Goal: Contribute content: Contribute content

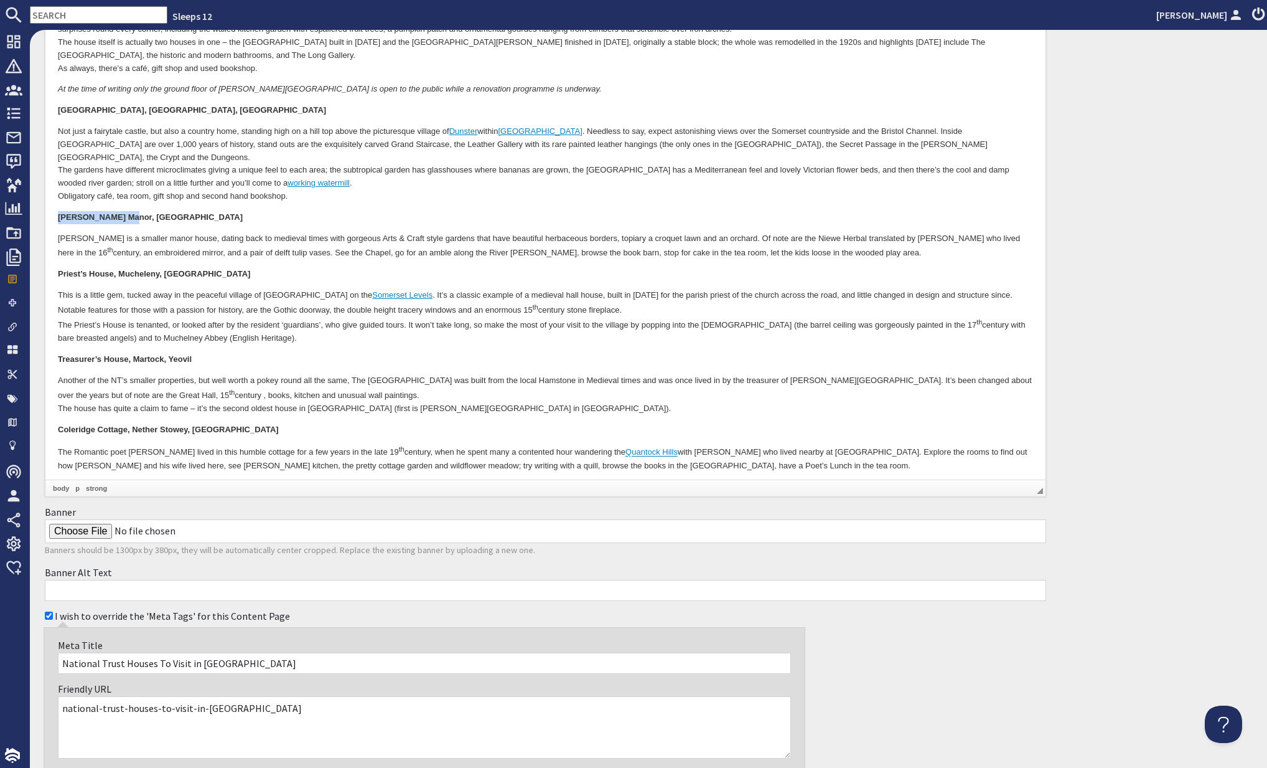
scroll to position [661, 0]
drag, startPoint x: 55, startPoint y: 328, endPoint x: 128, endPoint y: 331, distance: 72.9
click at [128, 331] on html "Somerset has some notable National Trust properties – huge country houses that …" at bounding box center [545, 106] width 1000 height 797
copy strong "Treasurer’s House"
drag, startPoint x: 209, startPoint y: 349, endPoint x: 202, endPoint y: 345, distance: 7.8
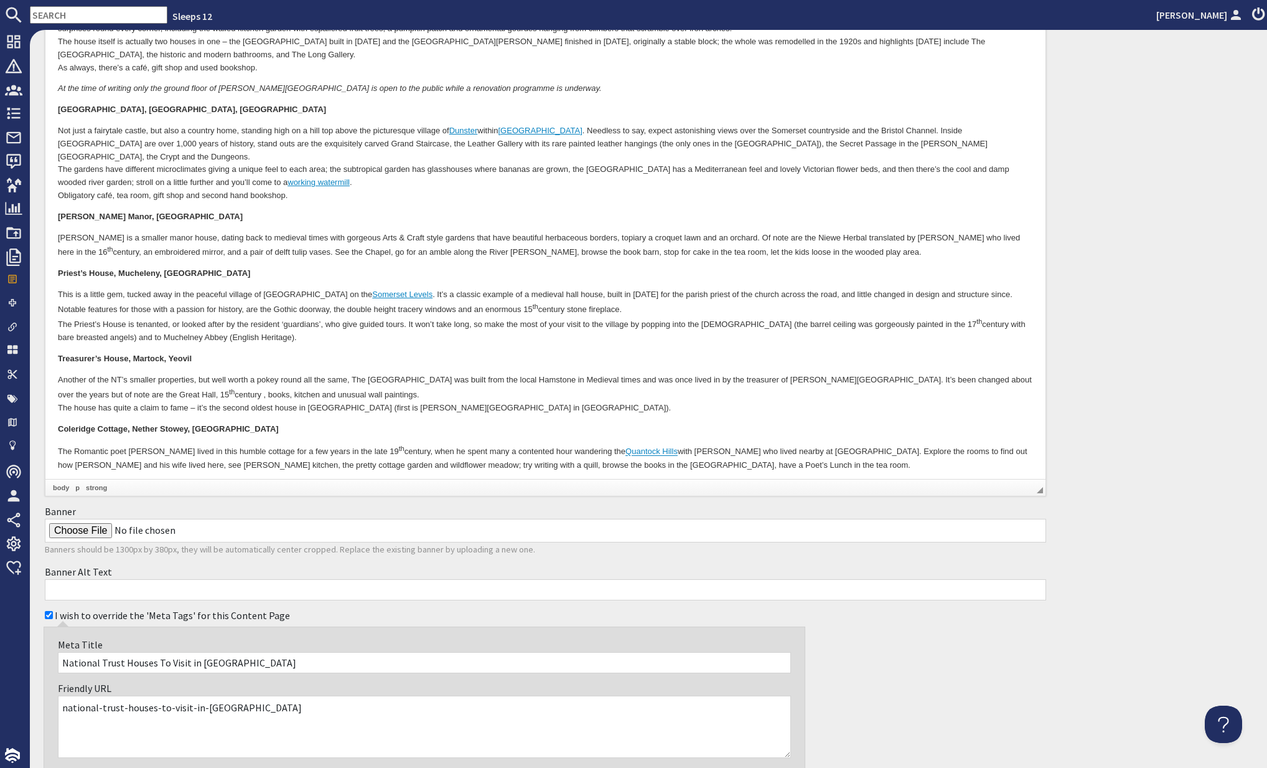
click at [206, 374] on p "Another of the NT’s smaller properties, but well worth a pokey round all the sa…" at bounding box center [545, 394] width 975 height 41
drag, startPoint x: 193, startPoint y: 331, endPoint x: 54, endPoint y: 329, distance: 138.8
click at [54, 329] on html "Somerset has some notable National Trust properties – huge country houses that …" at bounding box center [545, 106] width 1000 height 797
click at [215, 409] on body "Somerset has some notable National Trust properties – huge country houses that …" at bounding box center [545, 106] width 975 height 773
drag, startPoint x: 56, startPoint y: 402, endPoint x: 238, endPoint y: 401, distance: 182.4
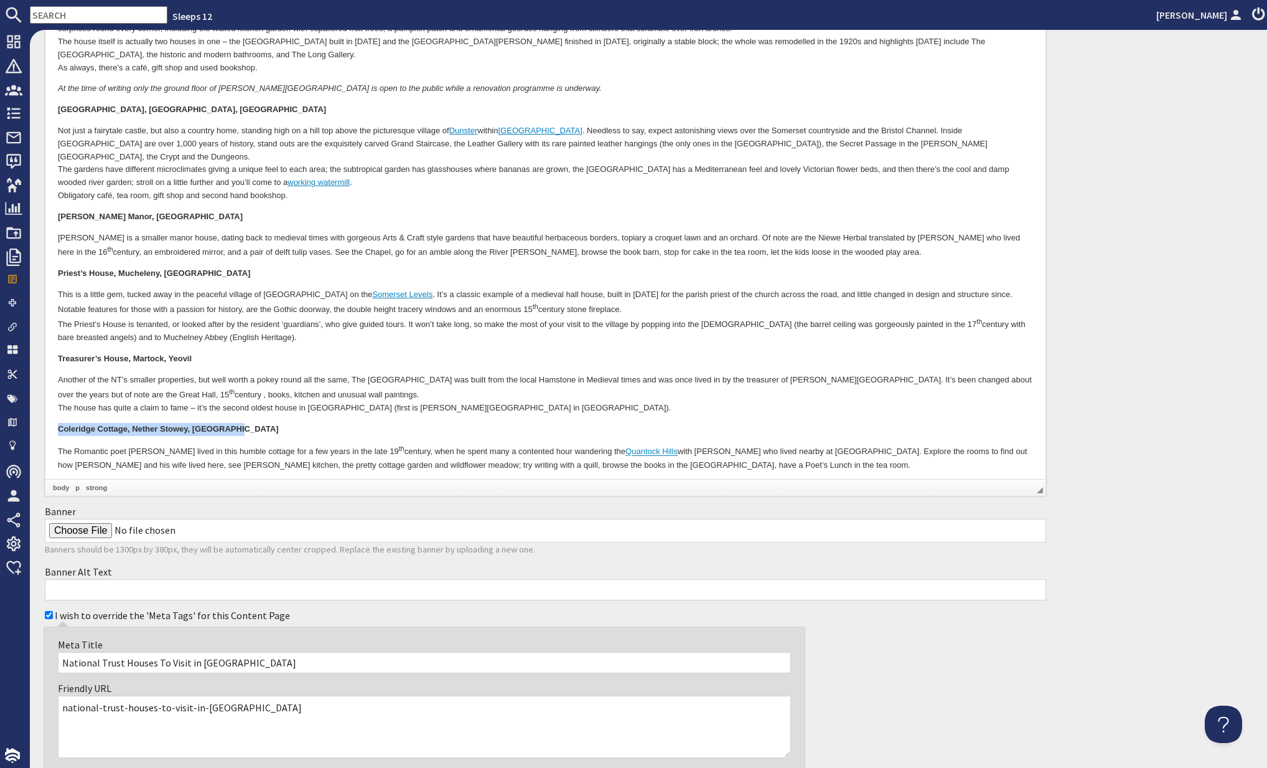
click at [236, 401] on html "Somerset has some notable National Trust properties – huge country houses that …" at bounding box center [545, 106] width 1000 height 797
copy strong "Coleridge Cottage, Nether Stowey, [GEOGRAPHIC_DATA]"
click at [231, 268] on p "Priest’s House, Mucheleny, [GEOGRAPHIC_DATA]" at bounding box center [545, 274] width 975 height 13
drag, startPoint x: 57, startPoint y: 247, endPoint x: 224, endPoint y: 243, distance: 166.9
click at [224, 243] on html "Somerset has some notable National Trust properties – huge country houses that …" at bounding box center [545, 106] width 1000 height 797
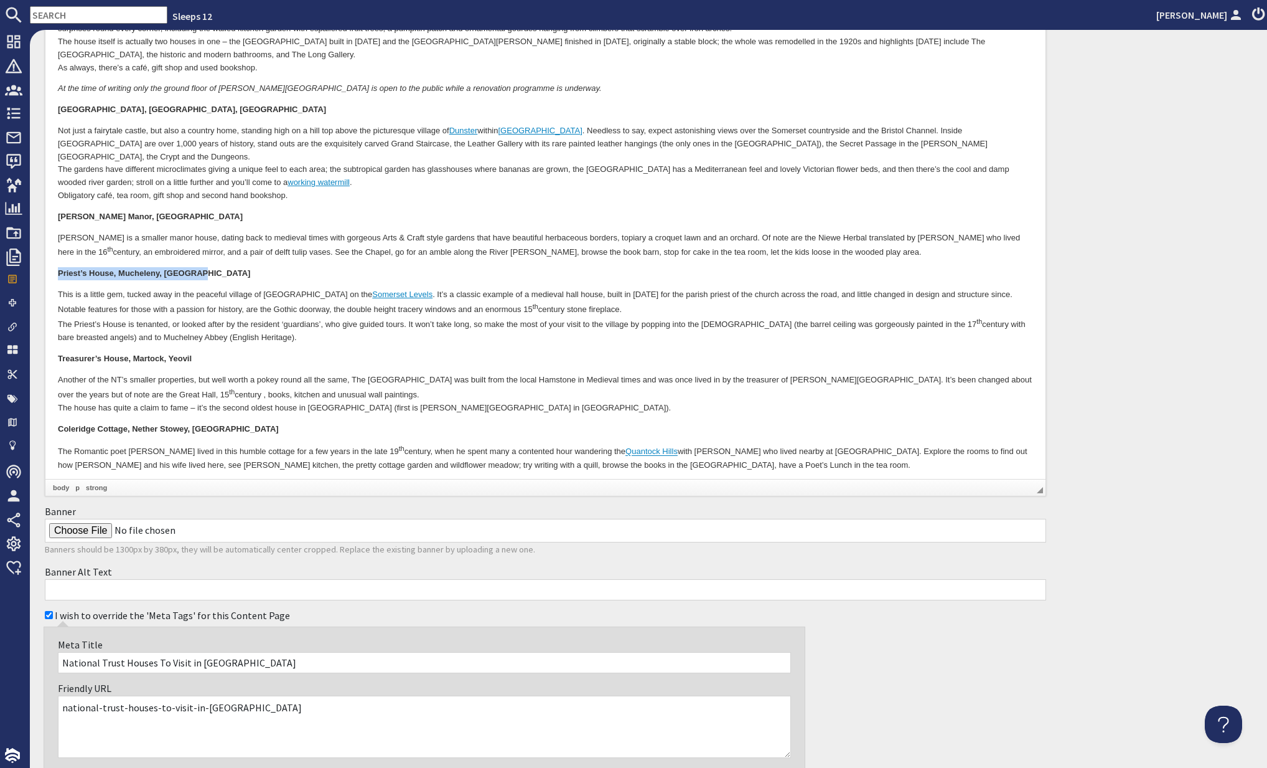
copy strong "Priest’s House, Mucheleny, [GEOGRAPHIC_DATA]"
drag, startPoint x: 201, startPoint y: 289, endPoint x: 207, endPoint y: 286, distance: 7.0
click at [201, 289] on p "This is a little gem, tucked away in the peaceful village of Muchelney on the S…" at bounding box center [545, 317] width 975 height 56
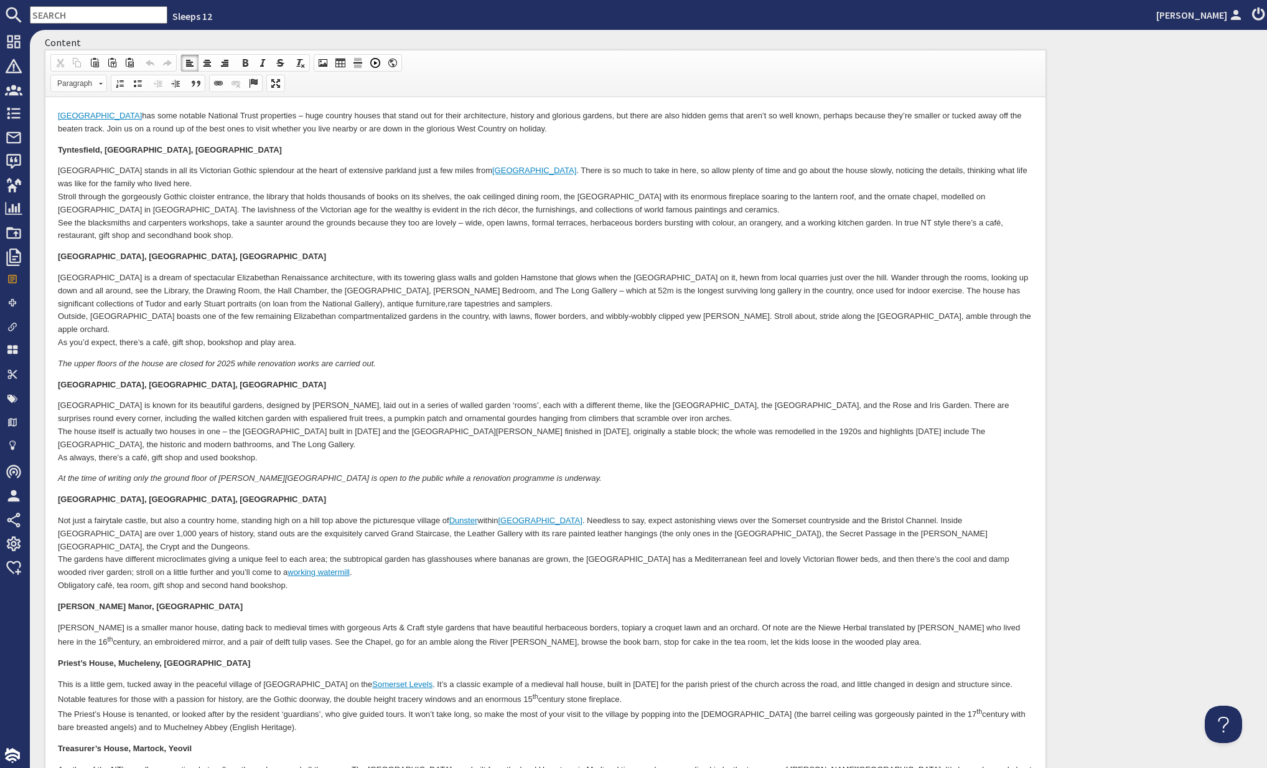
scroll to position [197, 0]
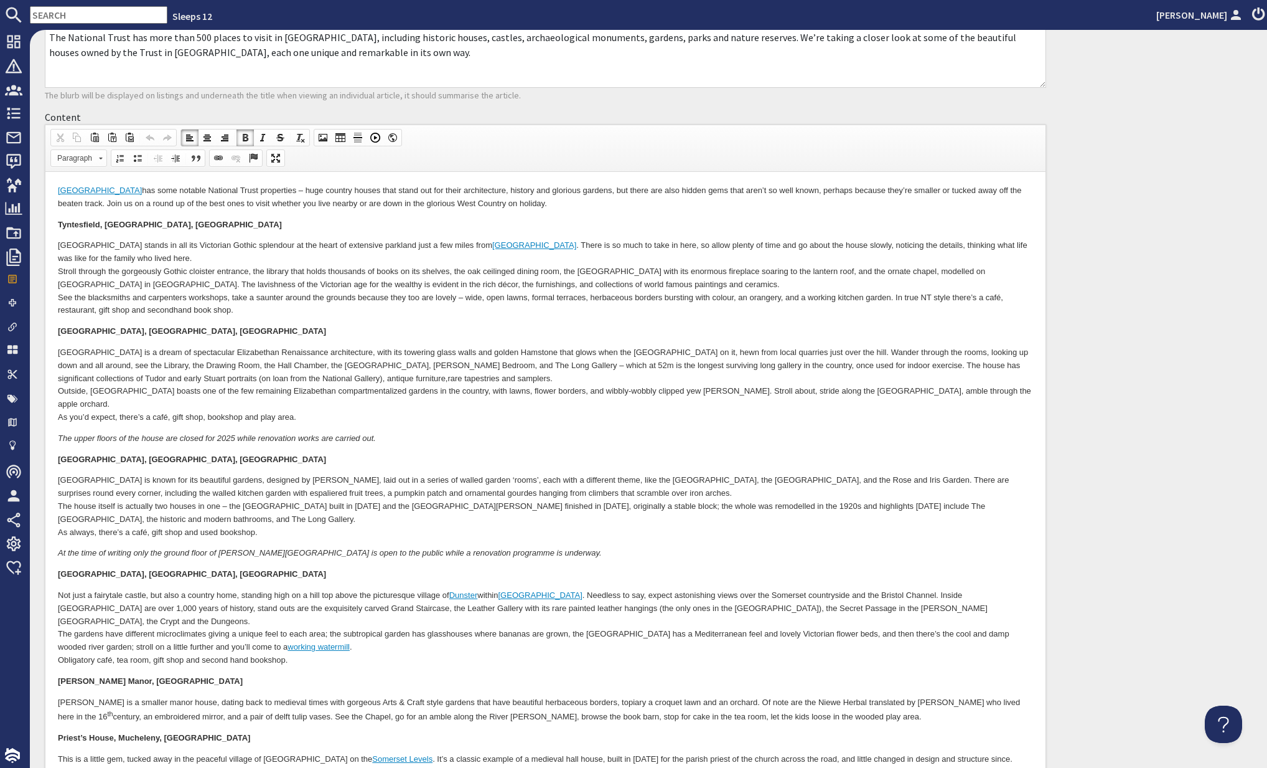
click at [56, 222] on html "Somerset has some notable National Trust properties – huge country houses that …" at bounding box center [545, 570] width 1000 height 797
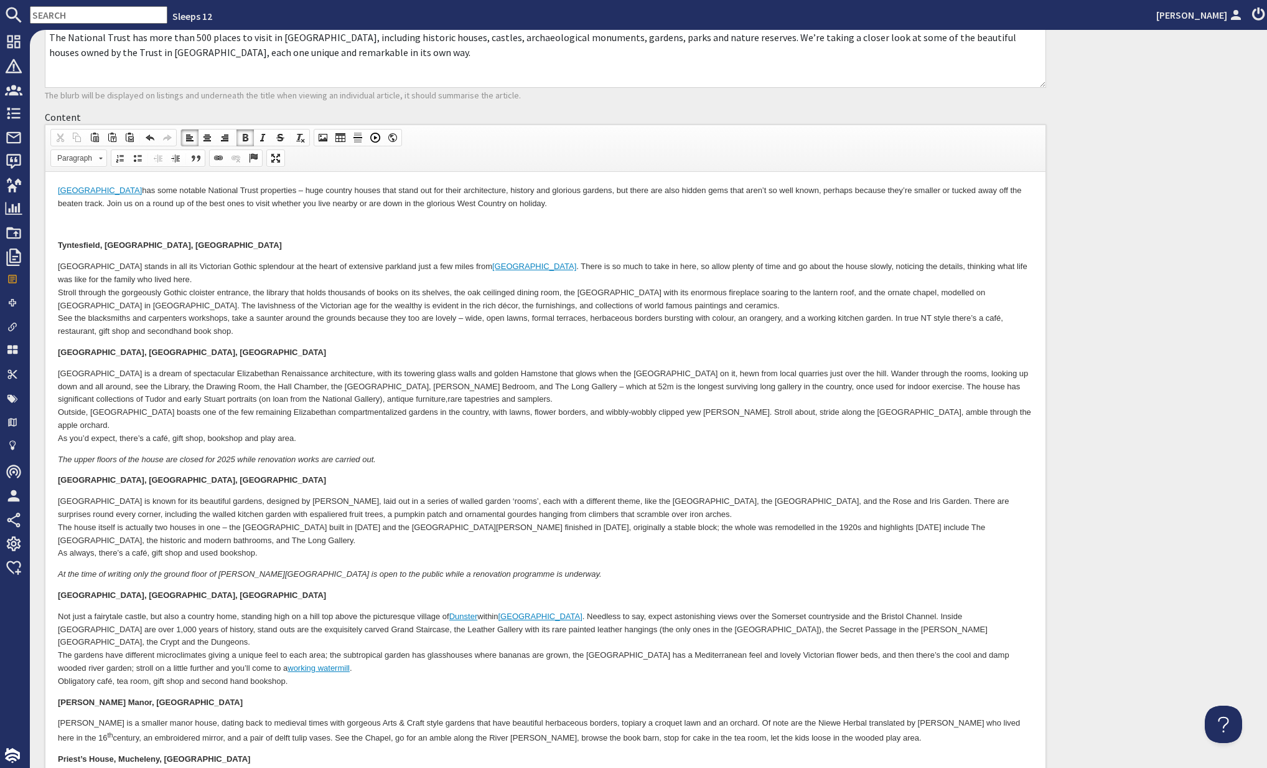
click at [73, 225] on p at bounding box center [545, 224] width 975 height 13
drag, startPoint x: 174, startPoint y: 247, endPoint x: 47, endPoint y: 246, distance: 127.0
click at [47, 246] on html "Somerset has some notable National Trust properties – huge country houses that …" at bounding box center [545, 581] width 1000 height 819
click at [267, 230] on p at bounding box center [545, 224] width 975 height 13
drag, startPoint x: 59, startPoint y: 243, endPoint x: 187, endPoint y: 242, distance: 127.6
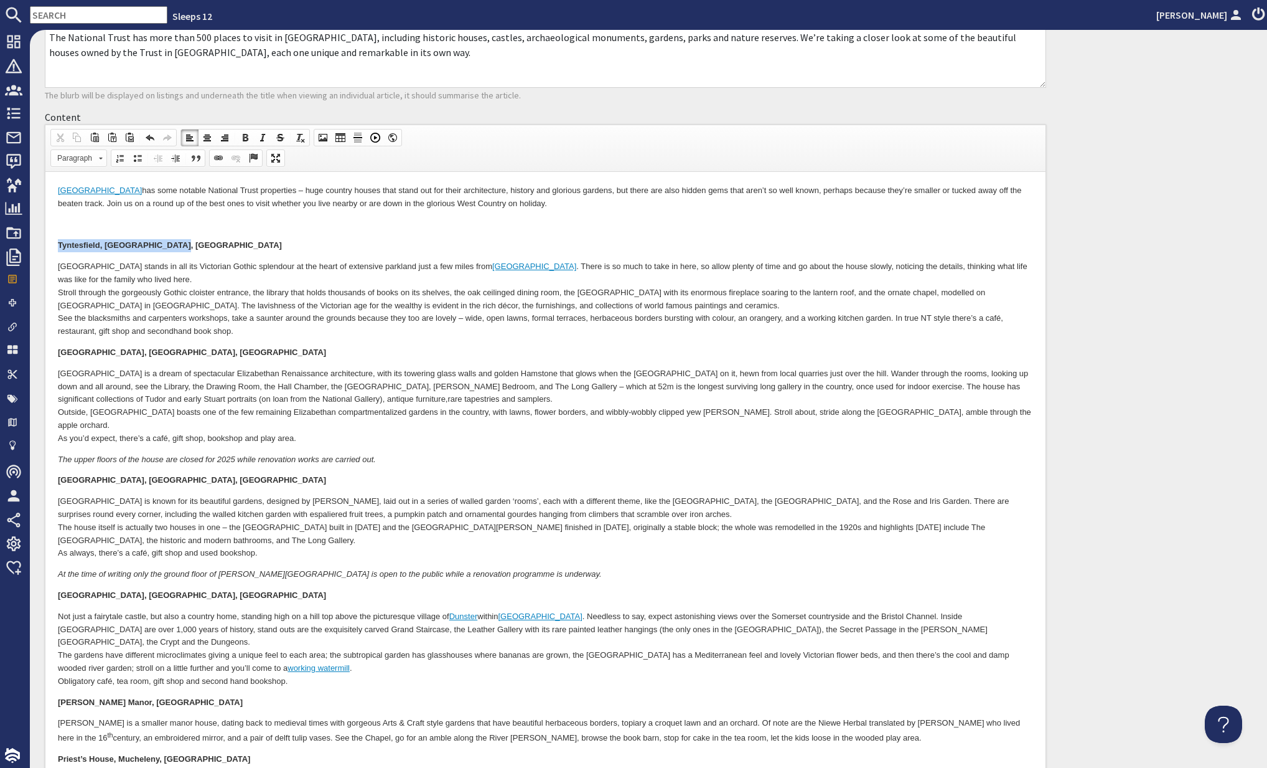
click at [187, 242] on p "Tyntesfield, [GEOGRAPHIC_DATA], [GEOGRAPHIC_DATA]" at bounding box center [545, 245] width 975 height 13
click at [85, 159] on span "Paragraph" at bounding box center [73, 158] width 44 height 16
click at [87, 223] on h2 "Heading 2" at bounding box center [96, 229] width 83 height 14
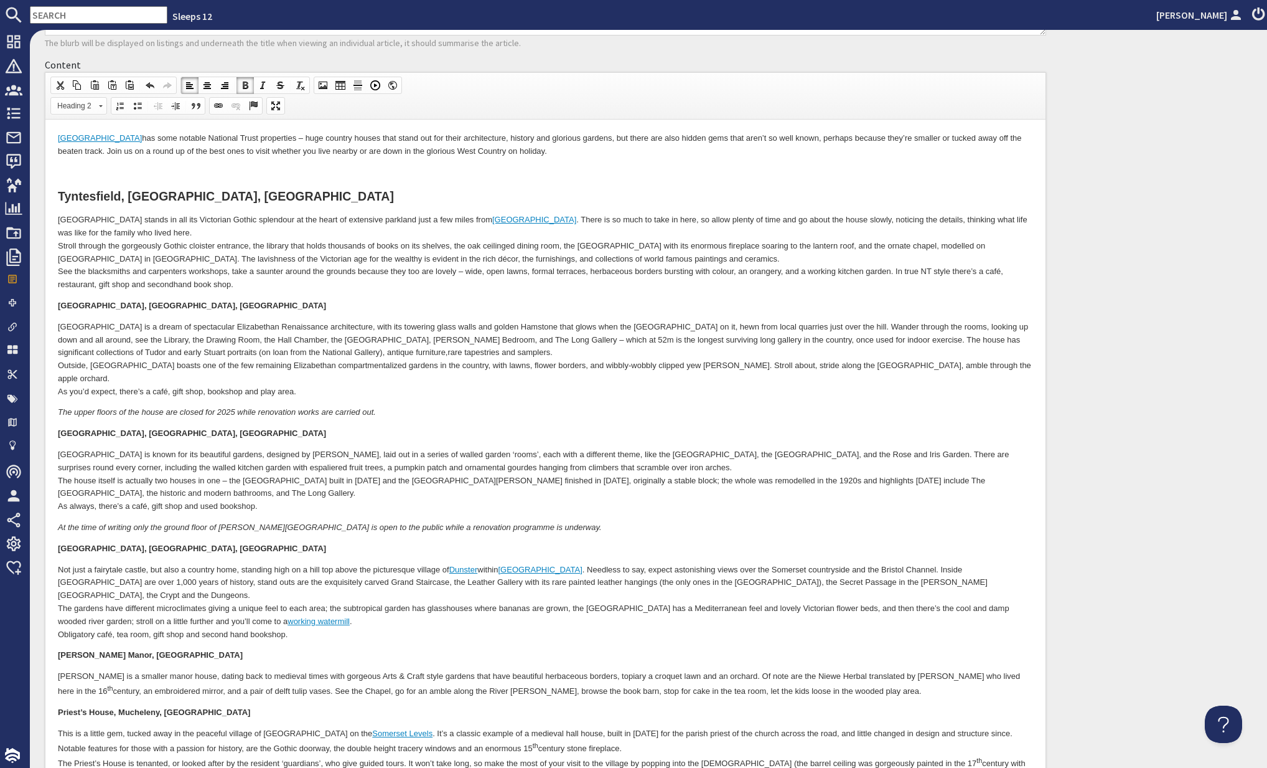
scroll to position [319, 0]
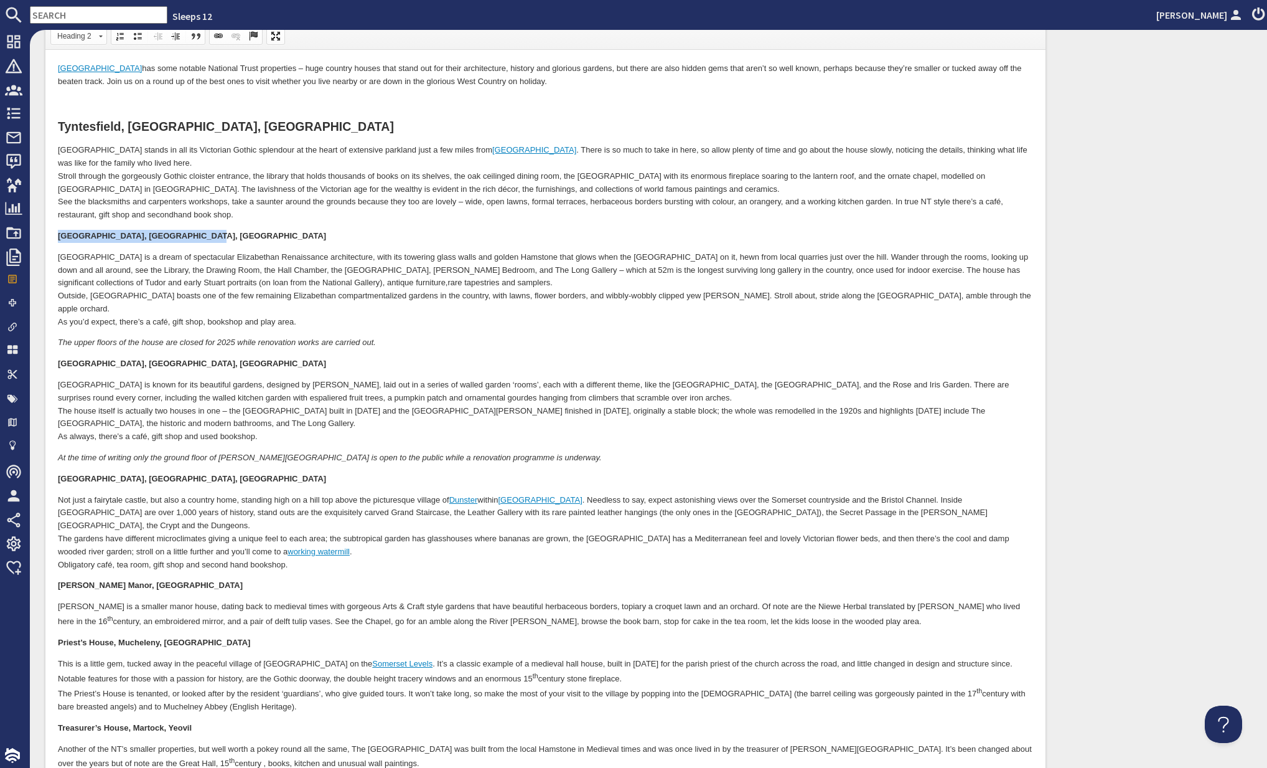
drag, startPoint x: 203, startPoint y: 234, endPoint x: 101, endPoint y: 199, distance: 107.9
click at [53, 235] on html "Somerset has some notable National Trust properties – huge country houses that …" at bounding box center [545, 462] width 1000 height 824
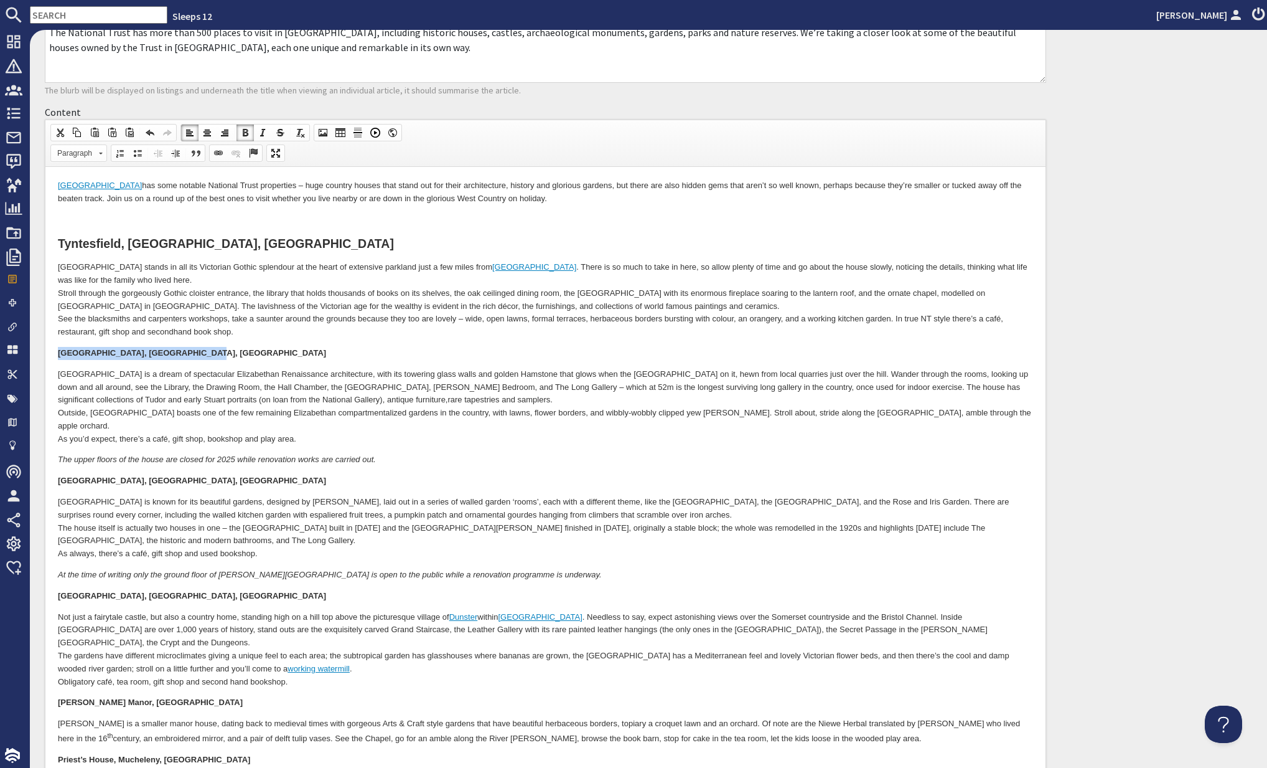
scroll to position [93, 0]
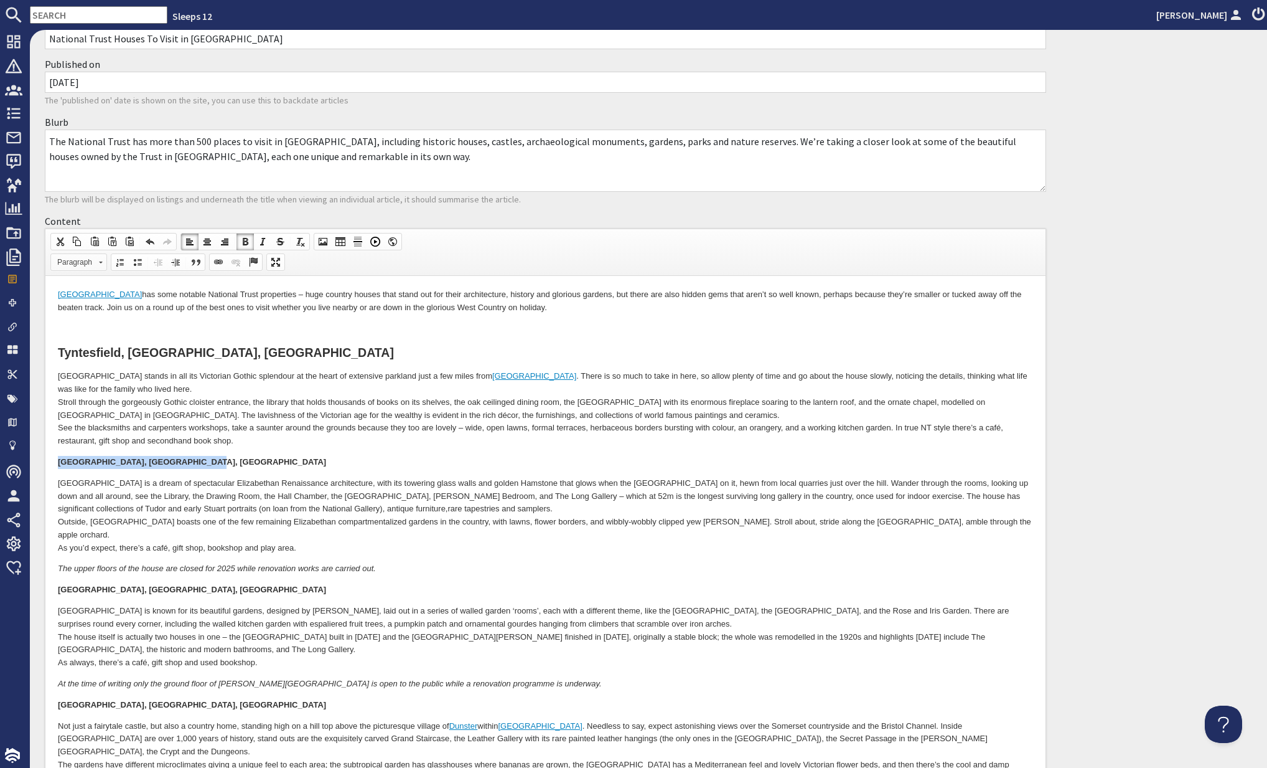
click at [86, 256] on span "Paragraph" at bounding box center [73, 262] width 44 height 16
drag, startPoint x: 101, startPoint y: 326, endPoint x: 199, endPoint y: 310, distance: 98.4
click at [101, 326] on h2 "Heading 2" at bounding box center [96, 332] width 83 height 14
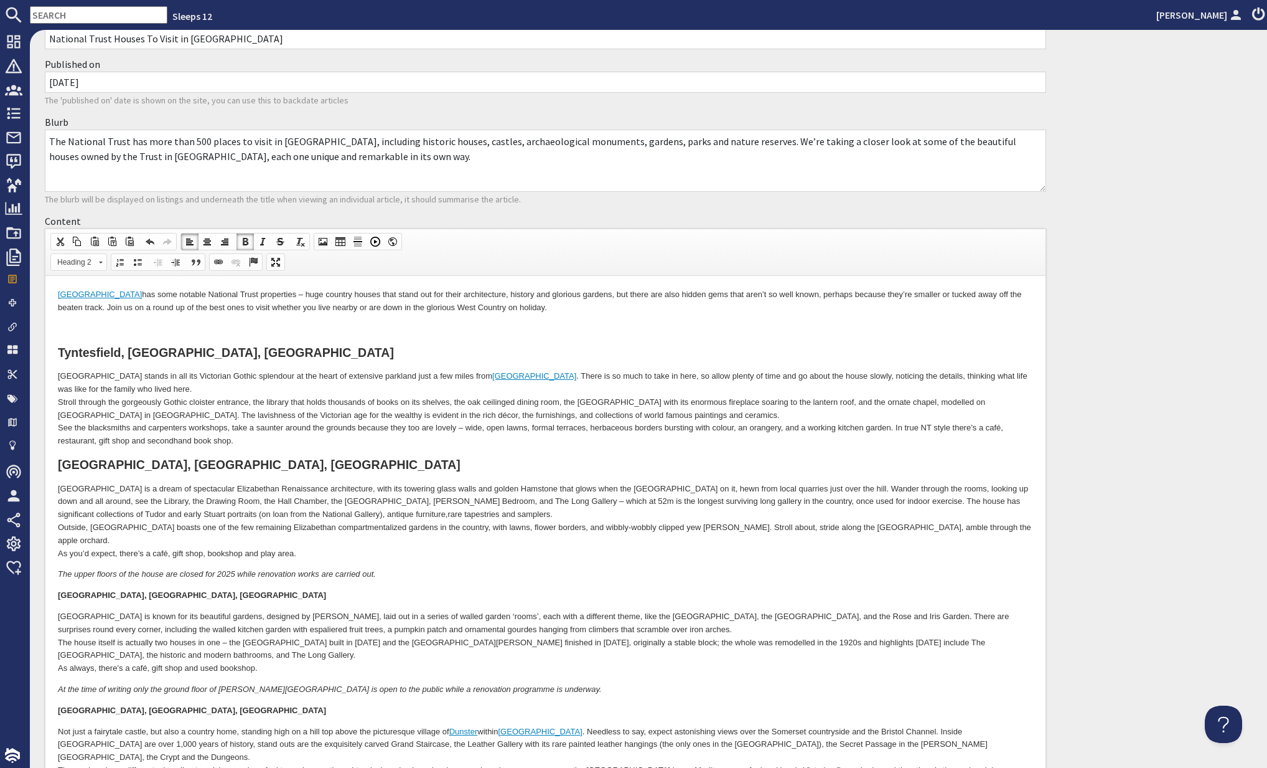
drag, startPoint x: 417, startPoint y: 547, endPoint x: 409, endPoint y: 550, distance: 8.7
click at [415, 548] on body "Somerset has some notable National Trust properties – huge country houses that …" at bounding box center [545, 690] width 975 height 805
drag, startPoint x: 200, startPoint y: 584, endPoint x: 47, endPoint y: 573, distance: 153.5
click at [50, 576] on html "Somerset has some notable National Trust properties – huge country houses that …" at bounding box center [545, 691] width 1000 height 830
click at [85, 263] on span "Paragraph" at bounding box center [73, 262] width 44 height 16
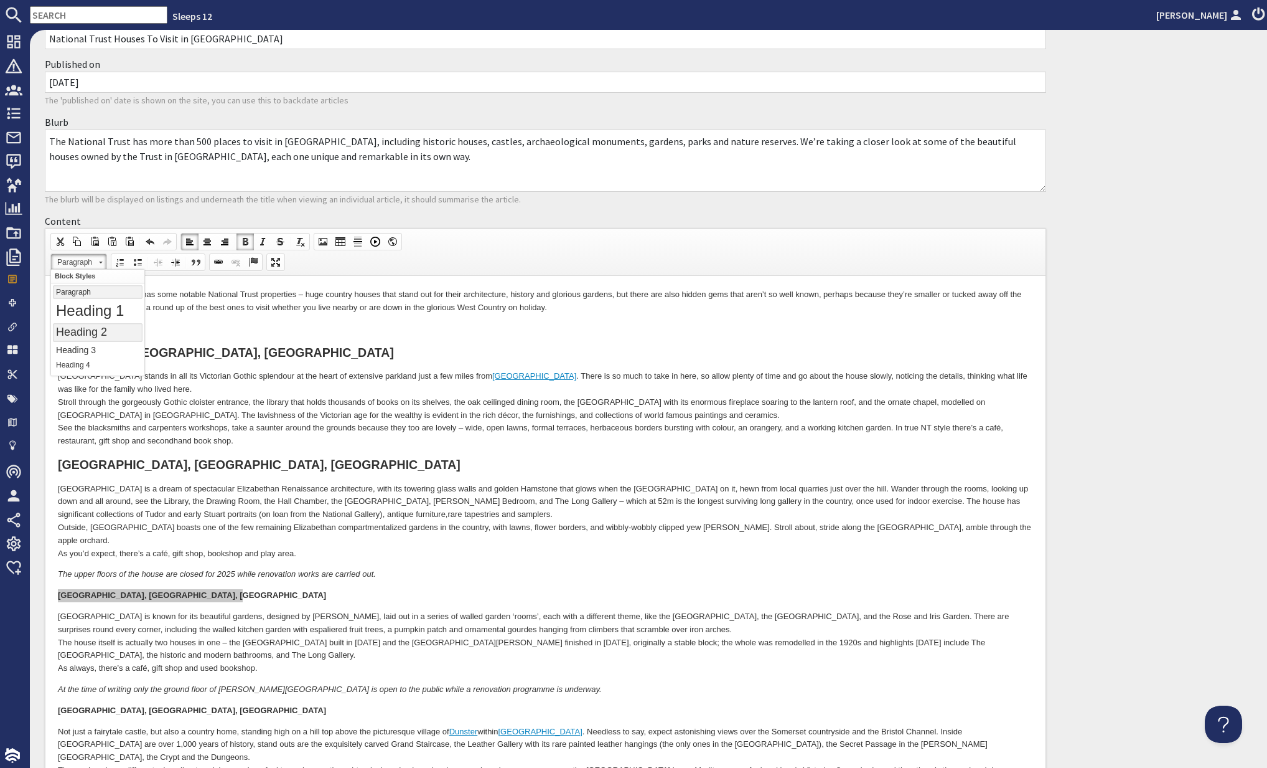
click at [98, 326] on h2 "Heading 2" at bounding box center [96, 332] width 83 height 14
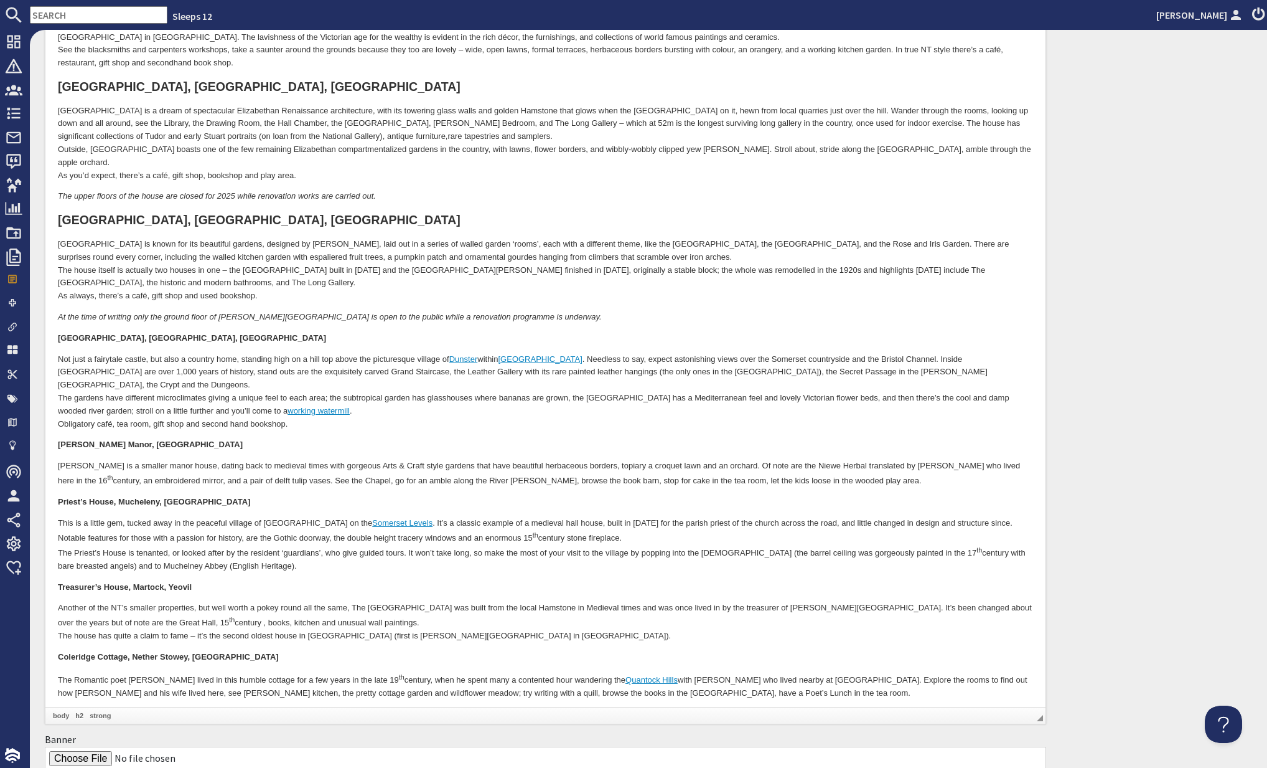
scroll to position [511, 0]
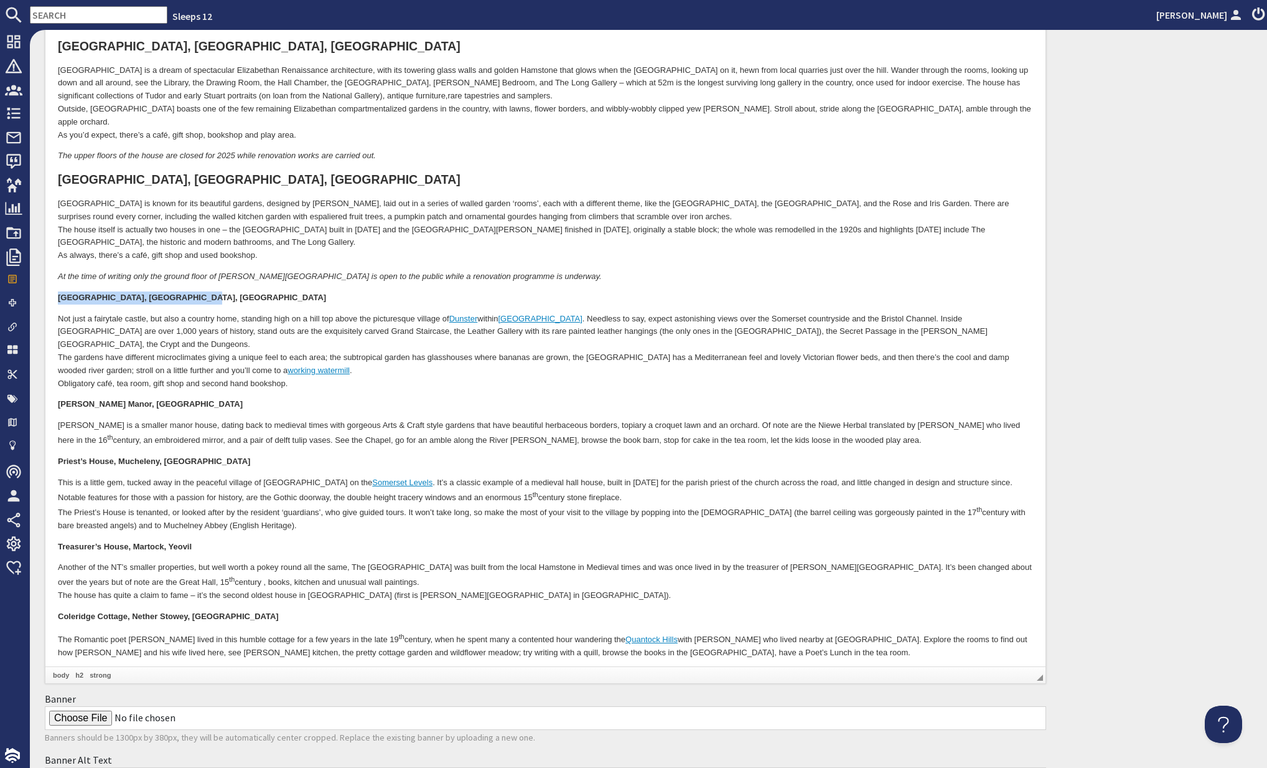
drag, startPoint x: 200, startPoint y: 286, endPoint x: 78, endPoint y: 268, distance: 122.7
click at [45, 281] on html "Somerset has some notable National Trust properties – huge country houses that …" at bounding box center [545, 275] width 1000 height 835
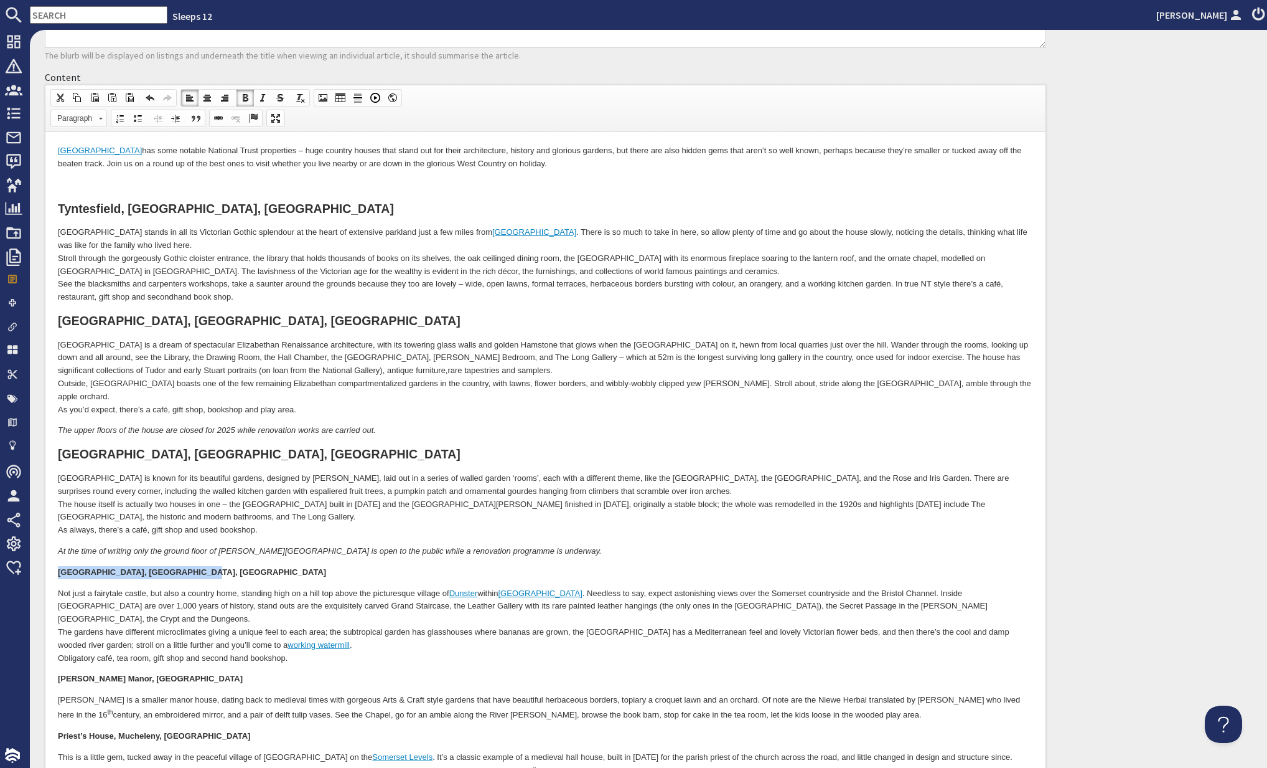
scroll to position [240, 0]
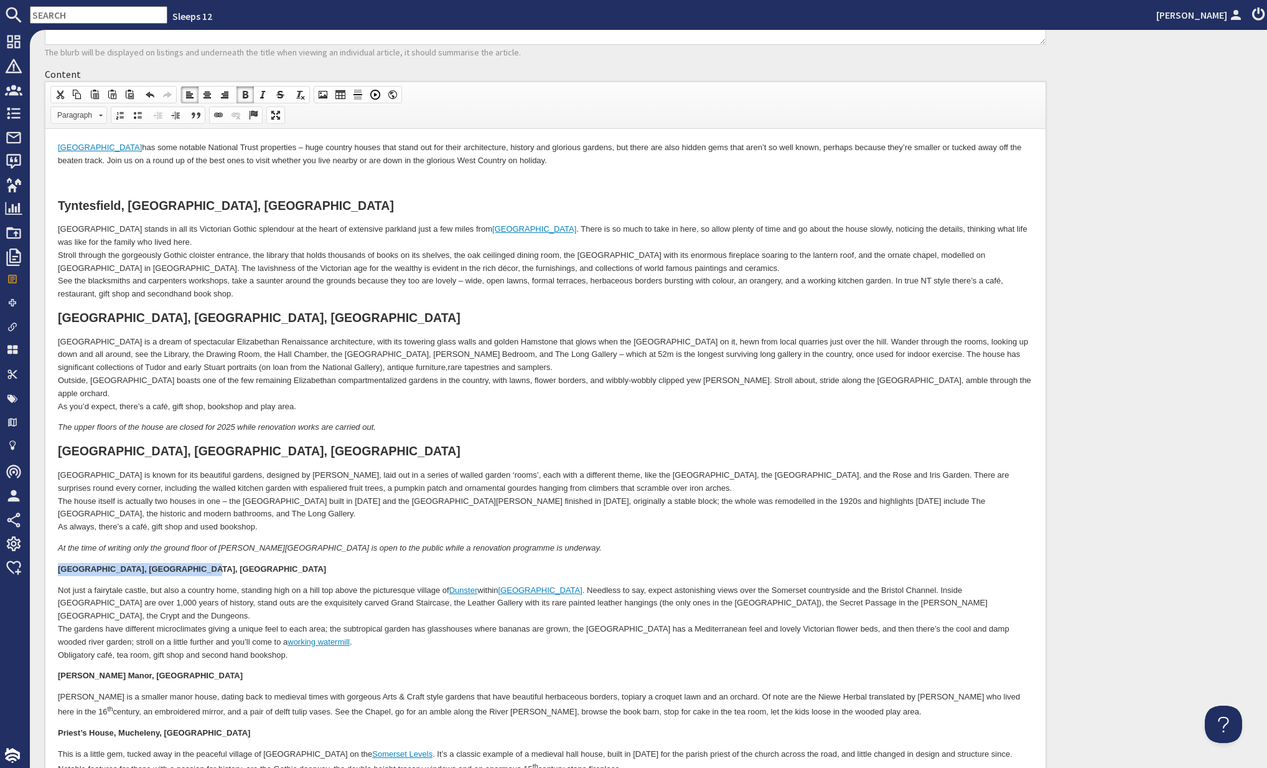
click at [95, 115] on link "Paragraph" at bounding box center [78, 114] width 57 height 17
drag, startPoint x: 87, startPoint y: 184, endPoint x: 190, endPoint y: 209, distance: 106.3
click at [87, 184] on h2 "Heading 2" at bounding box center [96, 185] width 83 height 14
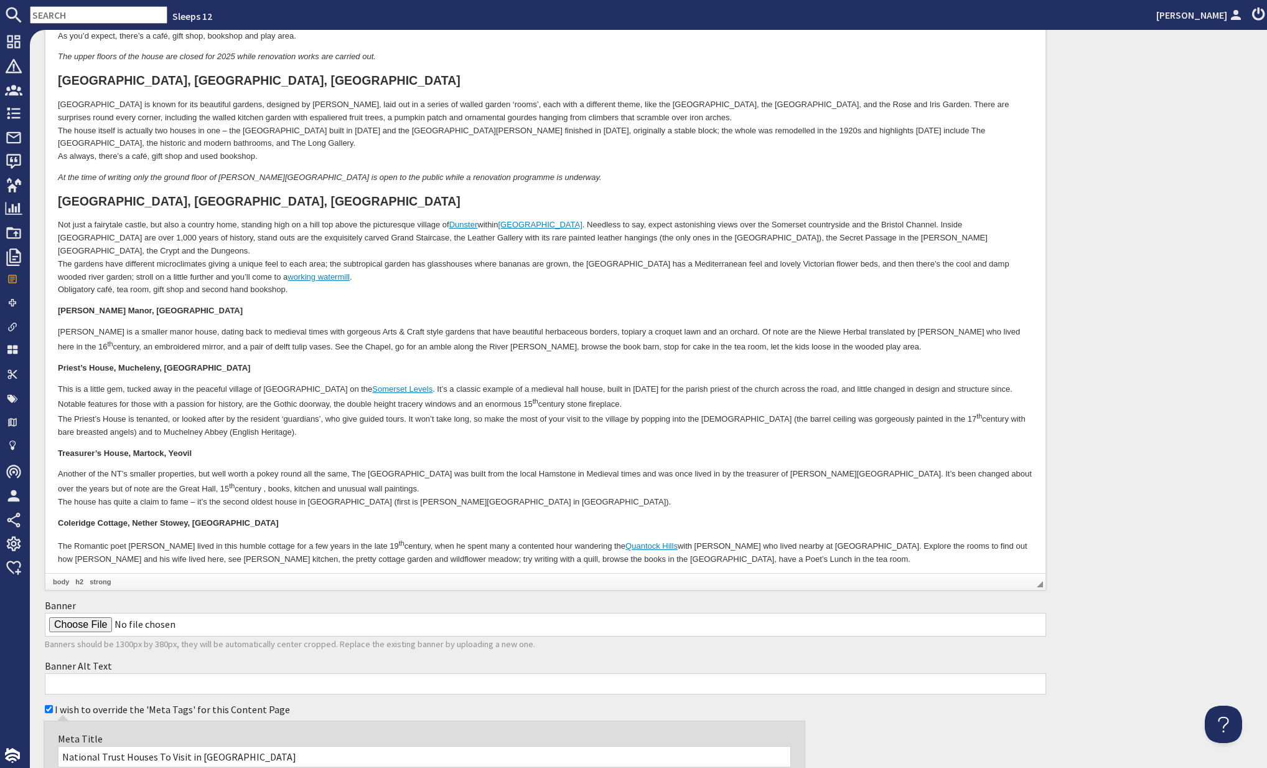
scroll to position [625, 0]
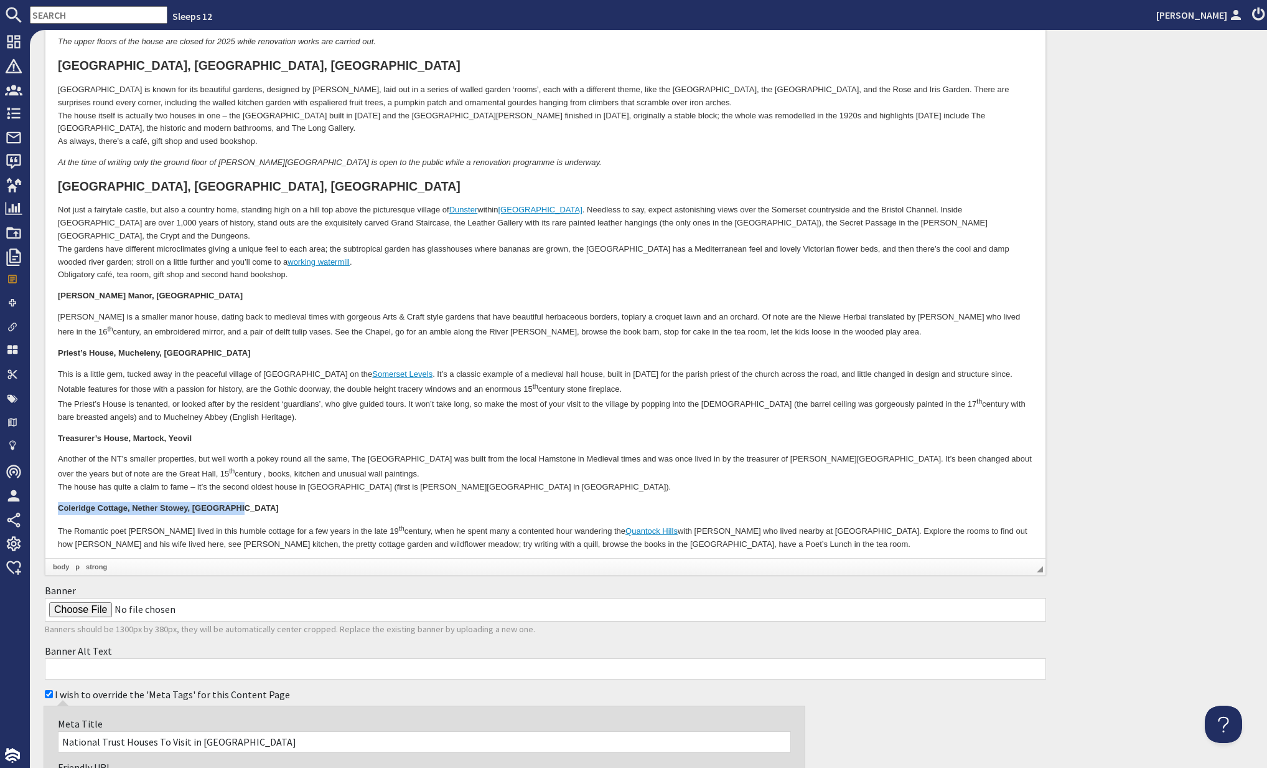
drag, startPoint x: 58, startPoint y: 482, endPoint x: 256, endPoint y: 486, distance: 198.0
click at [253, 487] on html "Somerset has some notable National Trust properties – huge country houses that …" at bounding box center [545, 164] width 1000 height 841
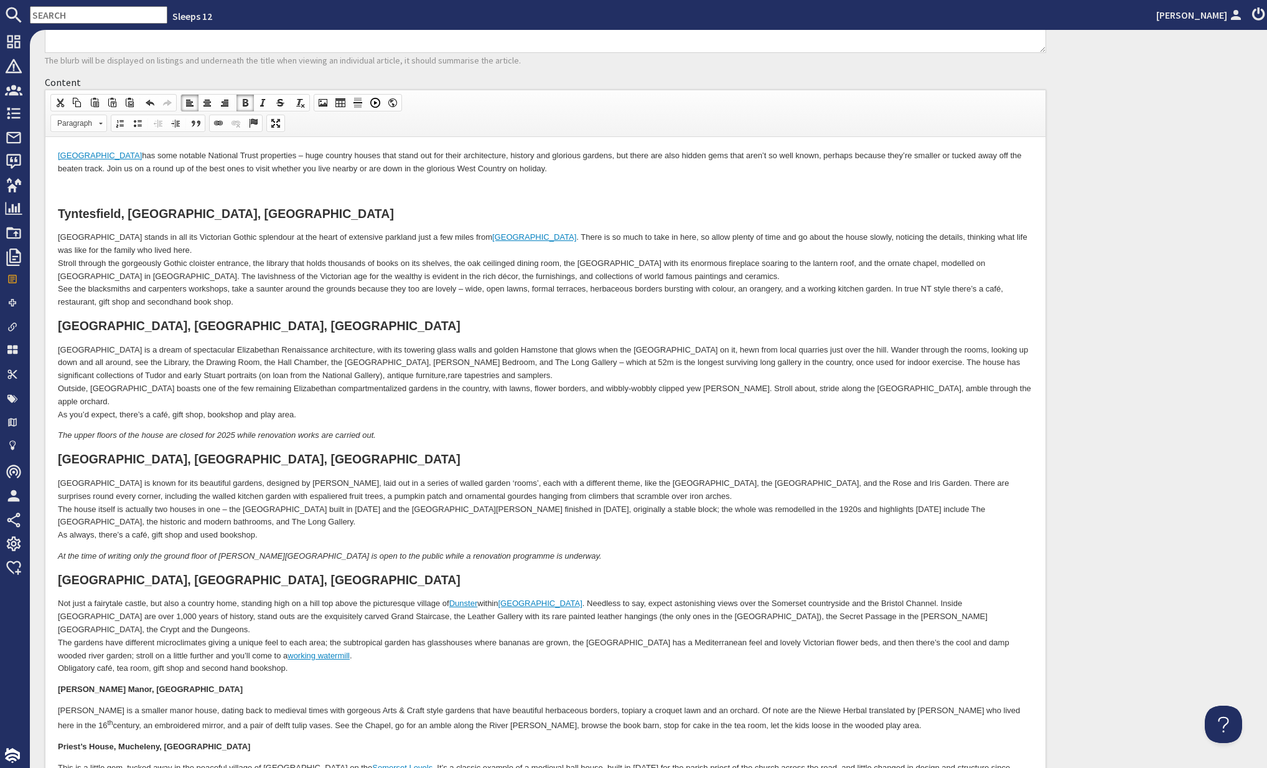
scroll to position [166, 0]
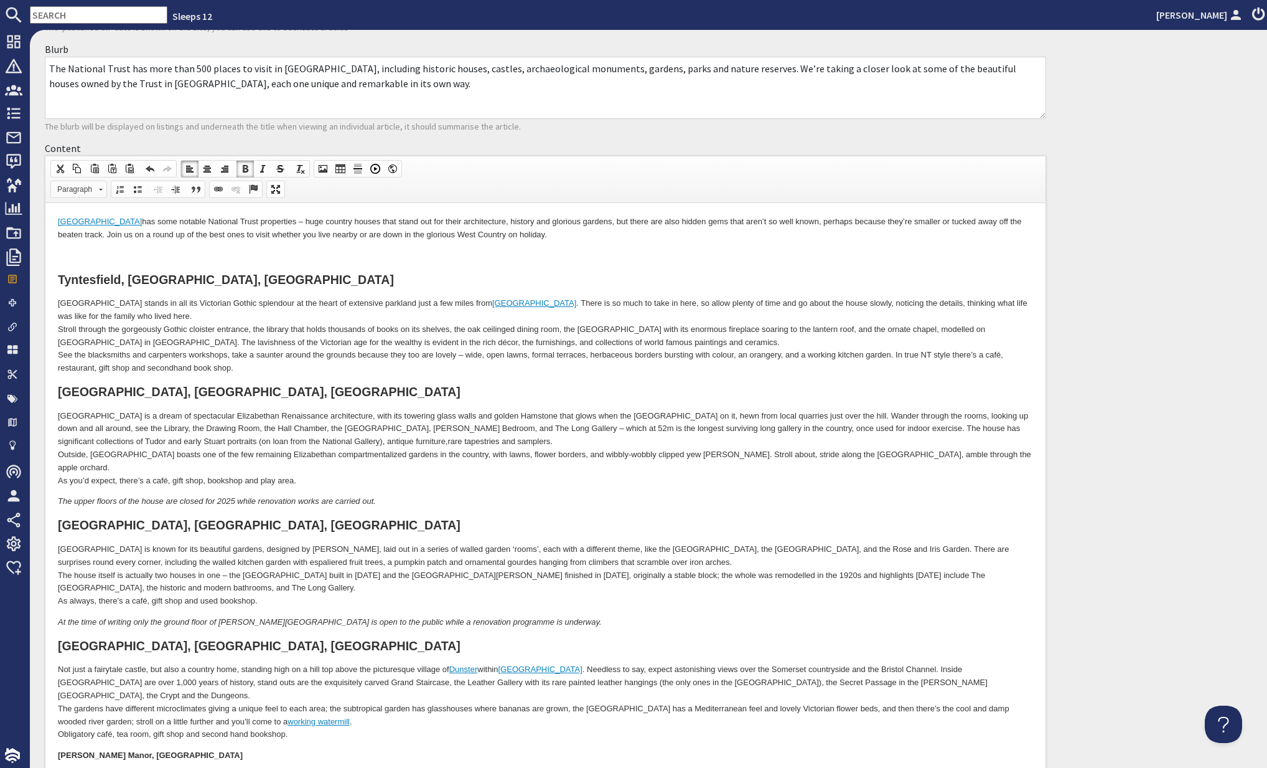
click at [75, 188] on span "Paragraph" at bounding box center [73, 189] width 44 height 16
click at [83, 258] on h2 "Heading 2" at bounding box center [96, 259] width 83 height 14
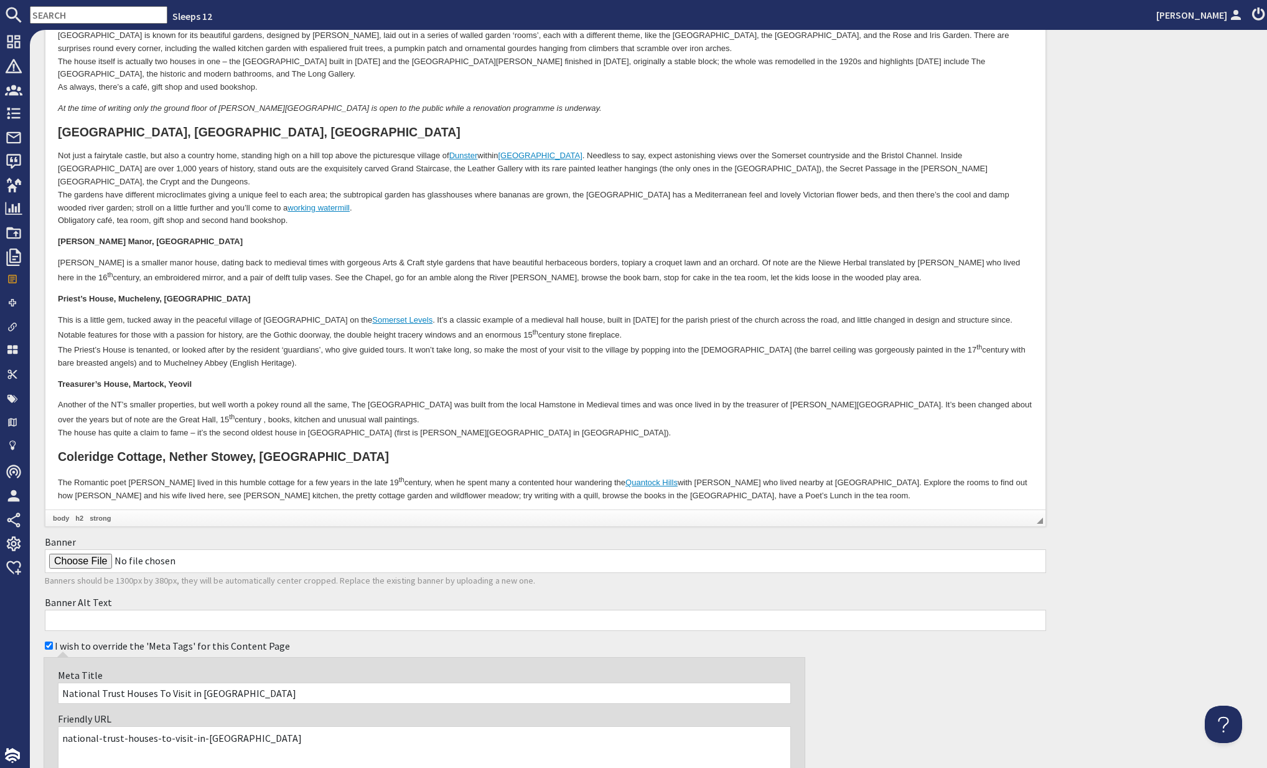
scroll to position [661, 0]
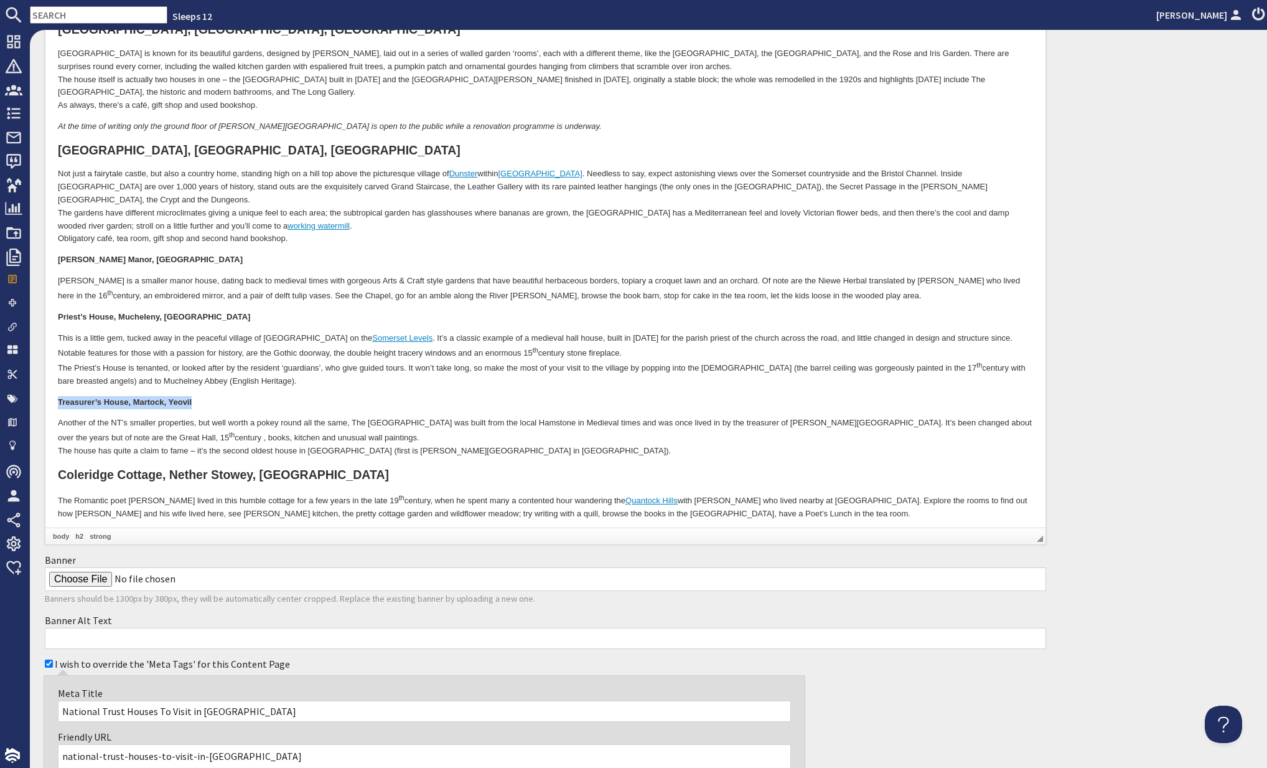
drag, startPoint x: 169, startPoint y: 378, endPoint x: 72, endPoint y: 362, distance: 99.0
click at [45, 372] on html "Somerset has some notable National Trust properties – huge country houses that …" at bounding box center [545, 131] width 1000 height 847
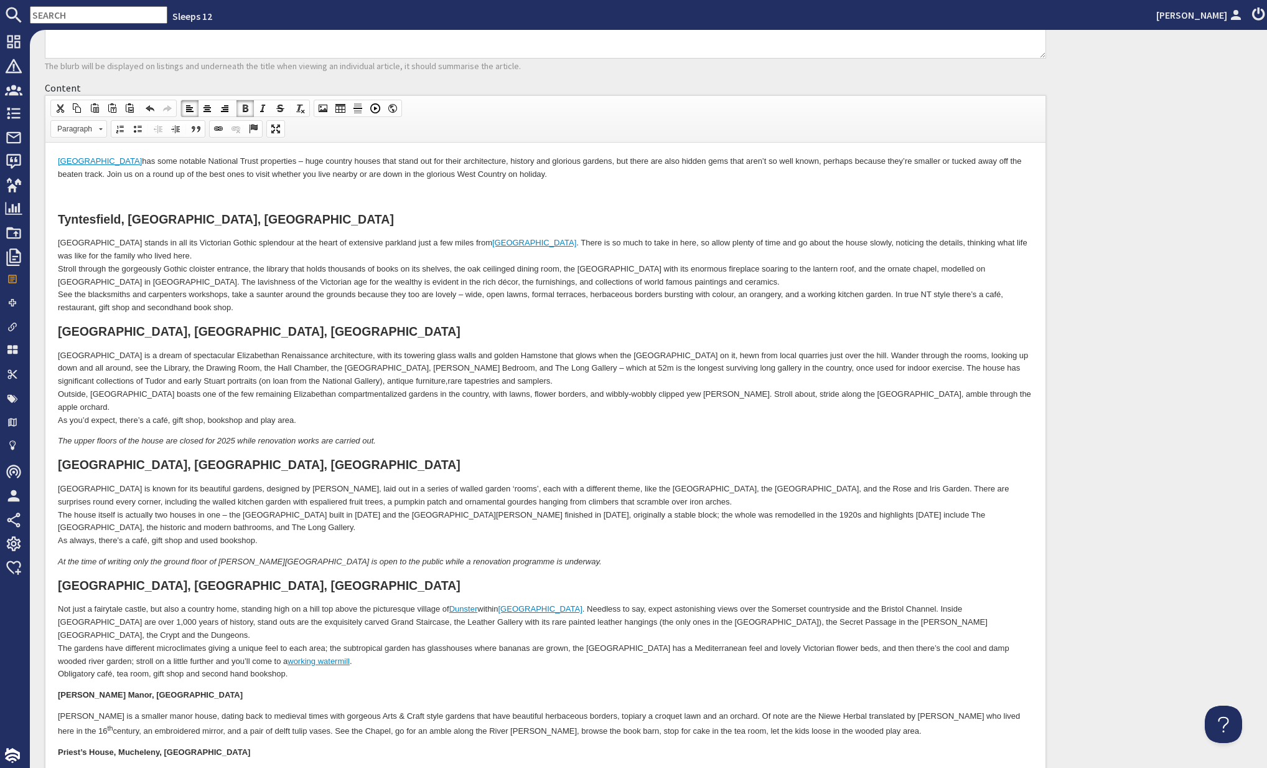
scroll to position [223, 0]
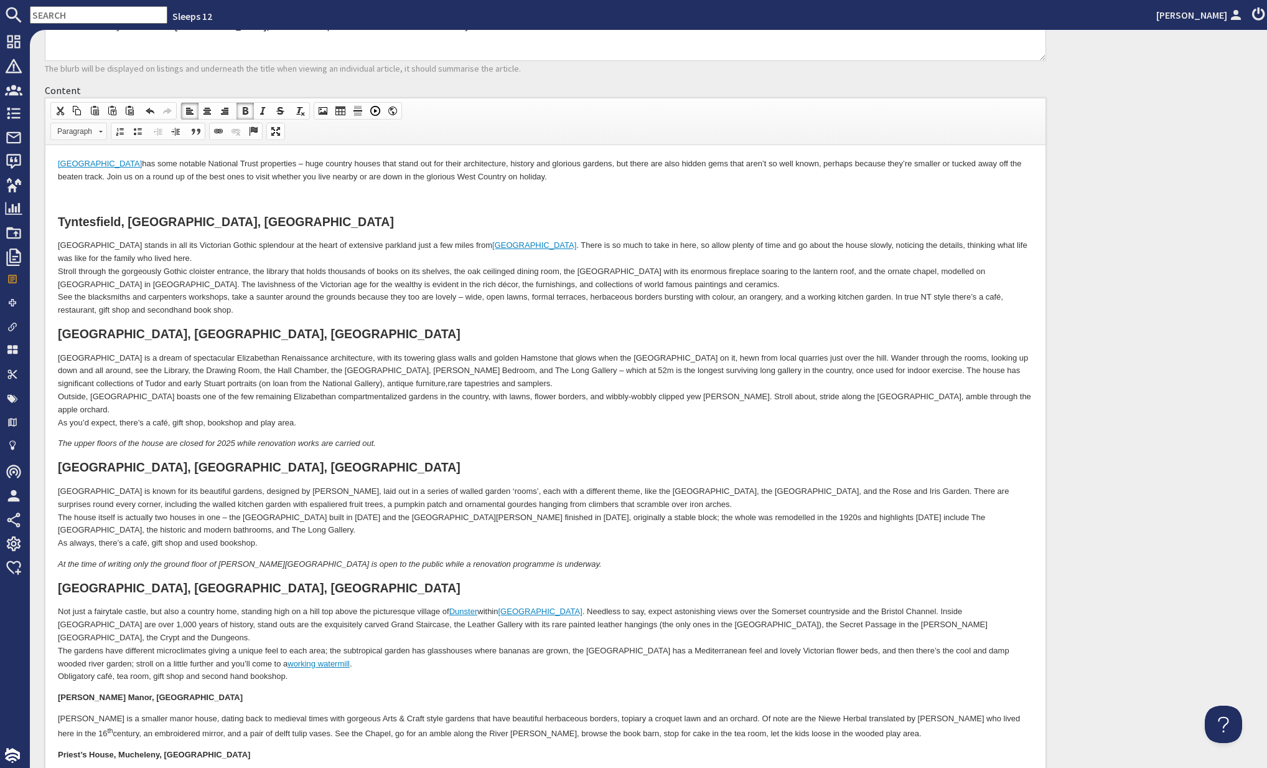
click at [86, 131] on span "Paragraph" at bounding box center [73, 131] width 44 height 16
click at [80, 195] on h2 "Heading 2" at bounding box center [96, 201] width 83 height 14
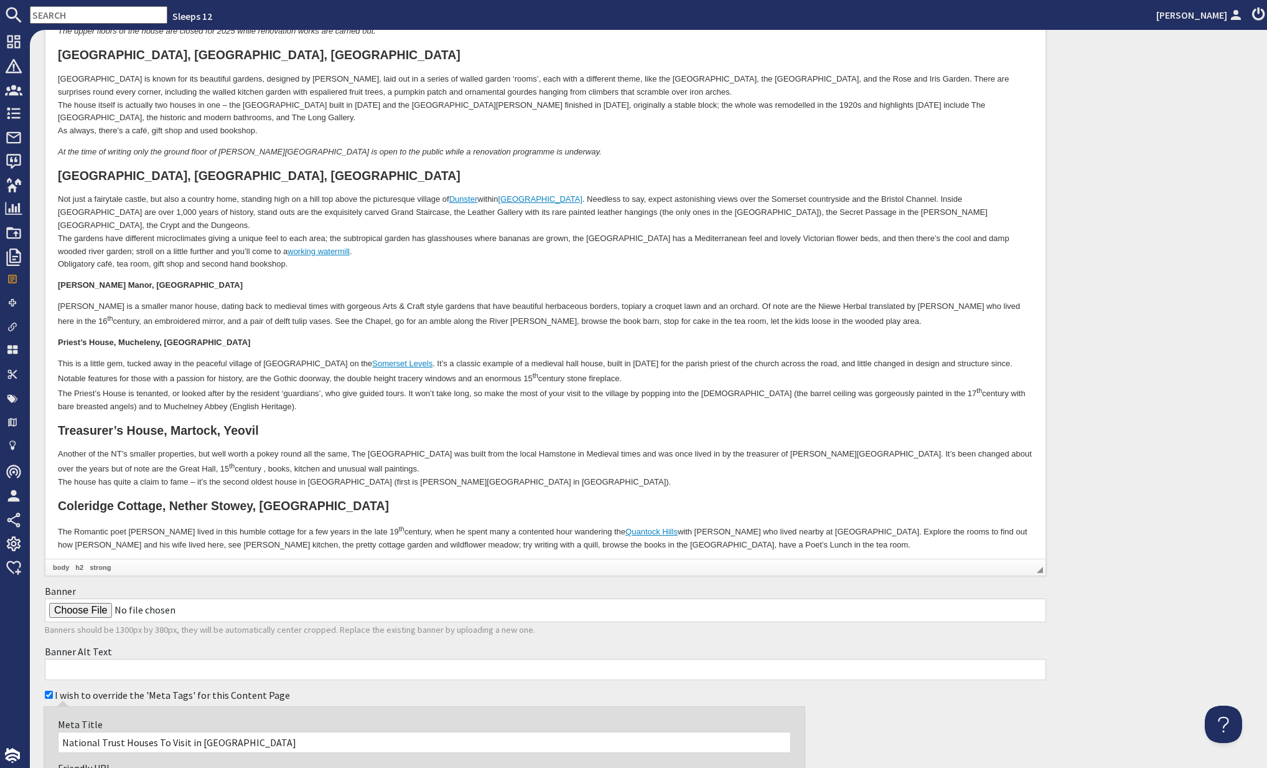
scroll to position [635, 0]
drag, startPoint x: 172, startPoint y: 314, endPoint x: 96, endPoint y: 280, distance: 82.7
click at [64, 308] on body "Somerset has some notable National Trust properties – huge country houses that …" at bounding box center [545, 160] width 975 height 827
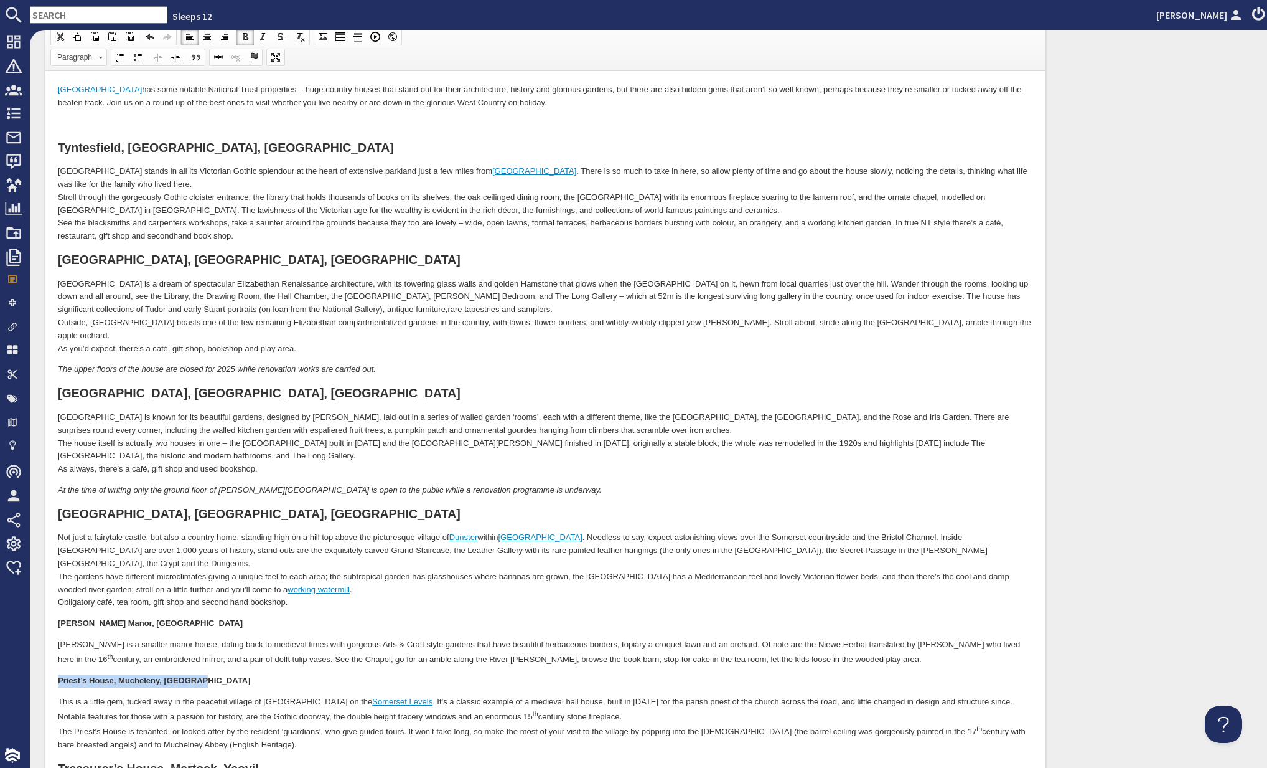
scroll to position [258, 0]
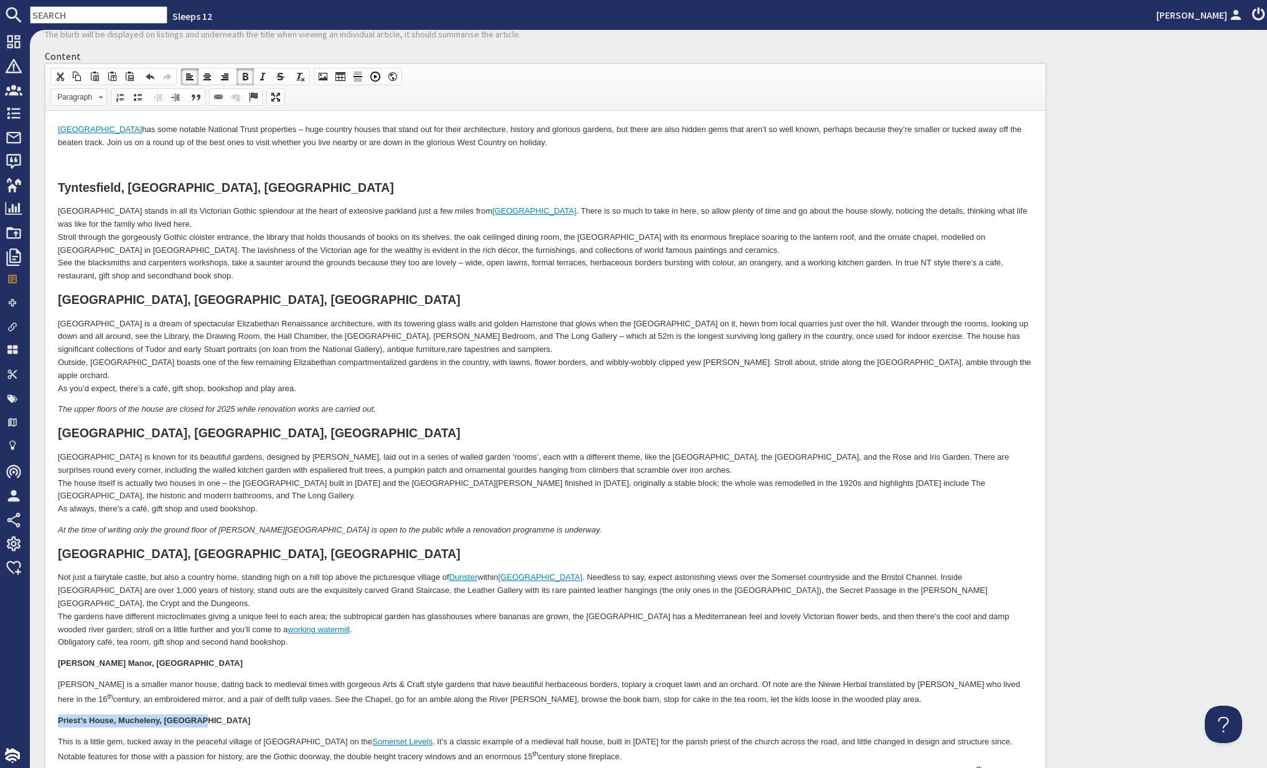
click at [84, 98] on span "Paragraph" at bounding box center [73, 97] width 44 height 16
click at [88, 164] on h2 "Heading 2" at bounding box center [96, 167] width 83 height 14
click at [502, 547] on h2 "Dunster Castle, Dunster, MInehead" at bounding box center [545, 554] width 975 height 14
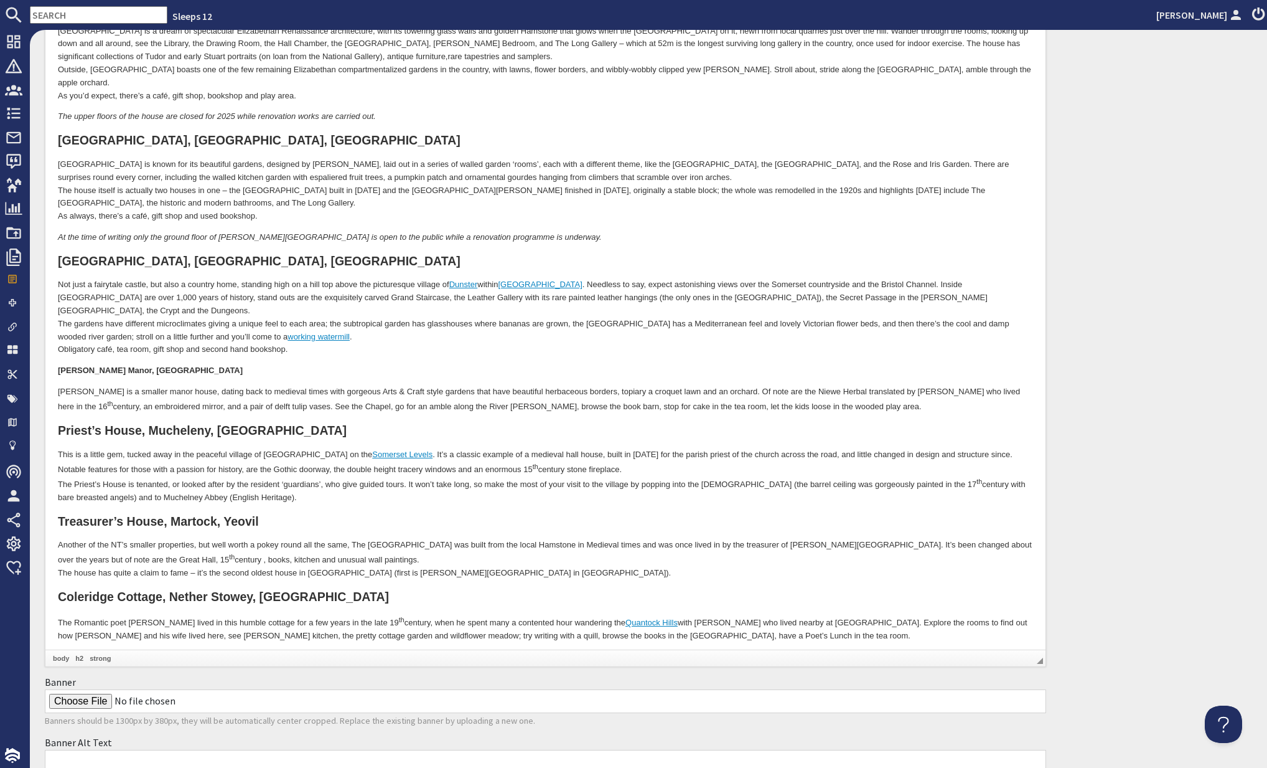
scroll to position [574, 0]
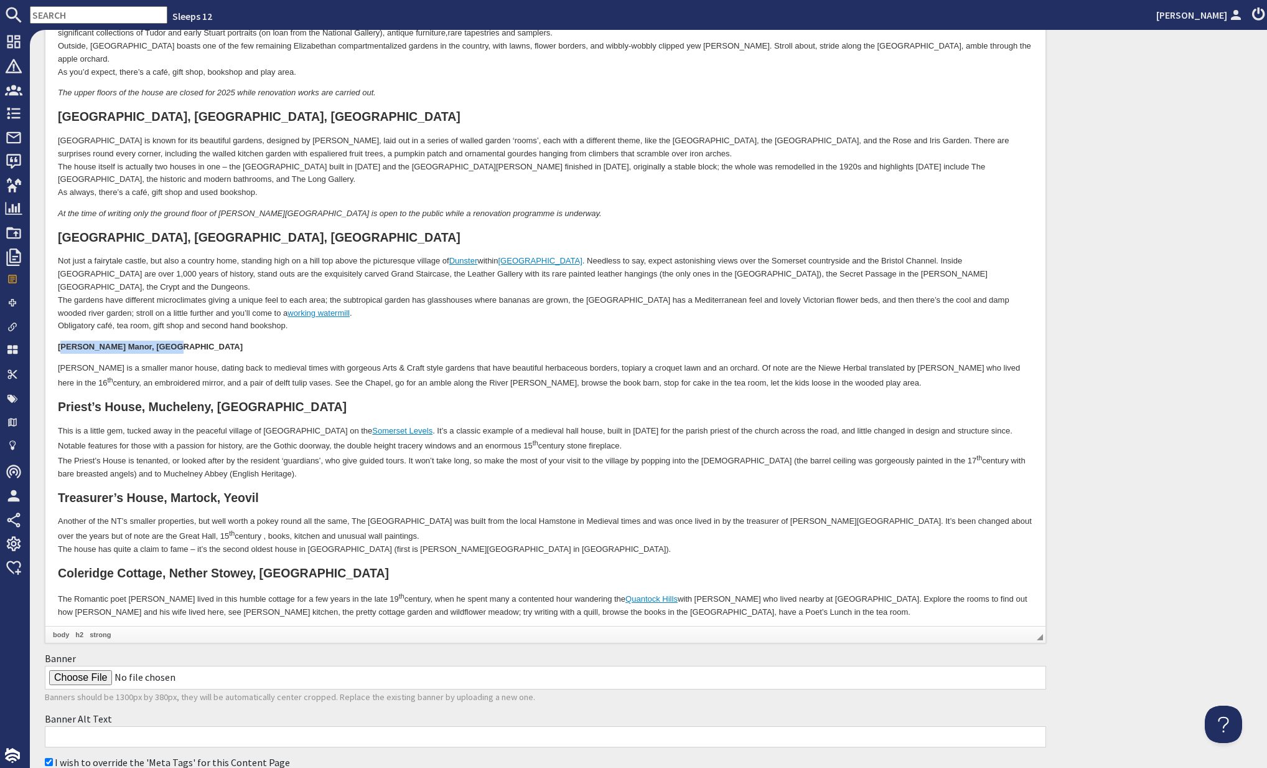
drag, startPoint x: 157, startPoint y: 321, endPoint x: 78, endPoint y: 305, distance: 80.6
click at [64, 341] on p "[PERSON_NAME] Manor, [GEOGRAPHIC_DATA]" at bounding box center [545, 347] width 975 height 13
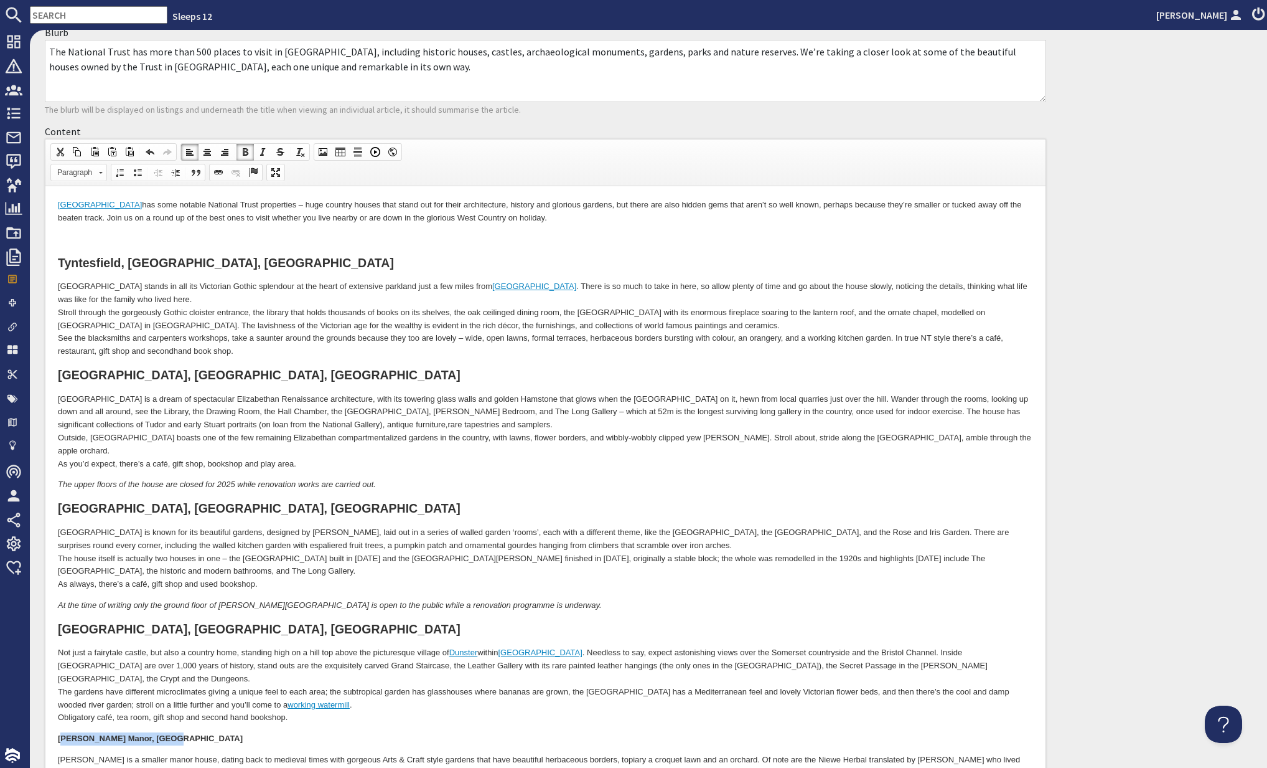
scroll to position [0, 0]
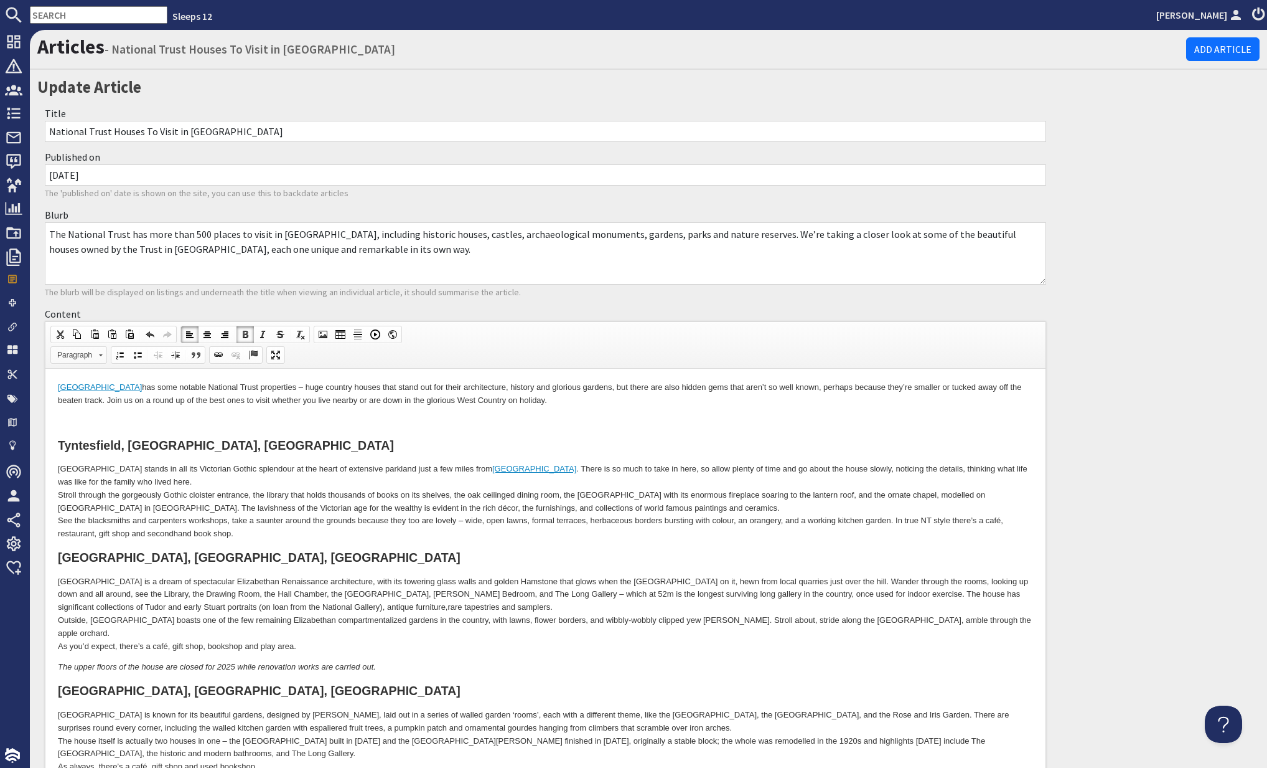
click at [85, 356] on span "Paragraph" at bounding box center [73, 355] width 44 height 16
click at [78, 426] on h2 "Heading 2" at bounding box center [96, 425] width 83 height 14
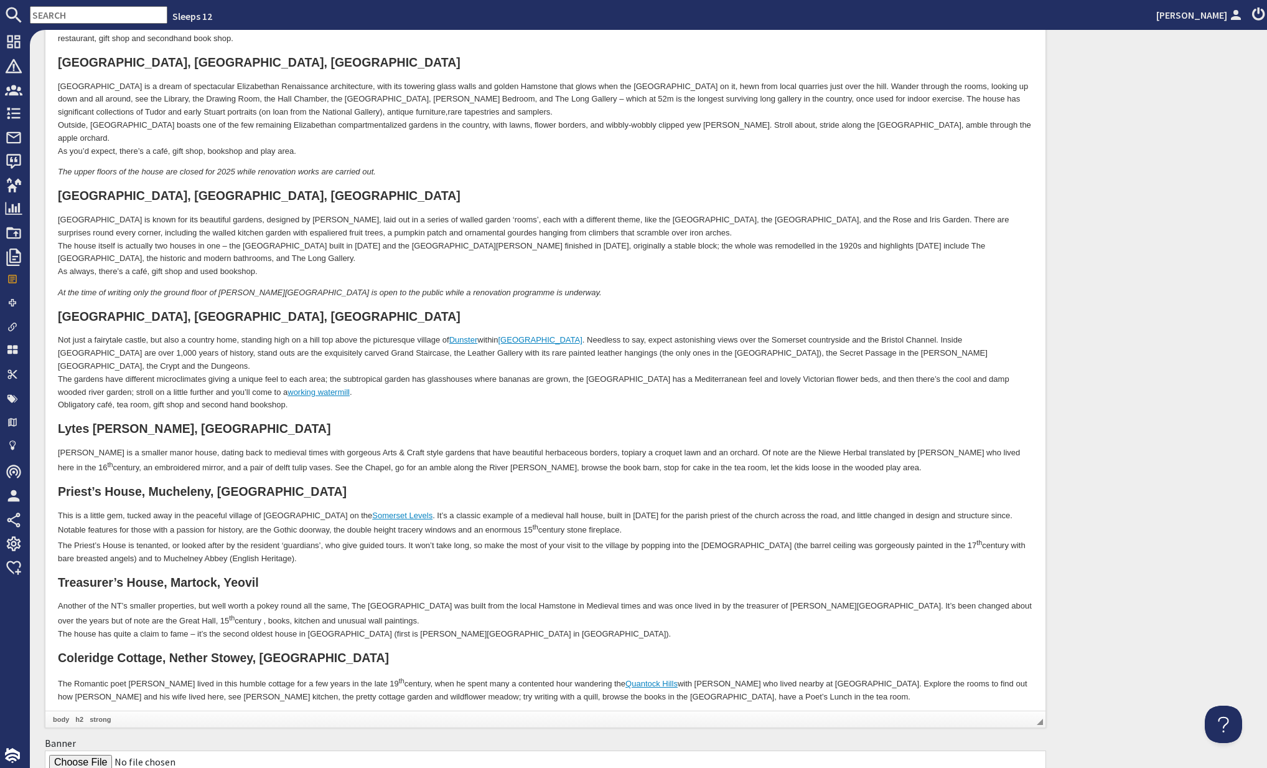
click at [437, 422] on h2 "L ytes Cary Manor, Somerton" at bounding box center [545, 429] width 975 height 14
click at [438, 374] on p "Not just a fairytale castle, but also a country home, standing high on a hill t…" at bounding box center [545, 373] width 975 height 78
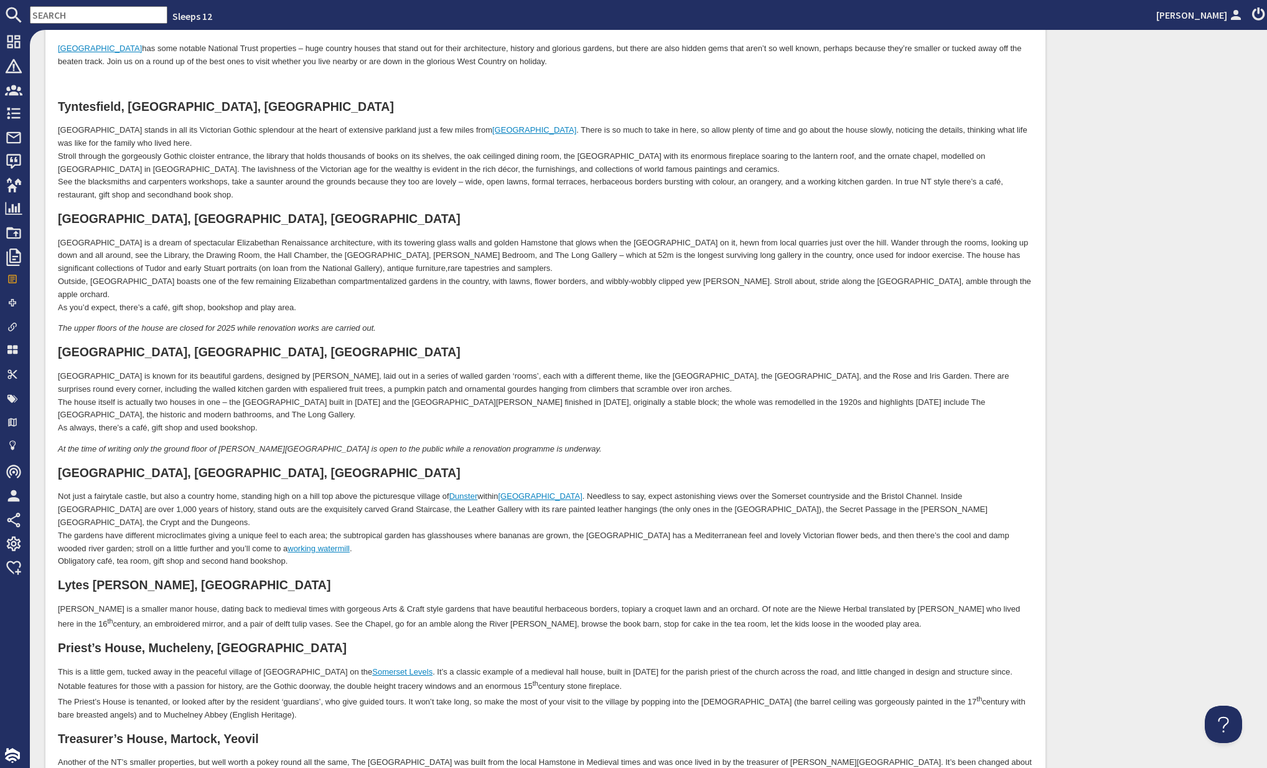
drag, startPoint x: 369, startPoint y: 459, endPoint x: 223, endPoint y: 451, distance: 145.9
click at [365, 466] on h2 "Dunster Castle, Dunster, MInehead" at bounding box center [545, 473] width 975 height 14
click at [214, 466] on strong "Dunster Castle, Dunster, MInehead" at bounding box center [259, 473] width 403 height 14
click at [60, 466] on strong "[GEOGRAPHIC_DATA], [GEOGRAPHIC_DATA], [GEOGRAPHIC_DATA]" at bounding box center [259, 473] width 403 height 14
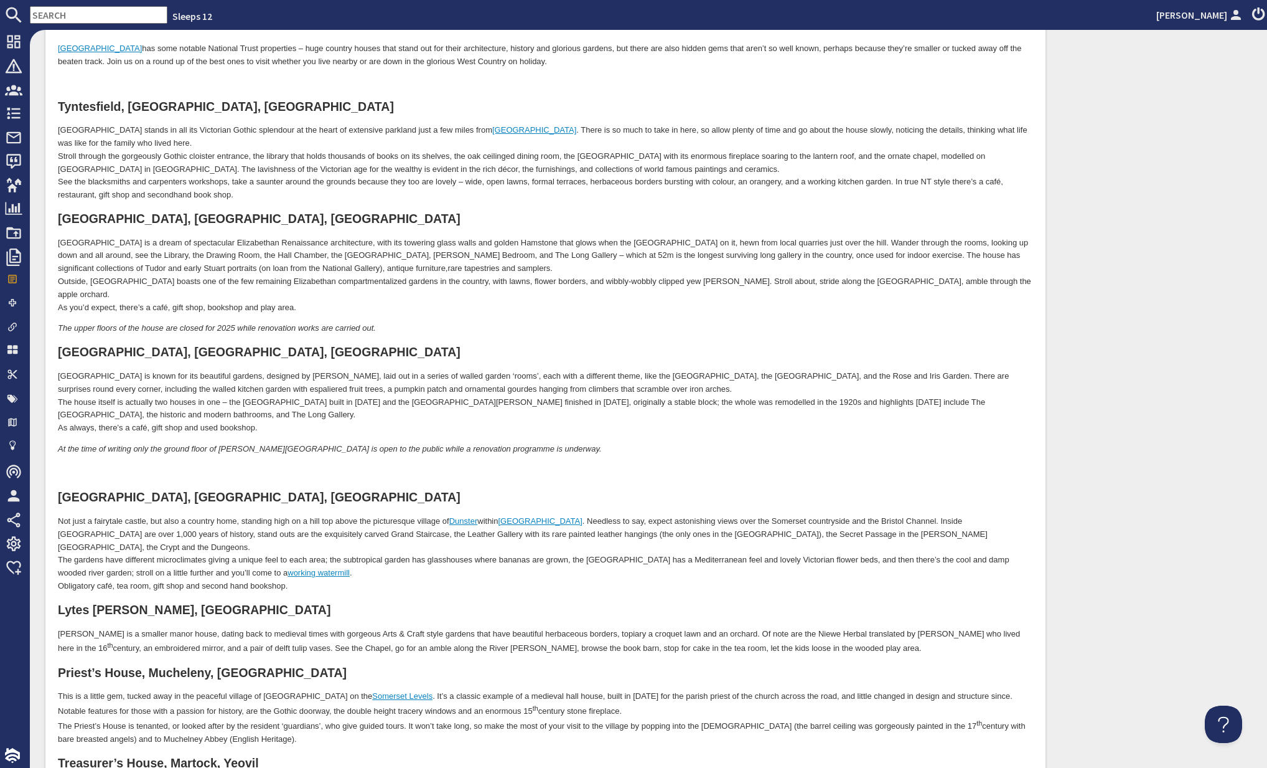
click at [92, 466] on h2 at bounding box center [545, 473] width 975 height 14
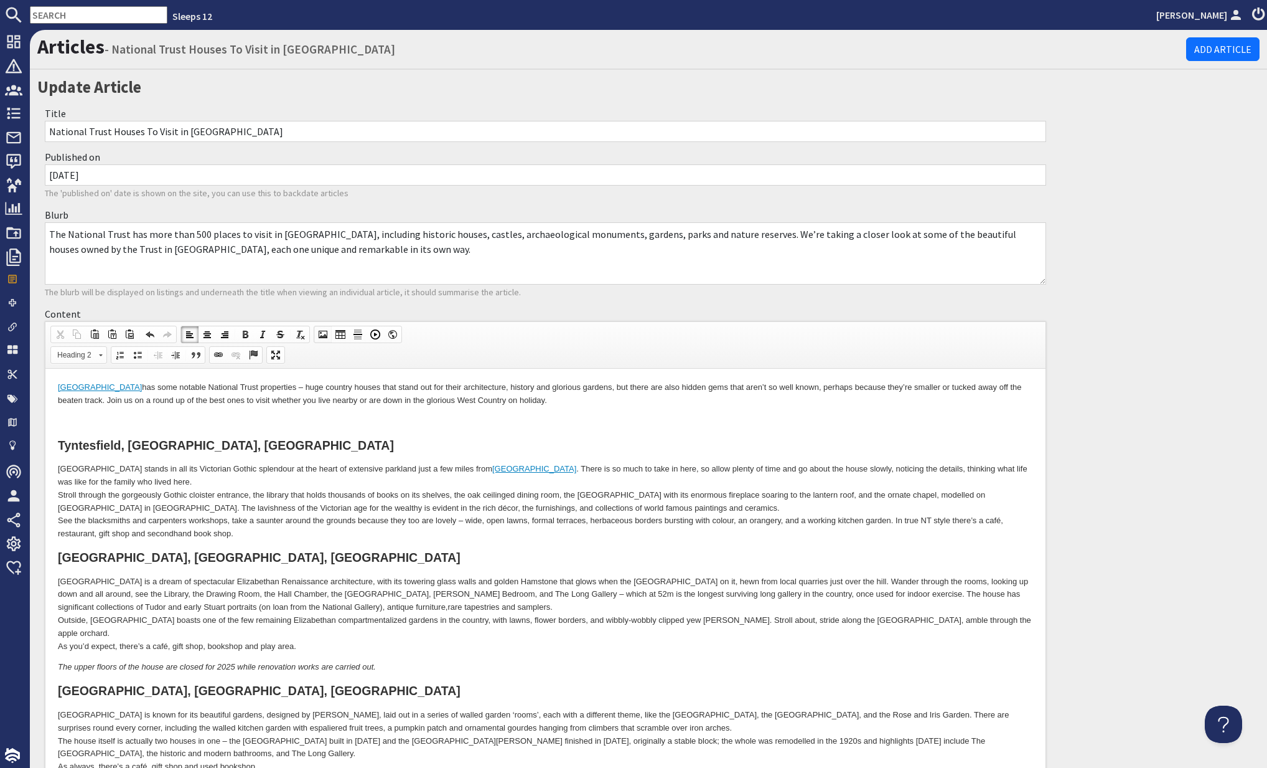
click at [322, 332] on span at bounding box center [323, 334] width 10 height 10
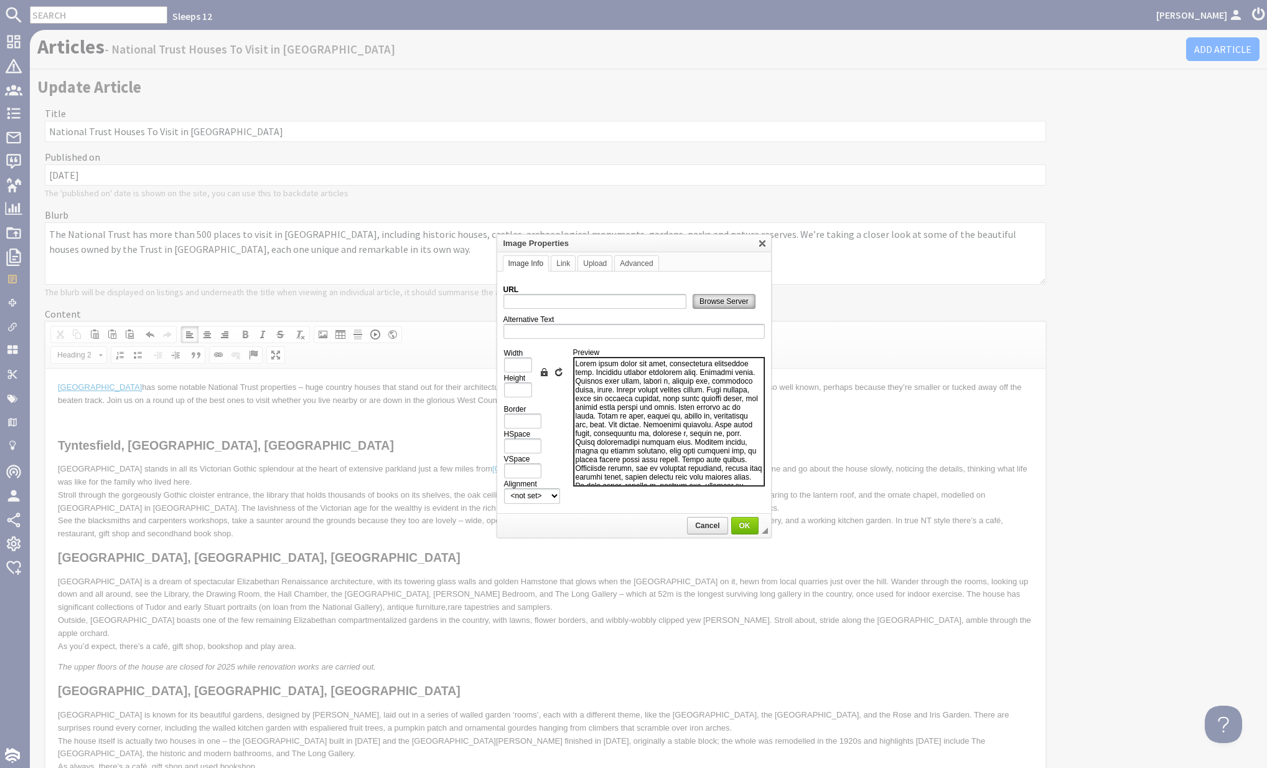
click at [708, 299] on span "Browse Server" at bounding box center [724, 301] width 62 height 9
type input "https://d3j9etonptu1qn.cloudfront.net/assets/d8df409da7238453d7e3169fb558e90add…"
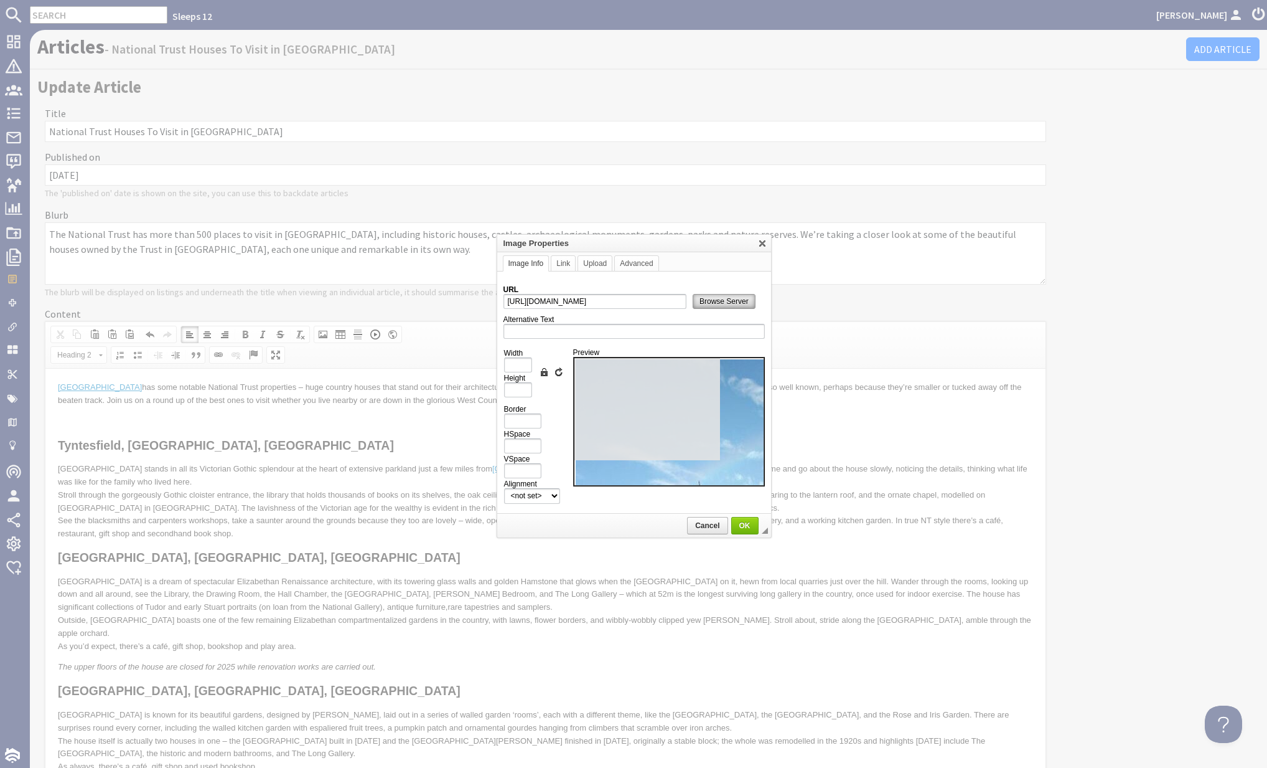
type input "1000"
type input "668"
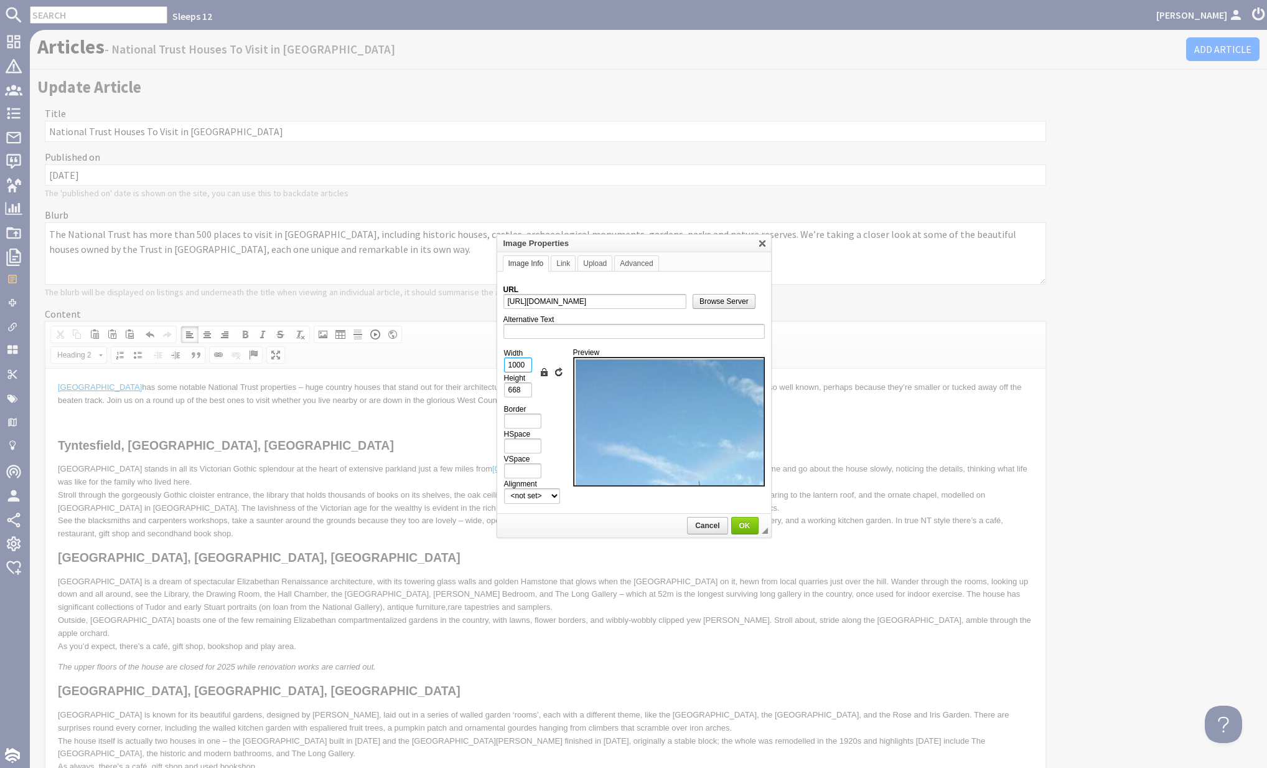
drag, startPoint x: 526, startPoint y: 362, endPoint x: 491, endPoint y: 362, distance: 35.5
click at [491, 362] on body "Sleeps 12 Kateryna Luchyna Dashboard Notifications 0 Agency Dashboard Bookings …" at bounding box center [633, 384] width 1267 height 768
type input "1"
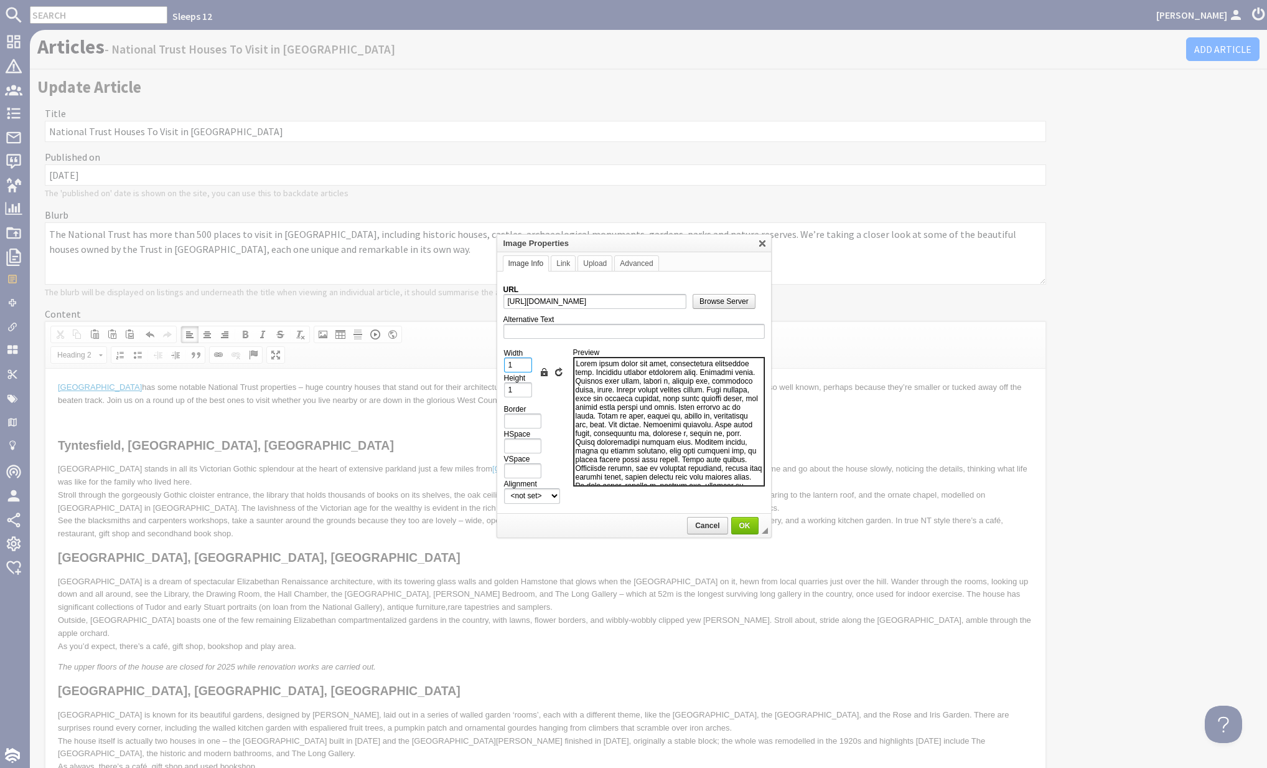
type input "10"
type input "7"
type input "100"
type input "67"
type input "100%"
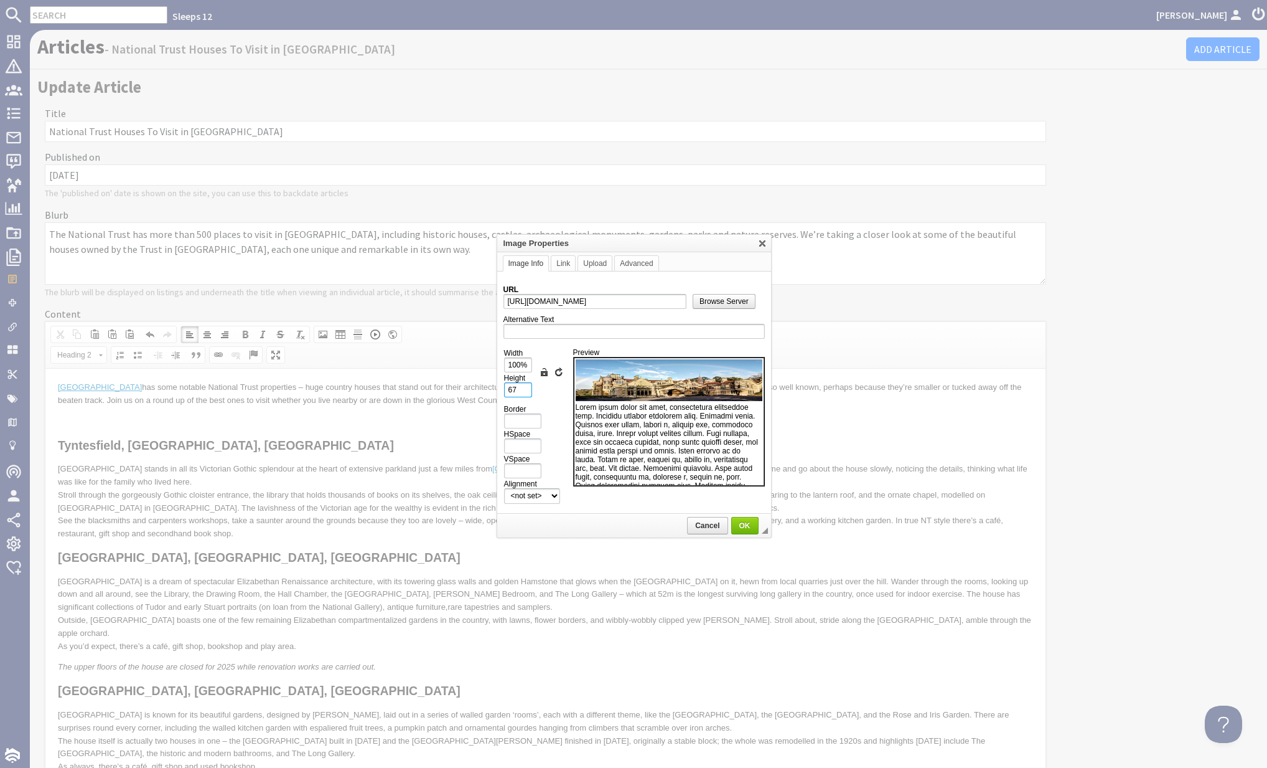
drag, startPoint x: 522, startPoint y: 388, endPoint x: 497, endPoint y: 388, distance: 24.3
click at [497, 388] on td "URL https://d3j9etonptu1qn.cloudfront.net/assets/d8df409da7238453d7e3169fb558e9…" at bounding box center [634, 392] width 274 height 243
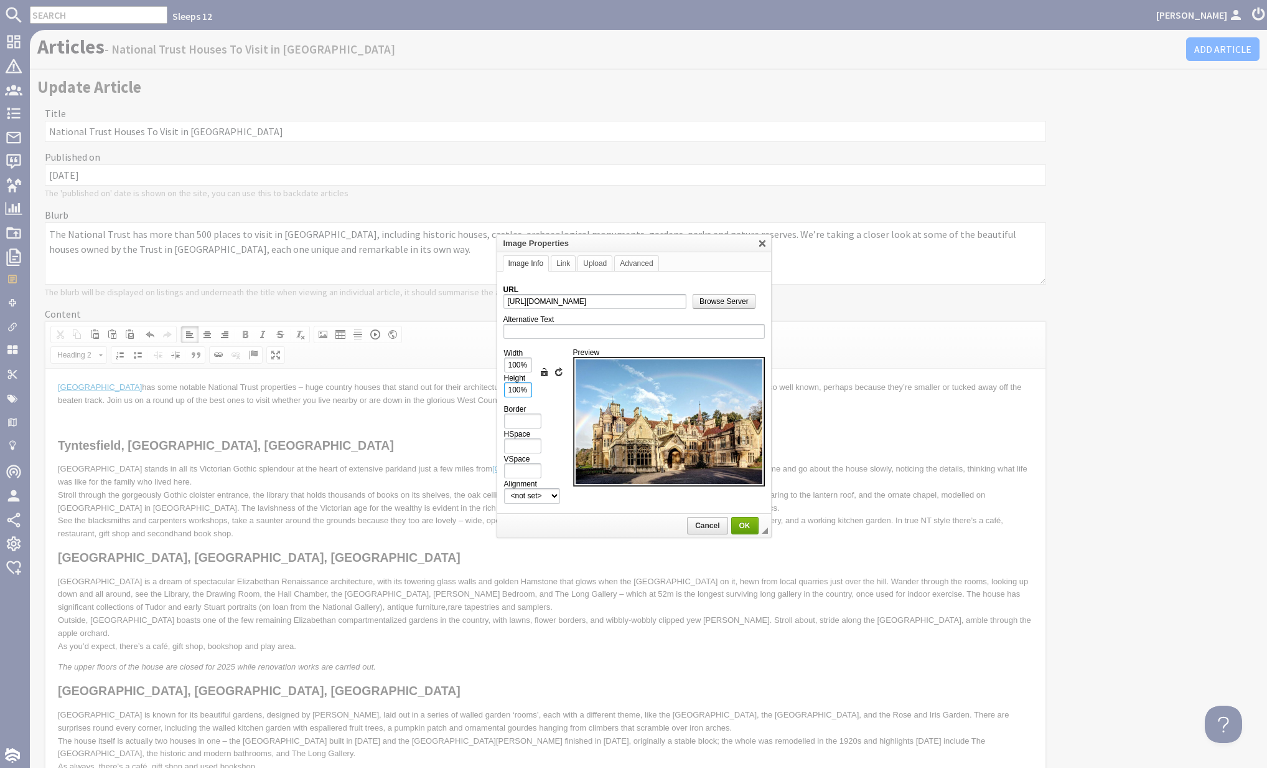
type input "100%"
click at [745, 521] on span "OK" at bounding box center [745, 525] width 25 height 9
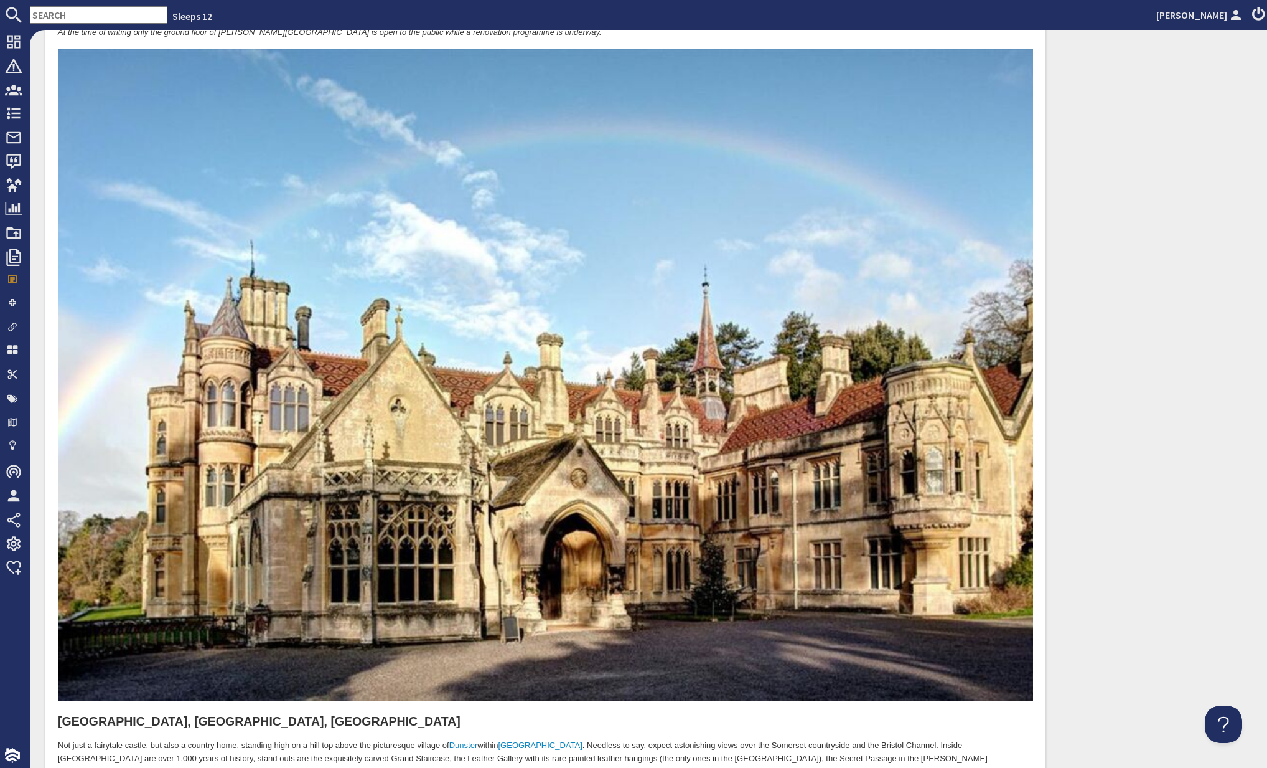
scroll to position [845, 0]
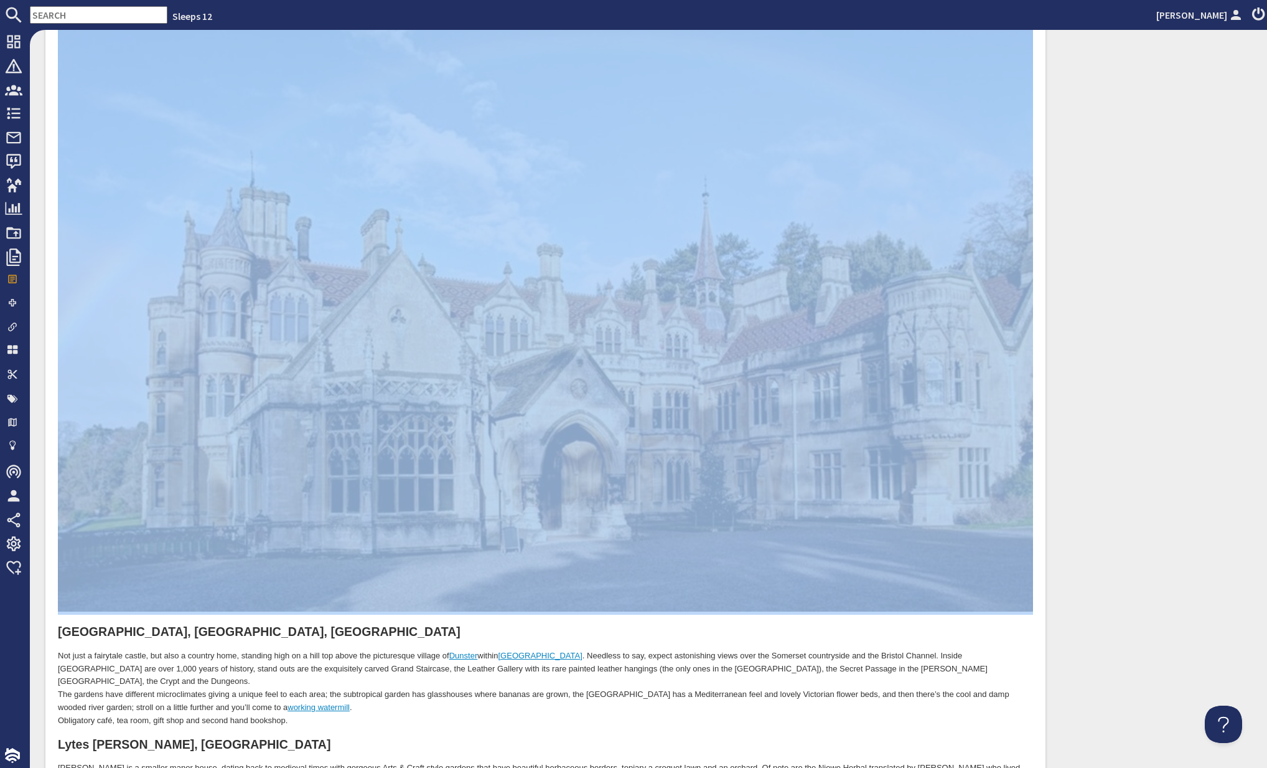
click at [538, 490] on img at bounding box center [545, 286] width 975 height 652
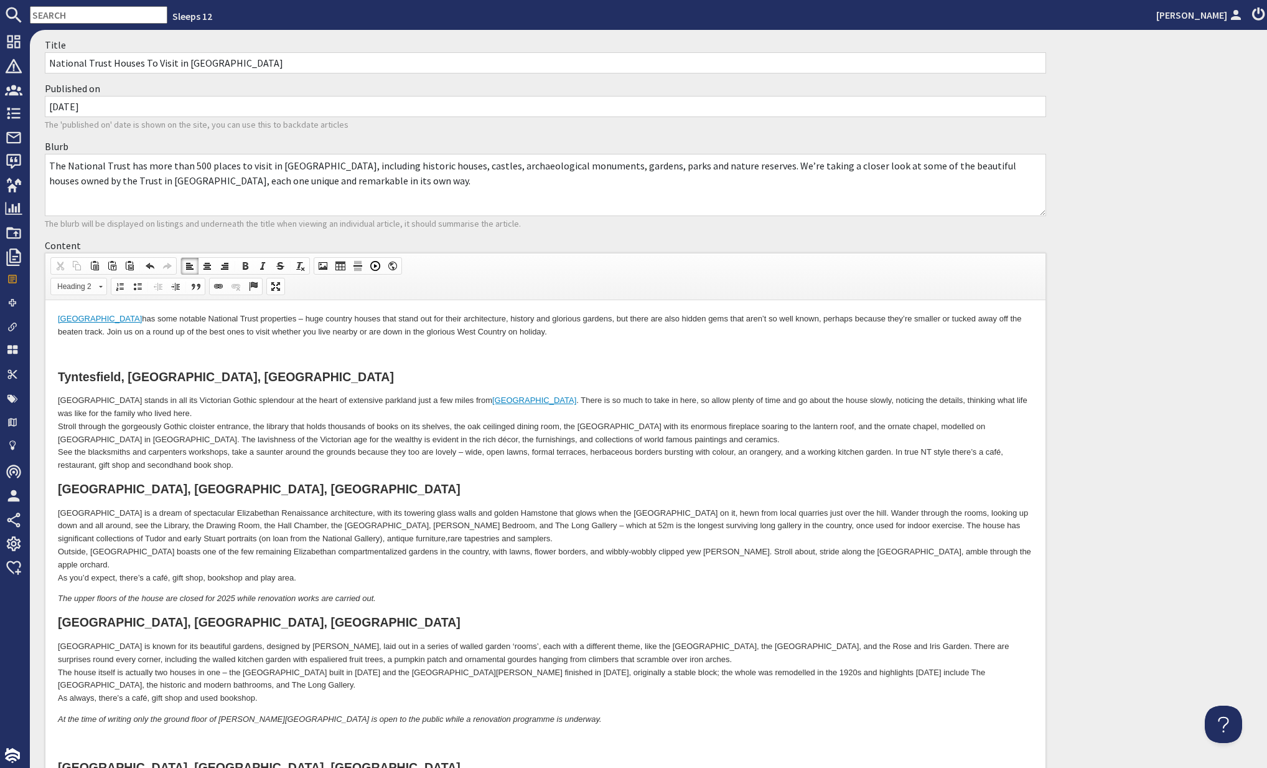
scroll to position [0, 0]
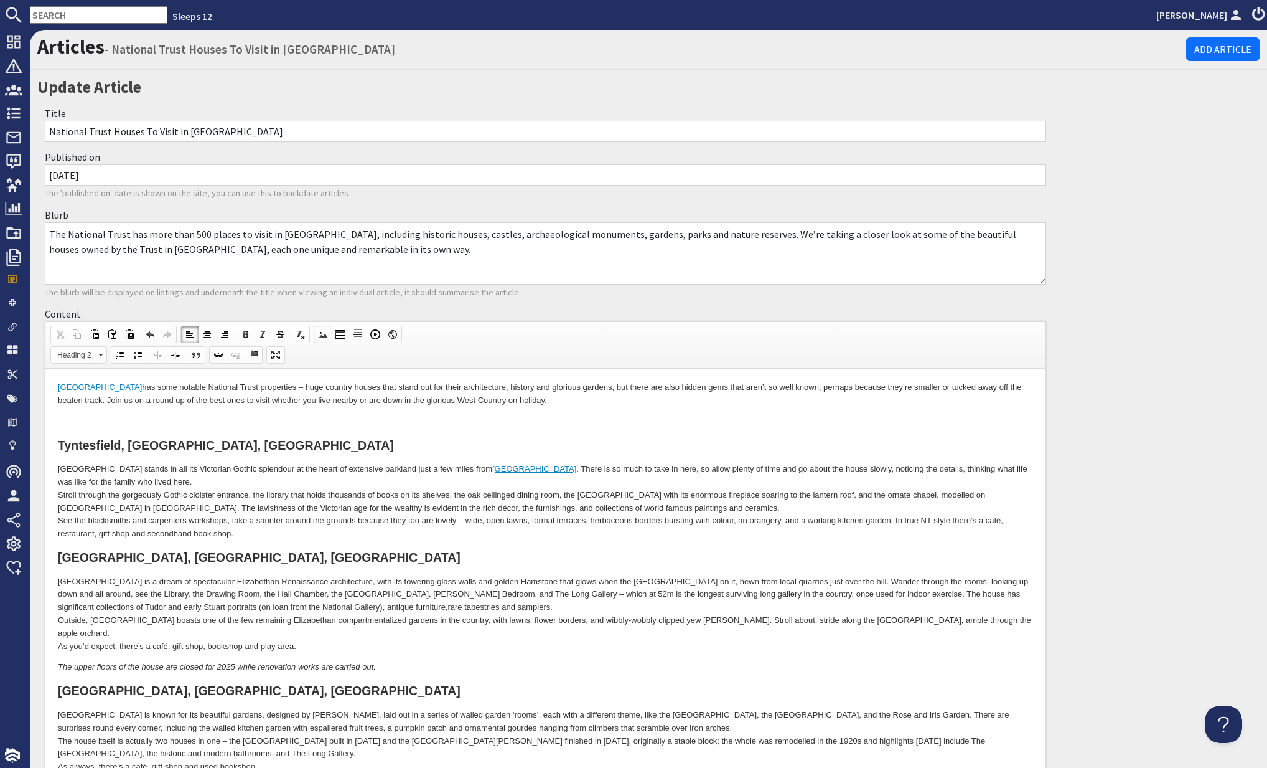
click at [318, 331] on span at bounding box center [323, 334] width 10 height 10
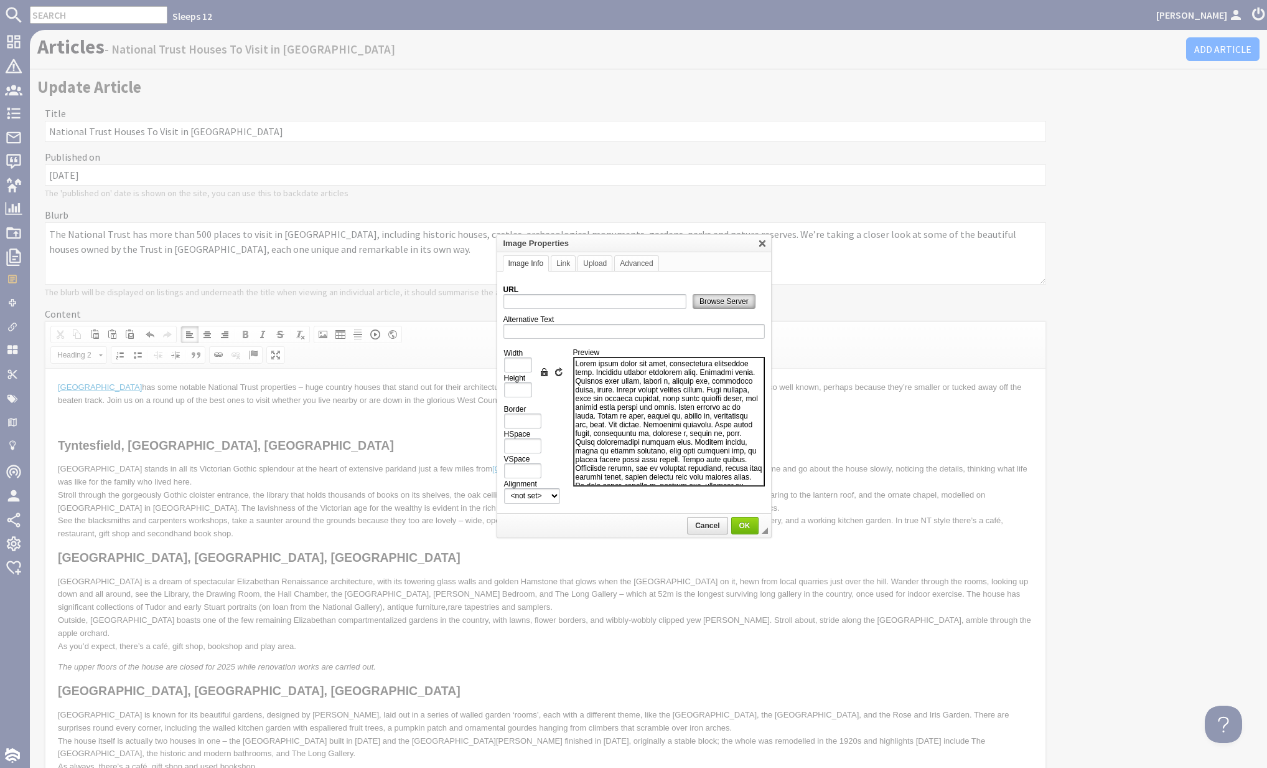
click at [709, 301] on span "Browse Server" at bounding box center [724, 301] width 62 height 9
type input "https://d3j9etonptu1qn.cloudfront.net/assets/d114e68af1b527010b8e788e27432ee0a7…"
type input "1000"
type input "668"
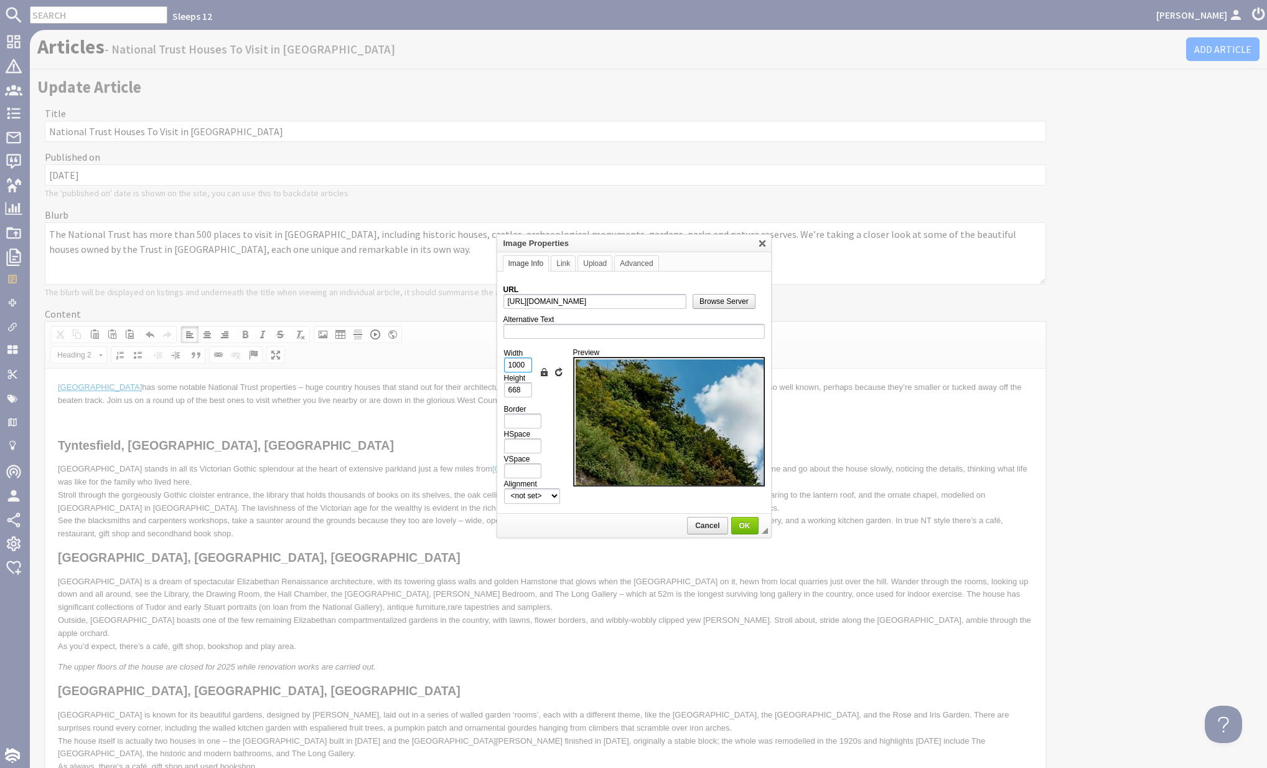
drag, startPoint x: 525, startPoint y: 364, endPoint x: 481, endPoint y: 362, distance: 44.8
click at [481, 362] on body "Sleeps 12 Kateryna Luchyna Dashboard Notifications 0 Agency Dashboard Bookings …" at bounding box center [633, 384] width 1267 height 768
type input "1"
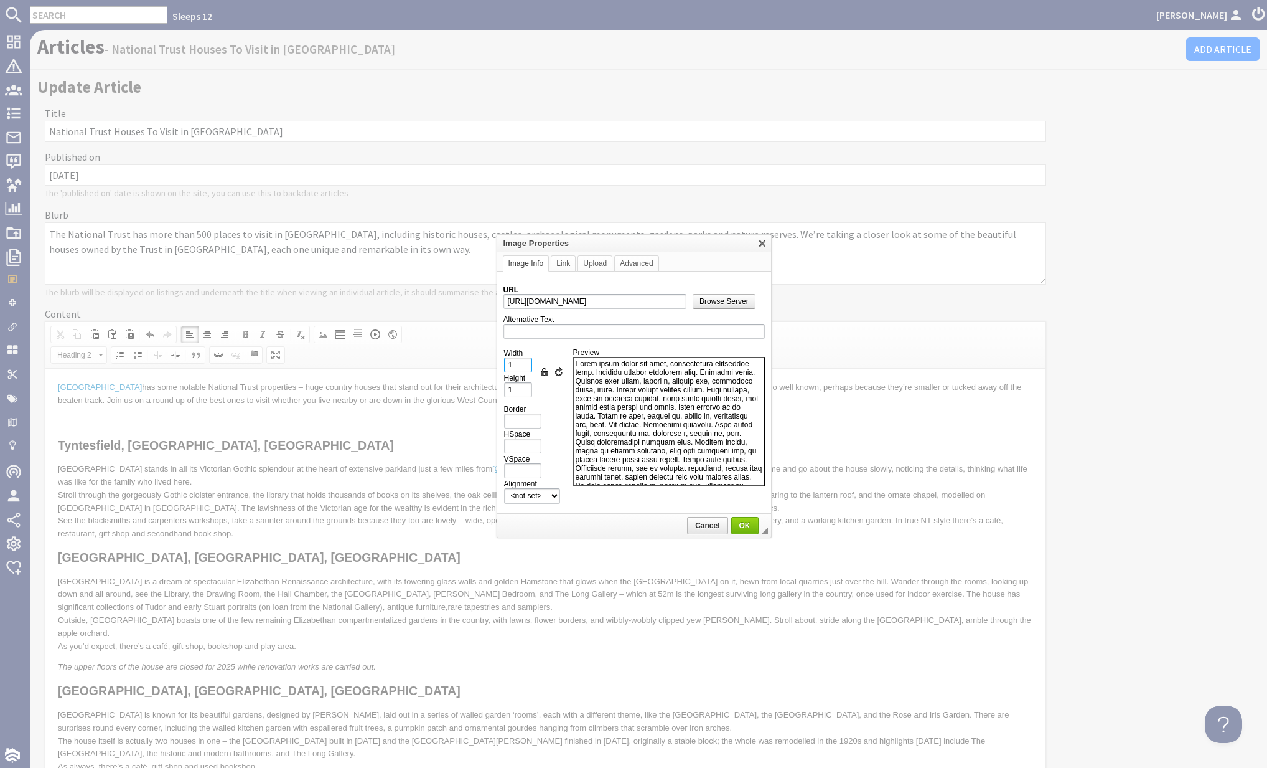
type input "10"
type input "7"
type input "100"
type input "67"
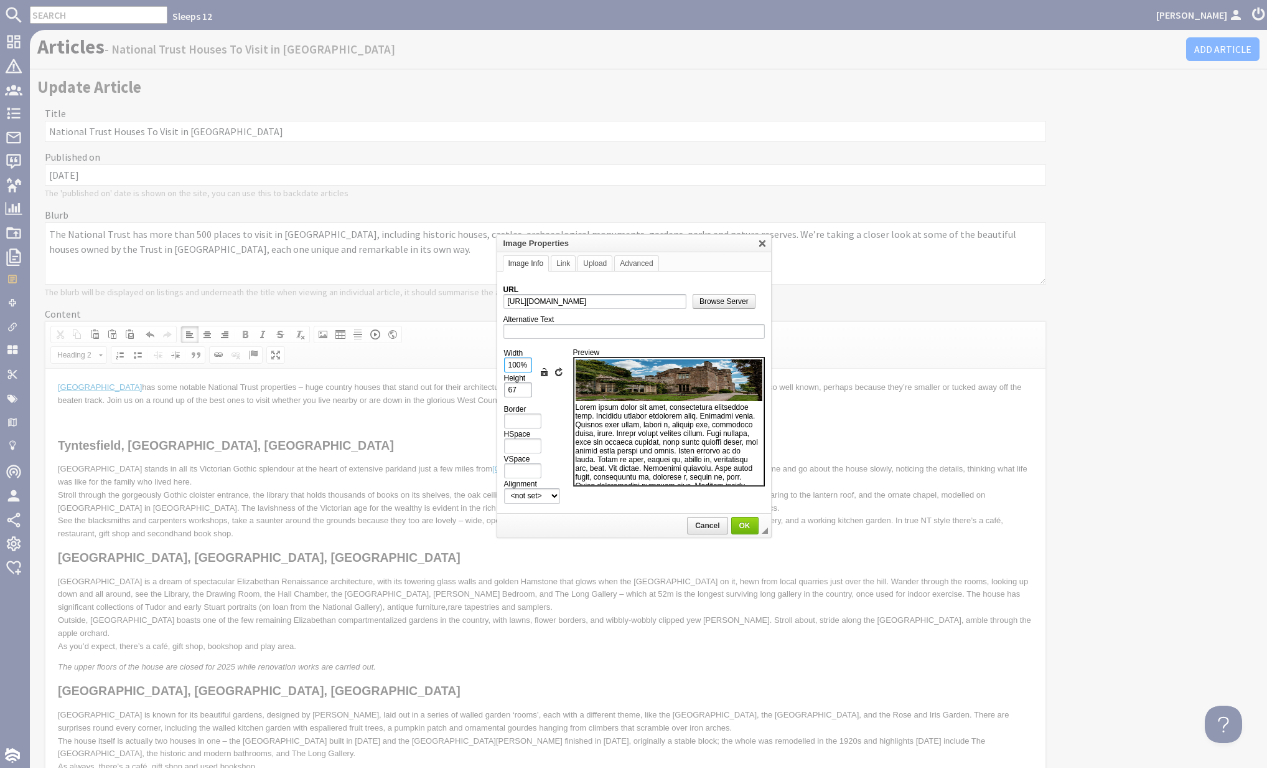
type input "100%"
drag, startPoint x: 516, startPoint y: 389, endPoint x: 497, endPoint y: 388, distance: 19.3
click at [497, 388] on td "URL https://d3j9etonptu1qn.cloudfront.net/assets/d114e68af1b527010b8e788e27432e…" at bounding box center [634, 392] width 274 height 243
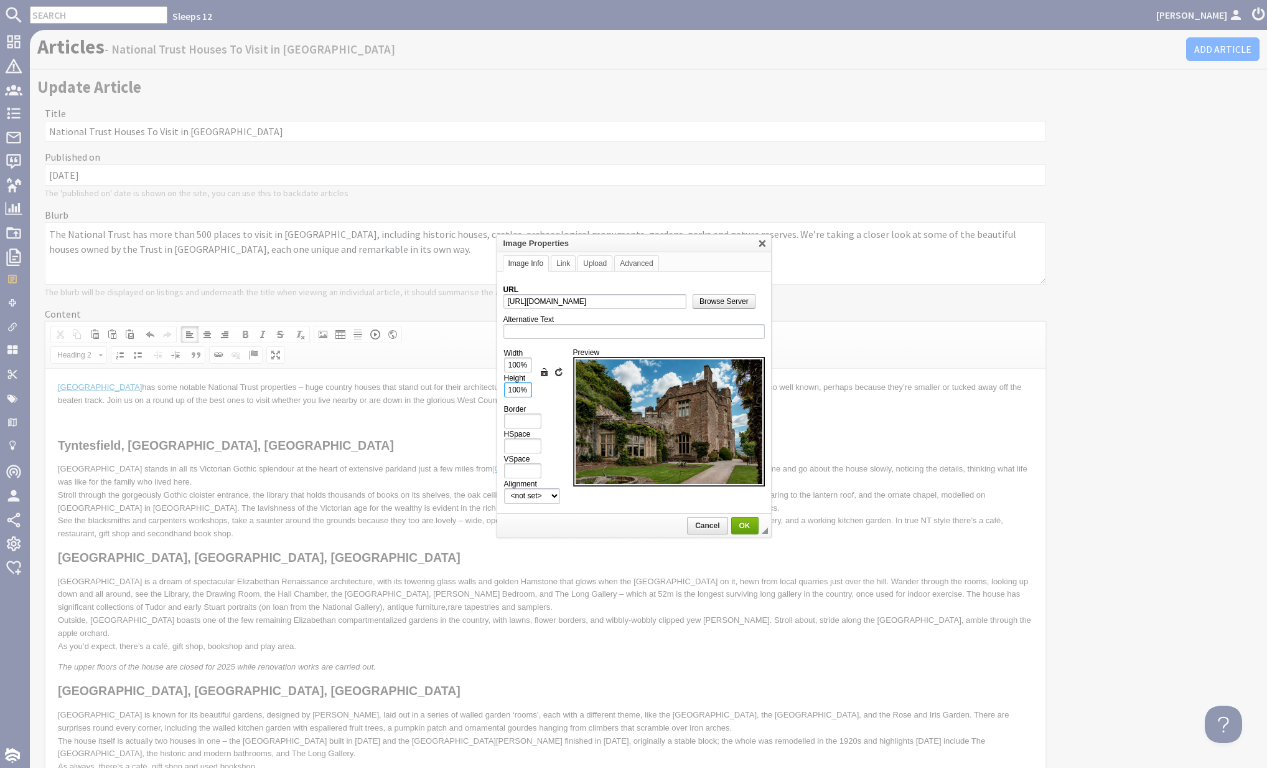
type input "100%"
click at [740, 524] on span "OK" at bounding box center [745, 525] width 25 height 9
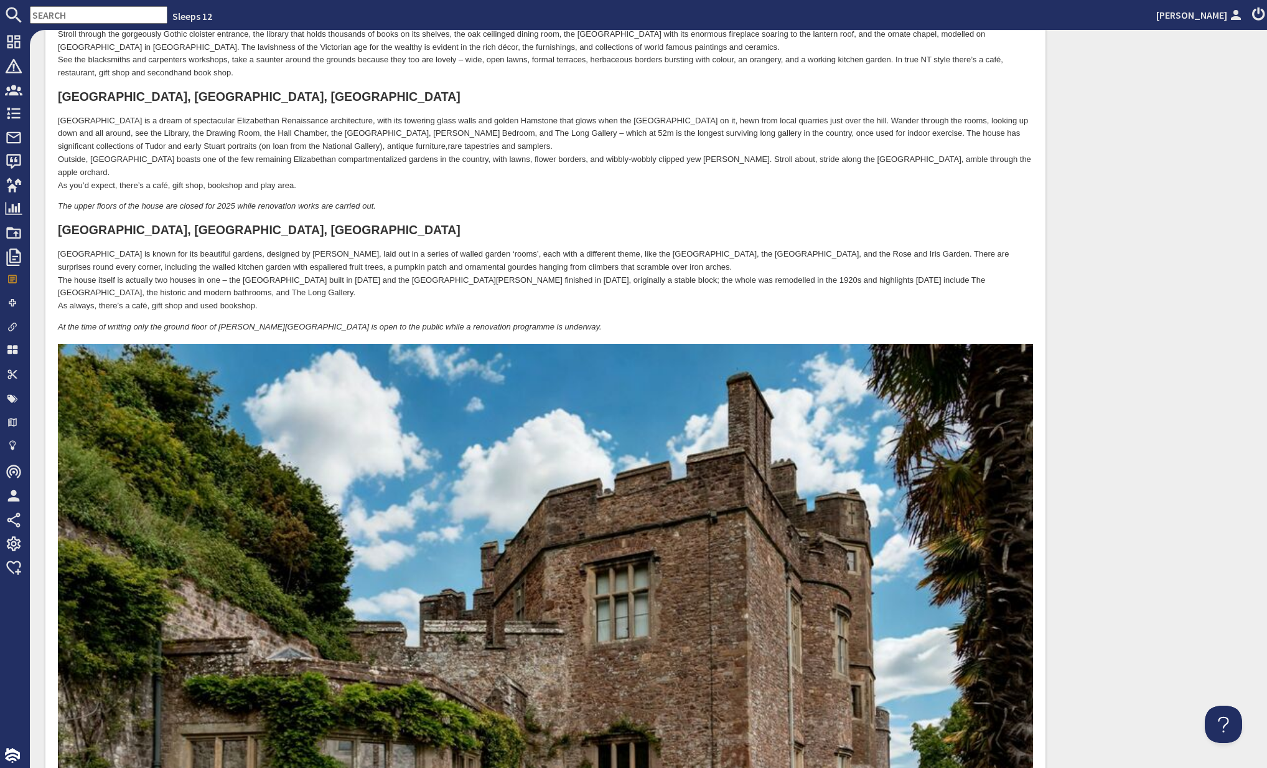
click at [401, 200] on p "The upper floors of the house are closed for 2025 while renovation works are ca…" at bounding box center [545, 206] width 975 height 13
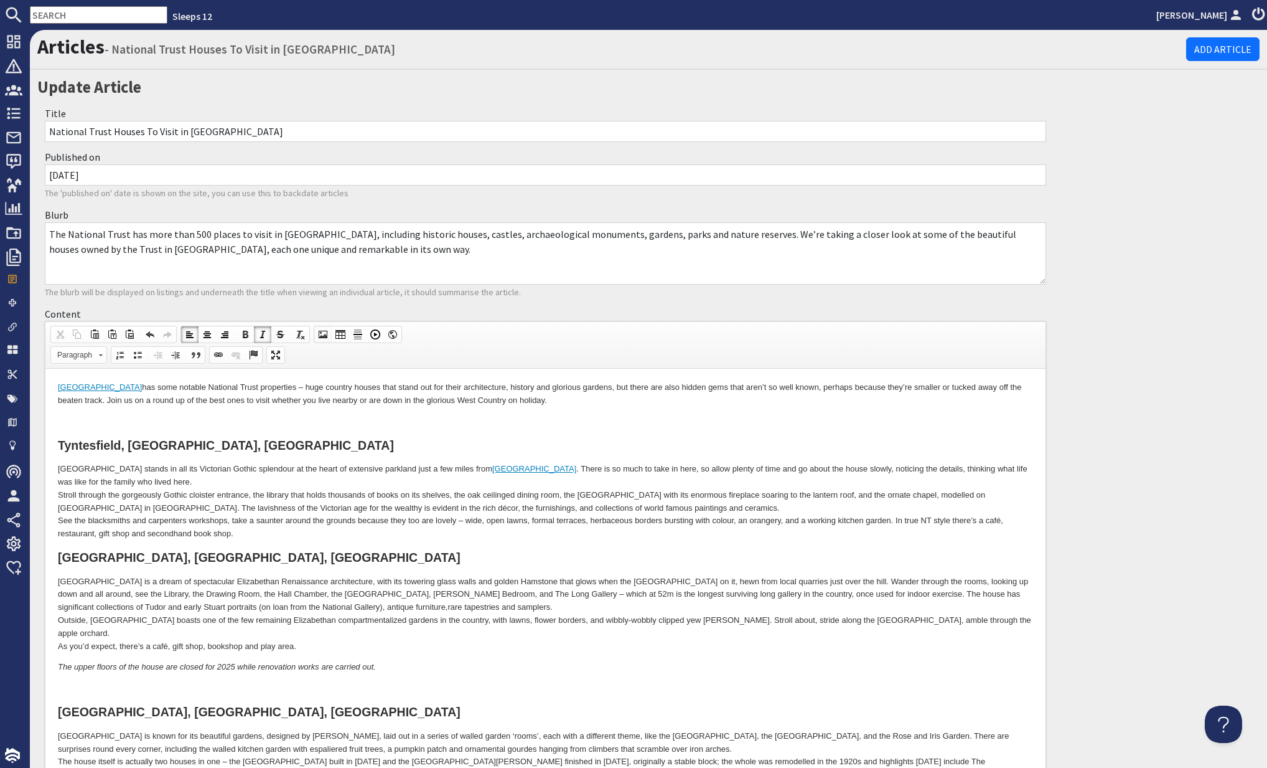
click at [320, 333] on span at bounding box center [323, 334] width 10 height 10
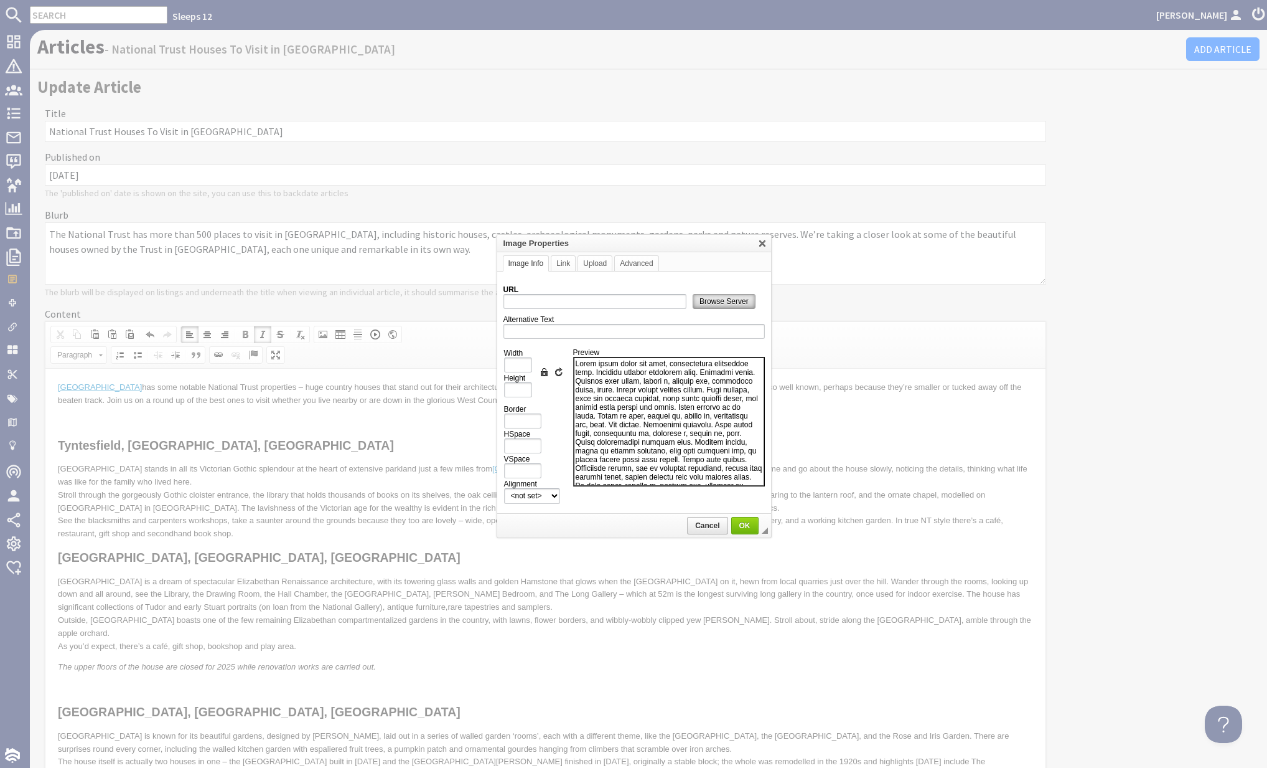
click at [709, 307] on link "Browse Server" at bounding box center [724, 301] width 63 height 15
type input "https://d3j9etonptu1qn.cloudfront.net/assets/7292746a9aa3464fca35ea921004c0ed4b…"
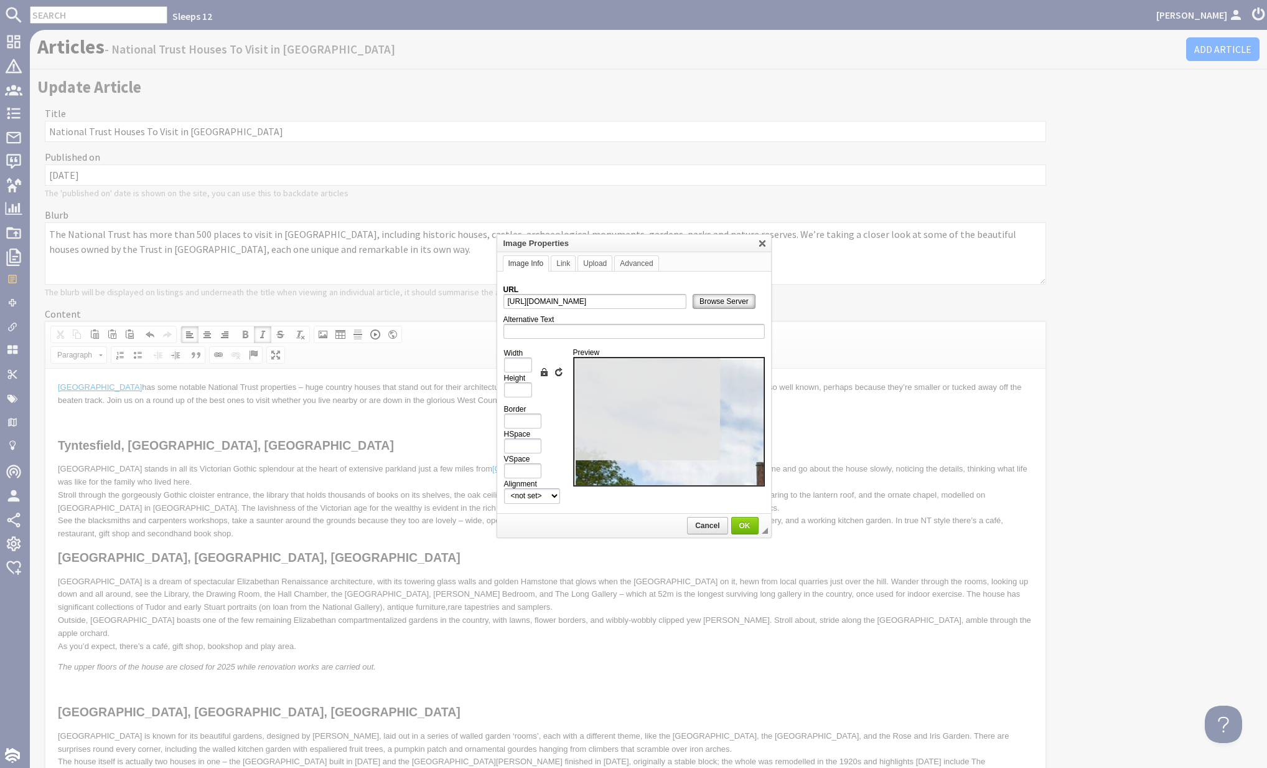
type input "1000"
type input "668"
drag, startPoint x: 524, startPoint y: 360, endPoint x: 486, endPoint y: 363, distance: 38.7
click at [486, 363] on body "Sleeps 12 Kateryna Luchyna Dashboard Notifications 0 Agency Dashboard Bookings …" at bounding box center [633, 384] width 1267 height 768
type input "1"
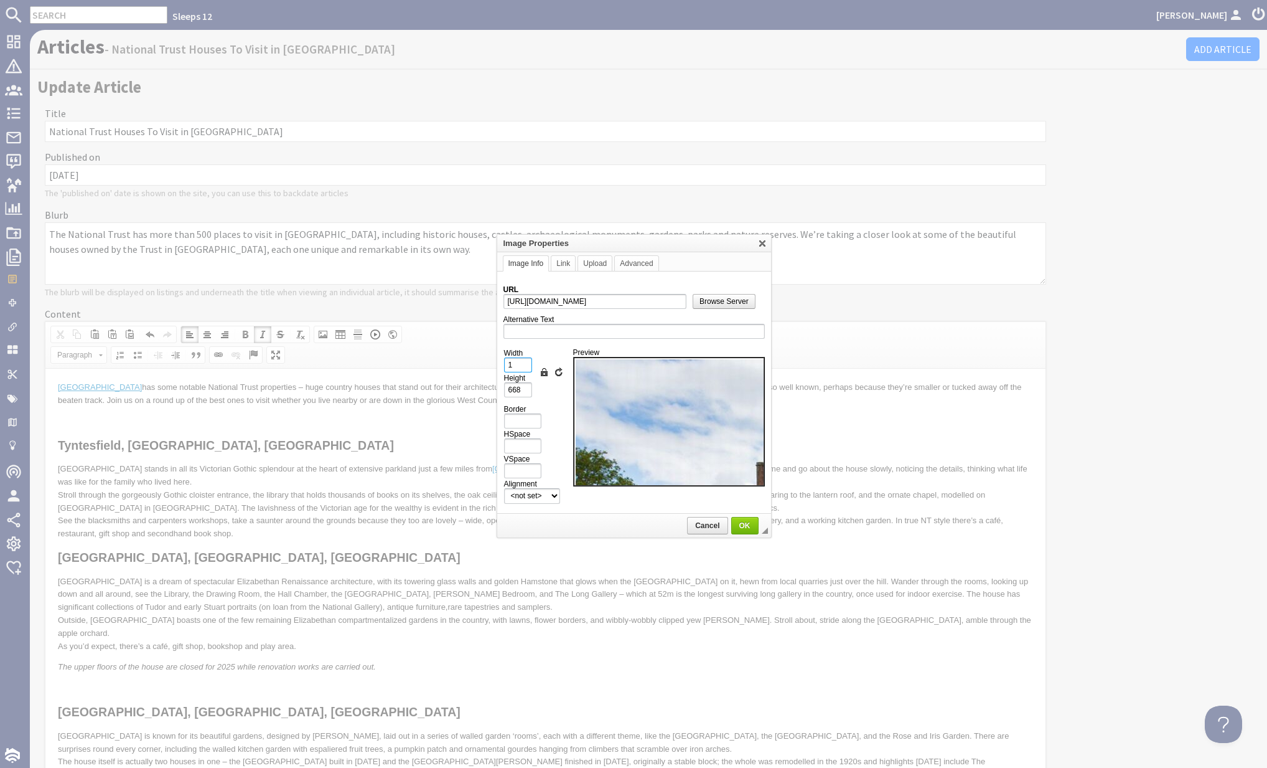
type input "1"
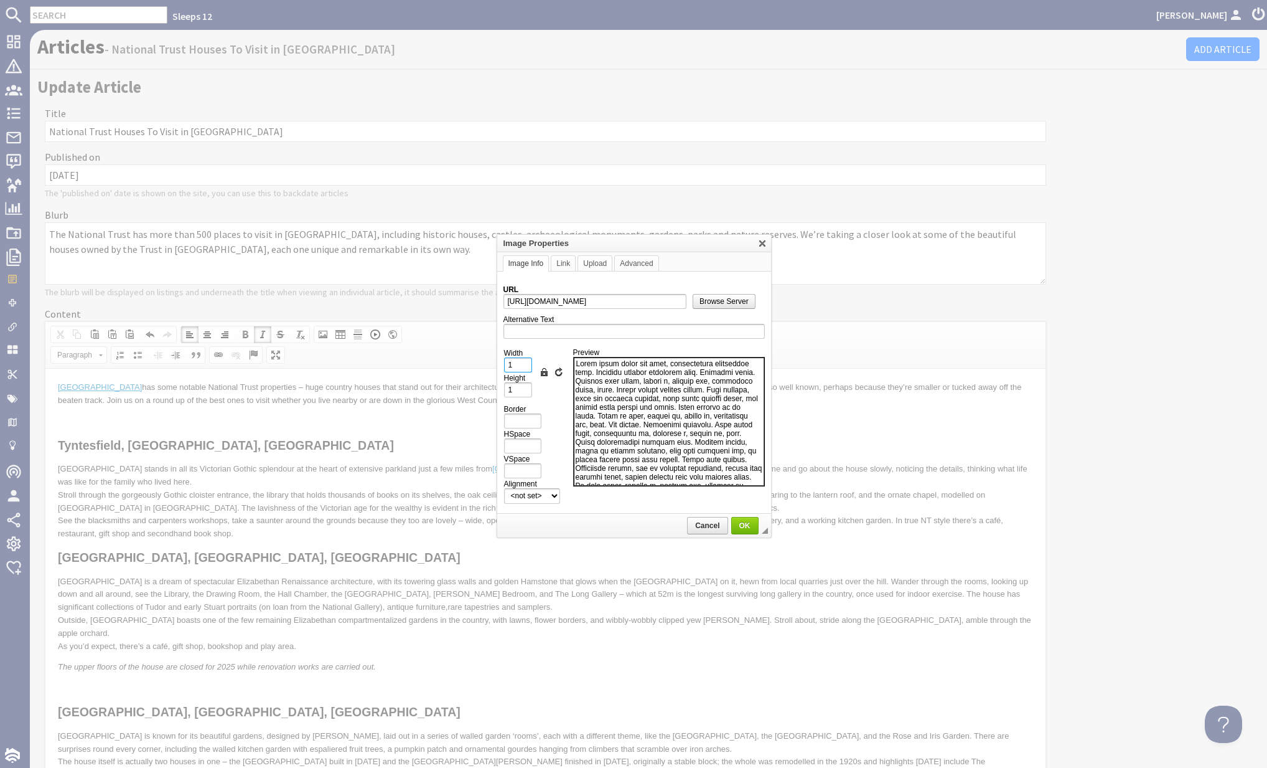
type input "10"
type input "7"
type input "100"
type input "67"
type input "100%"
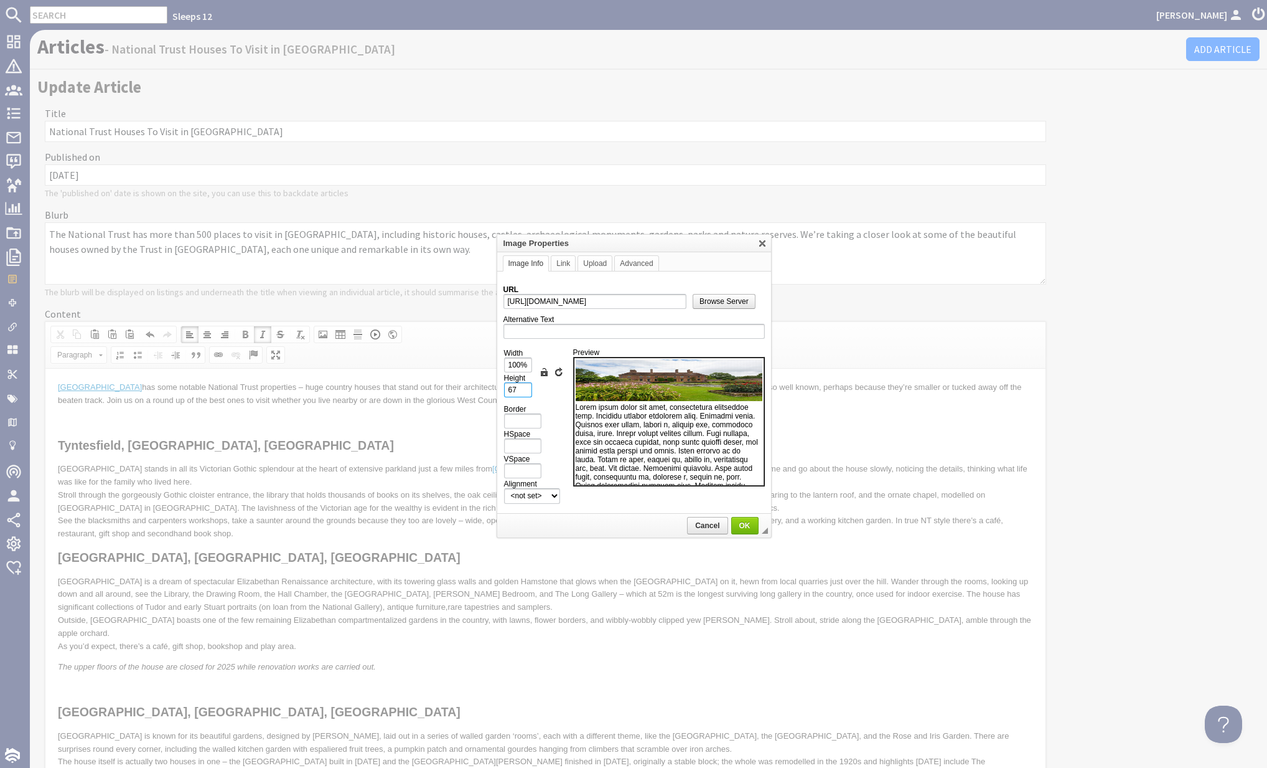
drag, startPoint x: 514, startPoint y: 385, endPoint x: 486, endPoint y: 385, distance: 28.0
click at [486, 385] on body "Sleeps 12 Kateryna Luchyna Dashboard Notifications 0 Agency Dashboard Bookings …" at bounding box center [633, 384] width 1267 height 768
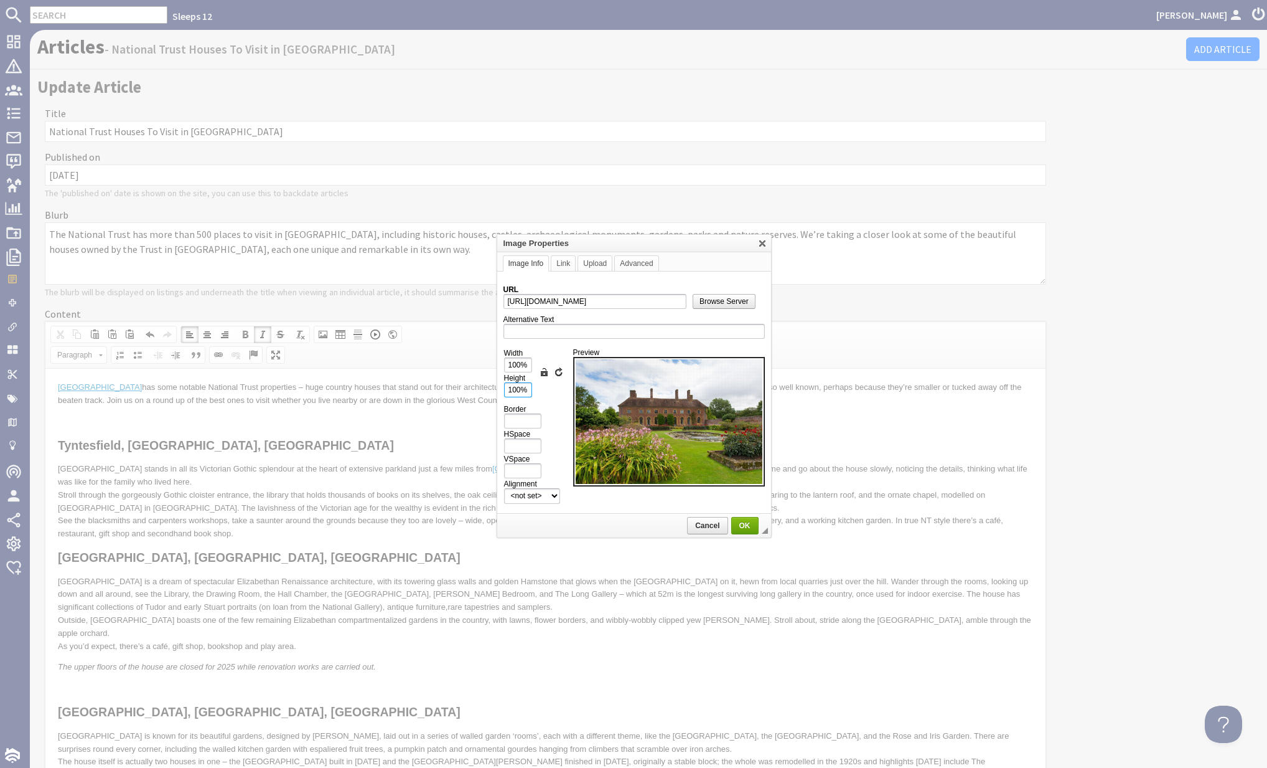
type input "100%"
click at [753, 521] on span "OK" at bounding box center [745, 525] width 25 height 9
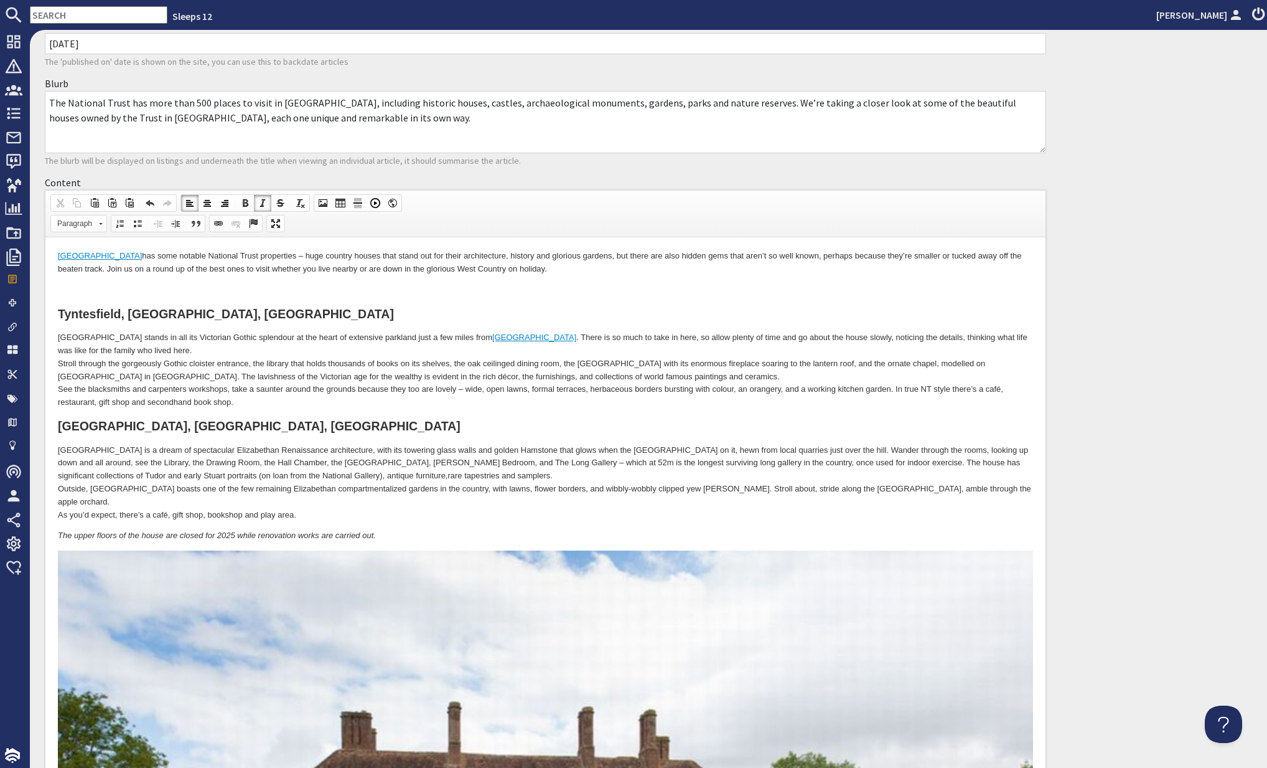
scroll to position [82, 0]
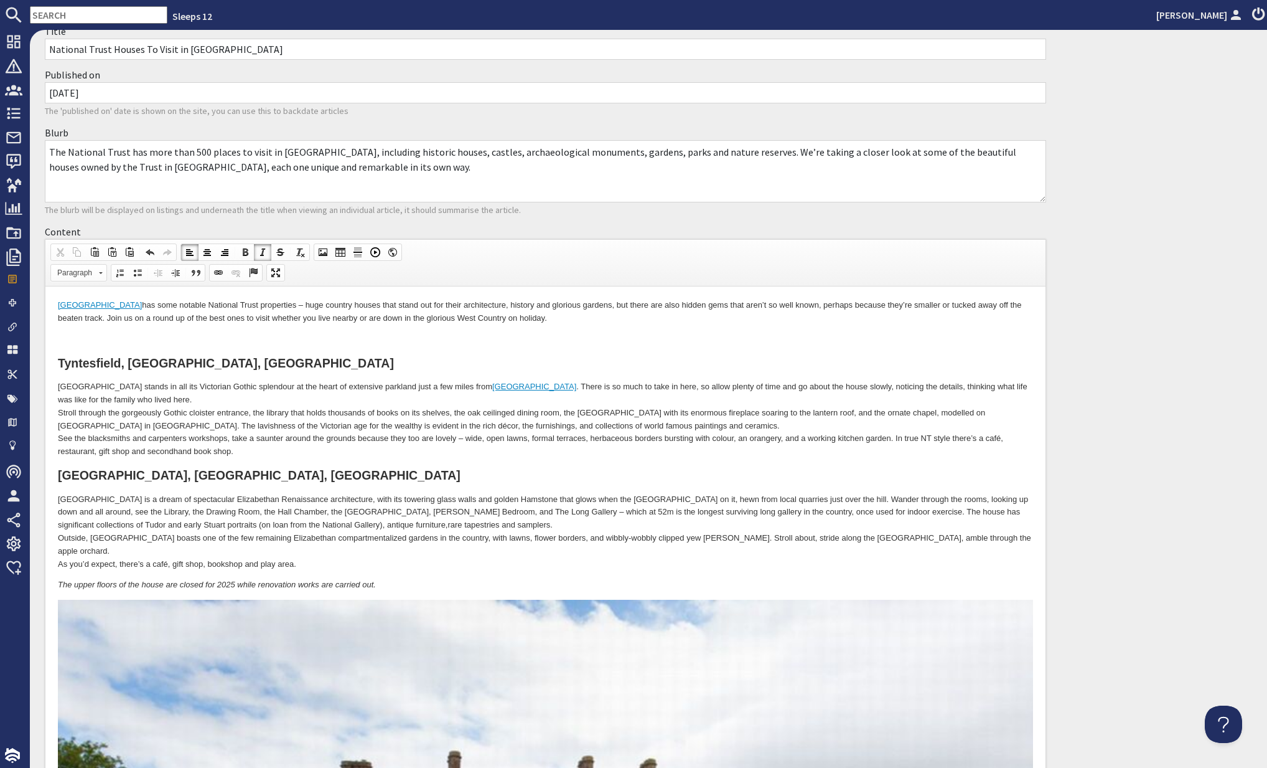
click at [253, 451] on p "Tyntesfield stands in all its Victorian Gothic splendour at the heart of extens…" at bounding box center [545, 419] width 975 height 78
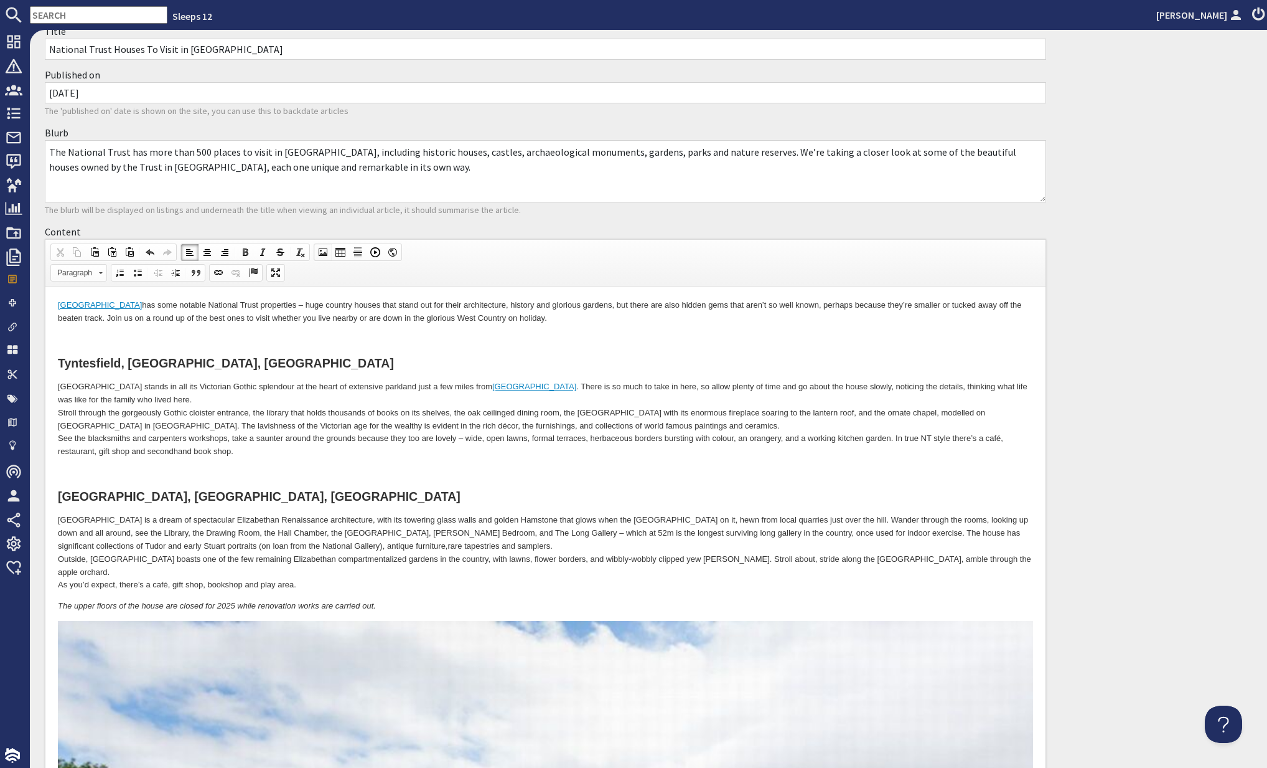
click at [319, 252] on span at bounding box center [323, 252] width 10 height 10
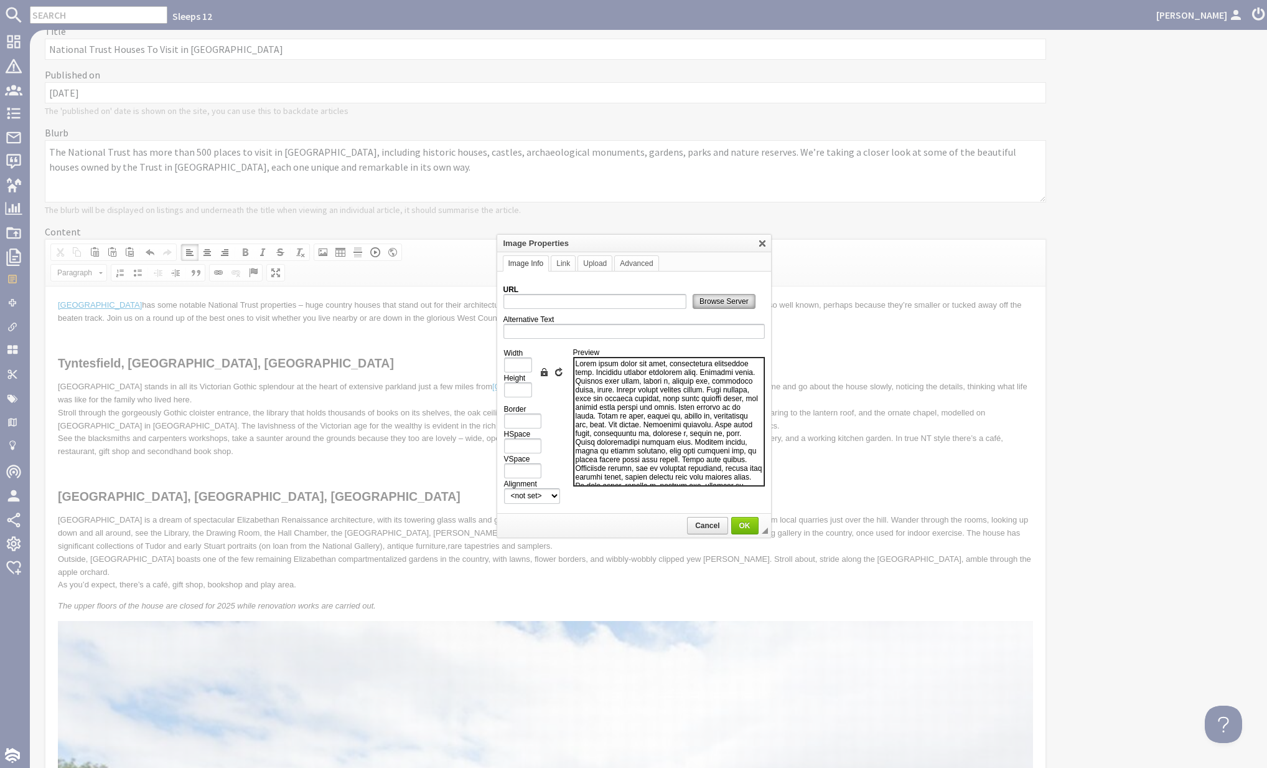
click at [718, 294] on link "Browse Server" at bounding box center [724, 301] width 63 height 15
type input "https://d3j9etonptu1qn.cloudfront.net/assets/dd5d9c4d6fbd99215590eaadbe82e99a96…"
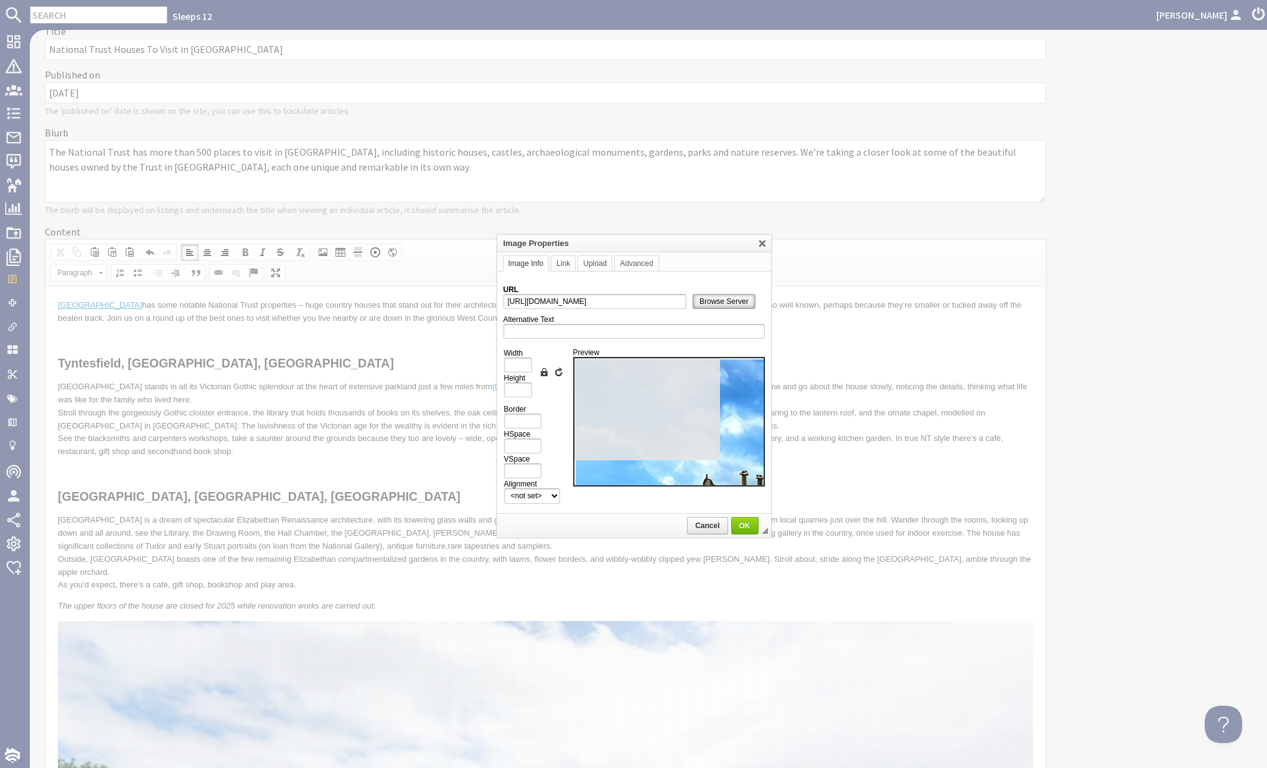
type input "1000"
type input "668"
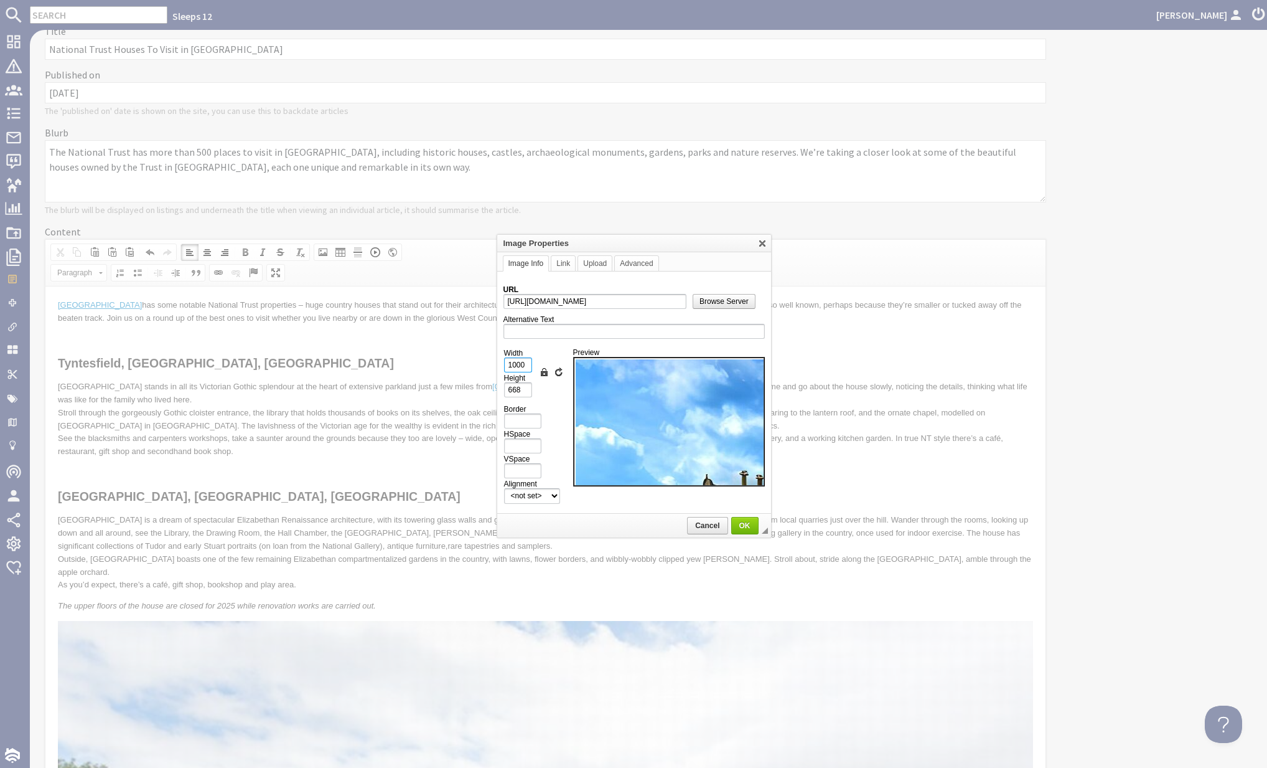
drag, startPoint x: 525, startPoint y: 362, endPoint x: 495, endPoint y: 362, distance: 30.5
click at [495, 362] on body "Sleeps 12 Kateryna Luchyna Dashboard Notifications 0 Agency Dashboard Bookings …" at bounding box center [633, 384] width 1267 height 768
type input "1"
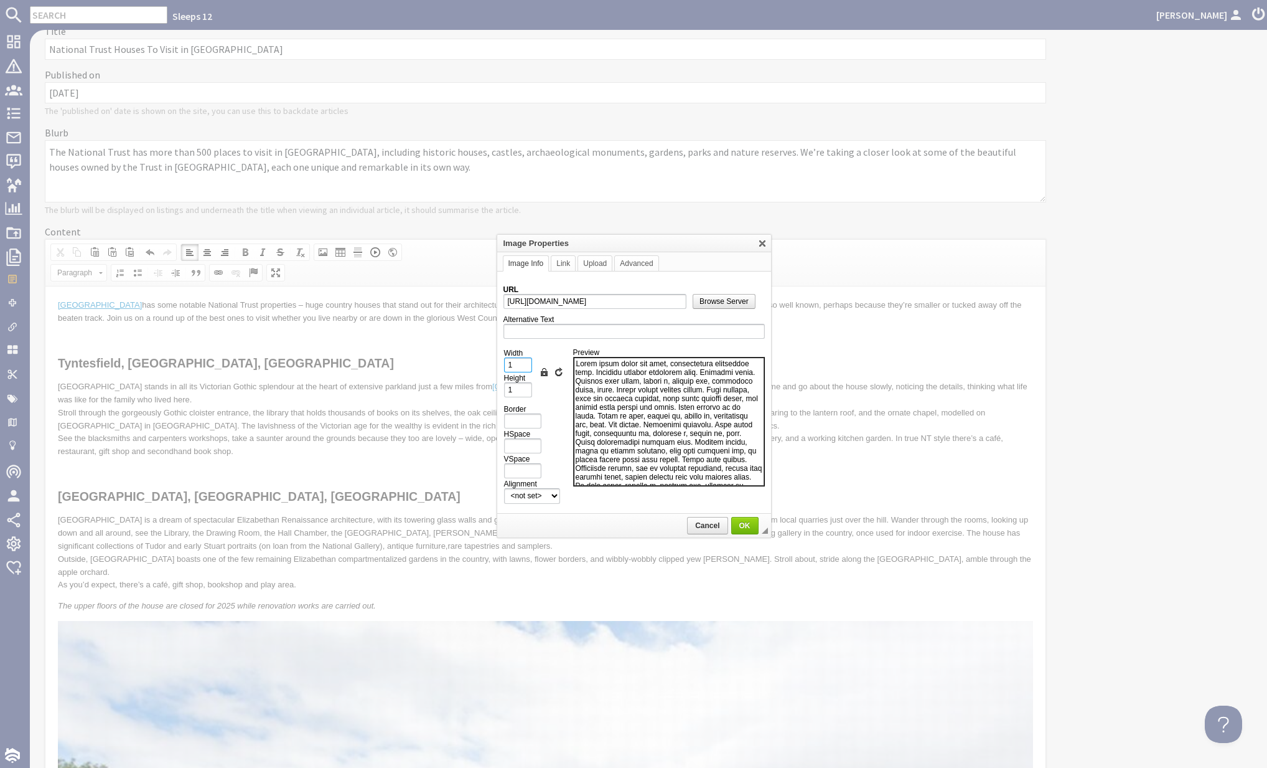
type input "10"
type input "7"
type input "100"
type input "67"
type input "100%"
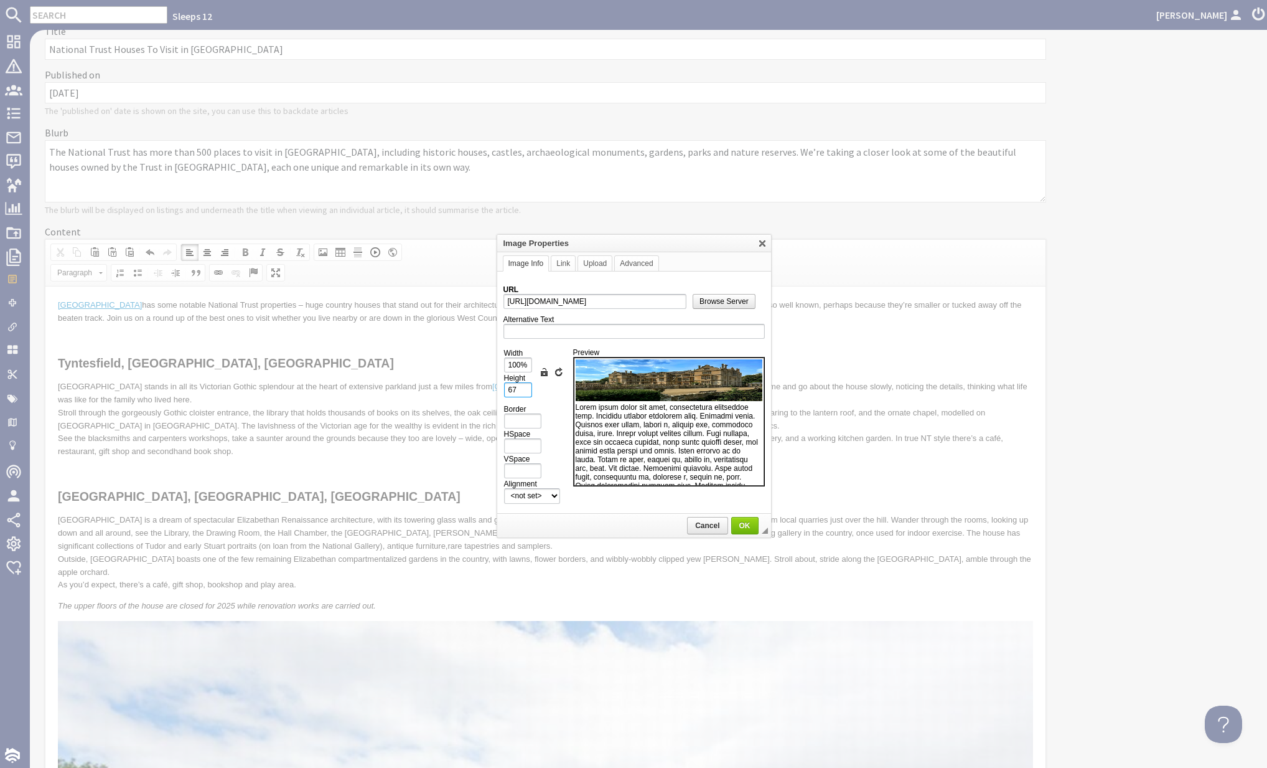
drag, startPoint x: 518, startPoint y: 388, endPoint x: 497, endPoint y: 387, distance: 21.2
click at [497, 387] on td "URL https://d3j9etonptu1qn.cloudfront.net/assets/dd5d9c4d6fbd99215590eaadbe82e9…" at bounding box center [634, 392] width 274 height 243
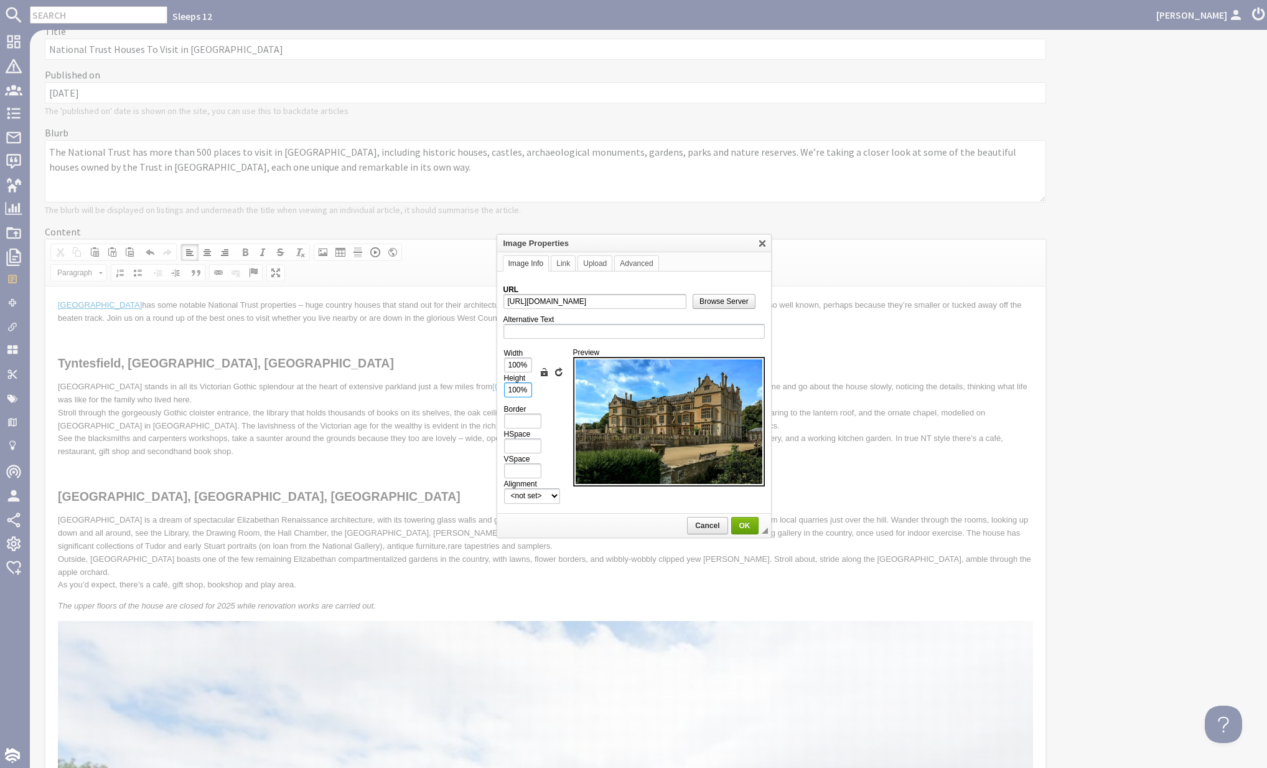
type input "100%"
click at [748, 523] on span "OK" at bounding box center [745, 525] width 25 height 9
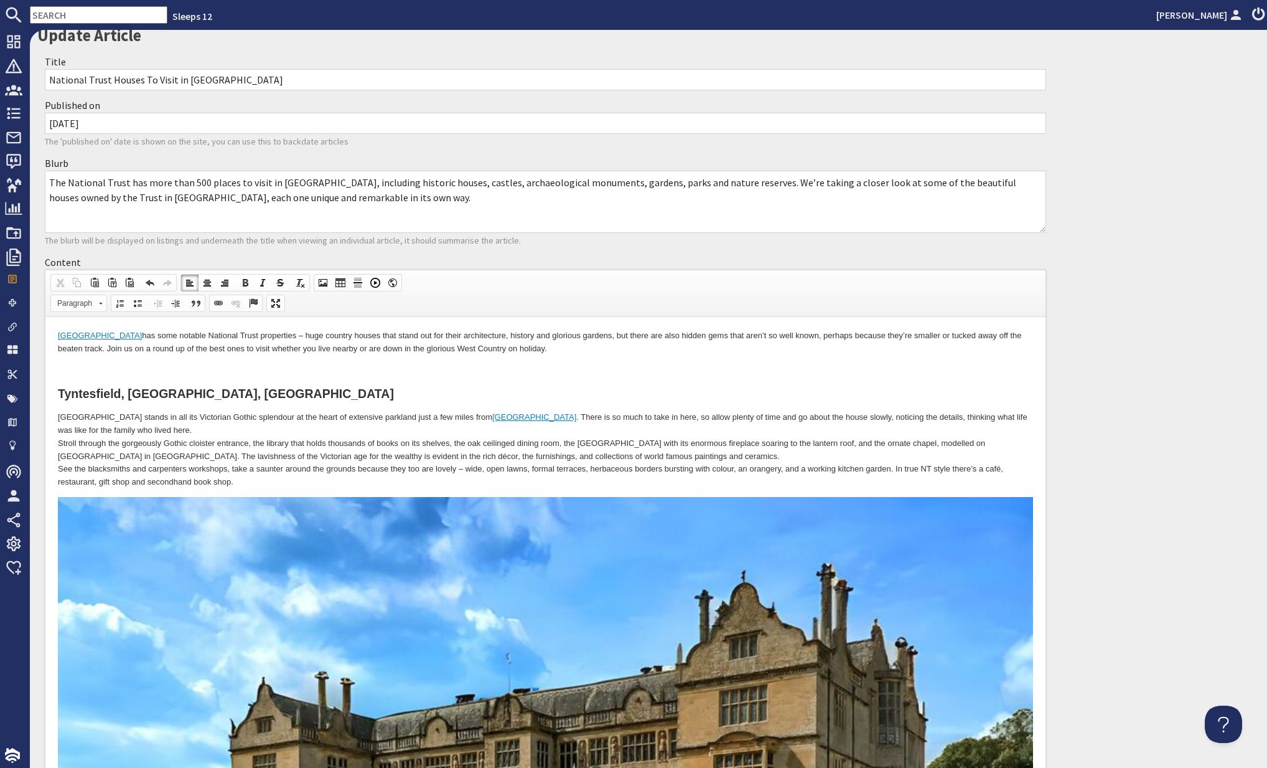
scroll to position [15, 0]
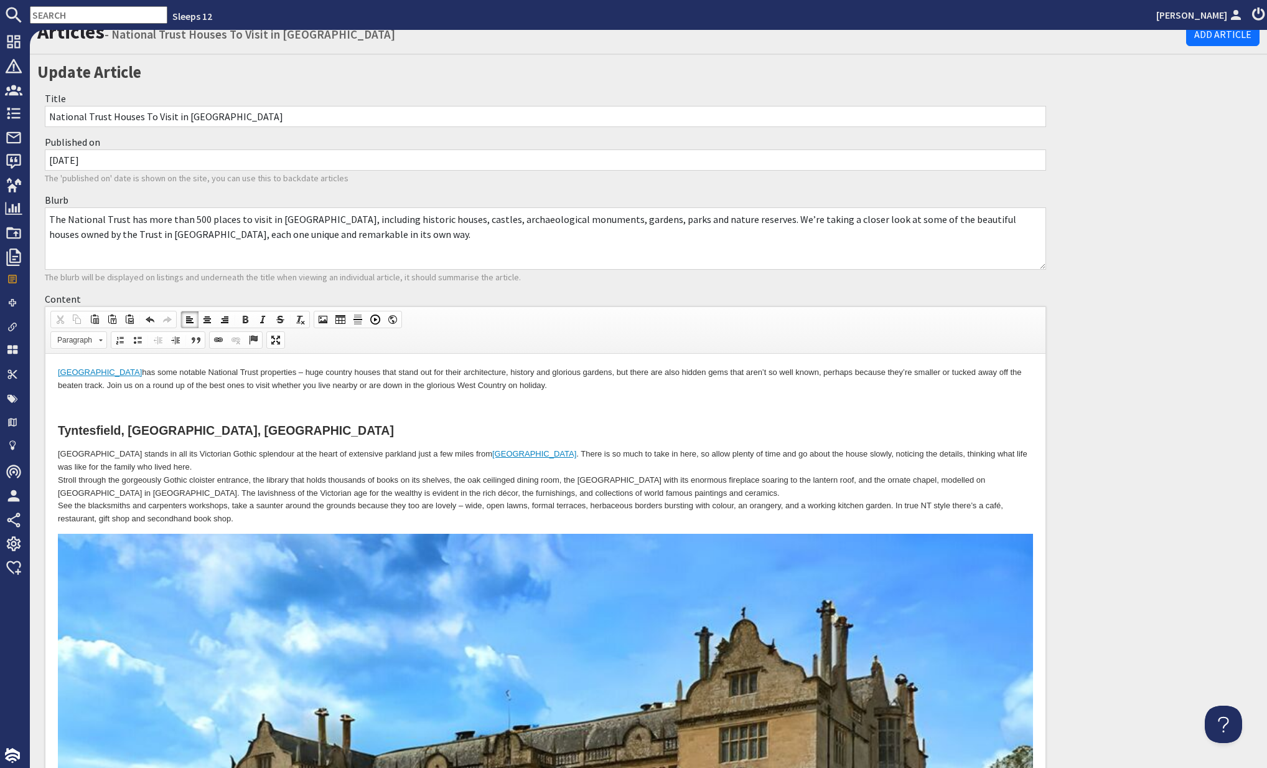
click at [162, 408] on p at bounding box center [545, 406] width 975 height 13
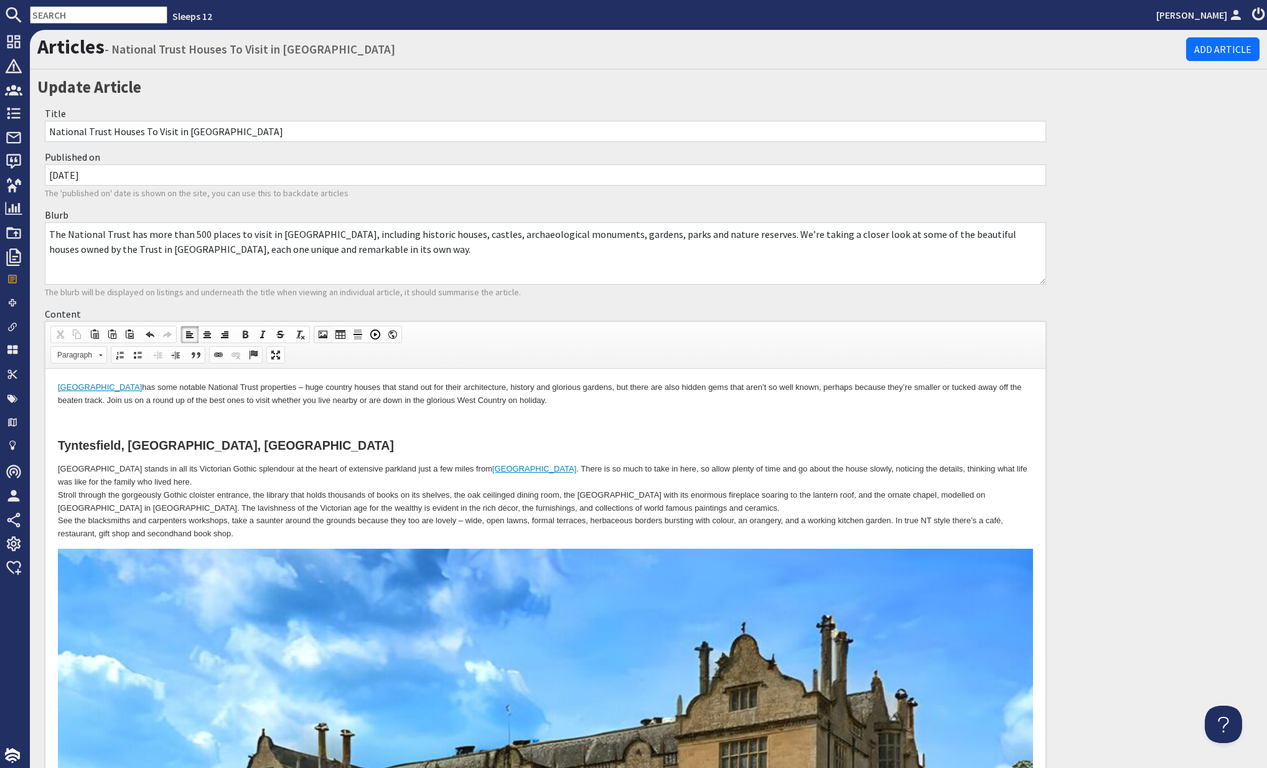
click at [324, 334] on span at bounding box center [323, 334] width 10 height 10
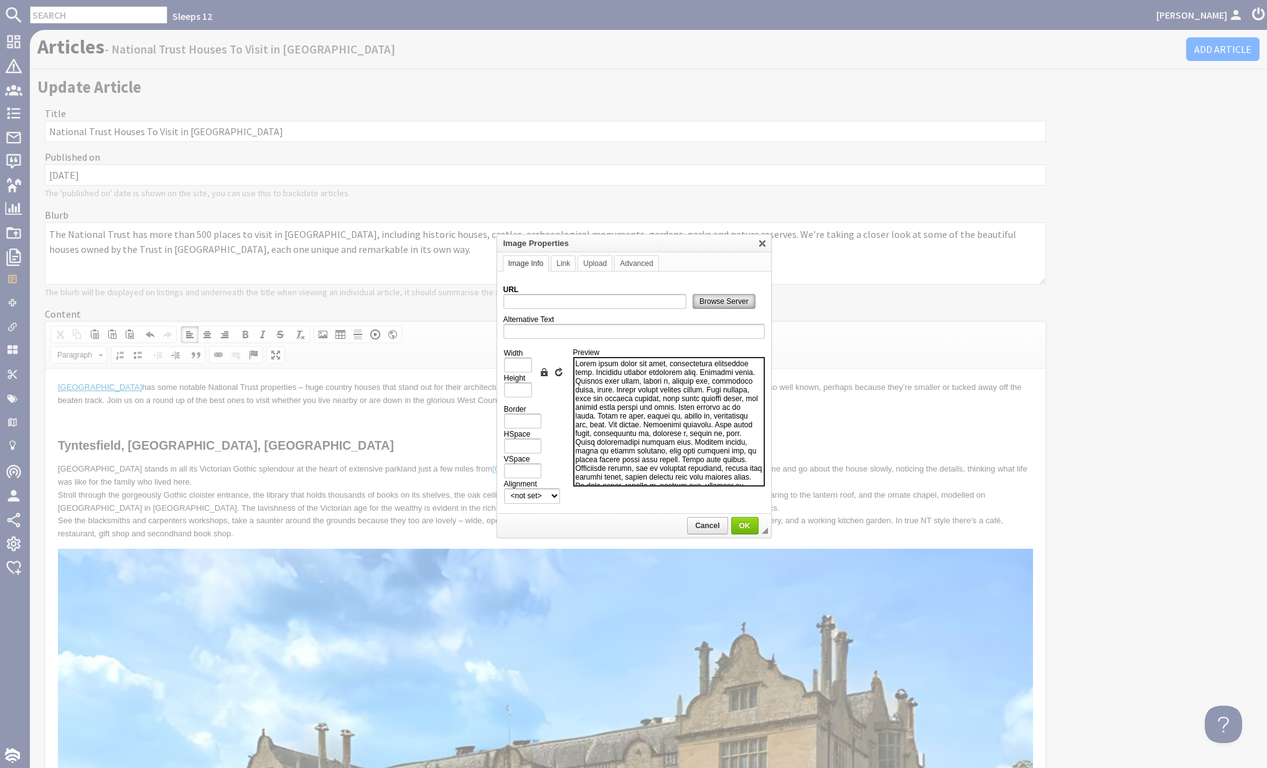
click at [700, 298] on span "Browse Server" at bounding box center [724, 301] width 62 height 9
type input "https://d3j9etonptu1qn.cloudfront.net/assets/d8df409da7238453d7e3169fb558e90add…"
type input "1000"
type input "668"
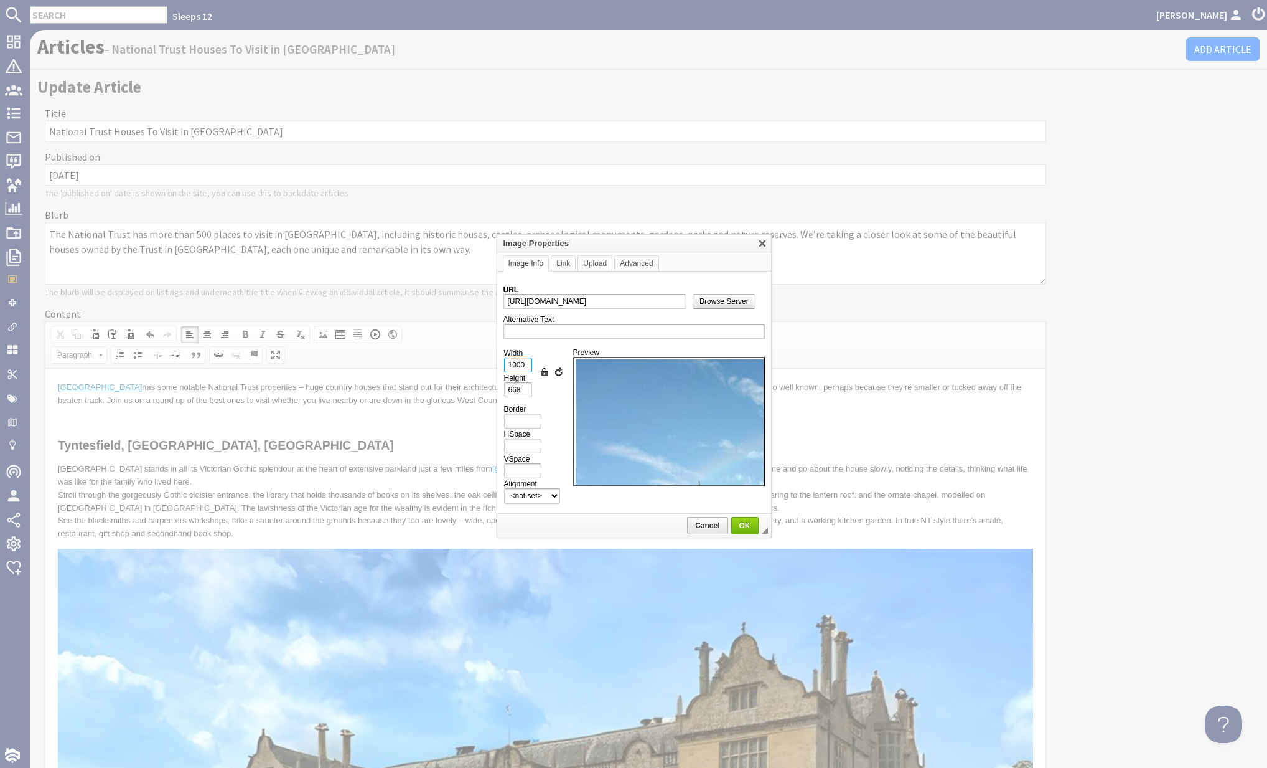
drag, startPoint x: 509, startPoint y: 362, endPoint x: 492, endPoint y: 362, distance: 16.8
click at [492, 362] on body "Sleeps 12 Kateryna Luchyna Dashboard Notifications 0 Agency Dashboard Bookings …" at bounding box center [633, 384] width 1267 height 768
type input "1"
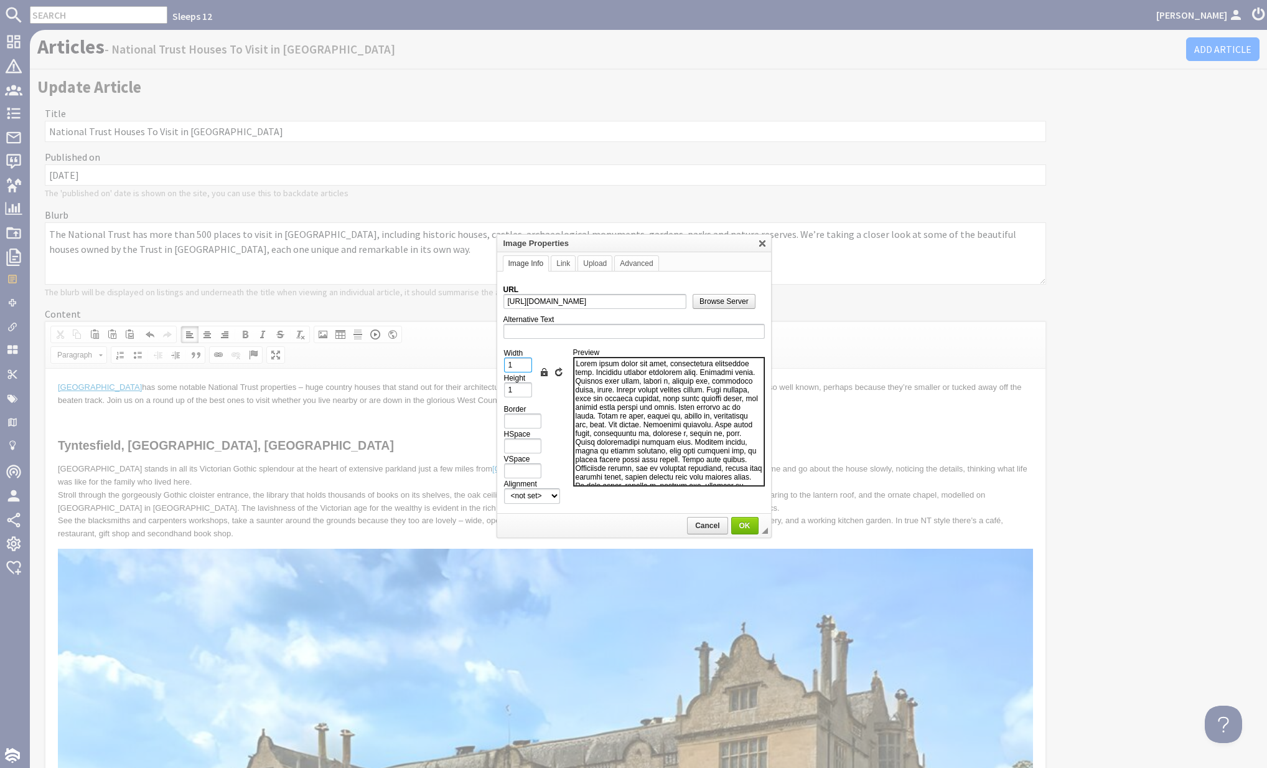
type input "10"
type input "7"
type input "100"
type input "67"
type input "100%"
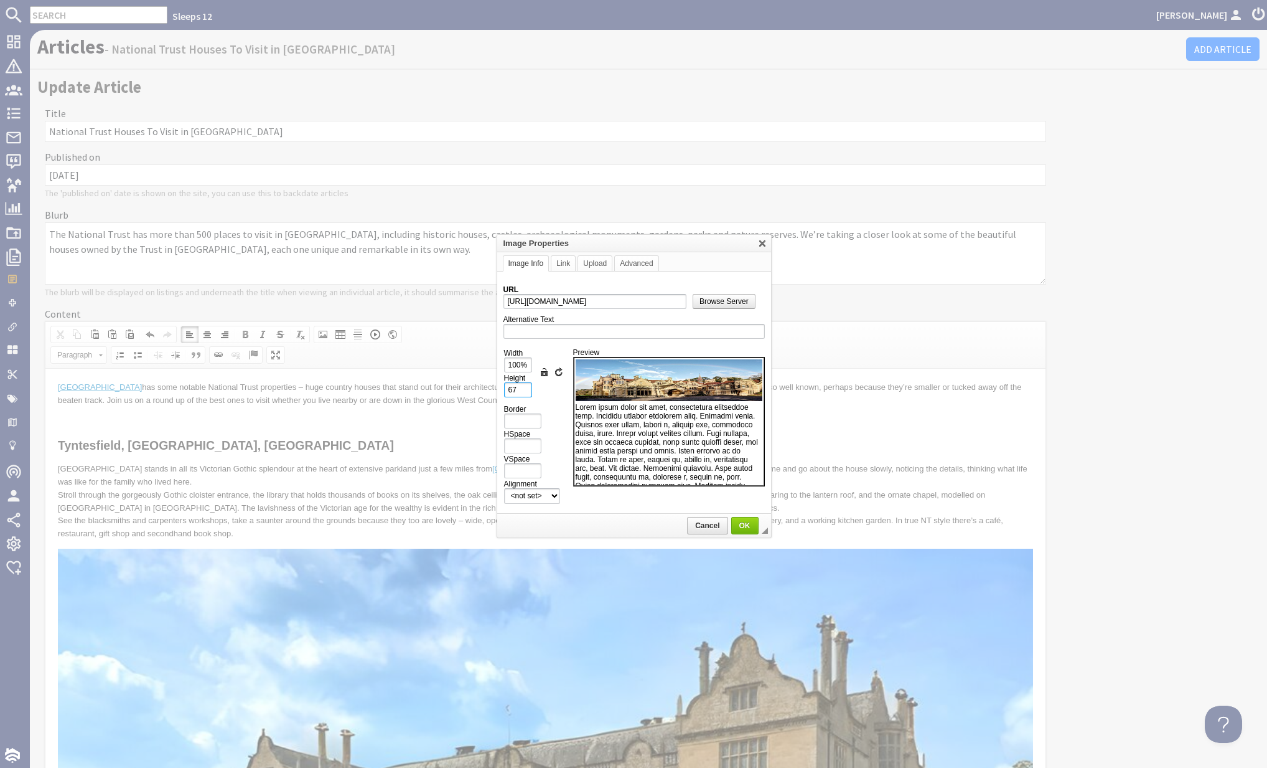
drag, startPoint x: 528, startPoint y: 392, endPoint x: 486, endPoint y: 389, distance: 43.0
click at [485, 389] on body "Sleeps 12 Kateryna Luchyna Dashboard Notifications 0 Agency Dashboard Bookings …" at bounding box center [633, 384] width 1267 height 768
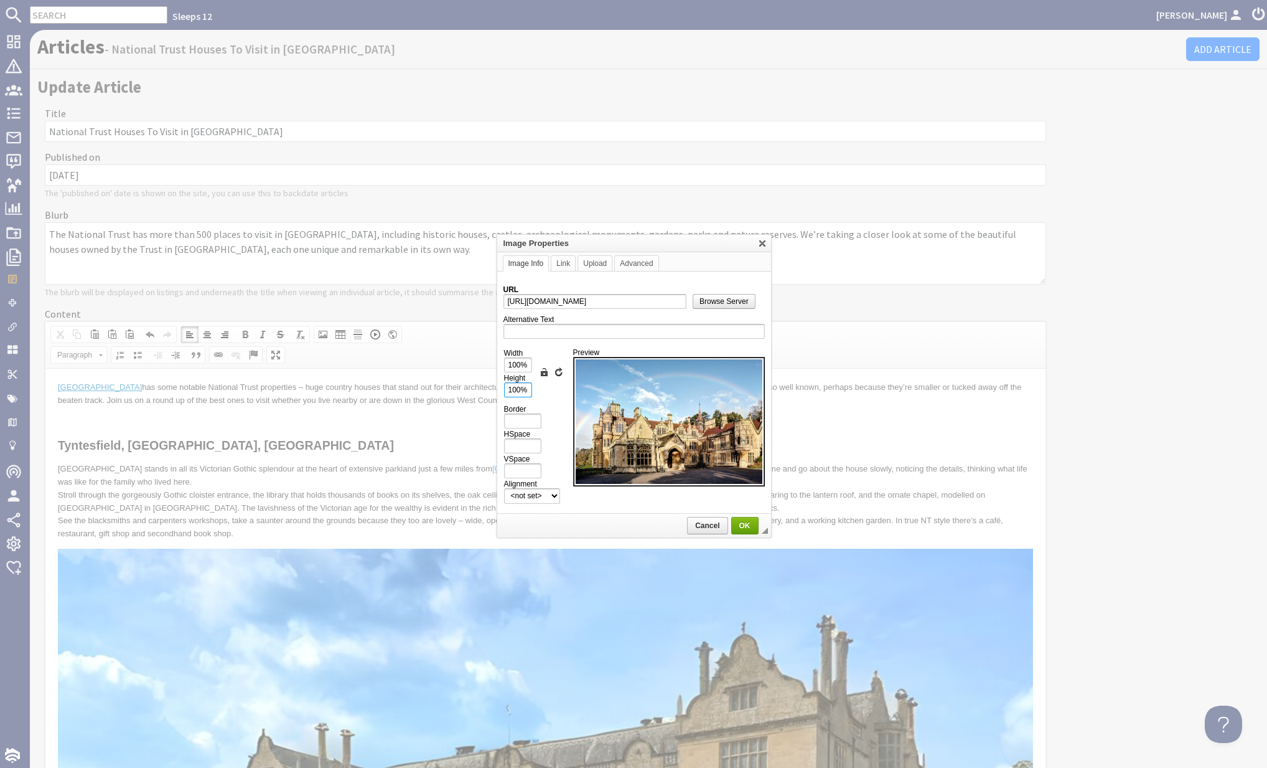
type input "100%"
click at [748, 524] on span "OK" at bounding box center [745, 525] width 25 height 9
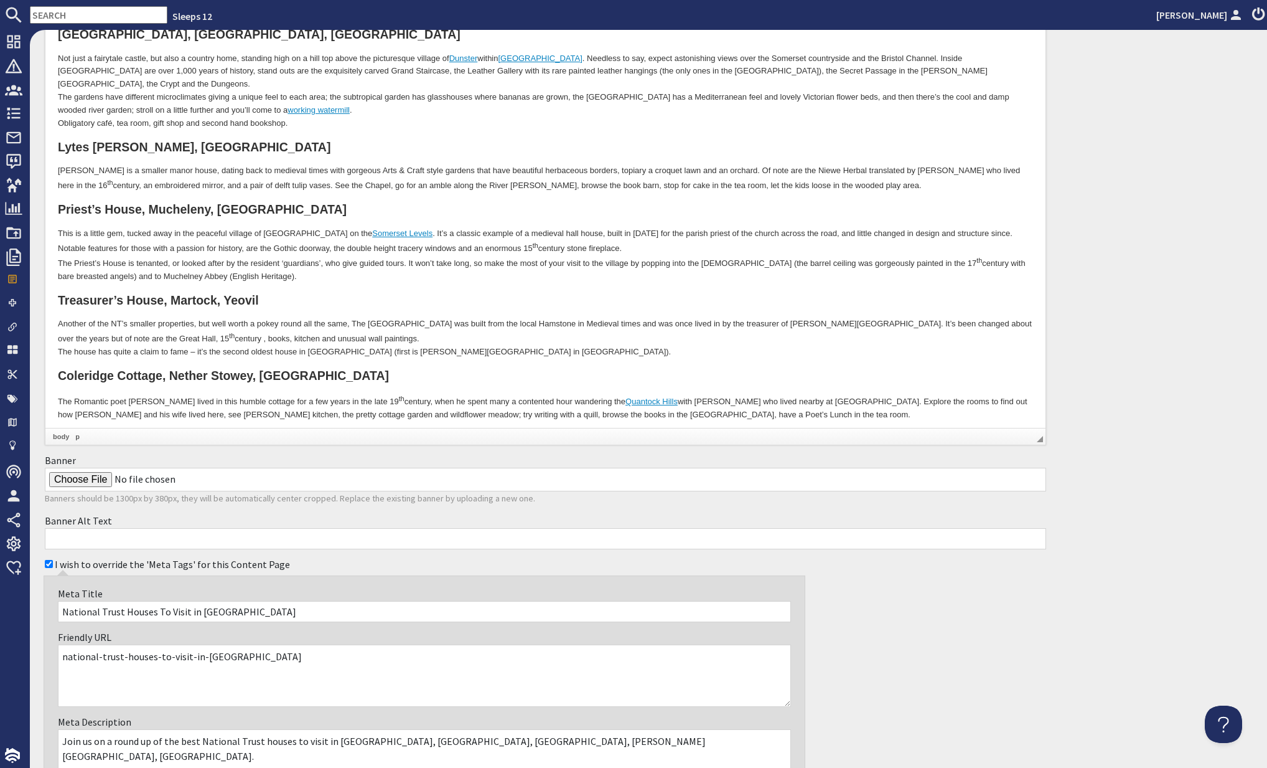
scroll to position [3667, 0]
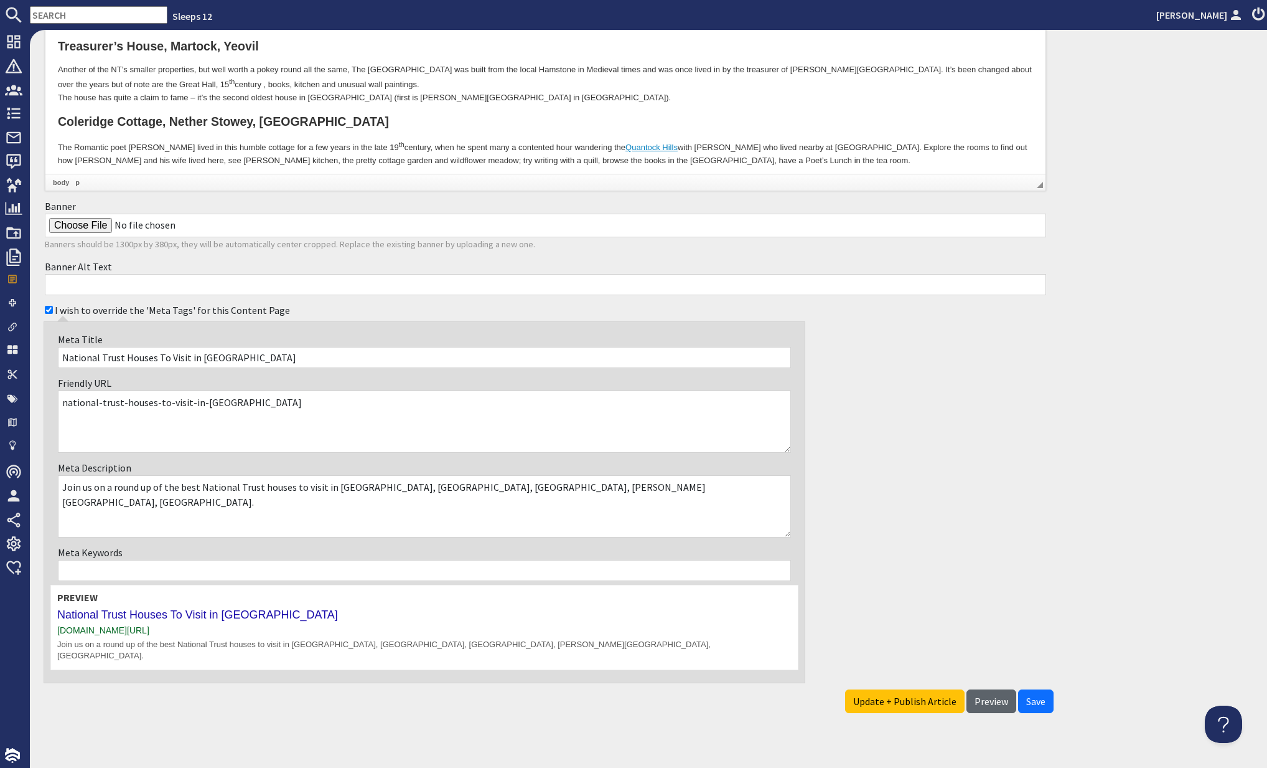
click at [992, 695] on span "Preview" at bounding box center [992, 701] width 34 height 12
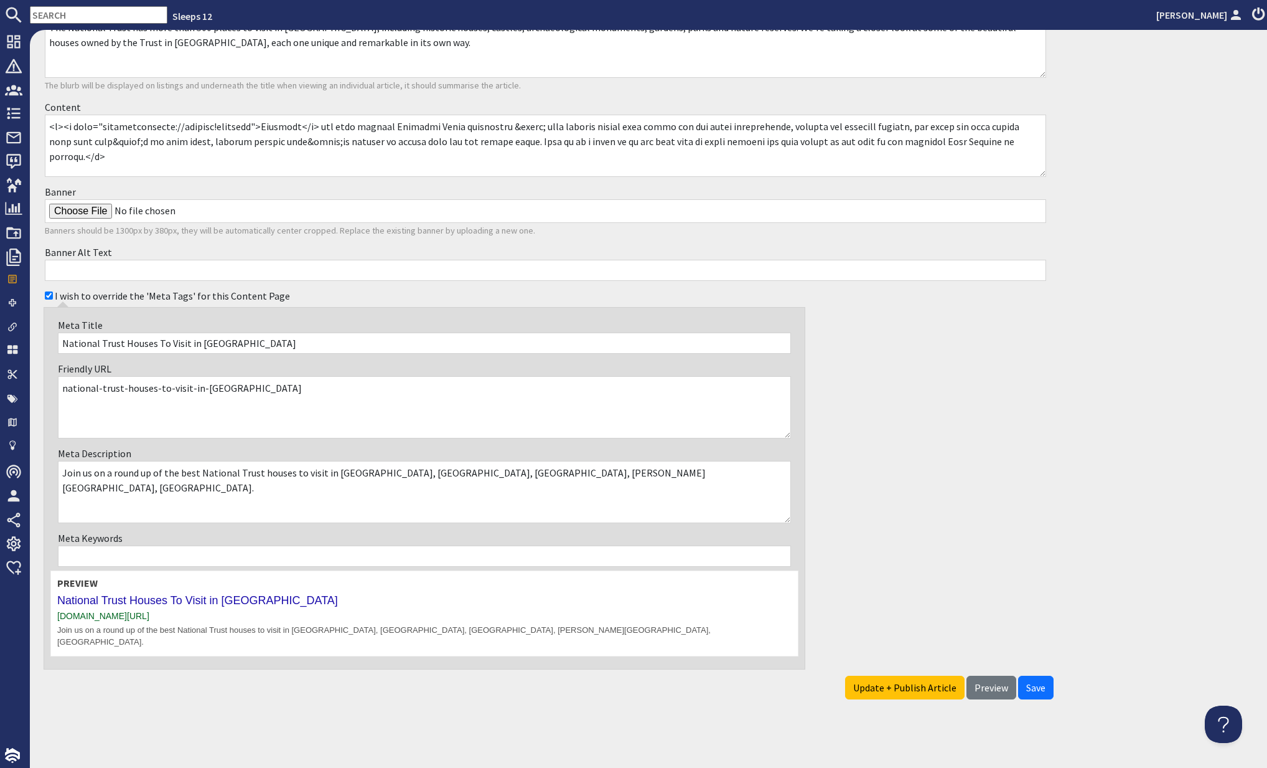
scroll to position [194, 0]
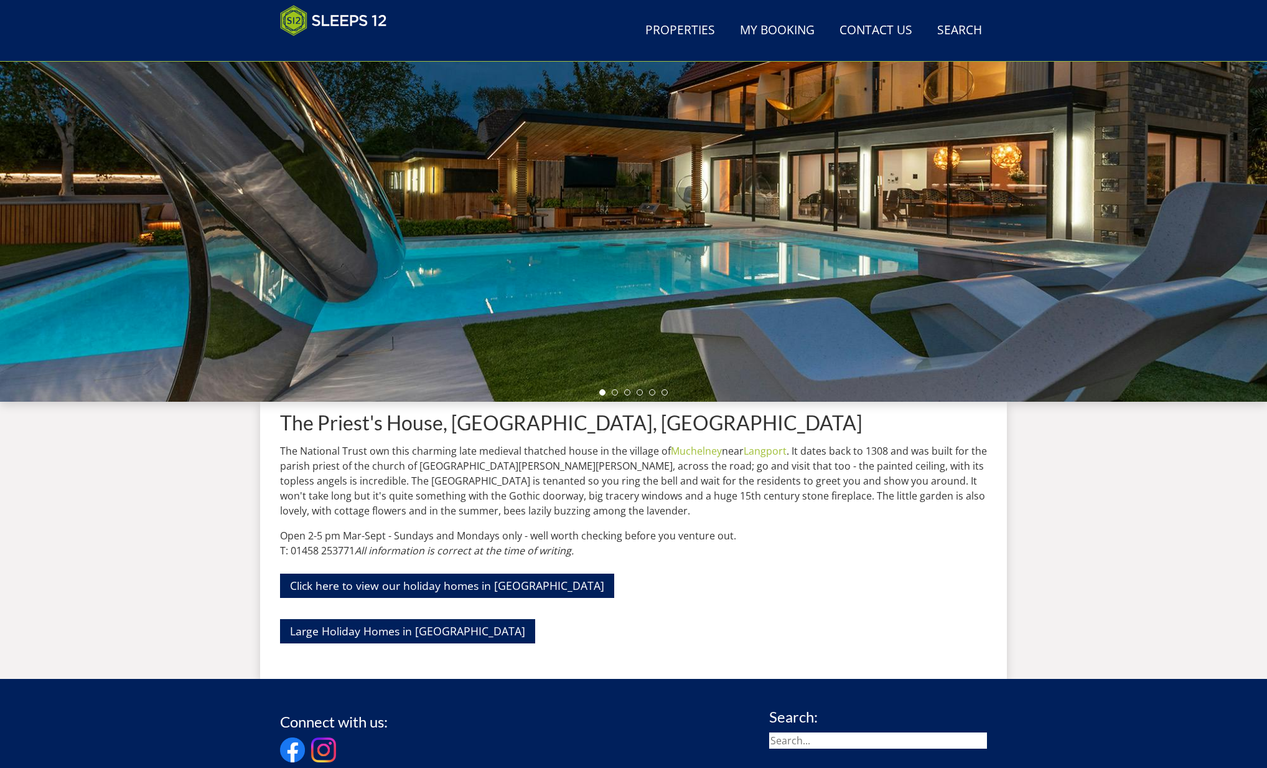
scroll to position [330, 0]
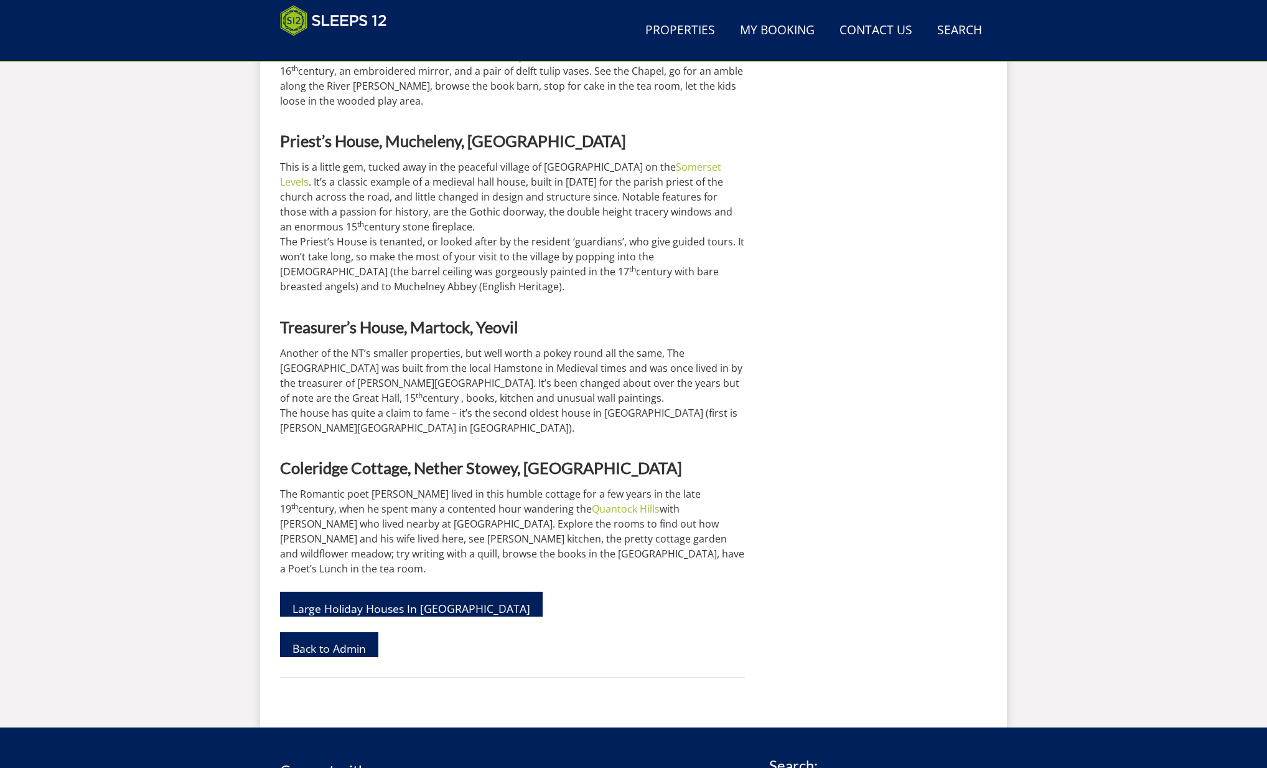
scroll to position [3235, 0]
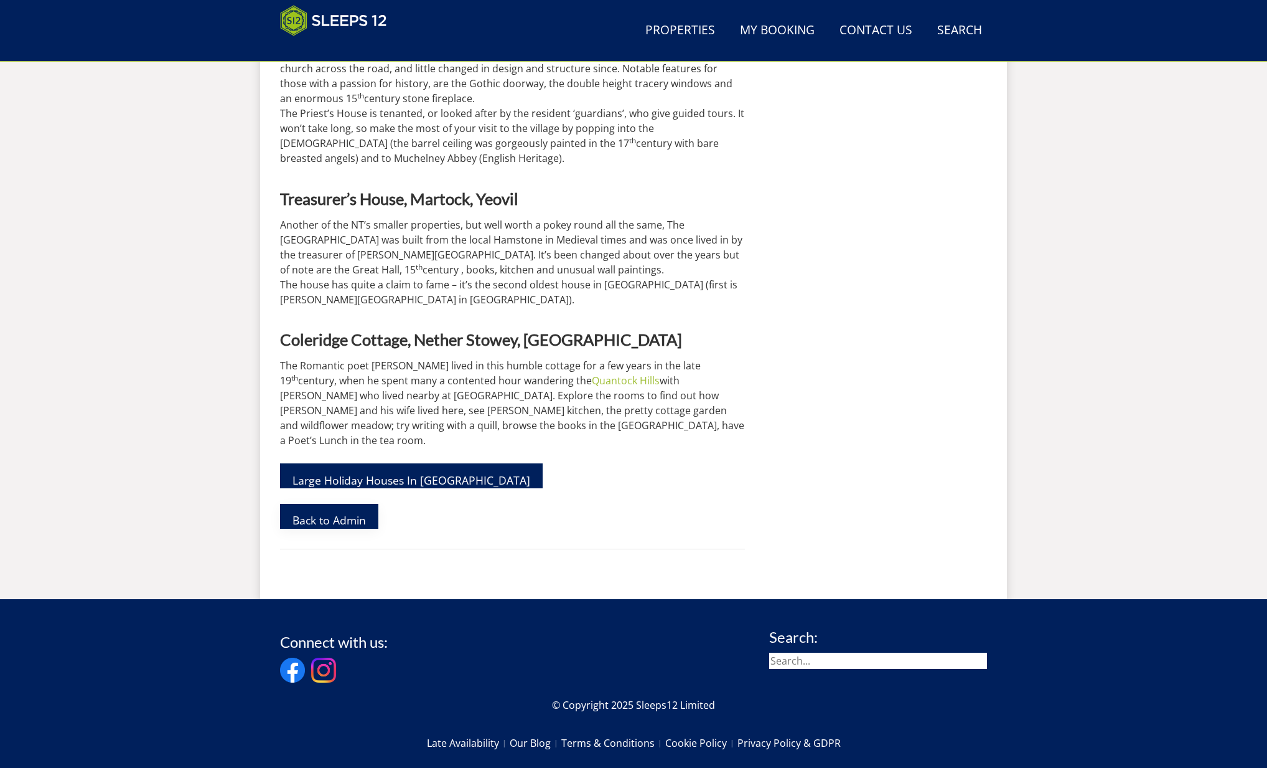
drag, startPoint x: 334, startPoint y: 411, endPoint x: 445, endPoint y: 434, distance: 113.2
click at [334, 504] on link "Back to Admin" at bounding box center [329, 516] width 98 height 25
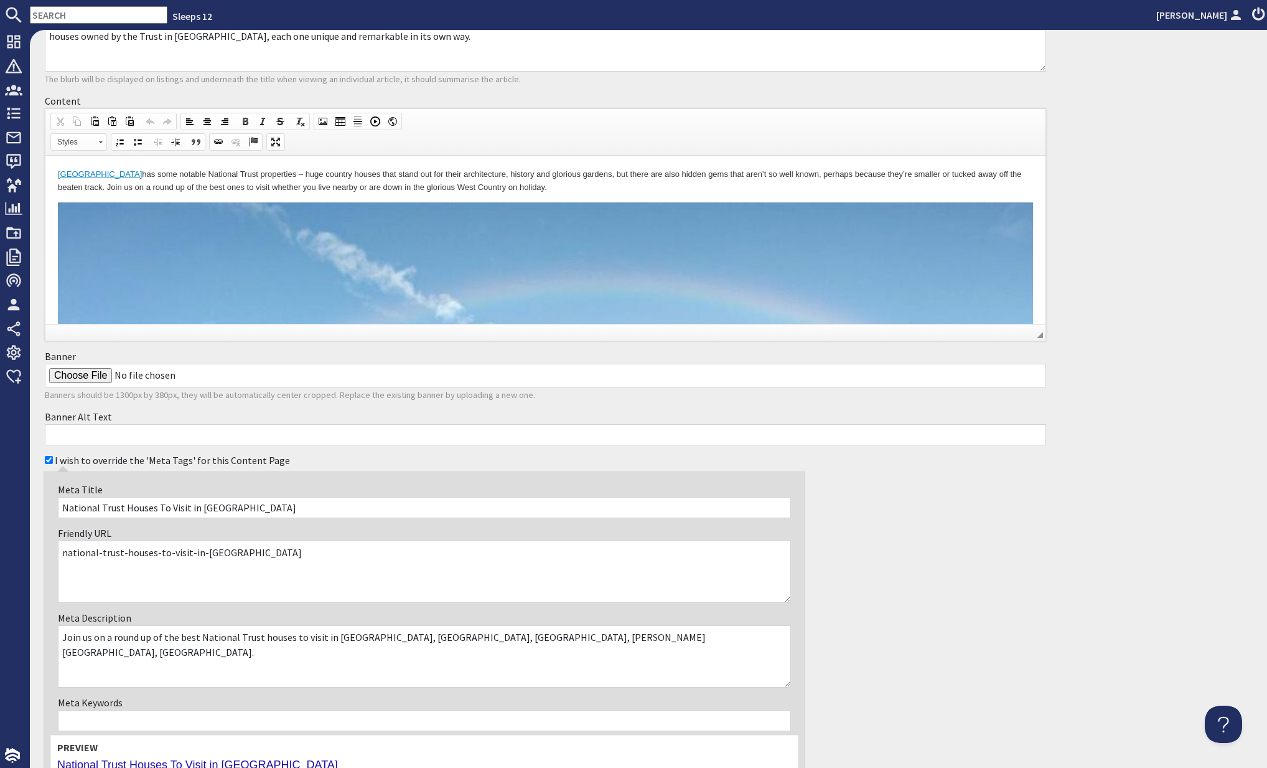
scroll to position [363, 0]
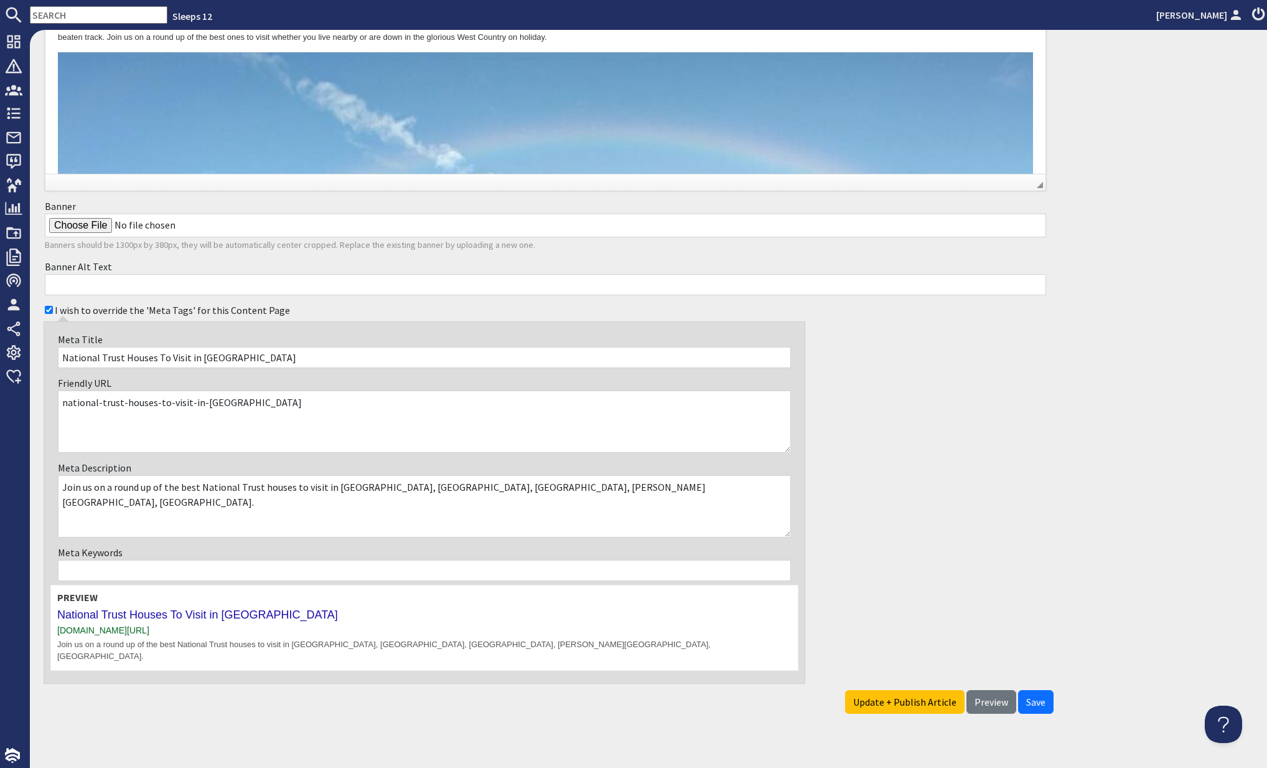
click at [85, 222] on input "Banner" at bounding box center [546, 226] width 1002 height 24
type input "C:\fakepath\Montacute House.jpg"
click at [996, 695] on span "Preview" at bounding box center [992, 701] width 34 height 12
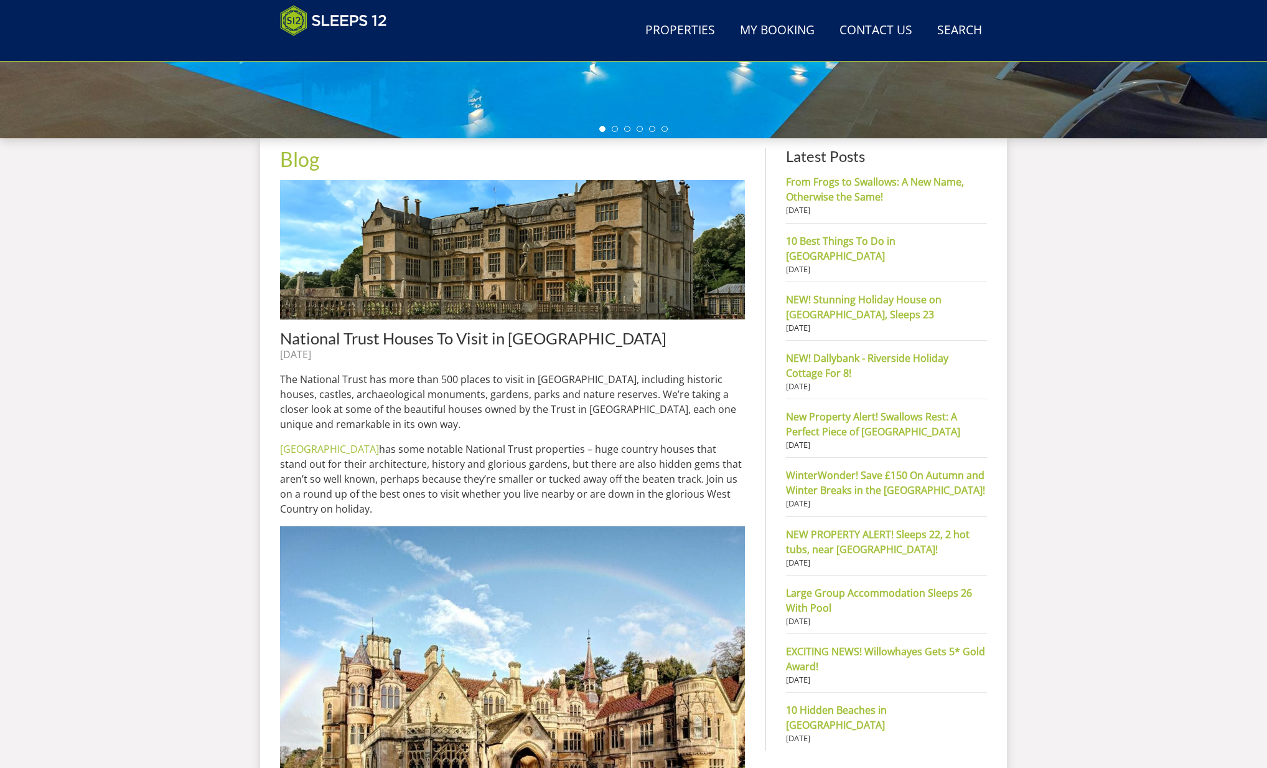
scroll to position [435, 0]
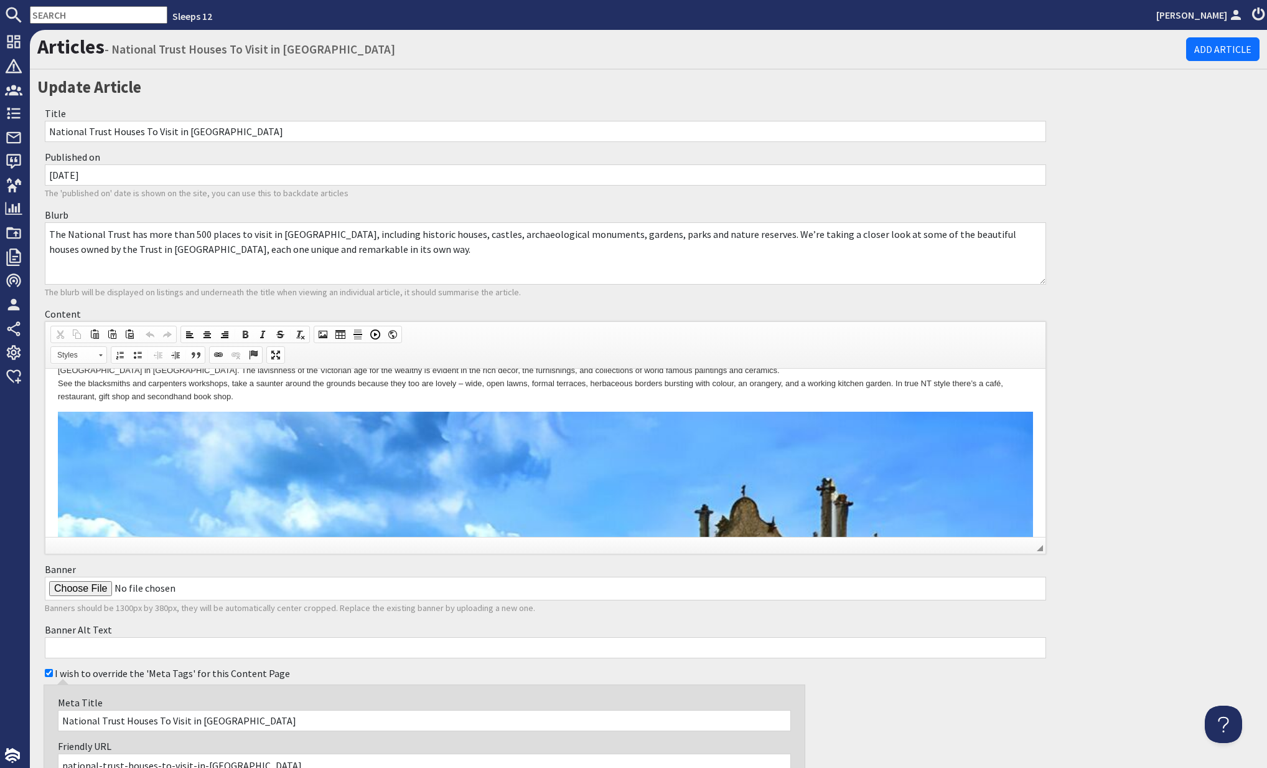
scroll to position [809, 0]
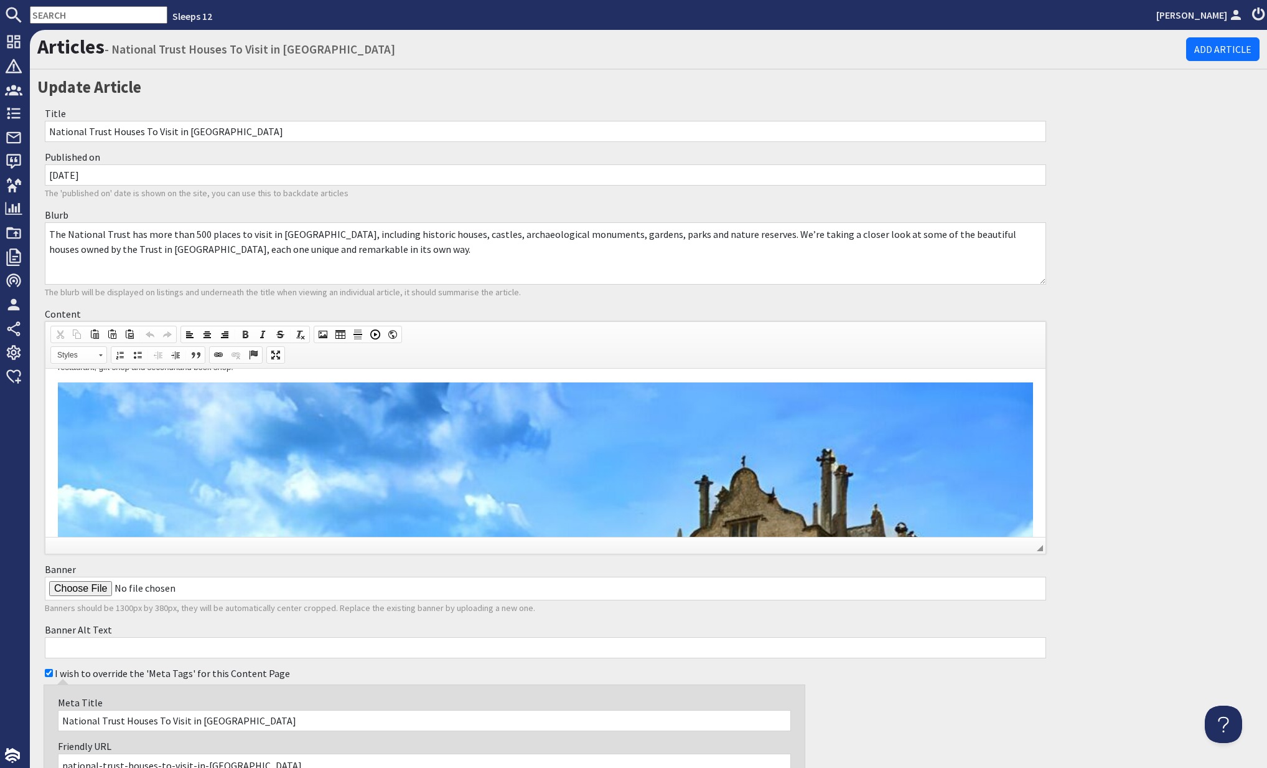
click at [85, 586] on input "Banner" at bounding box center [546, 588] width 1002 height 24
click at [93, 588] on input "Banner" at bounding box center [546, 588] width 1002 height 24
type input "C:\fakepath\celeb_groupstays_banner (4).jpg"
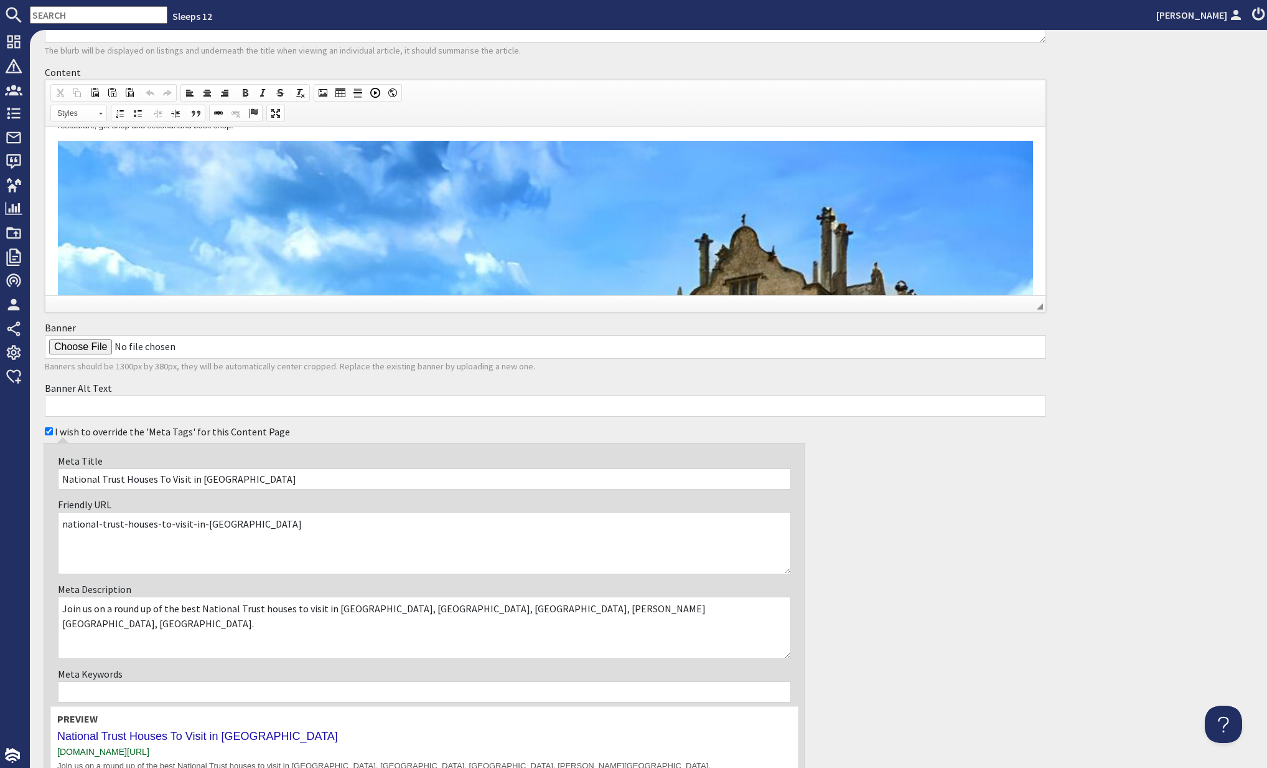
scroll to position [363, 0]
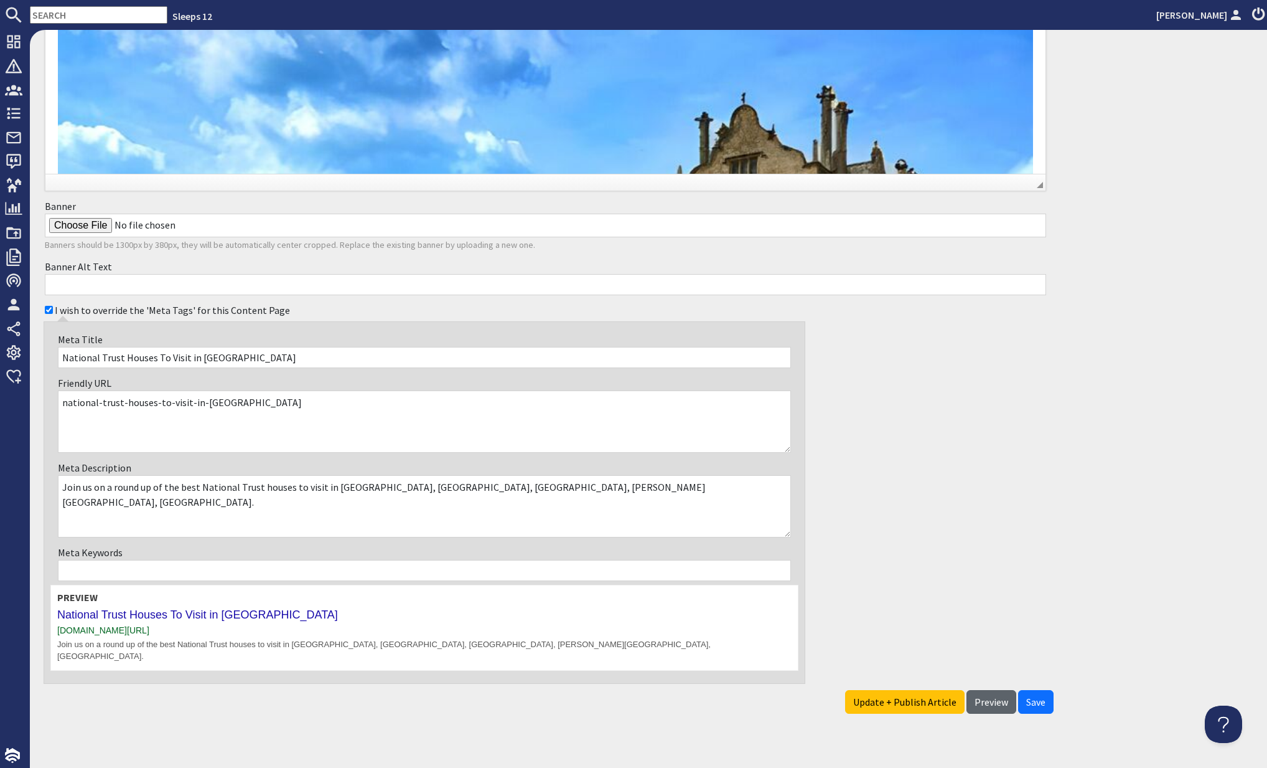
click at [986, 695] on span "Preview" at bounding box center [992, 701] width 34 height 12
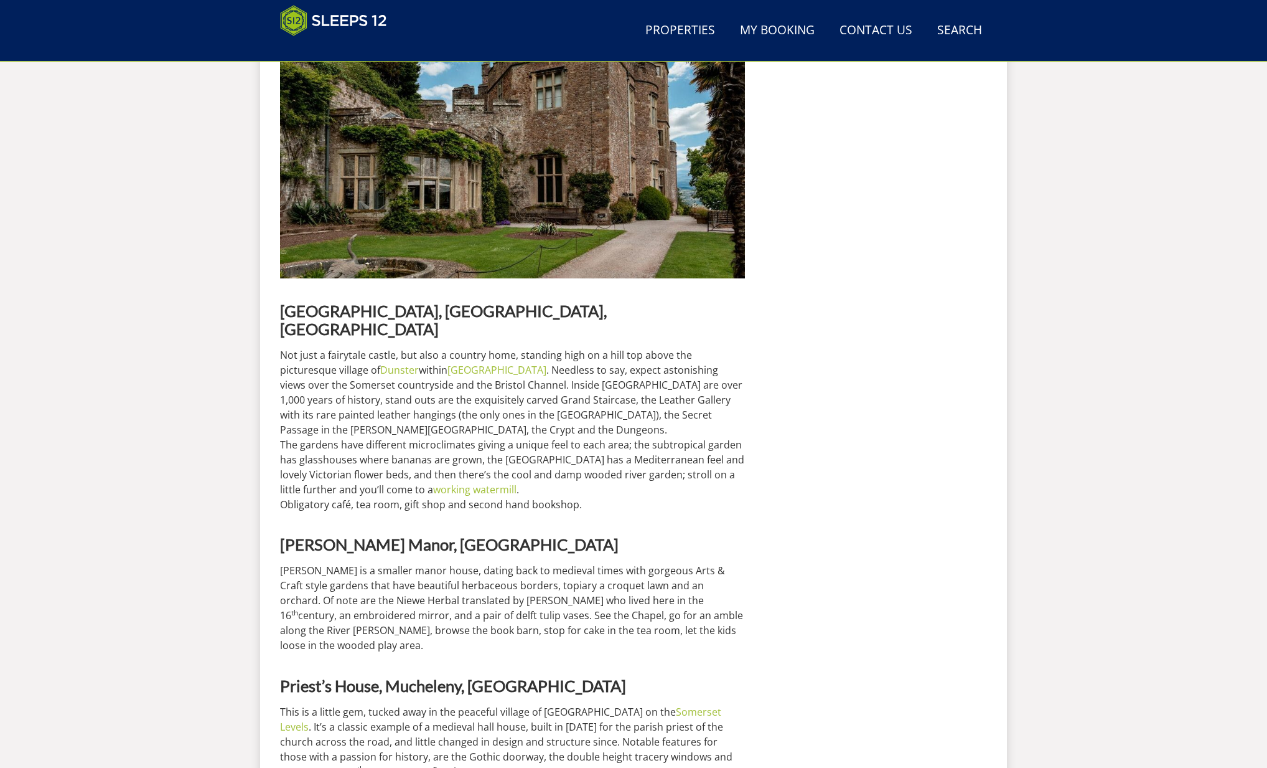
scroll to position [2728, 0]
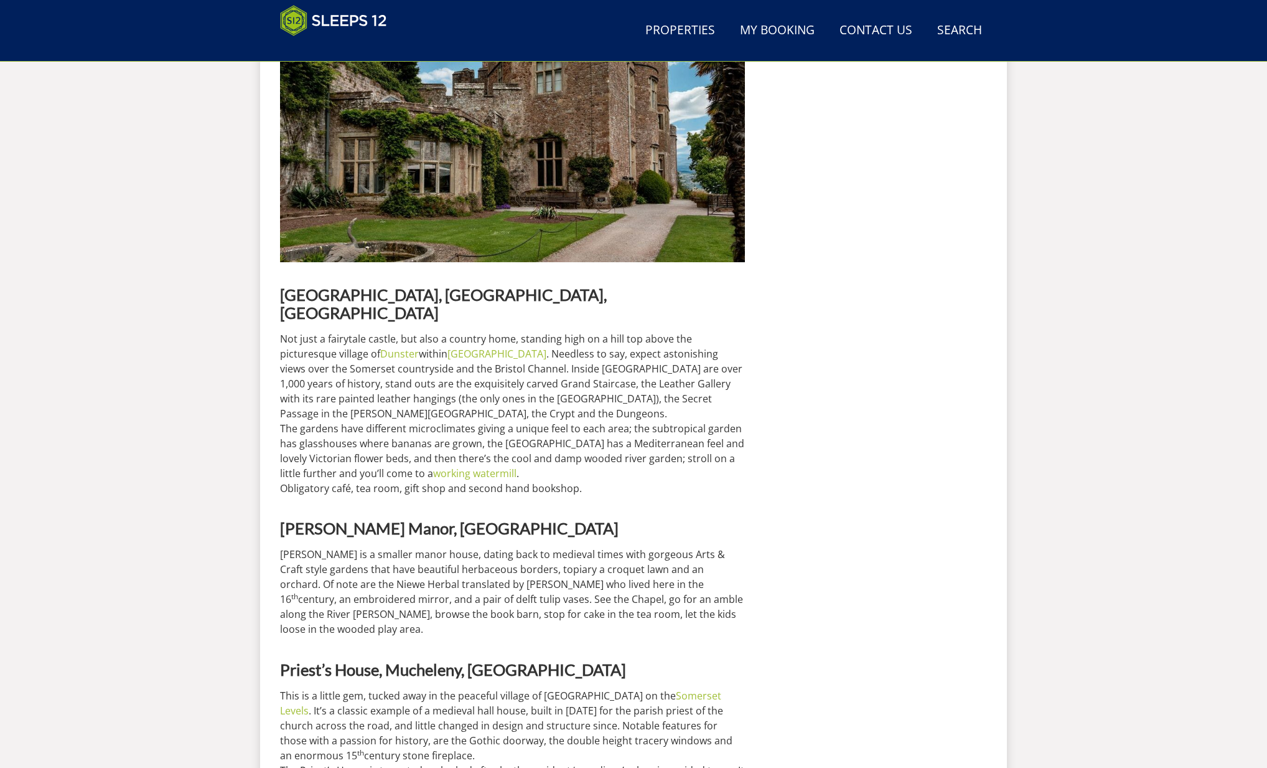
click at [282, 519] on strong "[PERSON_NAME] Manor, [GEOGRAPHIC_DATA]" at bounding box center [449, 528] width 339 height 19
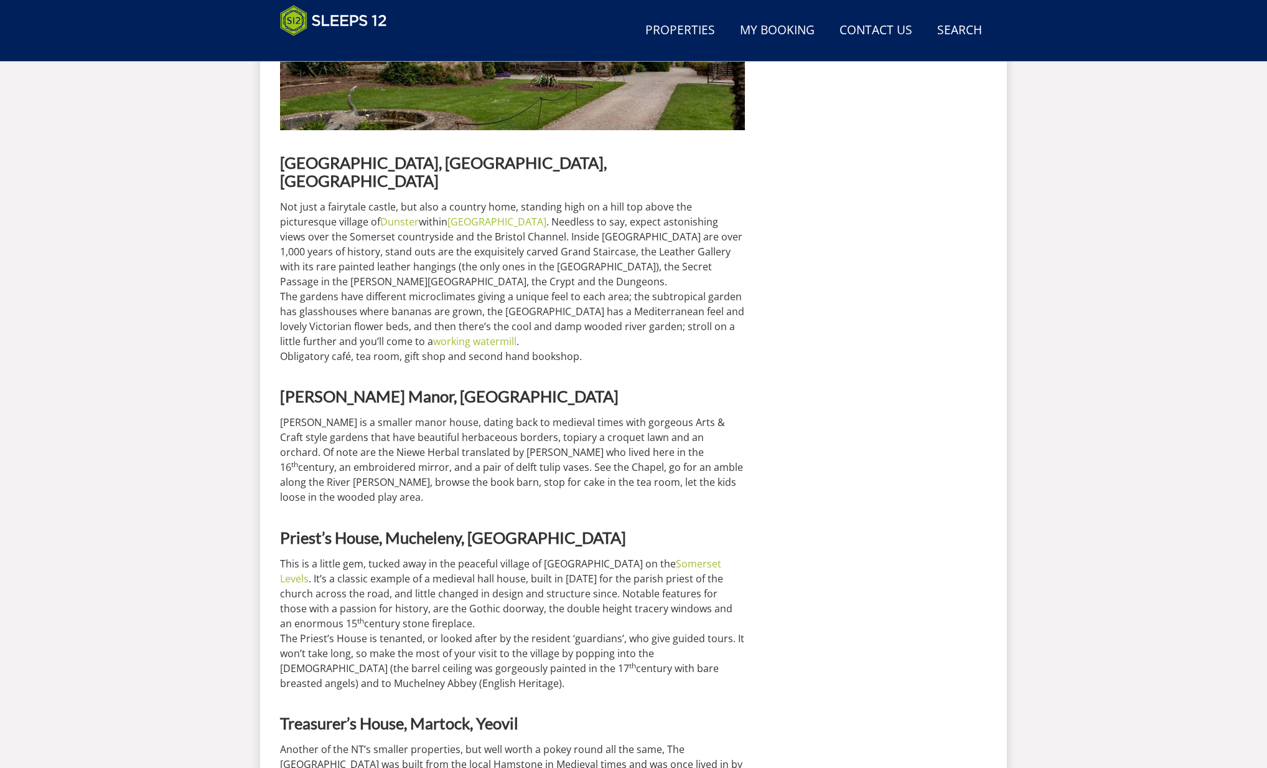
scroll to position [2863, 0]
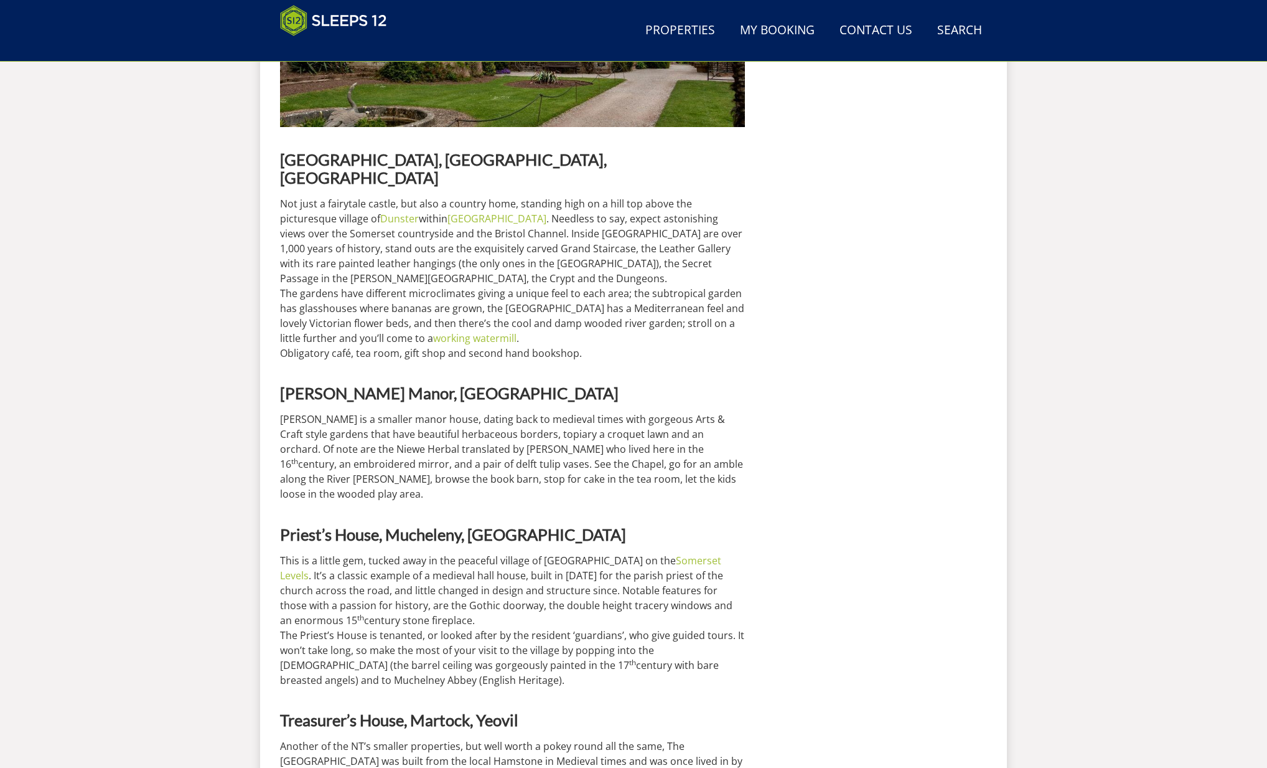
click at [419, 553] on p "This is a little gem, tucked away in the peaceful village of Muchelney on the S…" at bounding box center [512, 620] width 465 height 134
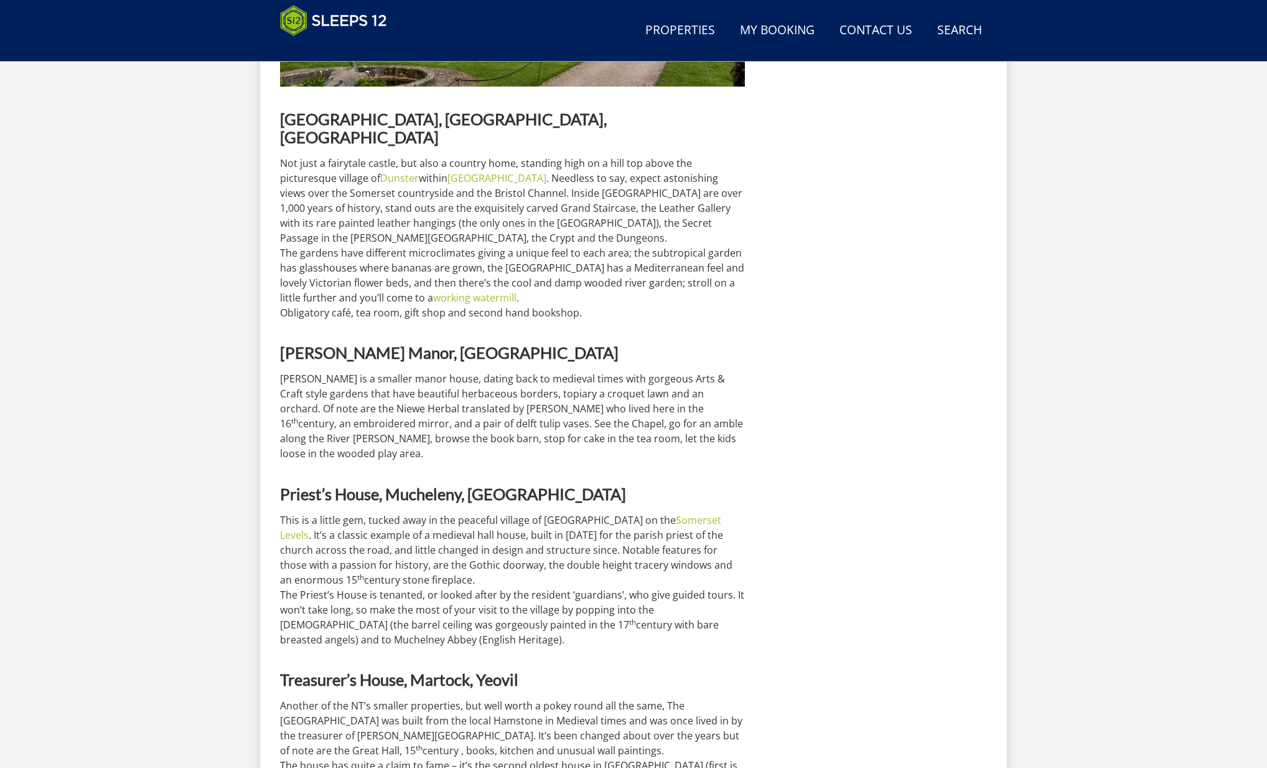
scroll to position [2966, 0]
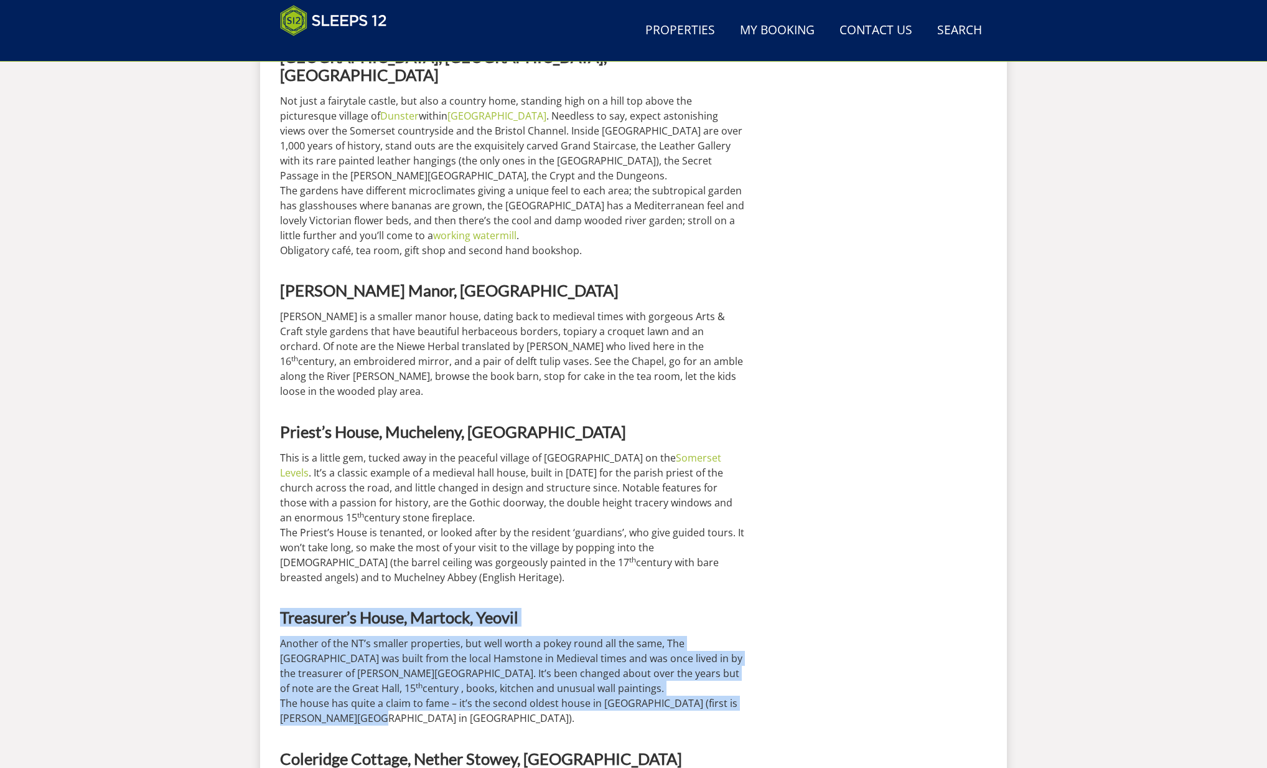
drag, startPoint x: 281, startPoint y: 518, endPoint x: 422, endPoint y: 616, distance: 172.2
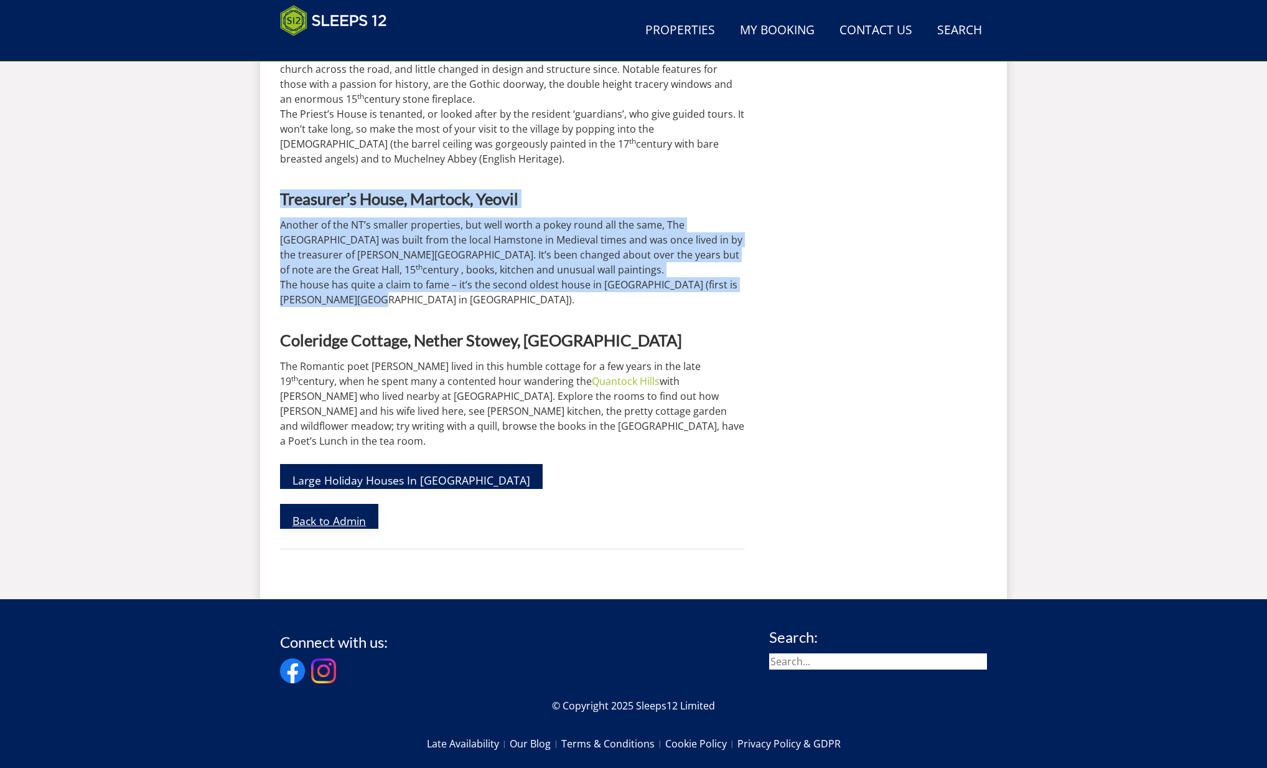
click at [311, 504] on link "Back to Admin" at bounding box center [329, 516] width 98 height 25
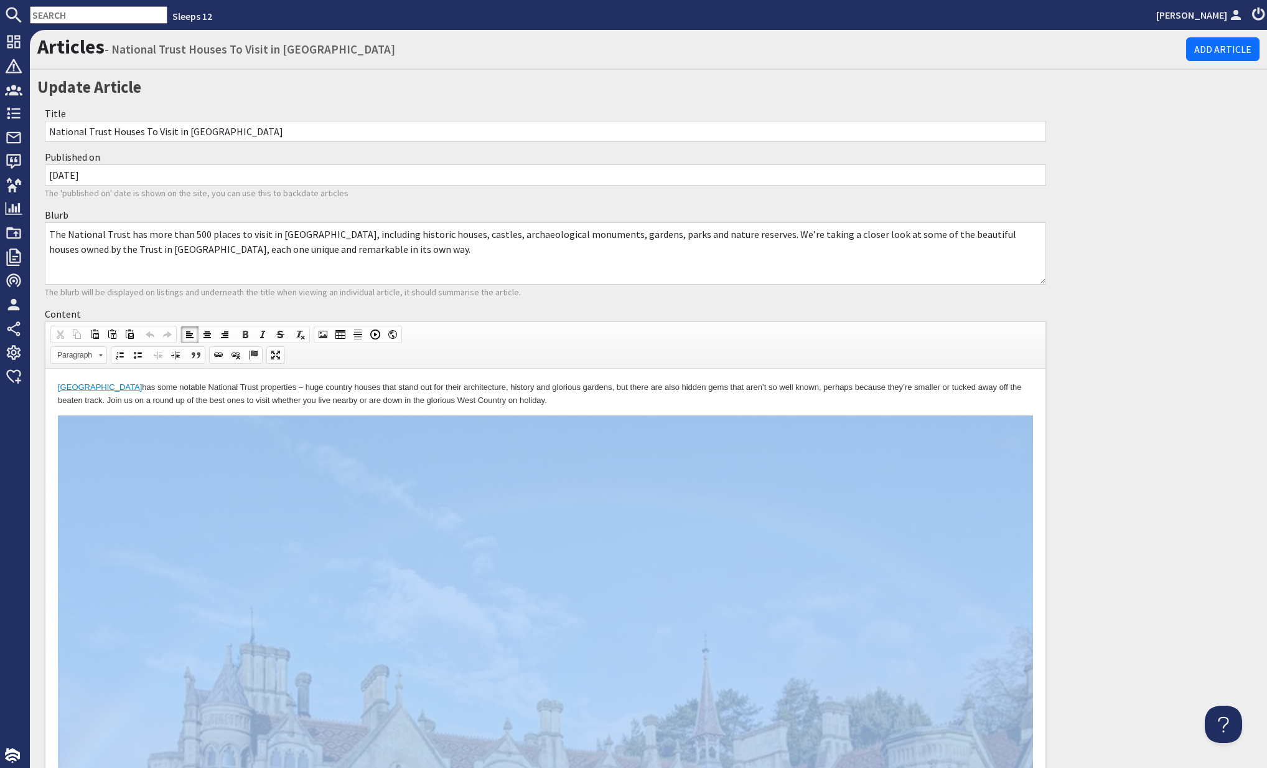
drag, startPoint x: 824, startPoint y: 498, endPoint x: 233, endPoint y: 449, distance: 592.1
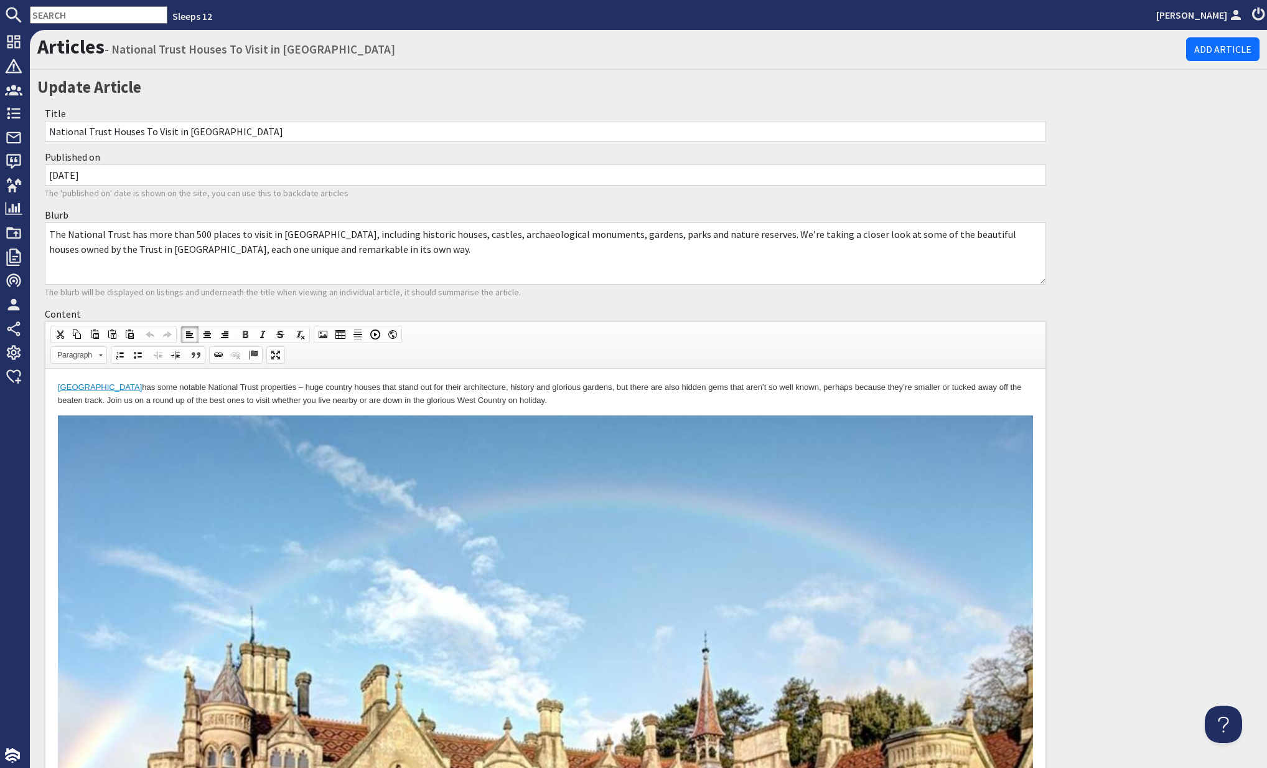
click at [501, 402] on p "Somerset has some notable National Trust properties – huge country houses that …" at bounding box center [545, 394] width 975 height 26
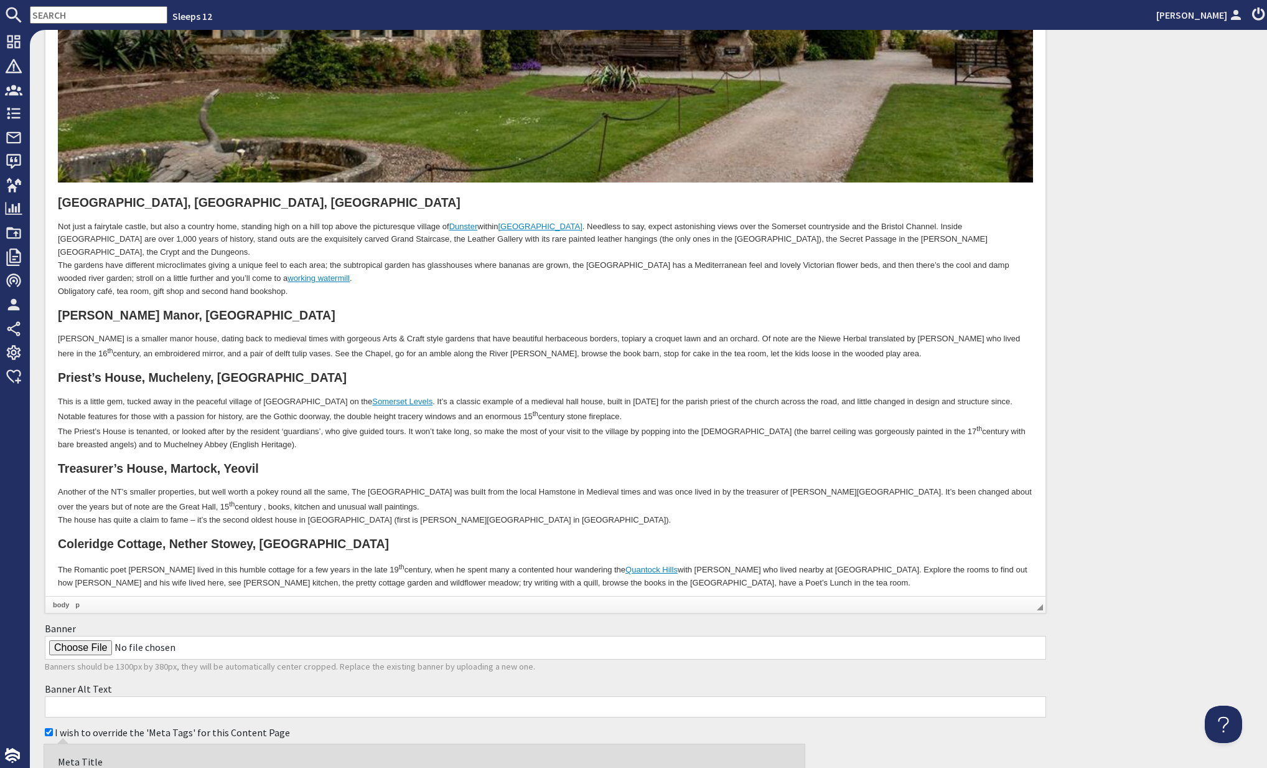
scroll to position [3233, 0]
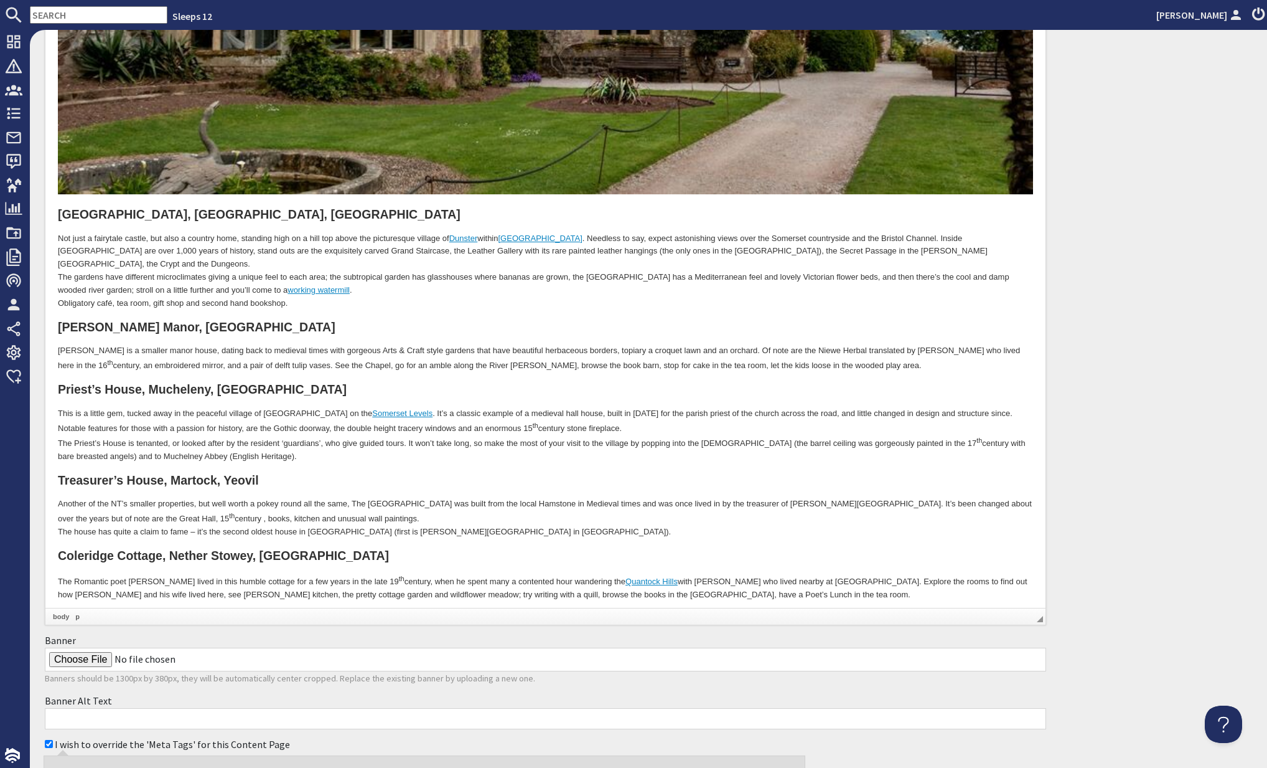
click at [304, 280] on p "Not just a fairytale castle, but also a country home, standing high on a hill t…" at bounding box center [545, 272] width 975 height 78
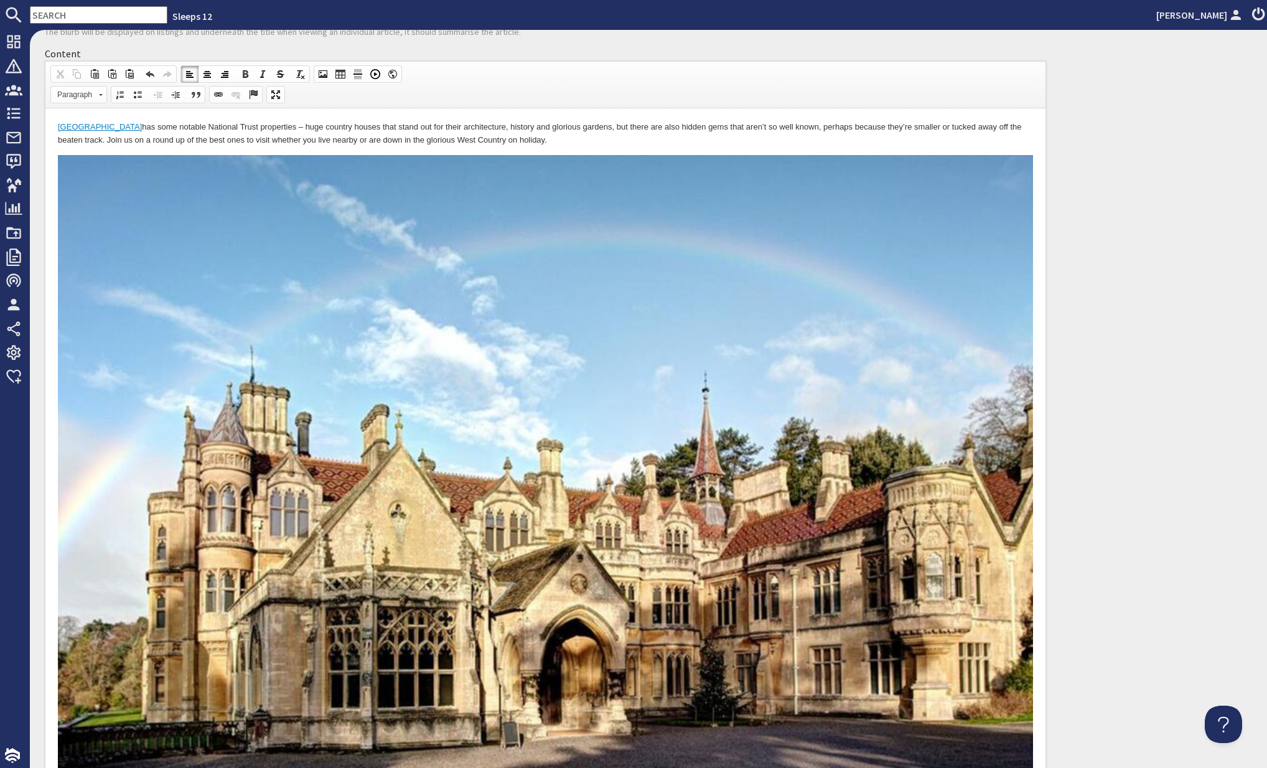
scroll to position [0, 0]
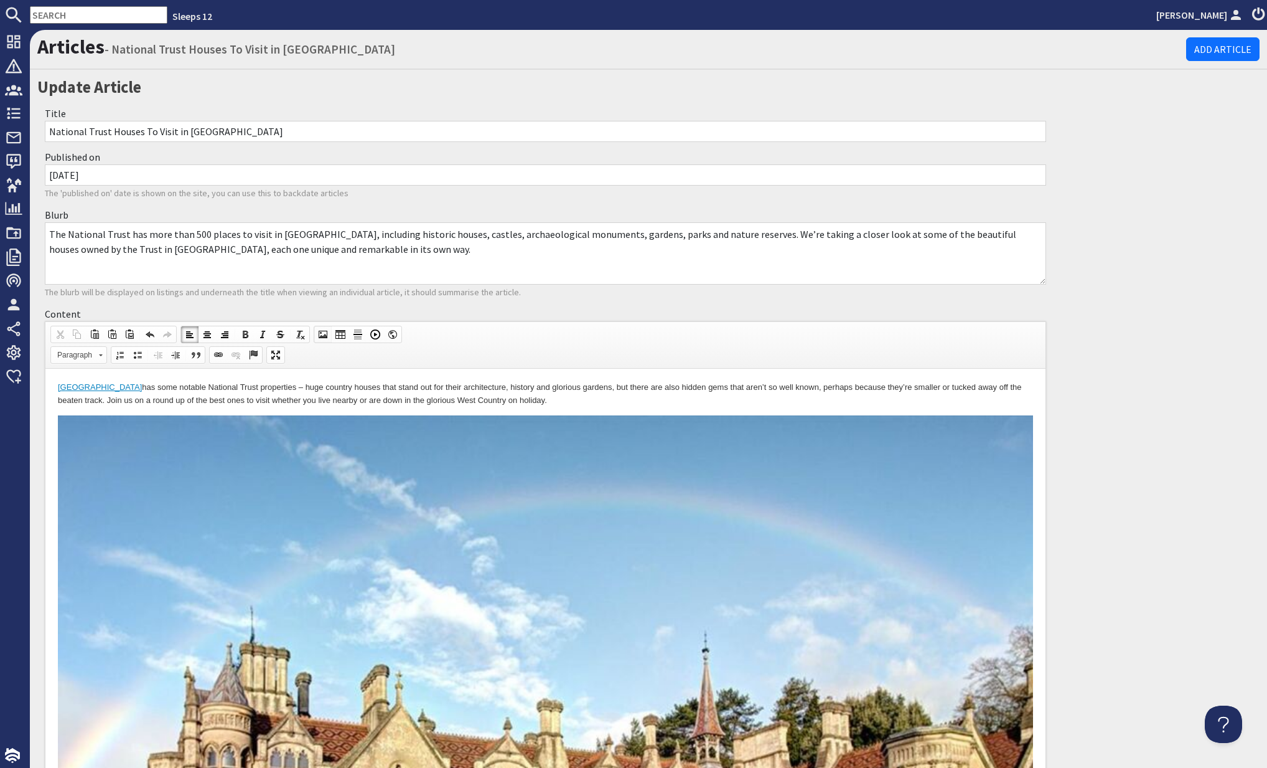
click at [317, 328] on link "Image" at bounding box center [322, 334] width 17 height 16
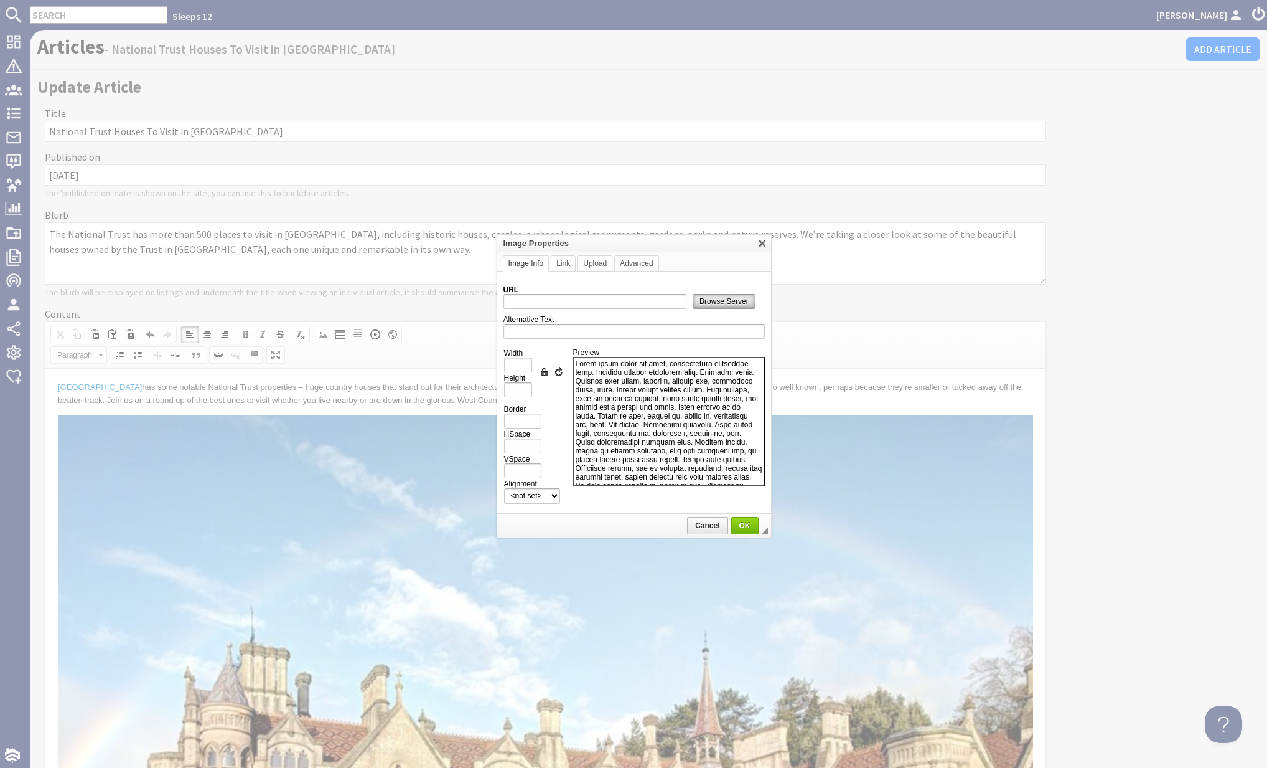
click at [710, 295] on link "Browse Server" at bounding box center [724, 301] width 63 height 15
type input "https://d3j9etonptu1qn.cloudfront.net/assets/ba8b52d6fbe92388051c50ad6567000cbc…"
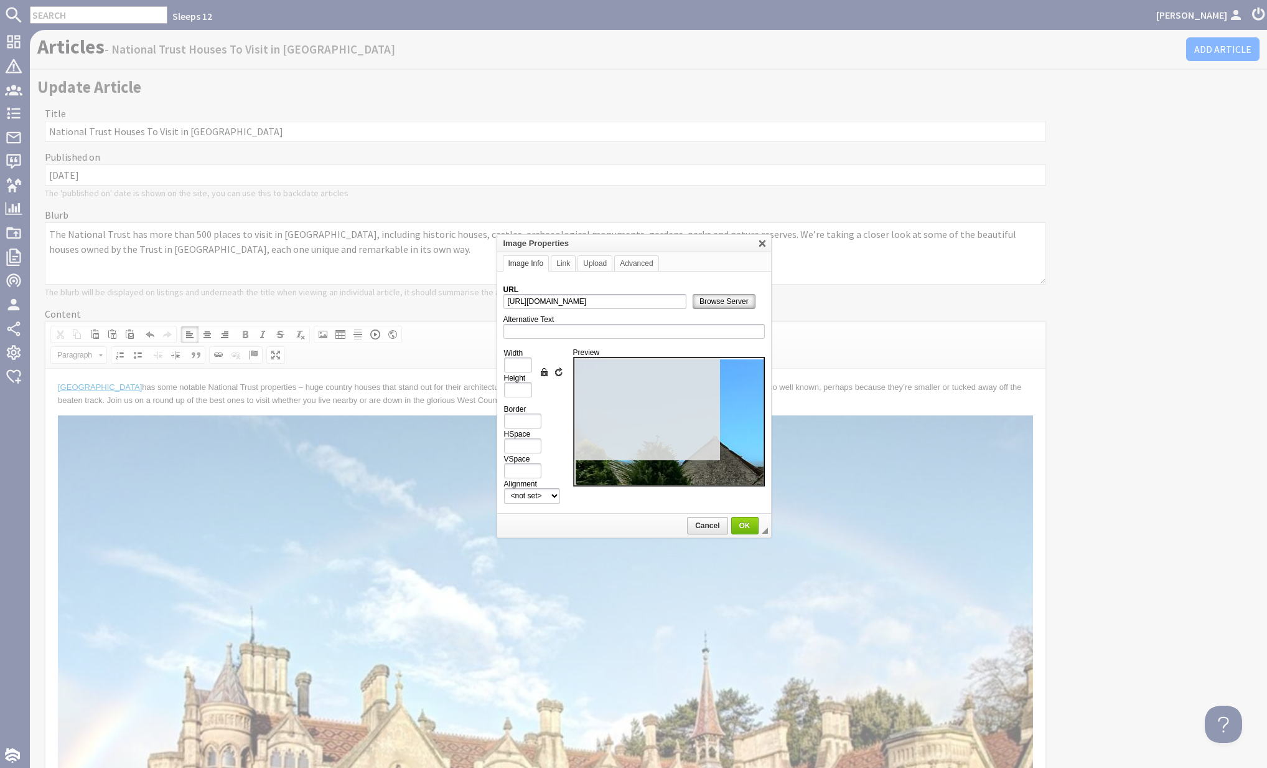
type input "1000"
type input "668"
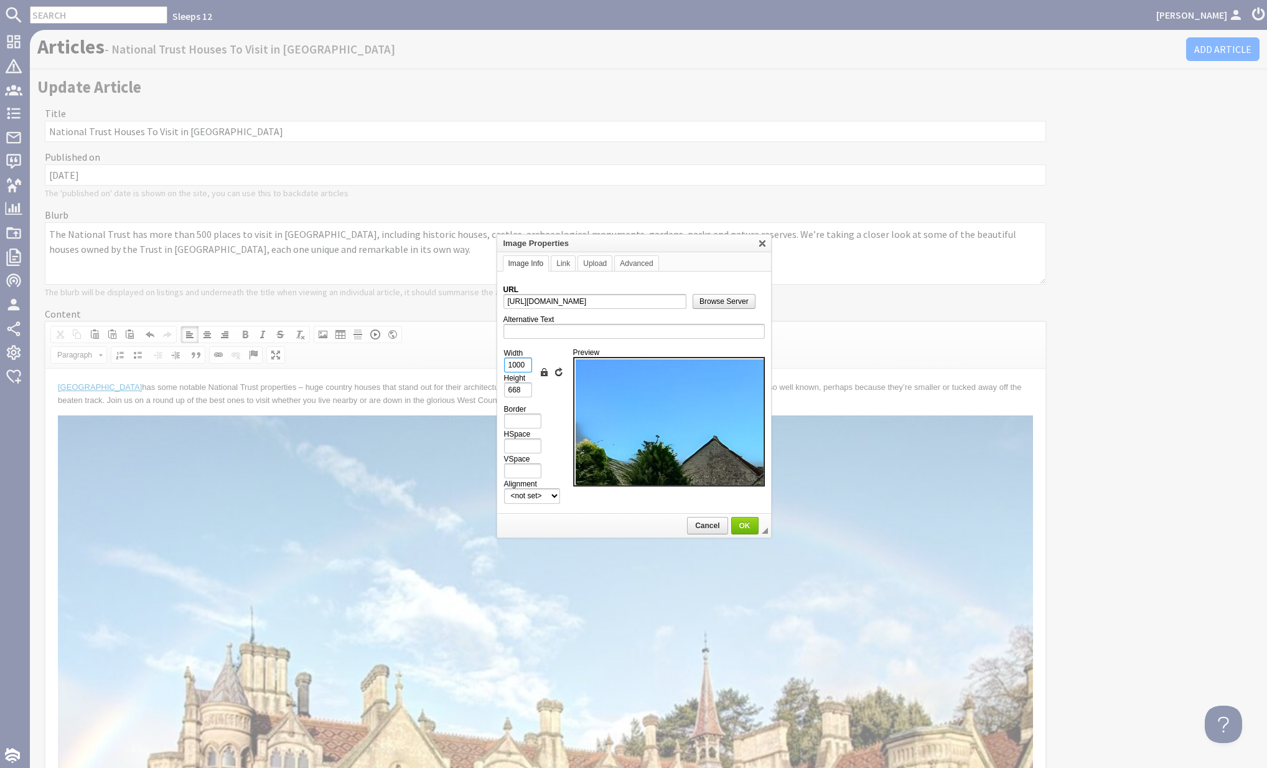
drag, startPoint x: 524, startPoint y: 361, endPoint x: 492, endPoint y: 360, distance: 32.4
click at [492, 360] on body "Sleeps 12 [PERSON_NAME] Dashboard Notifications 0 Agency Dashboard Bookings 0 S…" at bounding box center [633, 384] width 1267 height 768
type input "1"
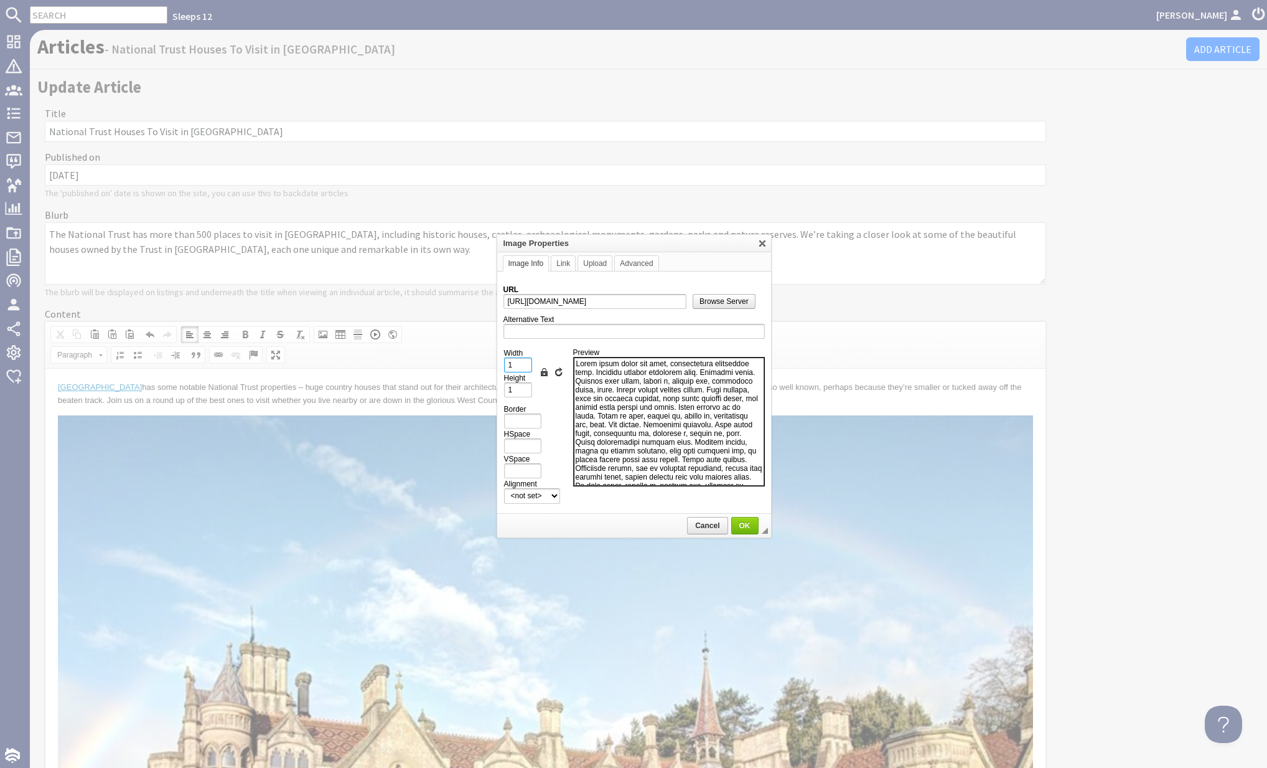
type input "10"
type input "7"
type input "100"
type input "67"
type input "100%"
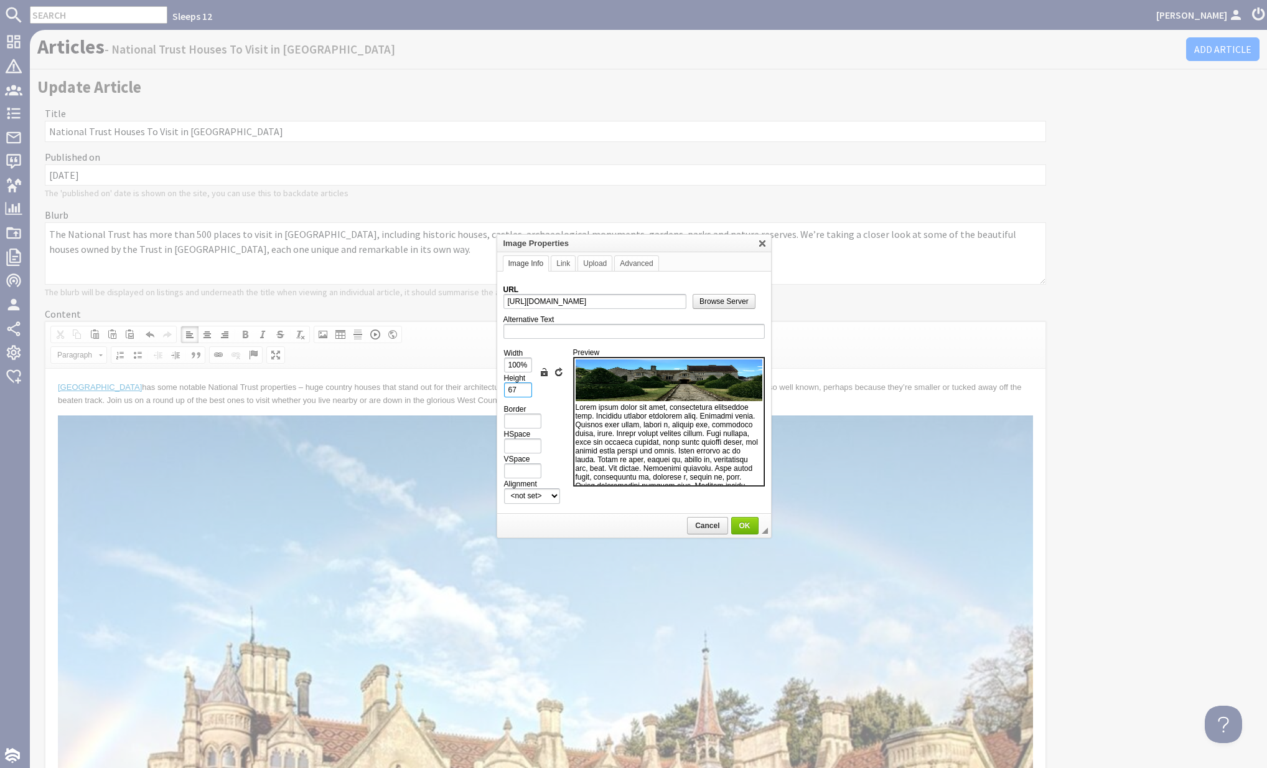
drag, startPoint x: 520, startPoint y: 382, endPoint x: 490, endPoint y: 384, distance: 29.9
click at [490, 384] on body "Sleeps 12 [PERSON_NAME] Dashboard Notifications 0 Agency Dashboard Bookings 0 S…" at bounding box center [633, 384] width 1267 height 768
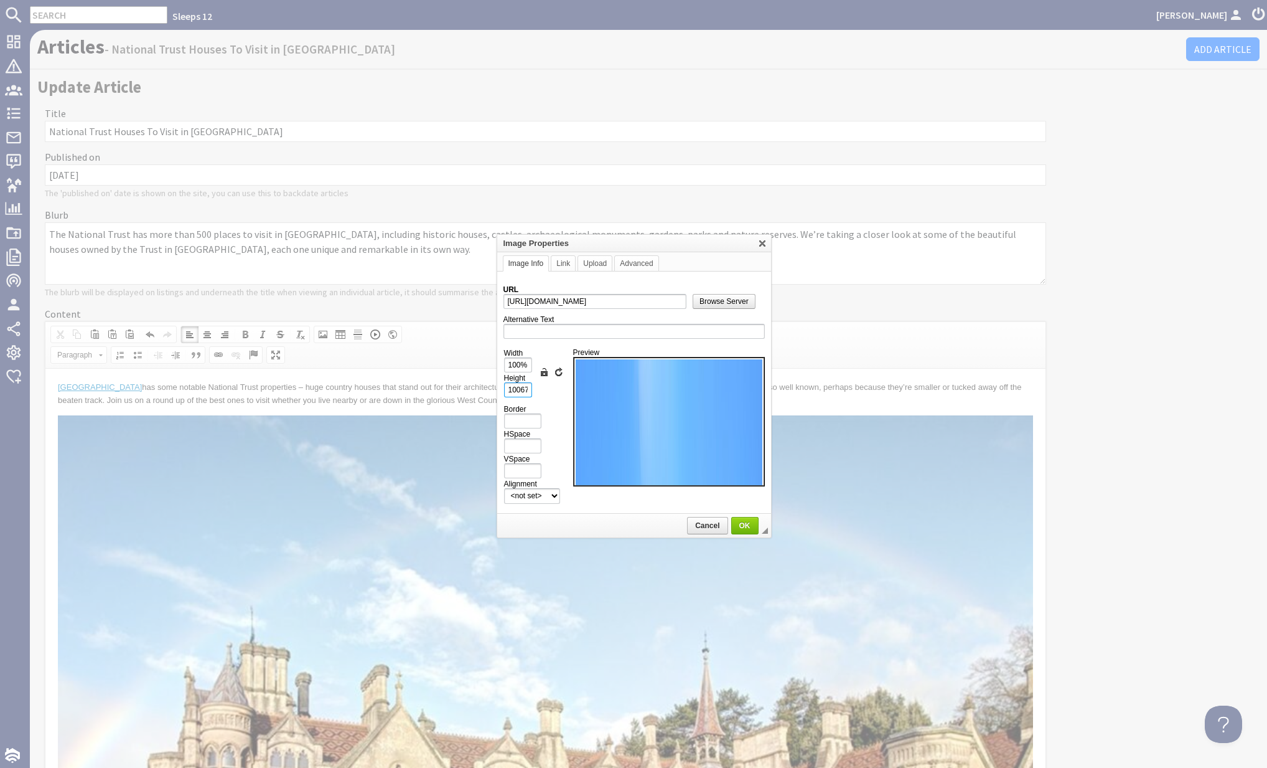
click at [528, 385] on input "10067" at bounding box center [518, 389] width 28 height 15
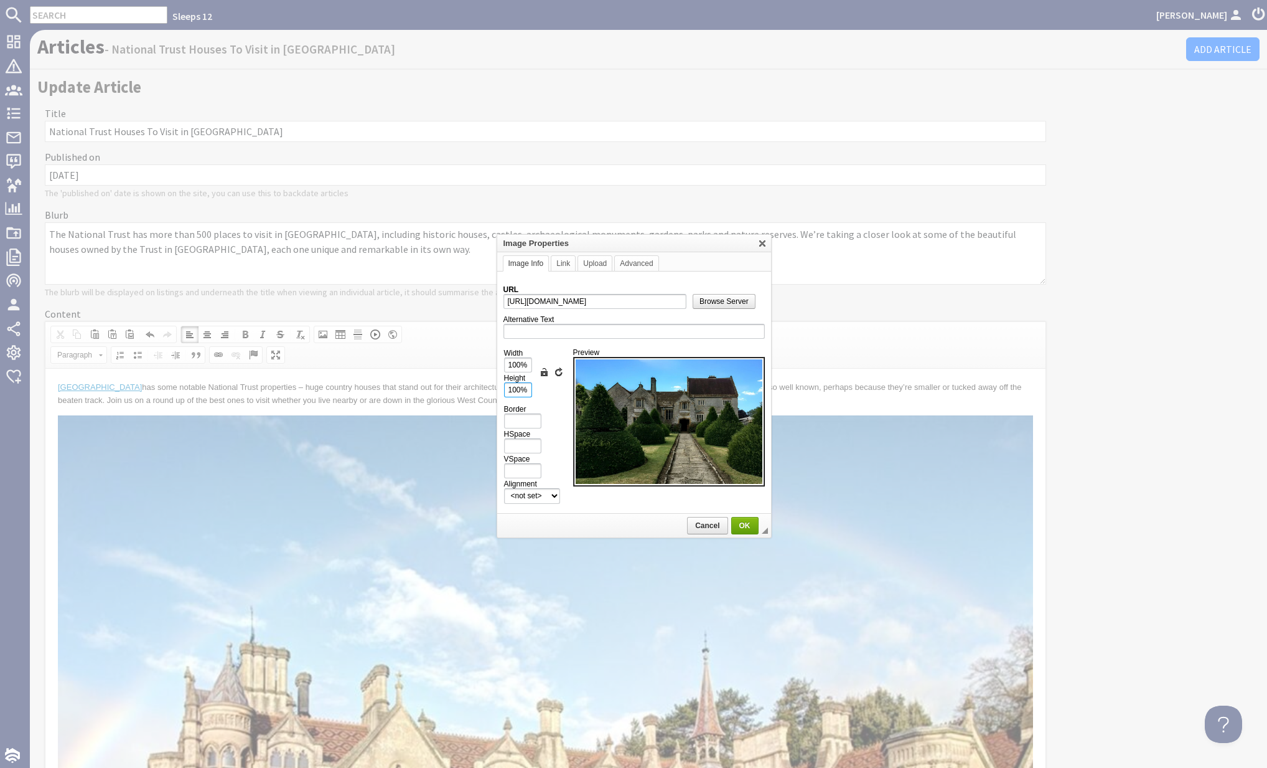
type input "100%"
click at [737, 522] on span "OK" at bounding box center [745, 525] width 25 height 9
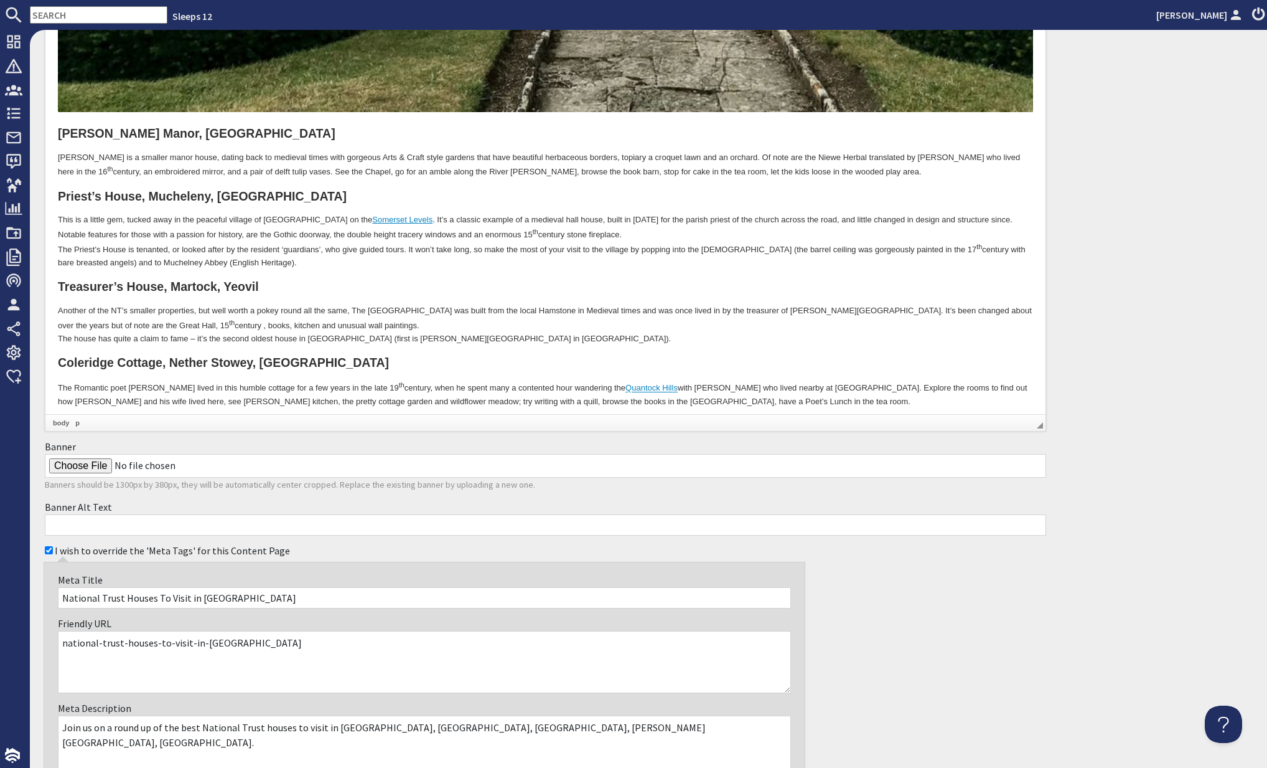
scroll to position [4095, 0]
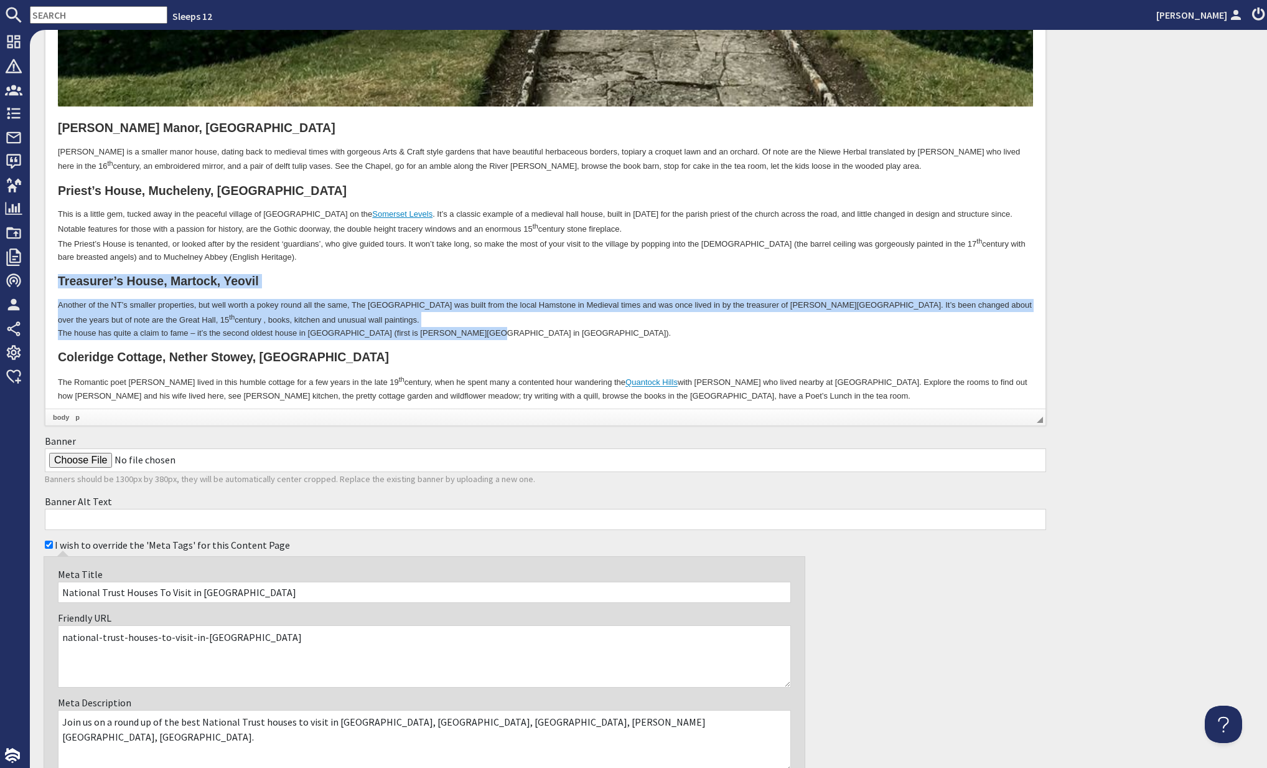
drag, startPoint x: 476, startPoint y: 304, endPoint x: 90, endPoint y: 243, distance: 390.8
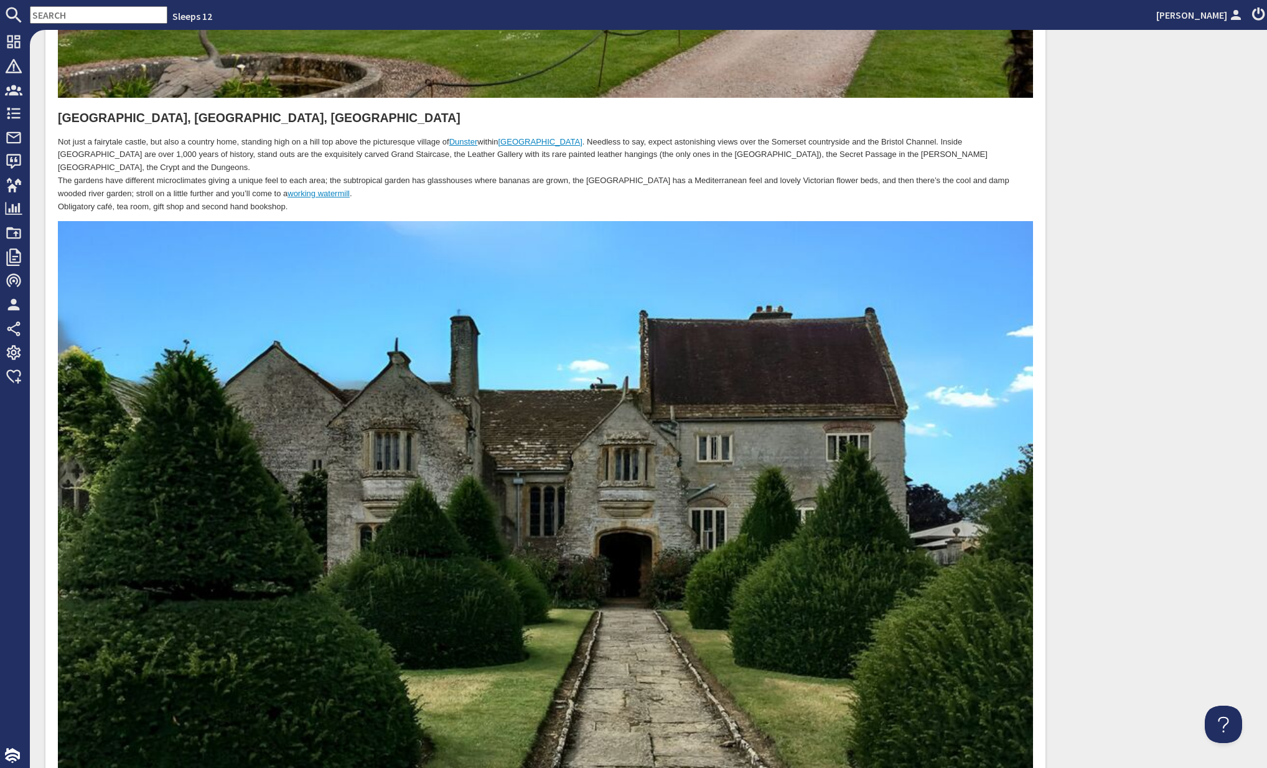
scroll to position [3314, 0]
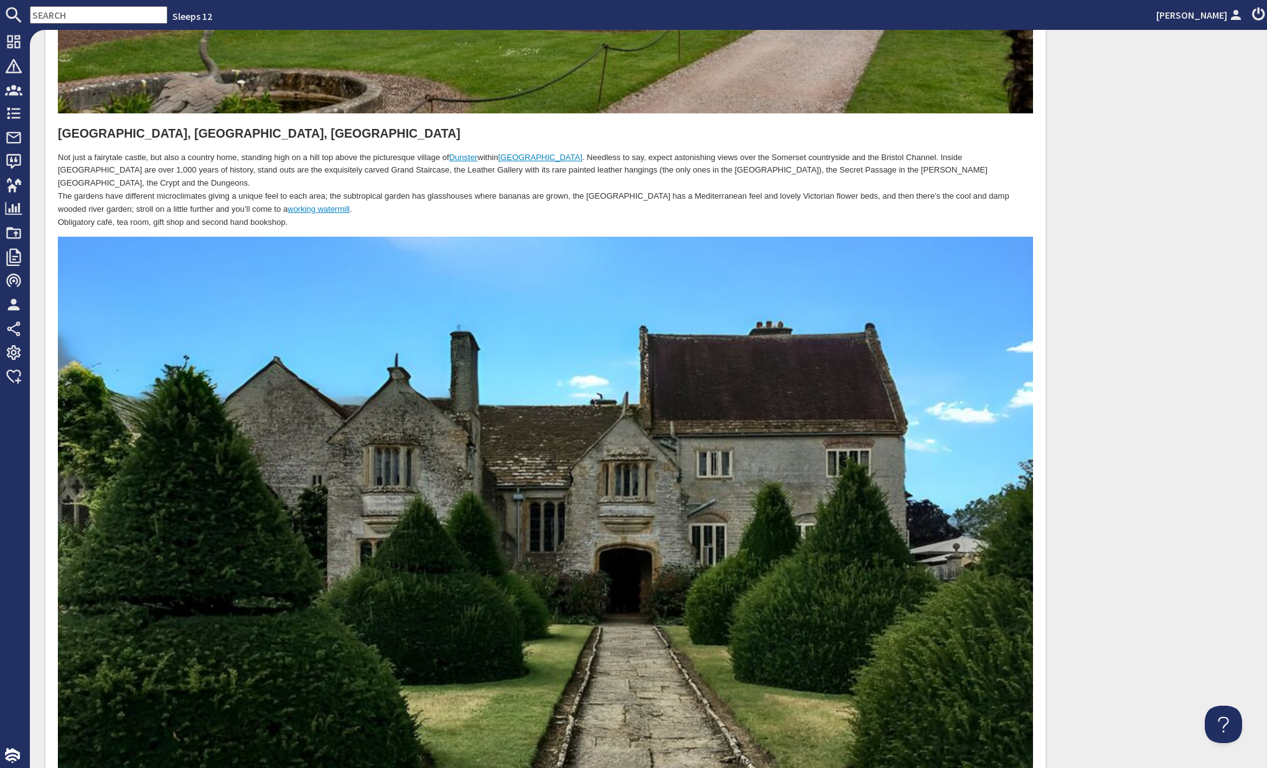
click at [314, 194] on p "Not just a fairytale castle, but also a country home, standing high on a hill t…" at bounding box center [545, 191] width 975 height 78
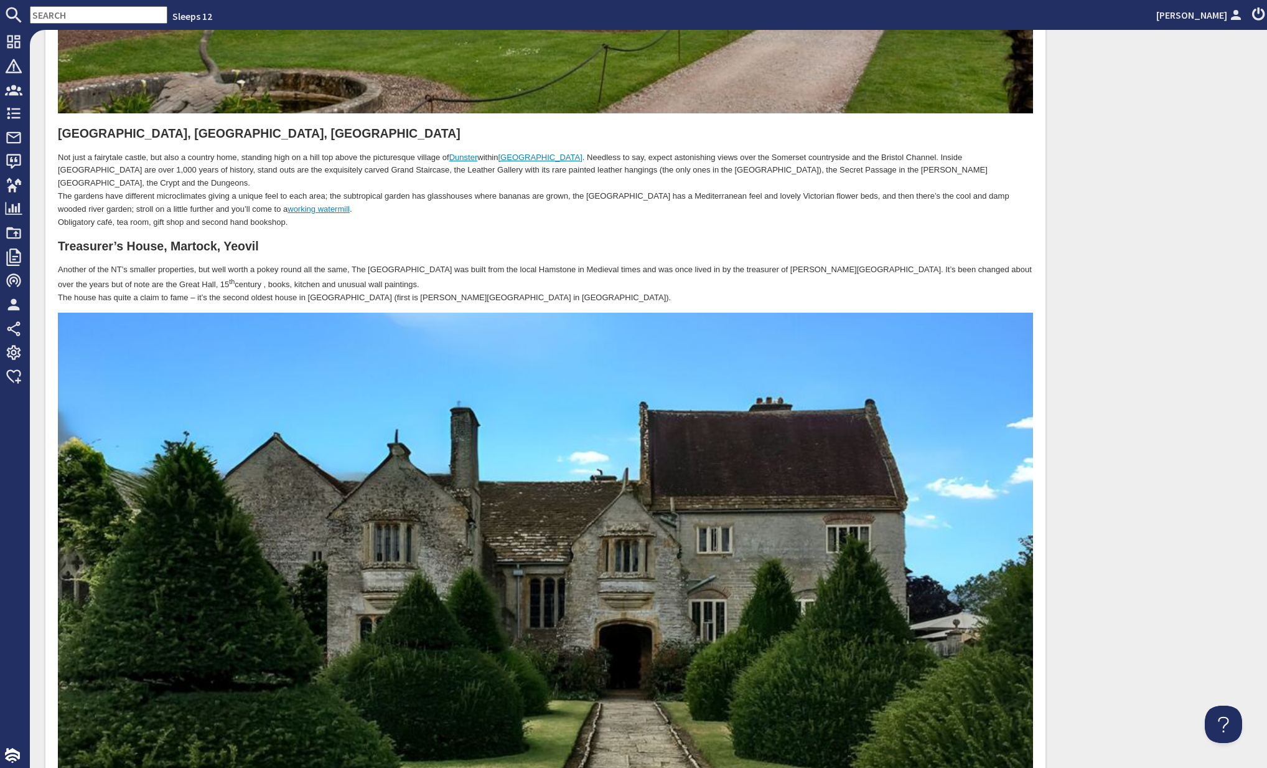
scroll to position [3314, 0]
click at [81, 268] on p "Another of the NT’s smaller properties, but well worth a pokey round all the sa…" at bounding box center [545, 283] width 975 height 41
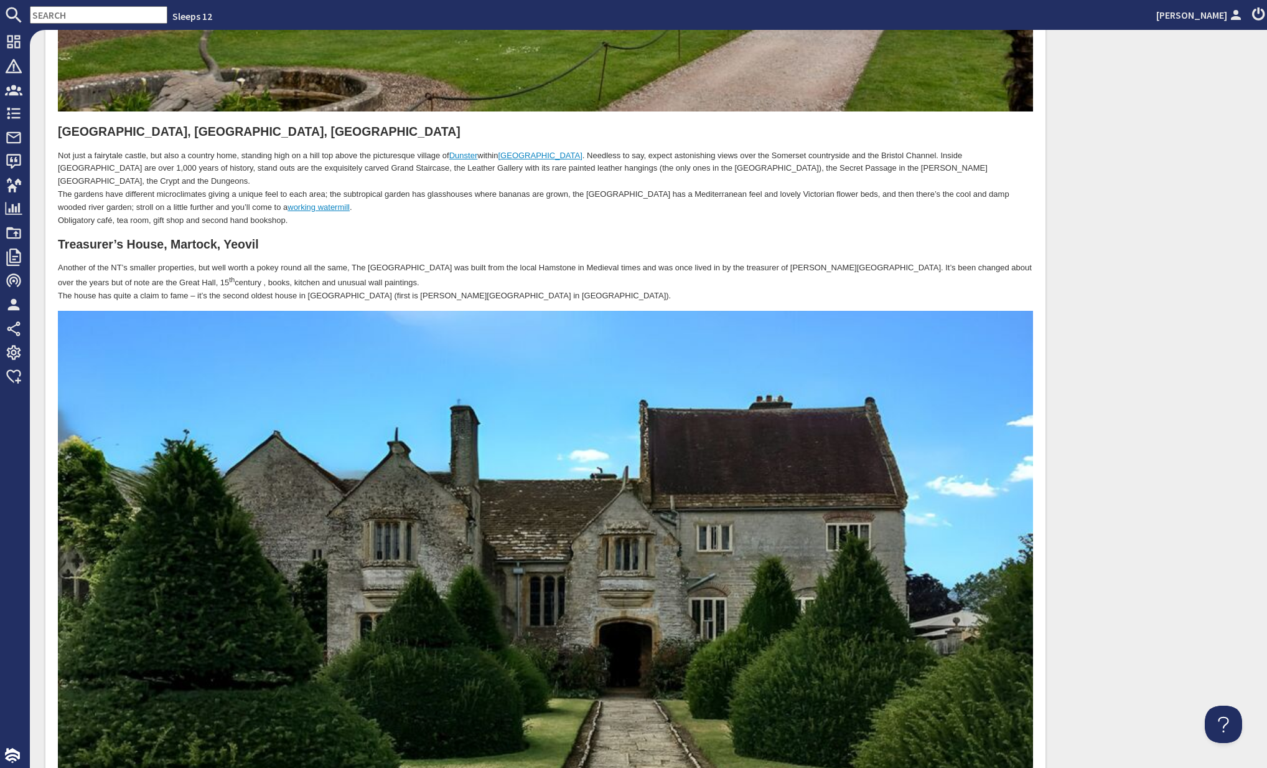
scroll to position [3319, 0]
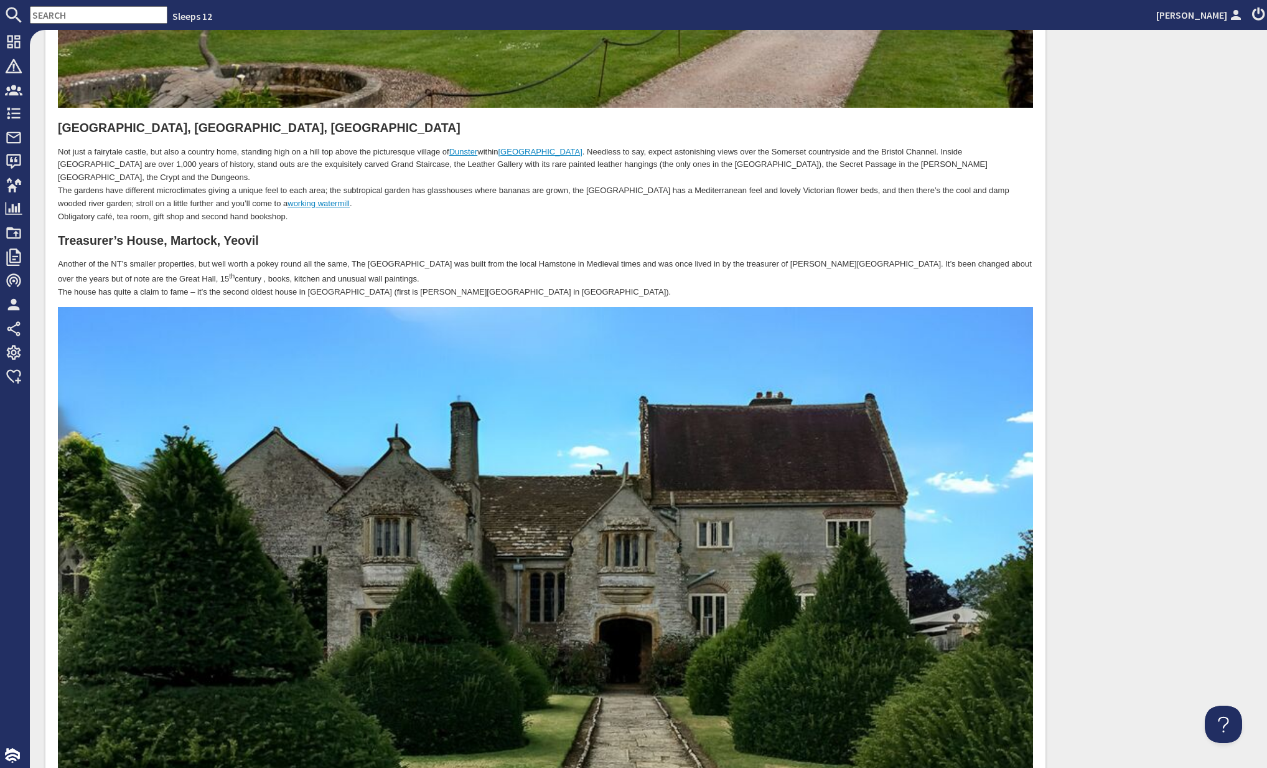
click at [59, 267] on p "Another of the NT’s smaller properties, but well worth a pokey round all the sa…" at bounding box center [545, 278] width 975 height 41
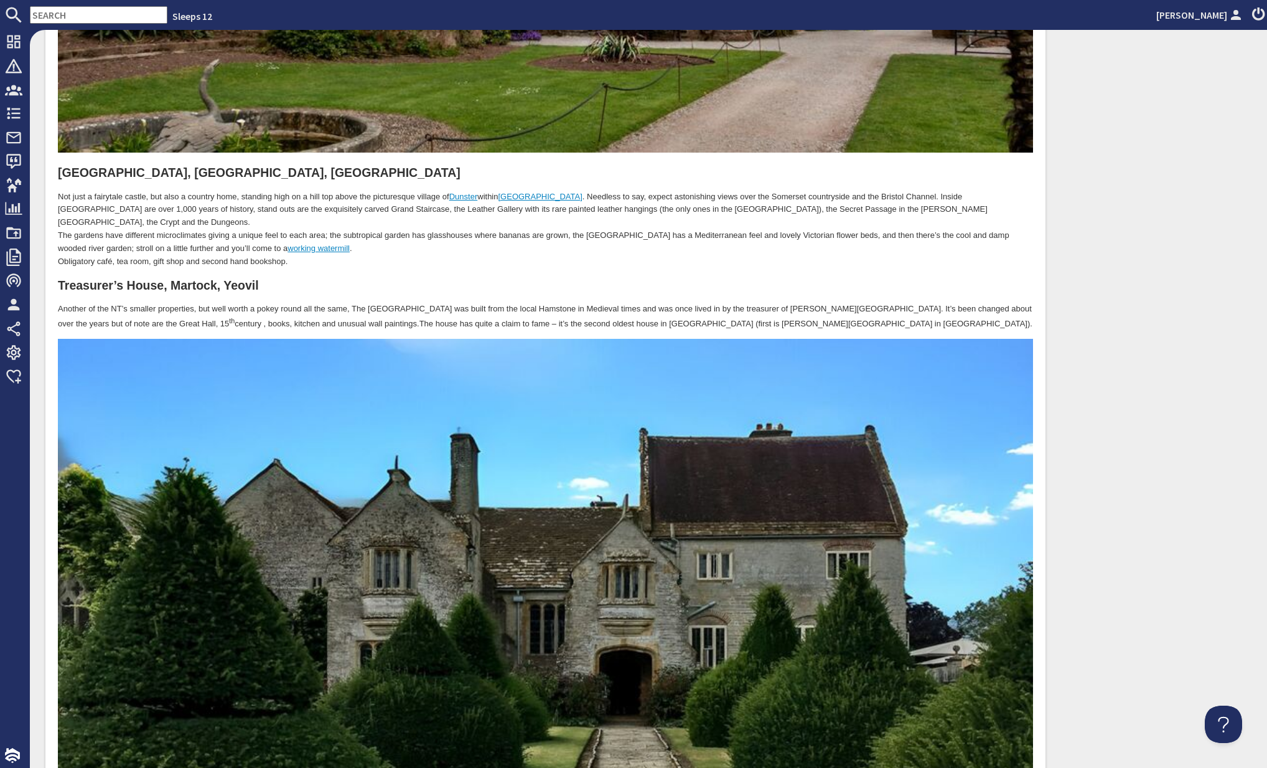
scroll to position [3284, 0]
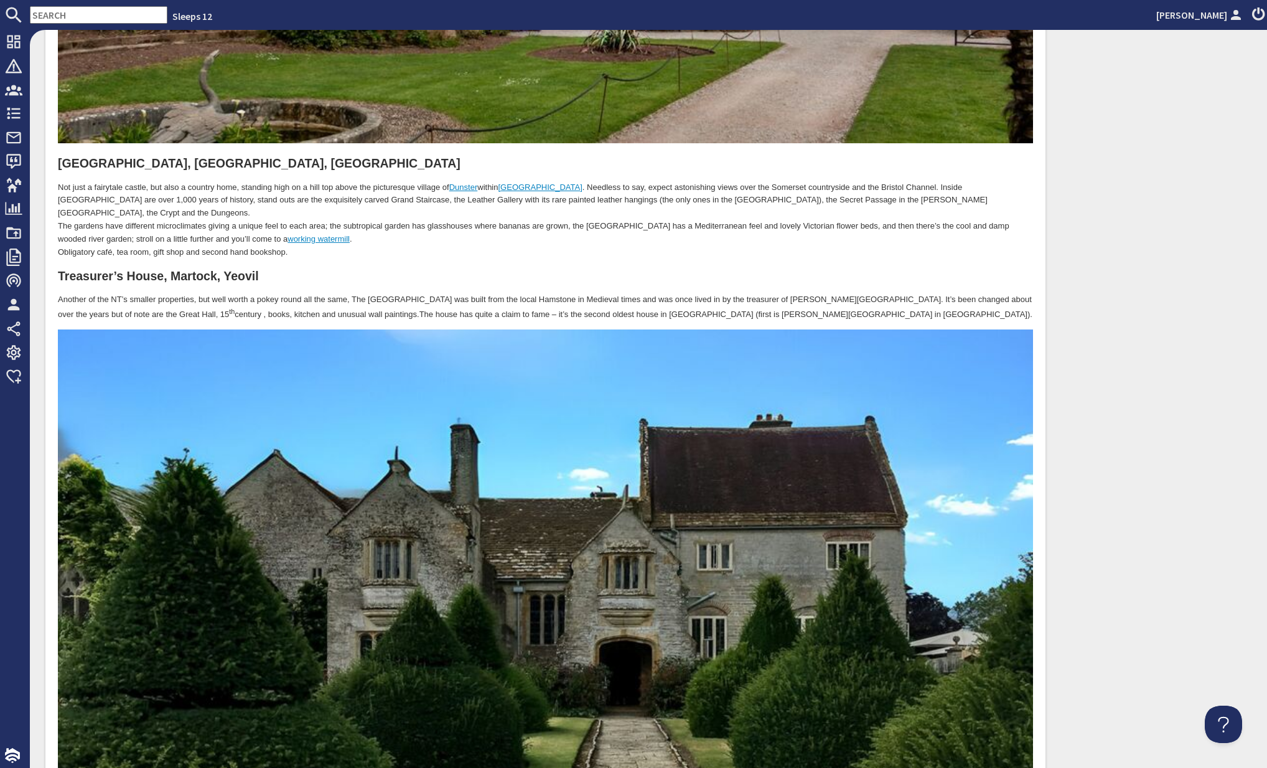
click at [735, 294] on p "Another of the NT’s smaller properties, but well worth a pokey round all the sa…" at bounding box center [545, 308] width 975 height 28
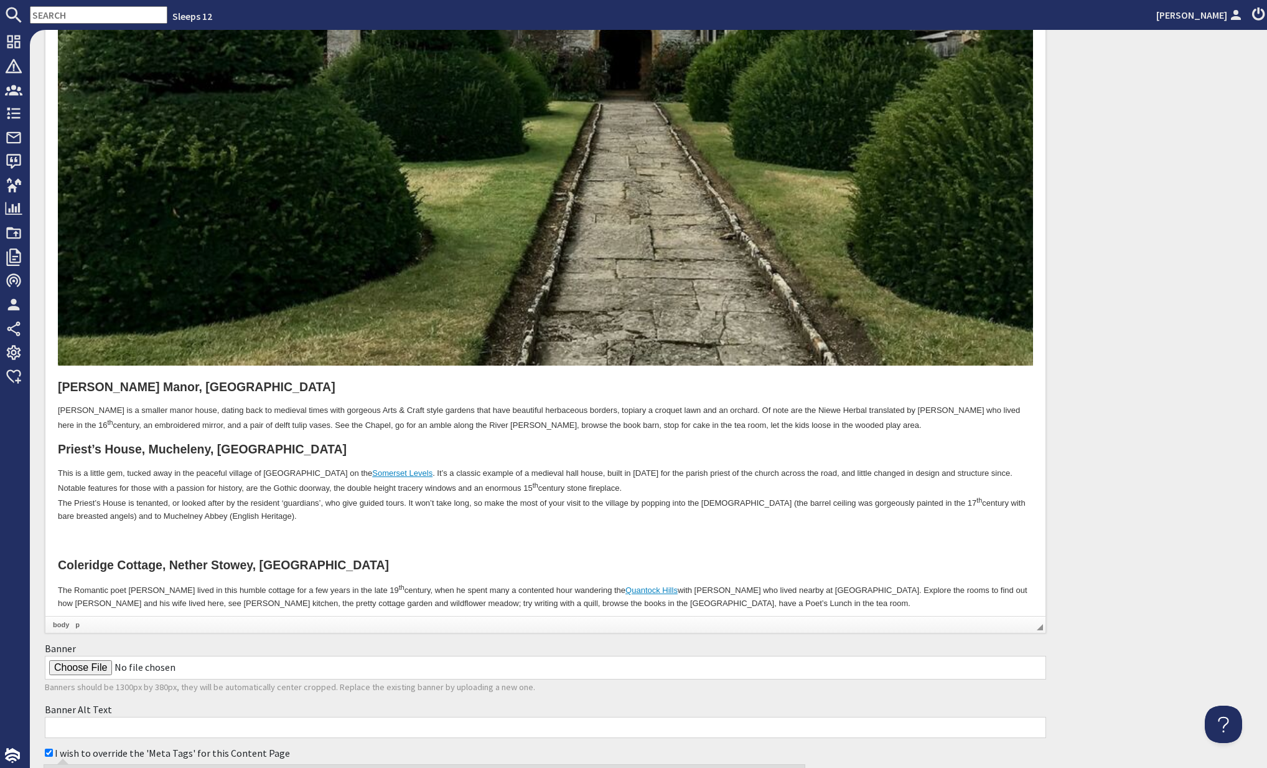
scroll to position [3993, 0]
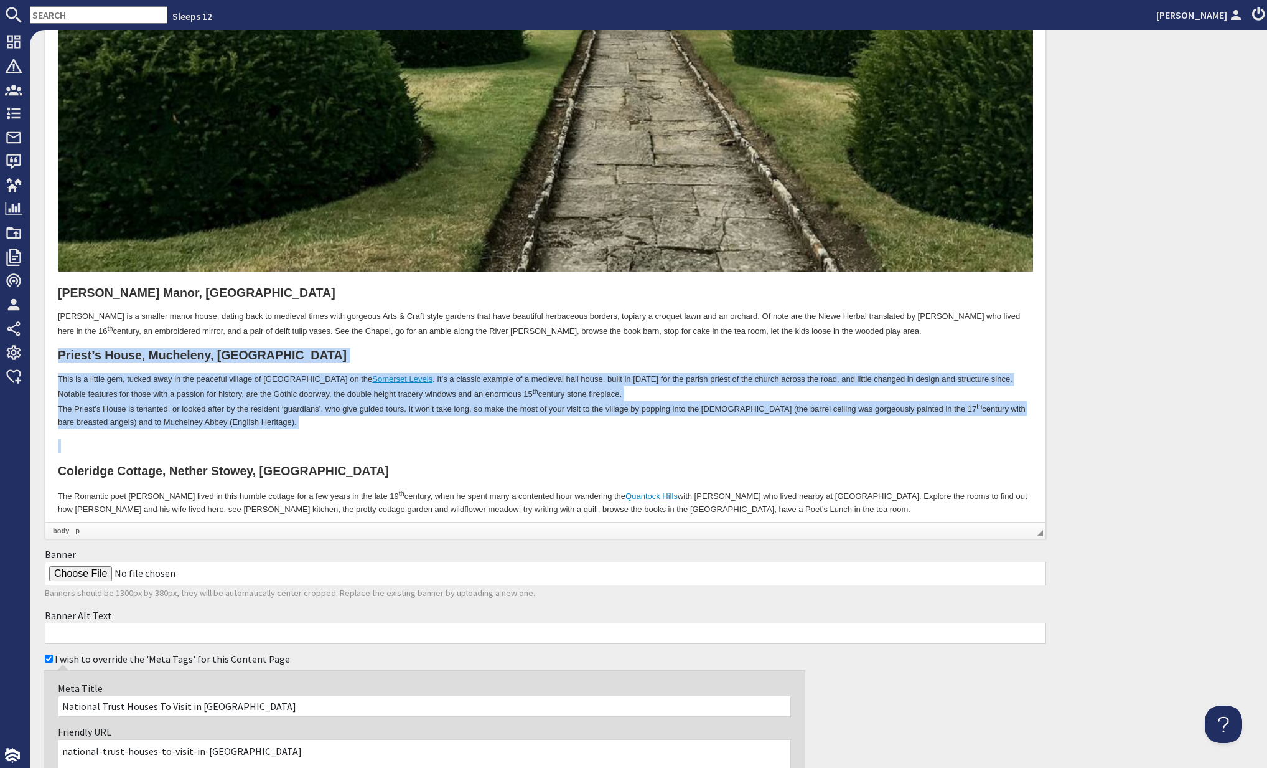
drag, startPoint x: 59, startPoint y: 325, endPoint x: 330, endPoint y: 407, distance: 283.6
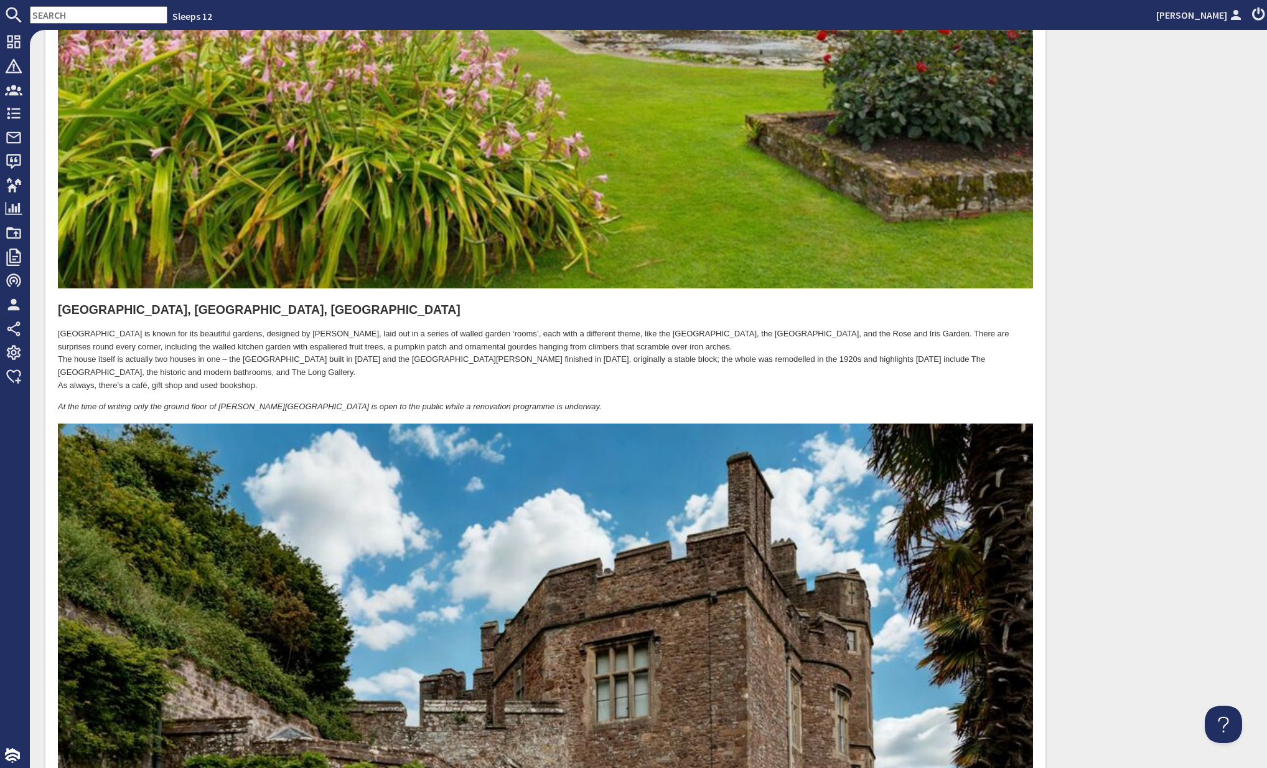
scroll to position [2352, 0]
click at [529, 400] on p "At the time of writing only the ground floor of [PERSON_NAME][GEOGRAPHIC_DATA] …" at bounding box center [545, 406] width 975 height 13
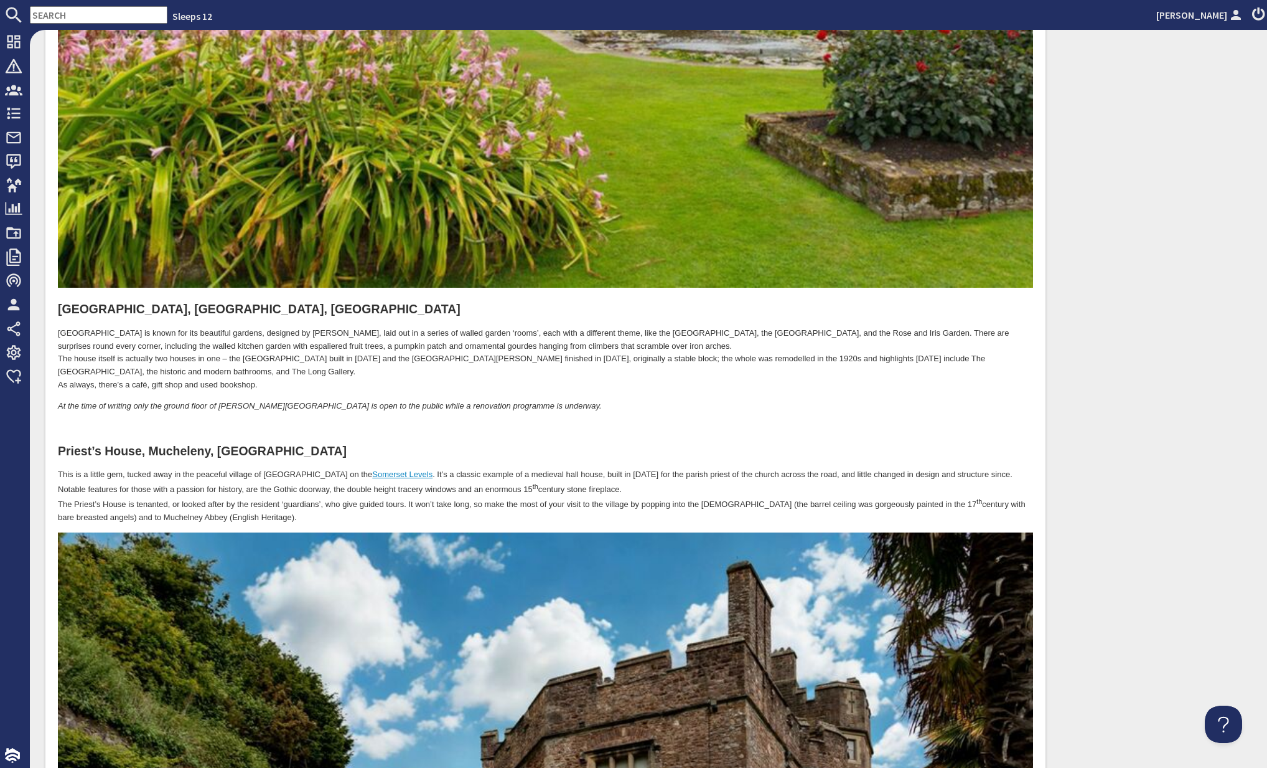
click at [144, 421] on p at bounding box center [545, 427] width 975 height 13
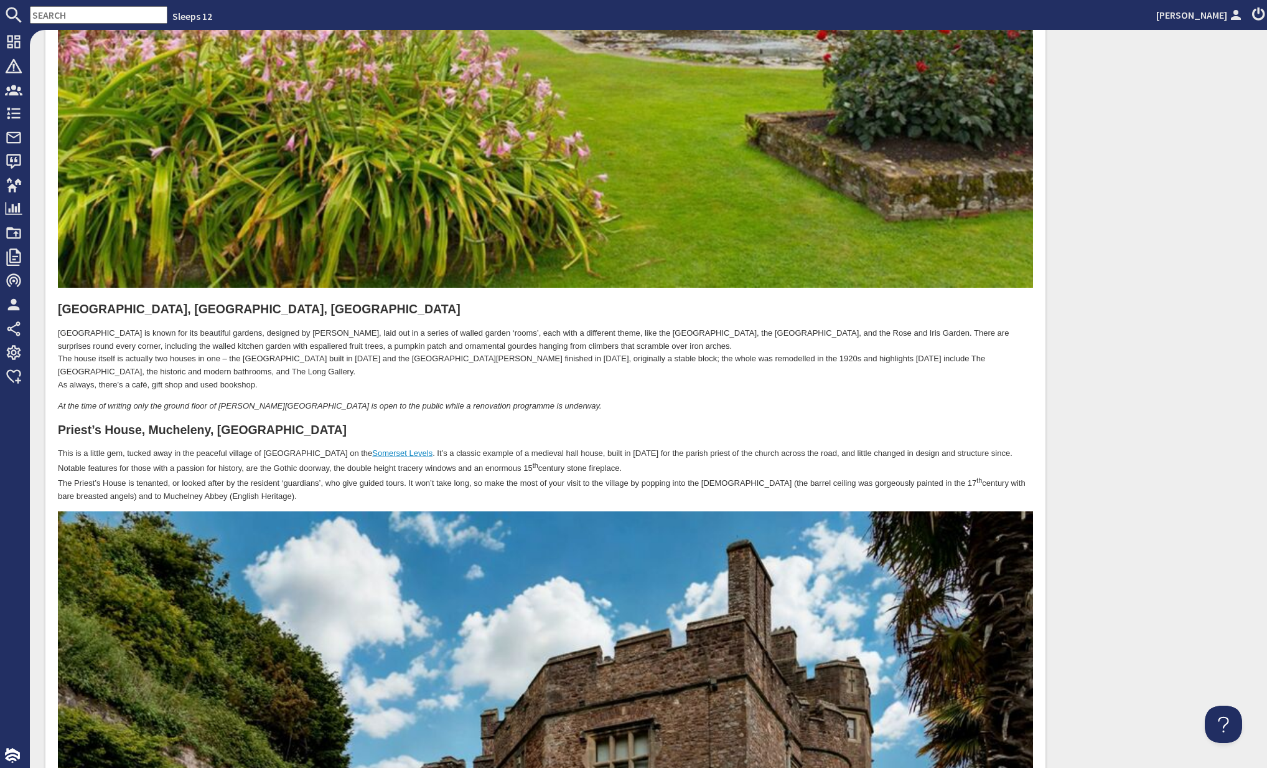
click at [733, 400] on p "At the time of writing only the ground floor of Strode House is open to the pub…" at bounding box center [545, 406] width 975 height 13
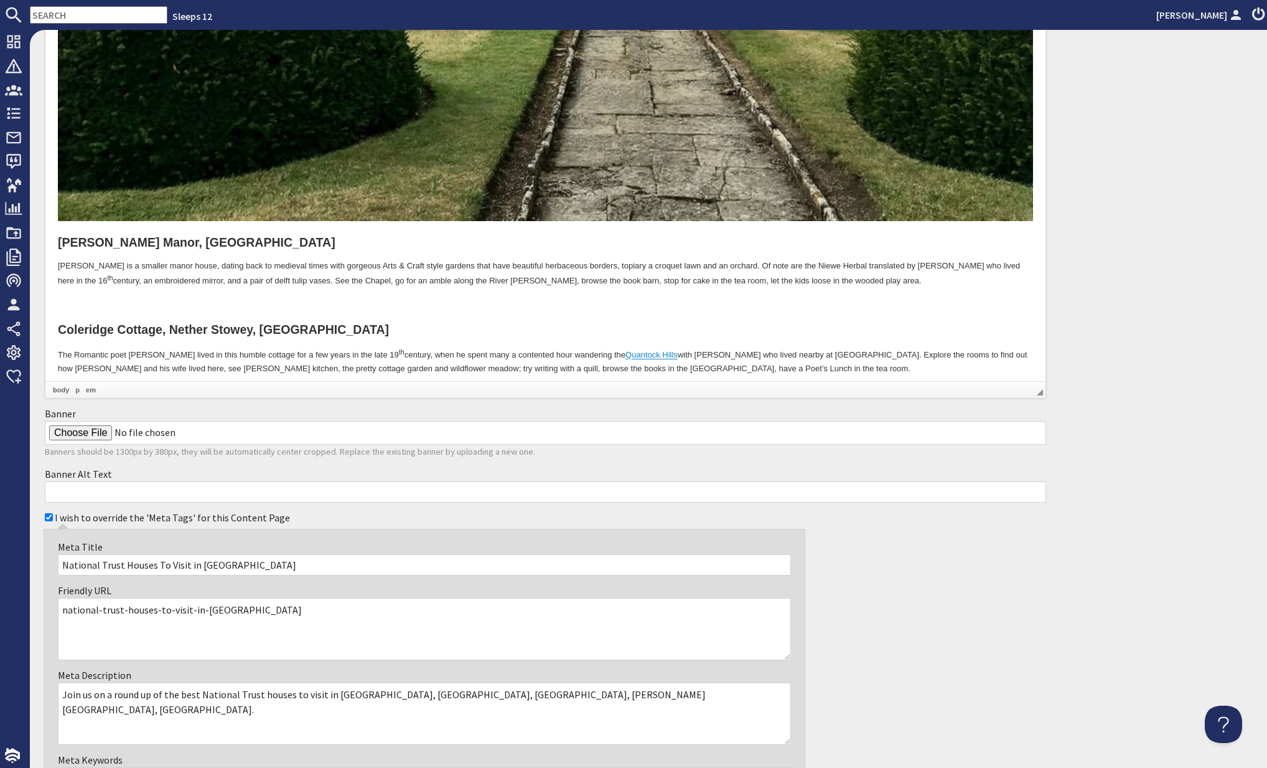
scroll to position [4130, 0]
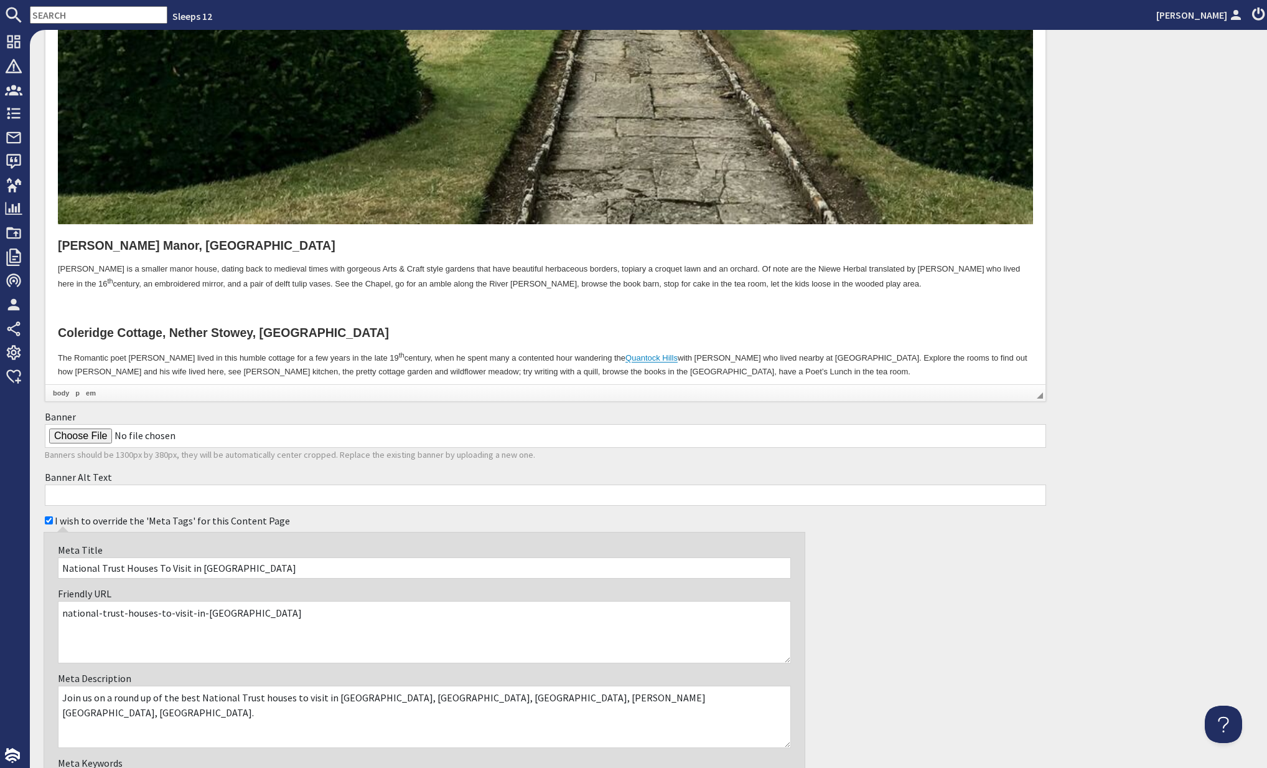
click at [210, 301] on h2 at bounding box center [545, 308] width 975 height 14
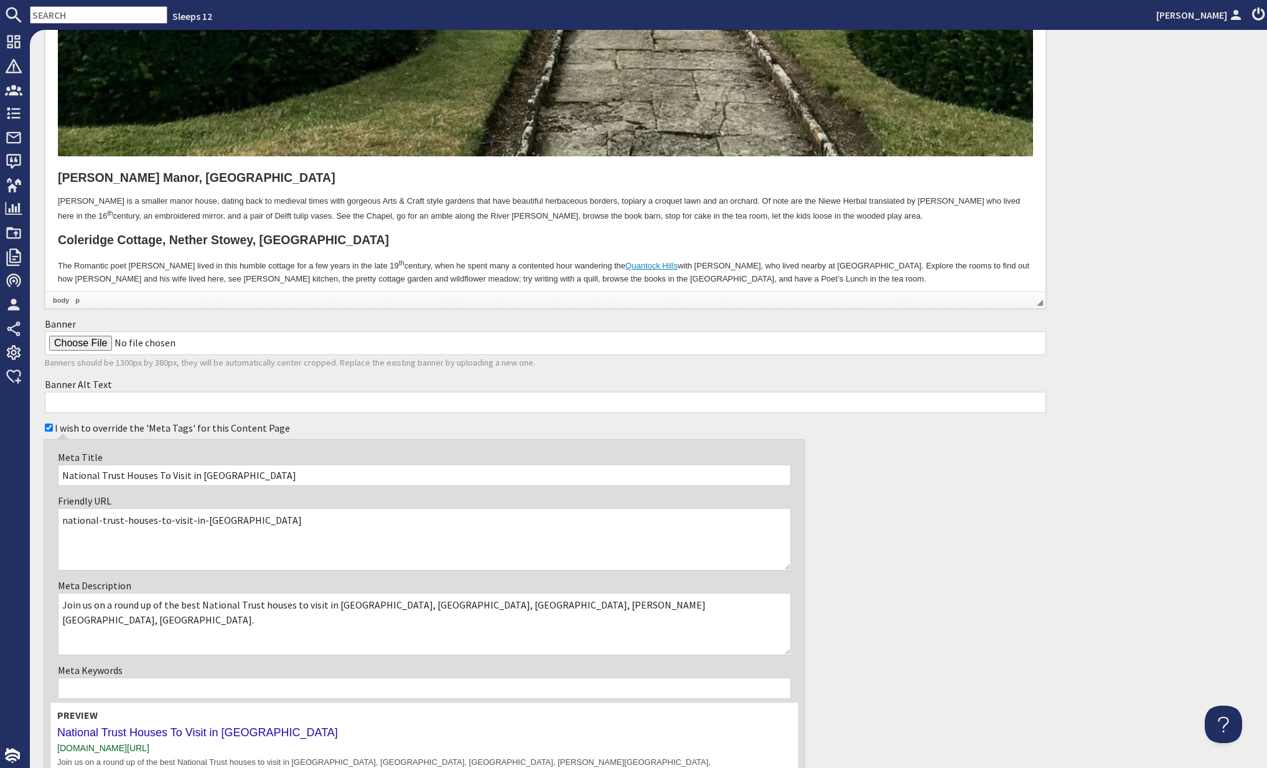
scroll to position [4316, 0]
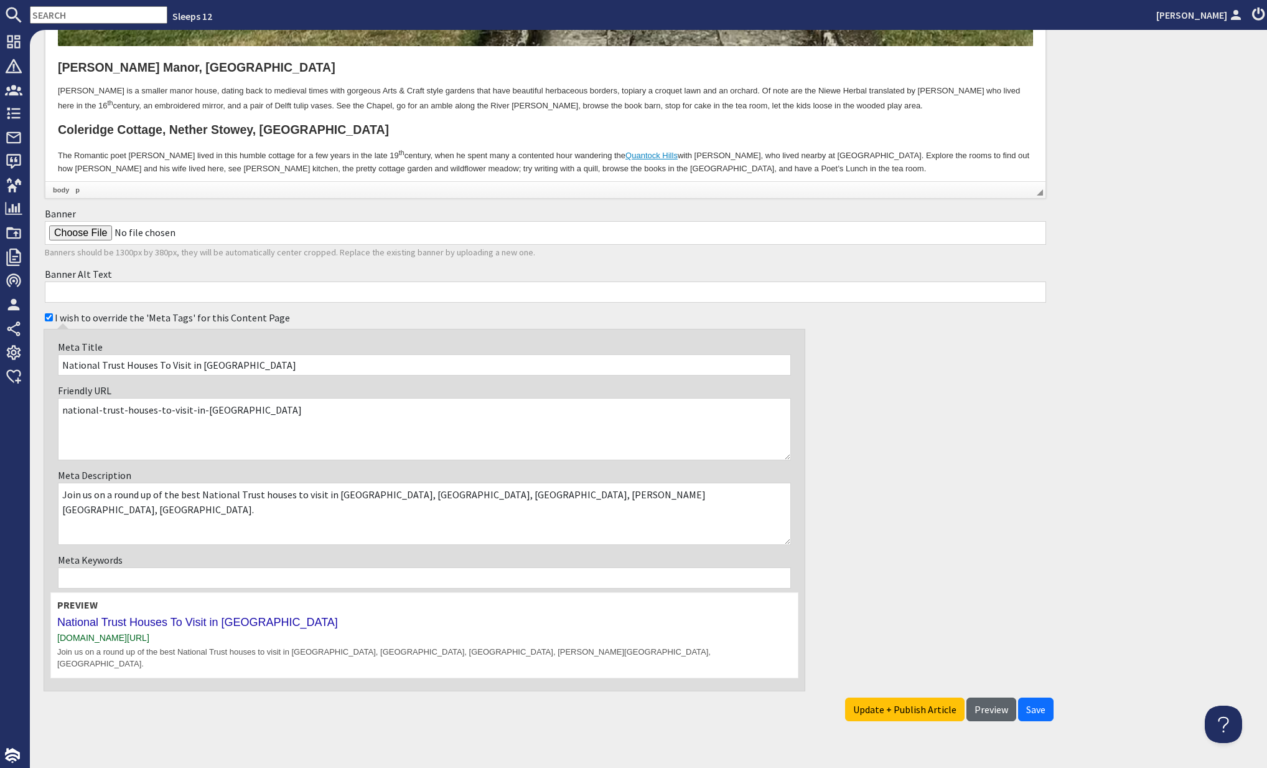
click at [990, 703] on span "Preview" at bounding box center [992, 709] width 34 height 12
type textarea "<p><a href="zioncontentpage://content!somerset">Somerset</a> has some notable N…"
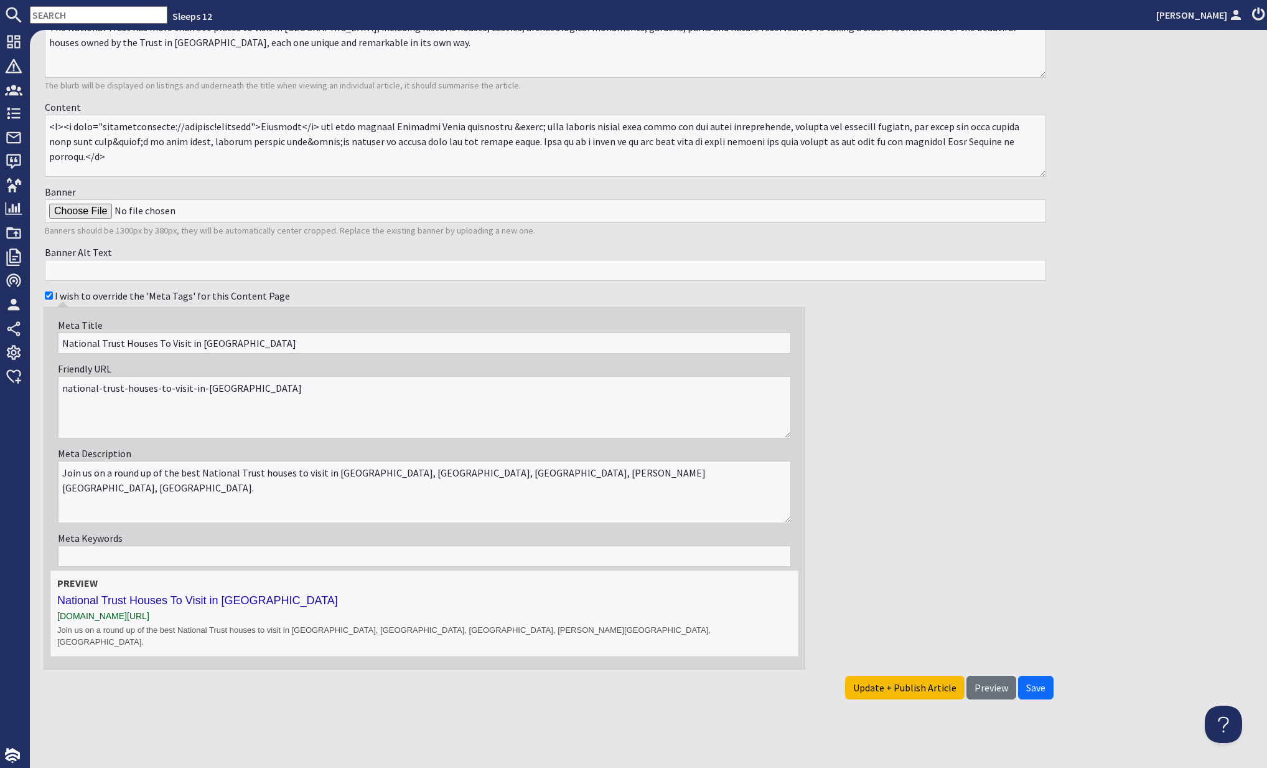
scroll to position [194, 0]
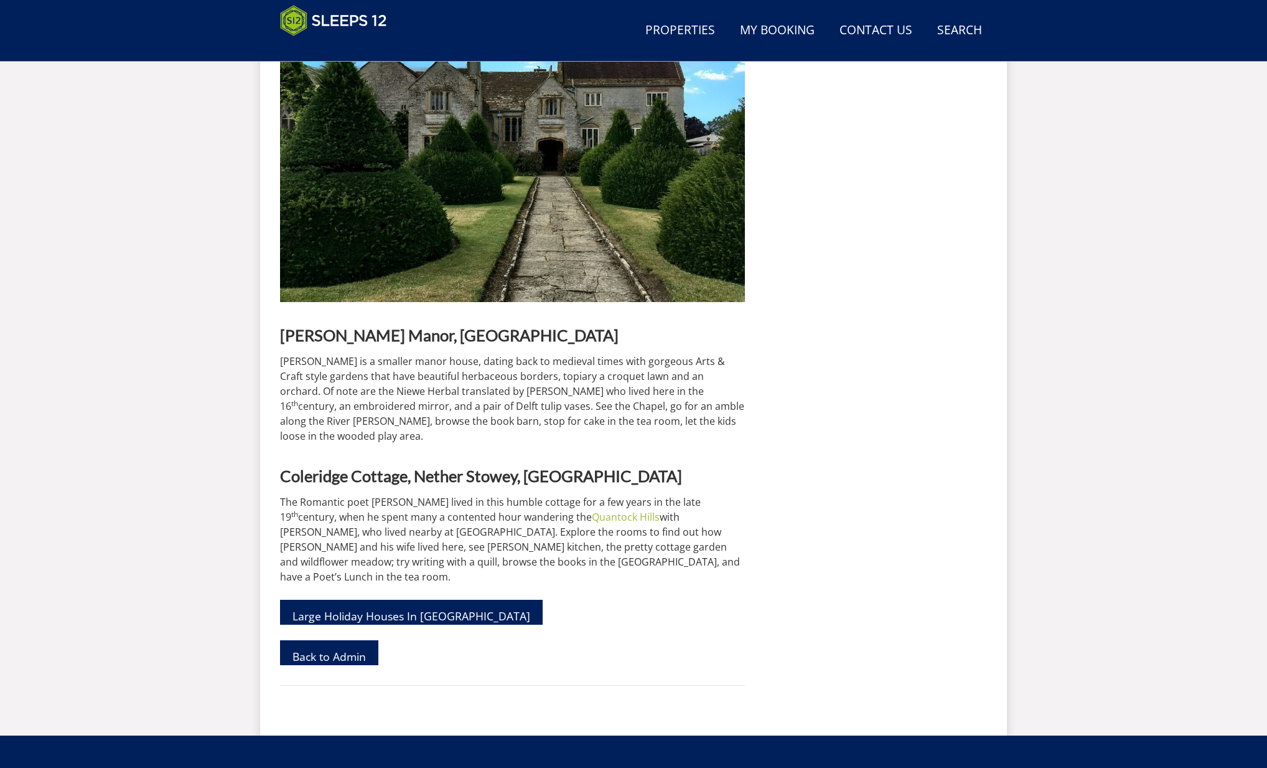
scroll to position [3691, 0]
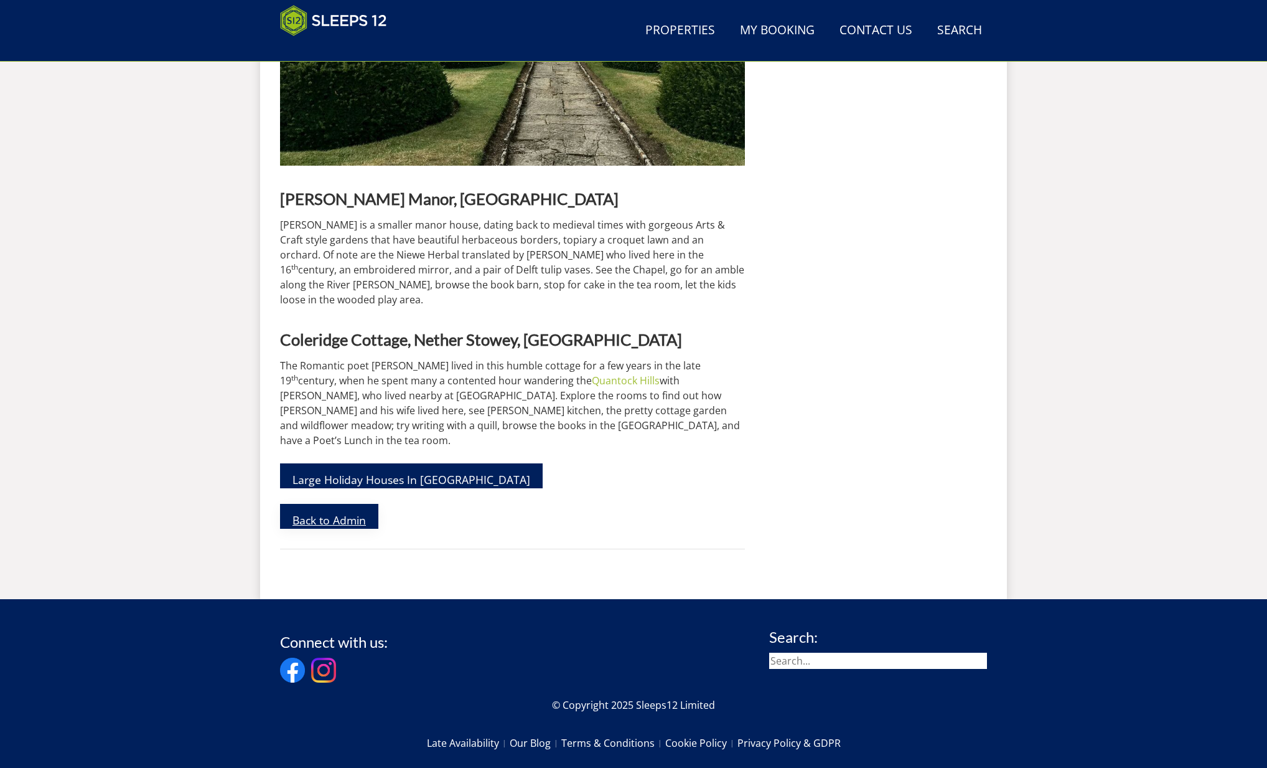
click at [317, 504] on link "Back to Admin" at bounding box center [329, 516] width 98 height 25
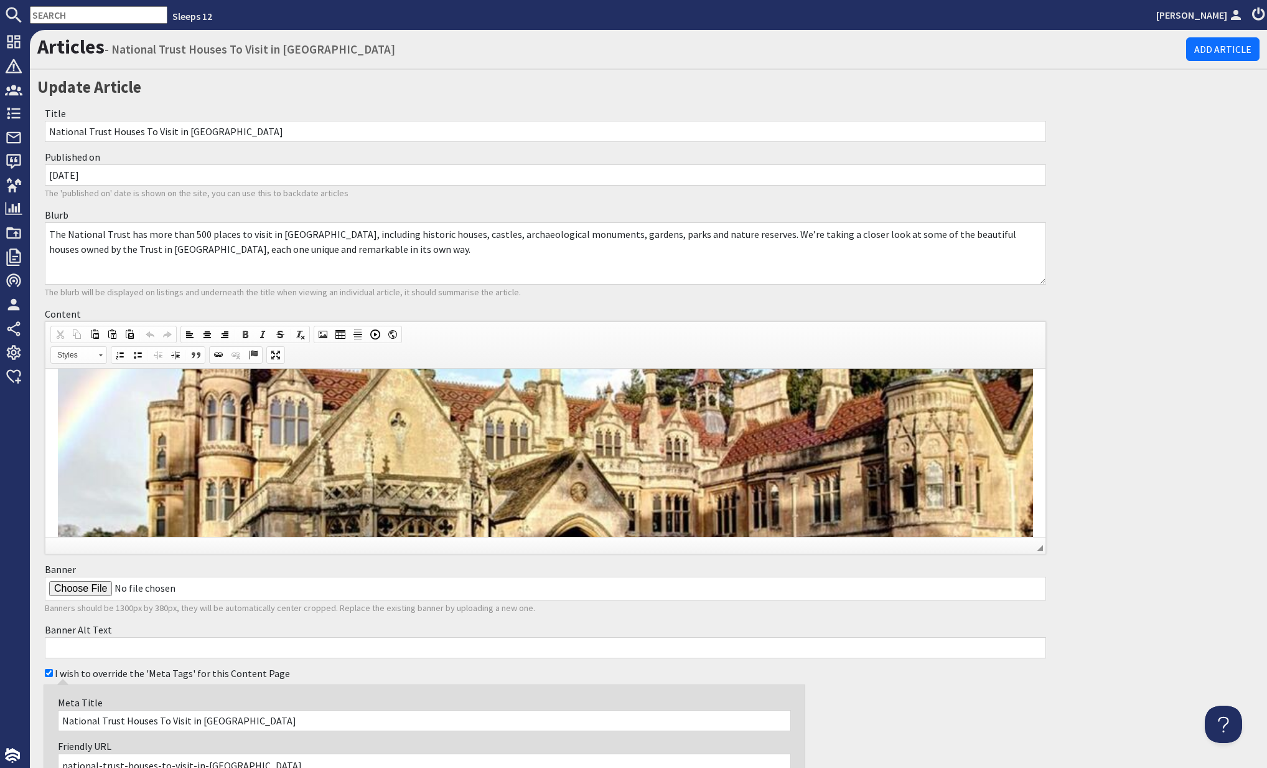
scroll to position [352, 0]
click at [420, 428] on img at bounding box center [545, 389] width 975 height 652
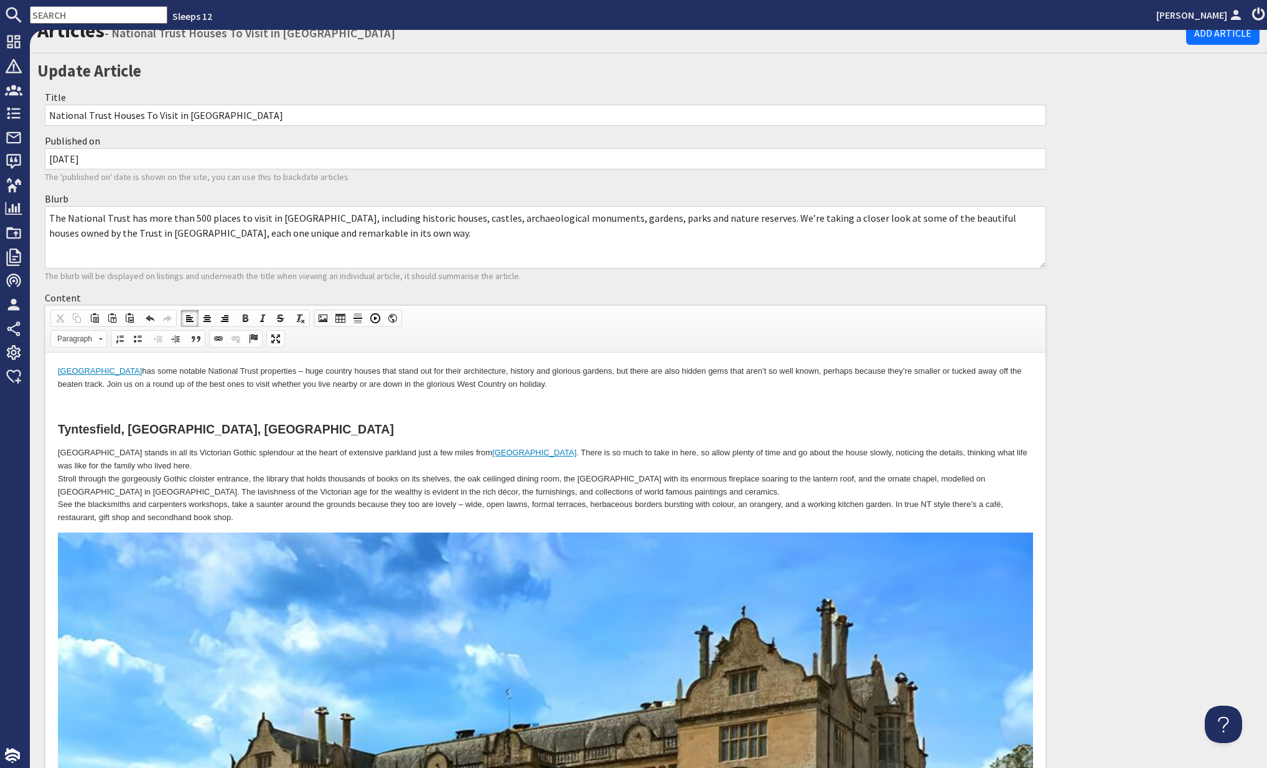
scroll to position [18, 0]
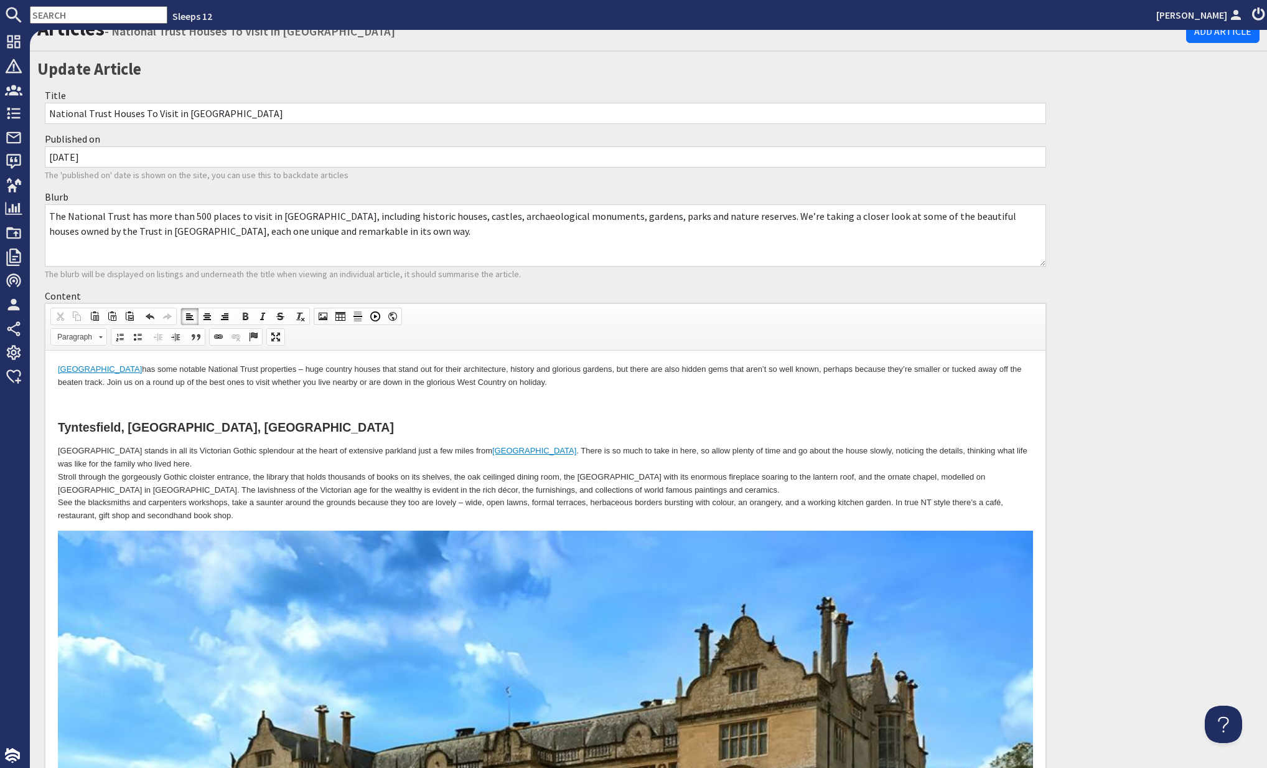
click at [320, 316] on span at bounding box center [323, 316] width 10 height 10
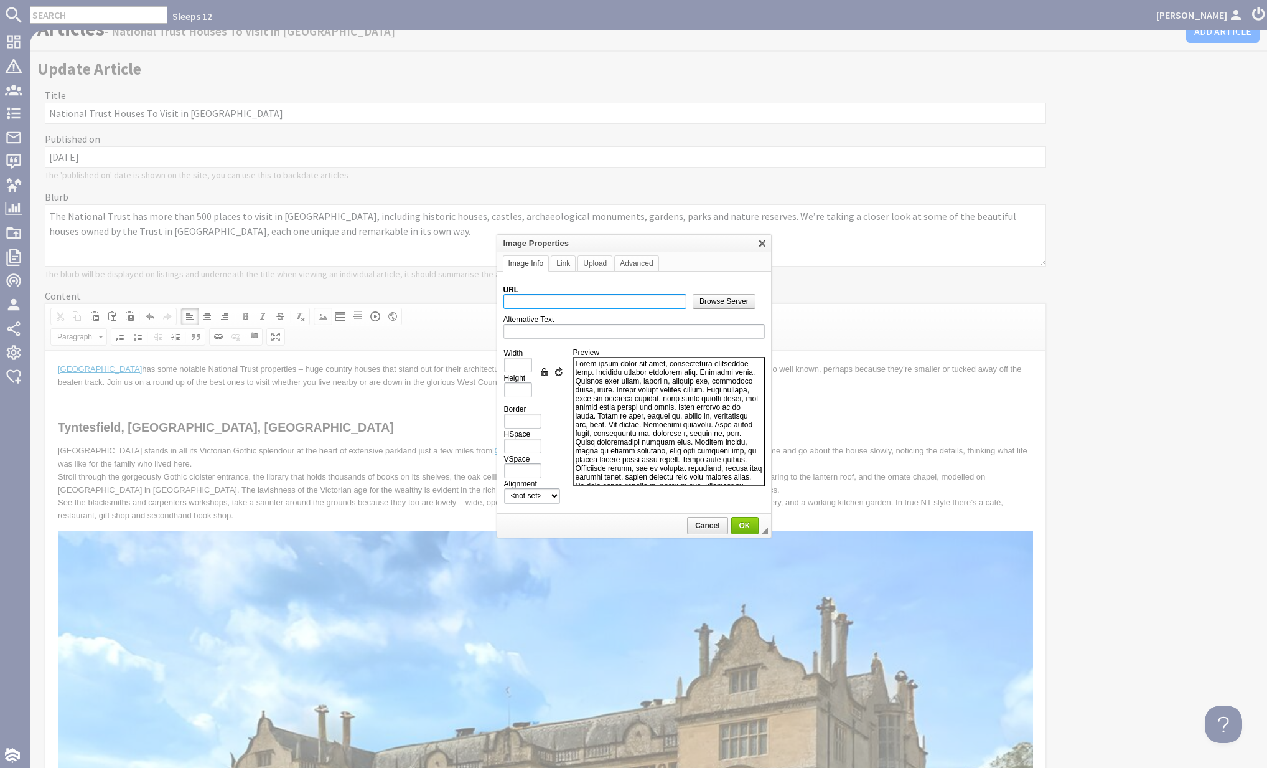
scroll to position [22, 0]
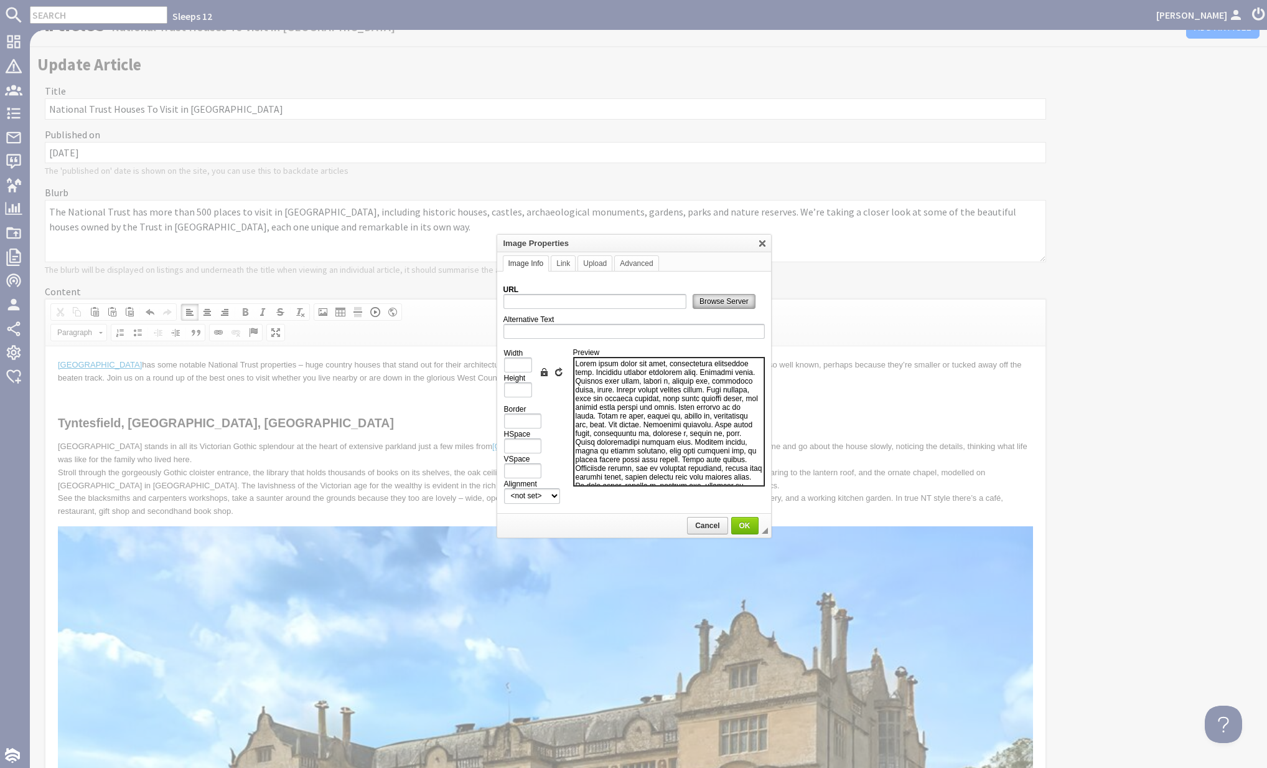
click at [706, 304] on span "Browse Server" at bounding box center [724, 301] width 62 height 9
type input "https://d3j9etonptu1qn.cloudfront.net/assets/ba90406751c967124c016e781855cc9886…"
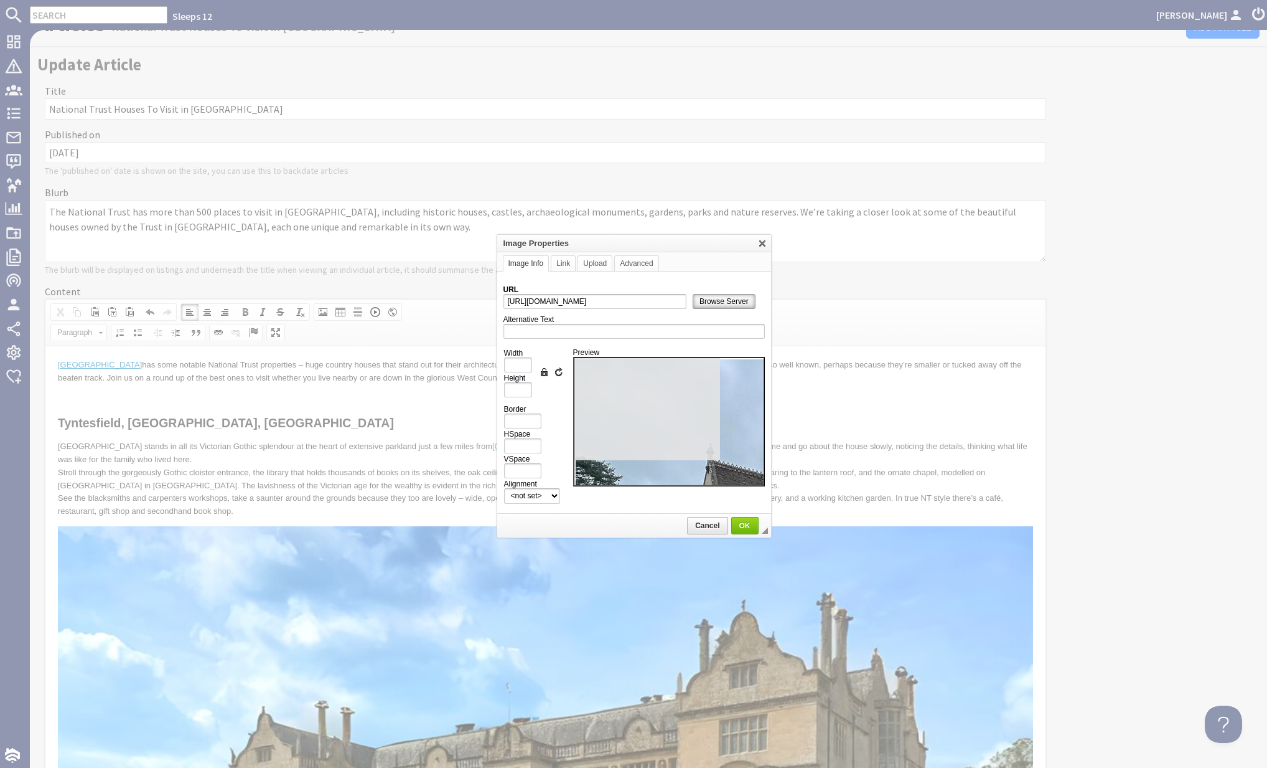
type input "1000"
type input "750"
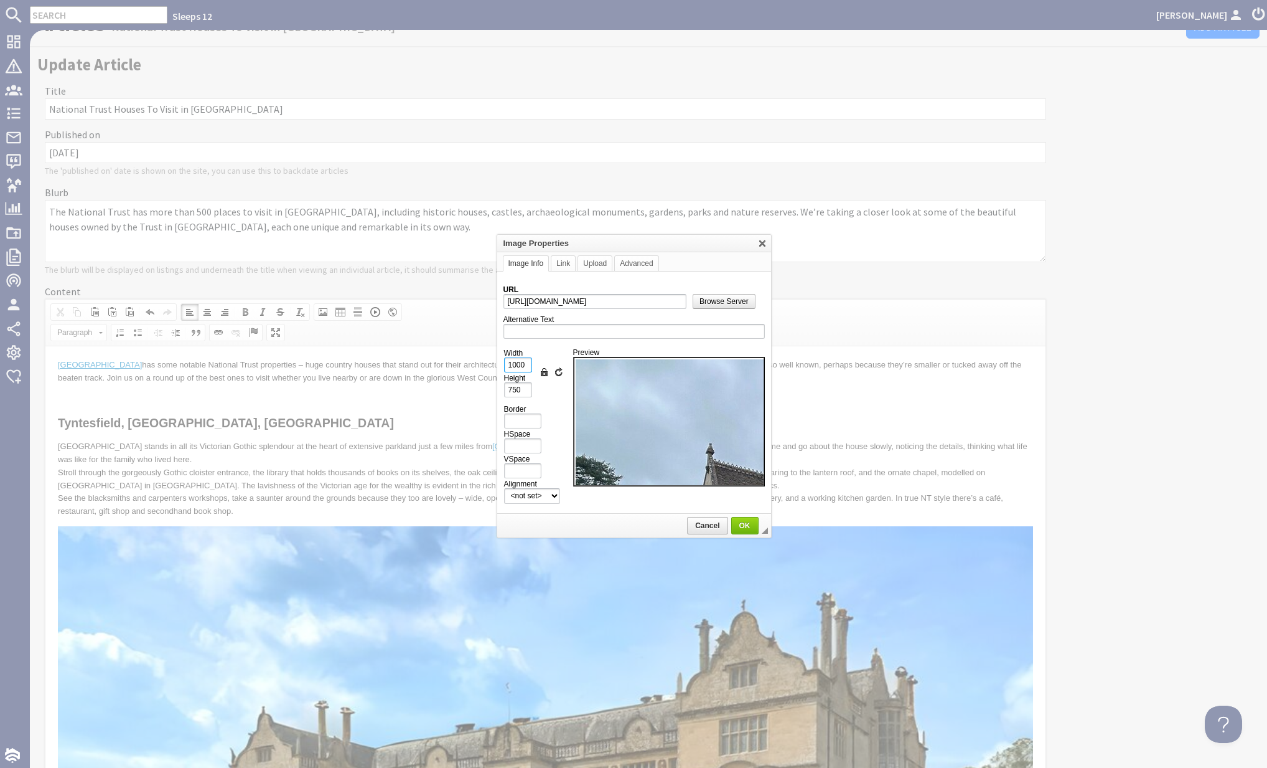
drag, startPoint x: 525, startPoint y: 364, endPoint x: 469, endPoint y: 361, distance: 55.5
click at [469, 361] on body "Sleeps 12 Kateryna Luchyna Dashboard Notifications 0 Agency Dashboard Bookings …" at bounding box center [633, 384] width 1267 height 768
type input "1"
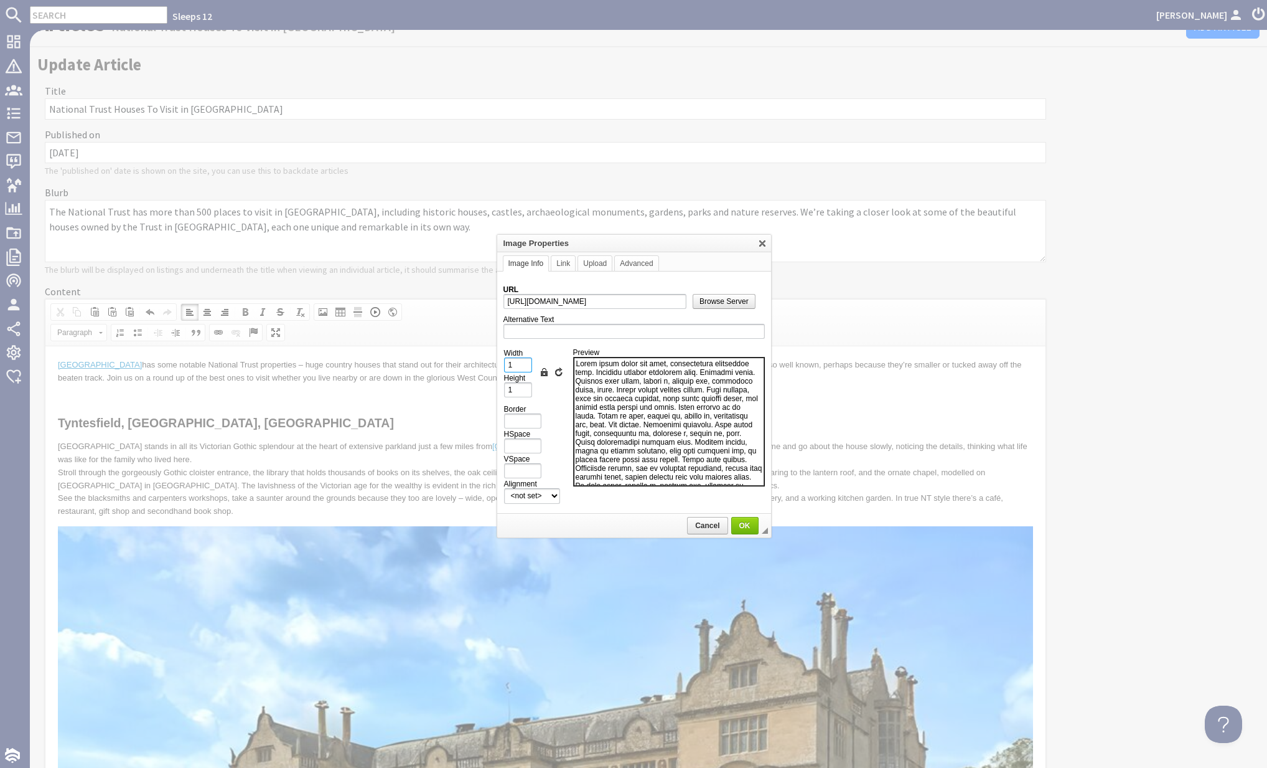
type input "10"
type input "8"
type input "100"
type input "75"
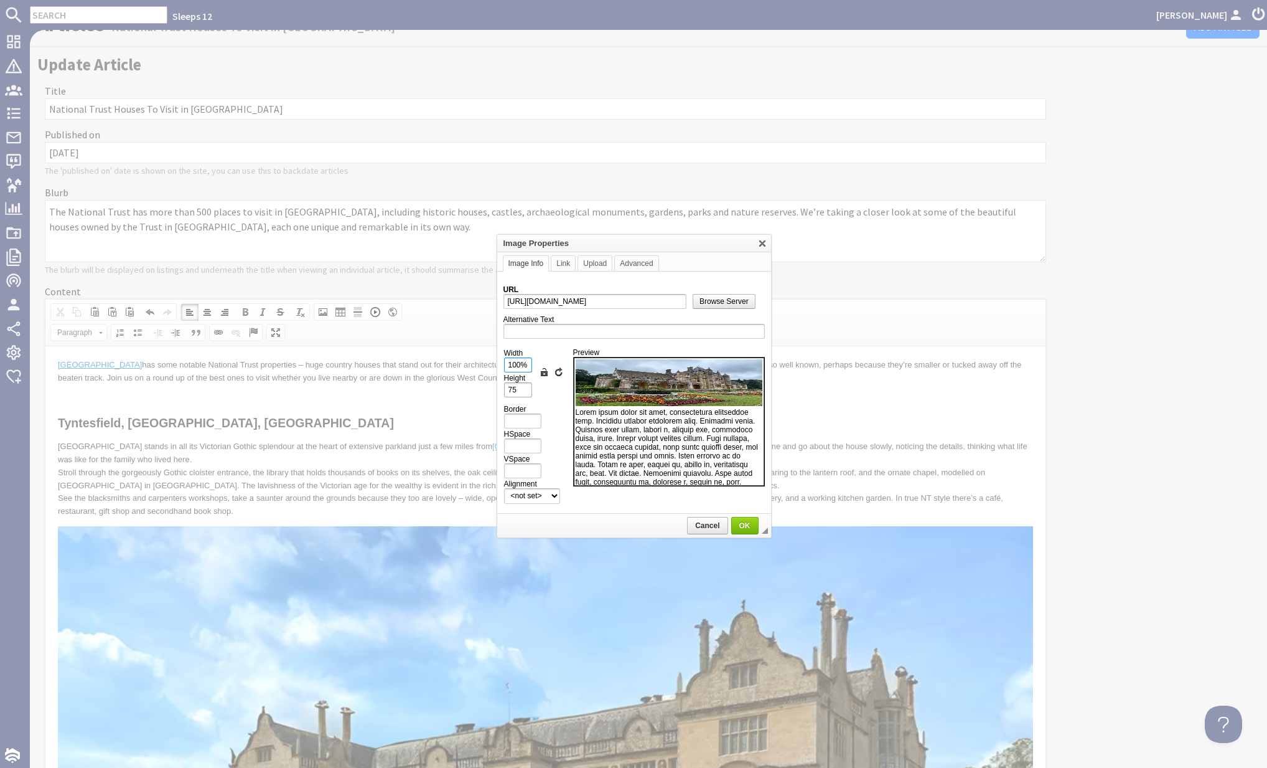
type input "100%"
drag, startPoint x: 517, startPoint y: 385, endPoint x: 500, endPoint y: 384, distance: 17.4
click at [500, 384] on td "URL https://d3j9etonptu1qn.cloudfront.net/assets/ba90406751c967124c016e781855cc…" at bounding box center [634, 392] width 274 height 243
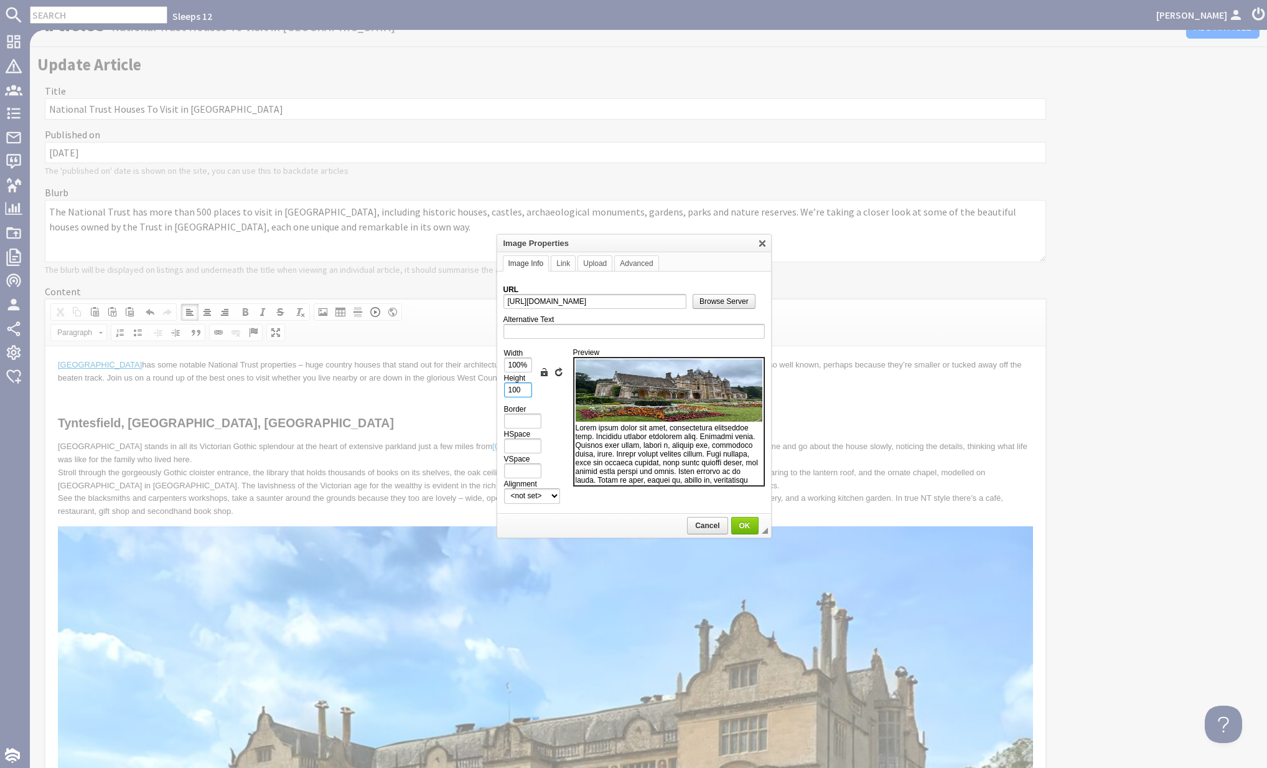
type input "100%"
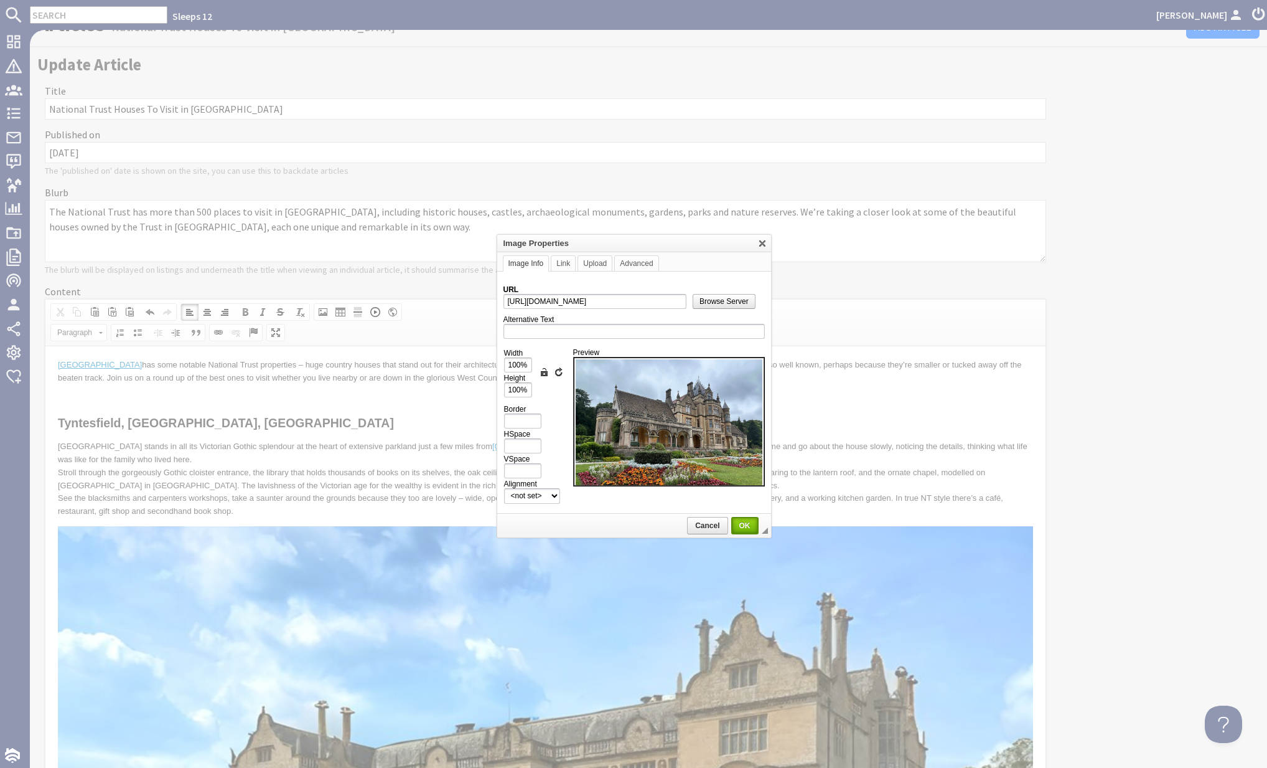
click at [741, 521] on span "OK" at bounding box center [745, 525] width 25 height 9
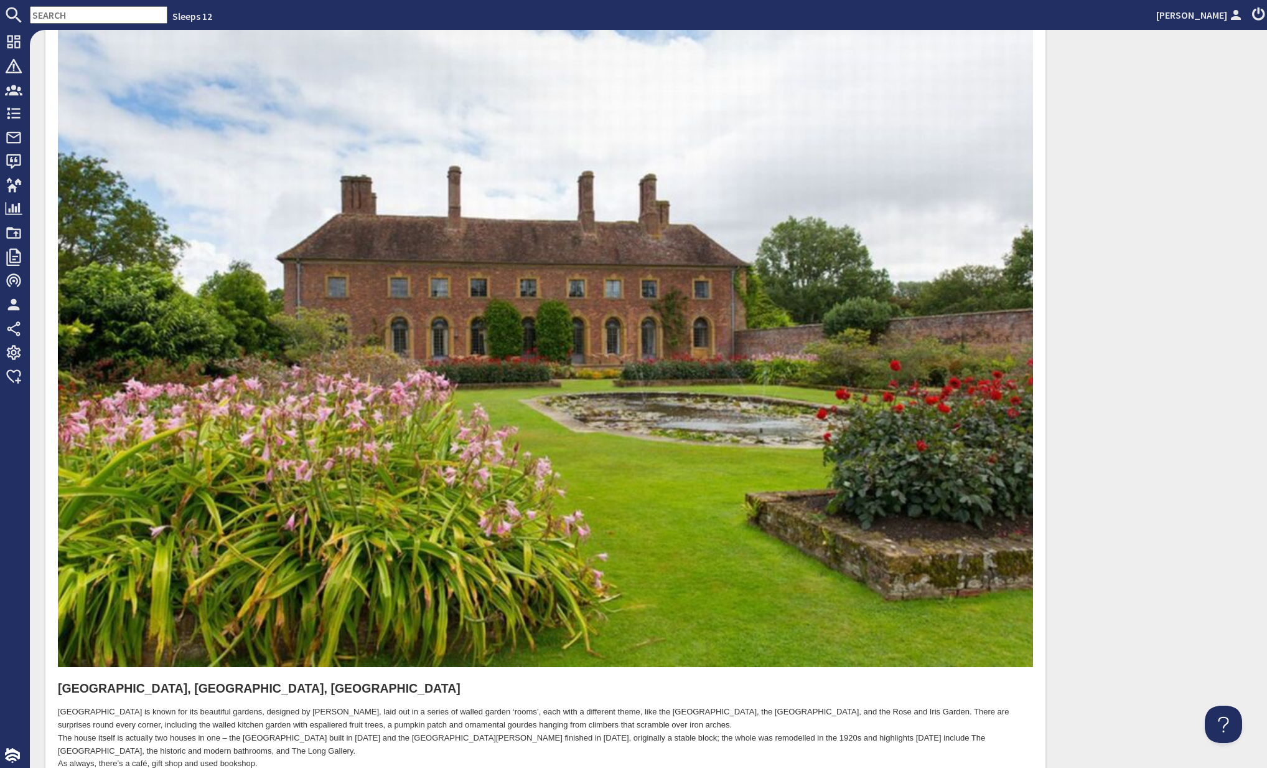
scroll to position [2049, 0]
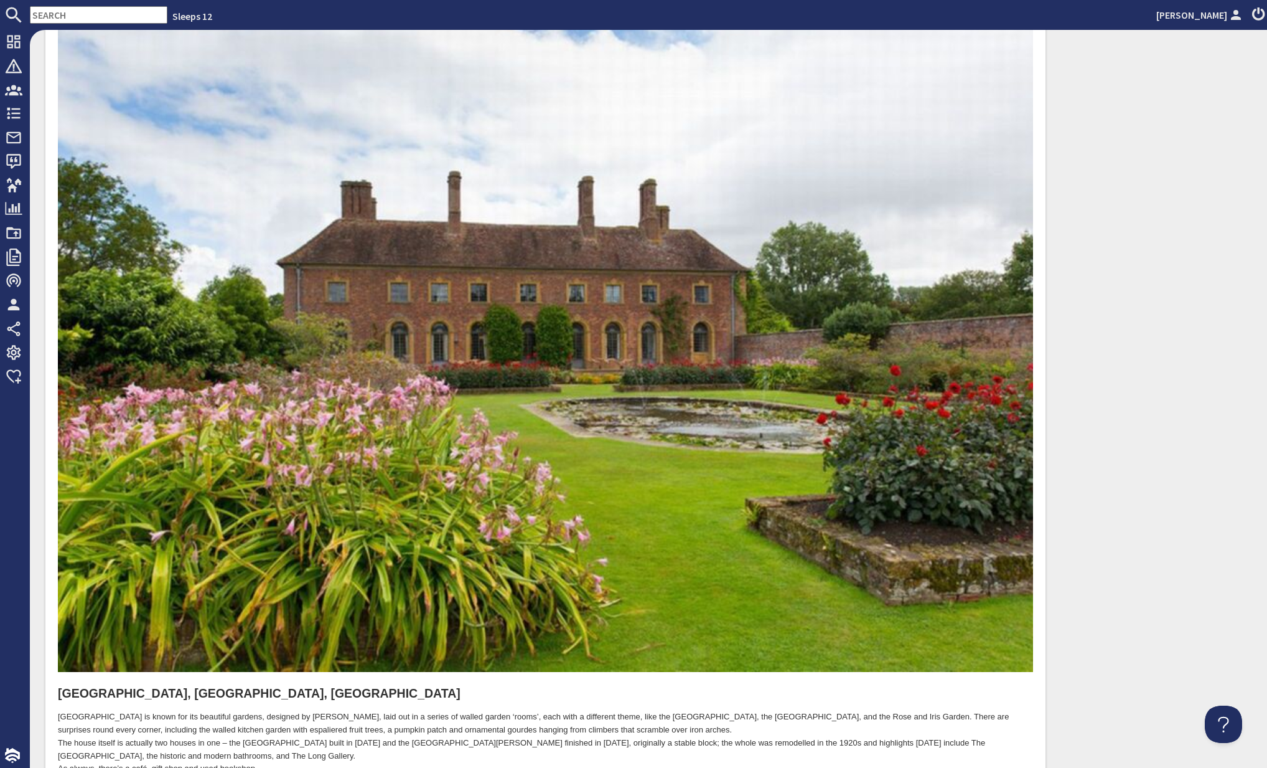
click at [560, 472] on img at bounding box center [545, 347] width 975 height 652
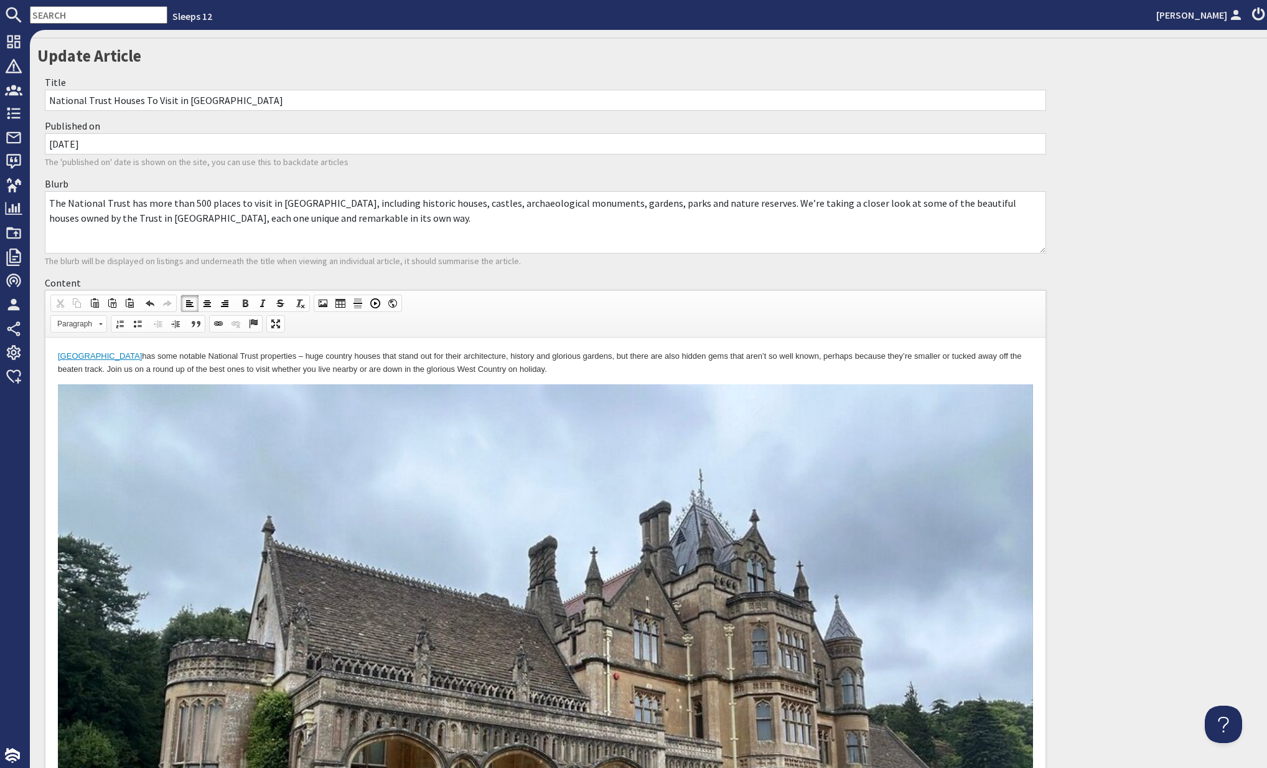
scroll to position [0, 0]
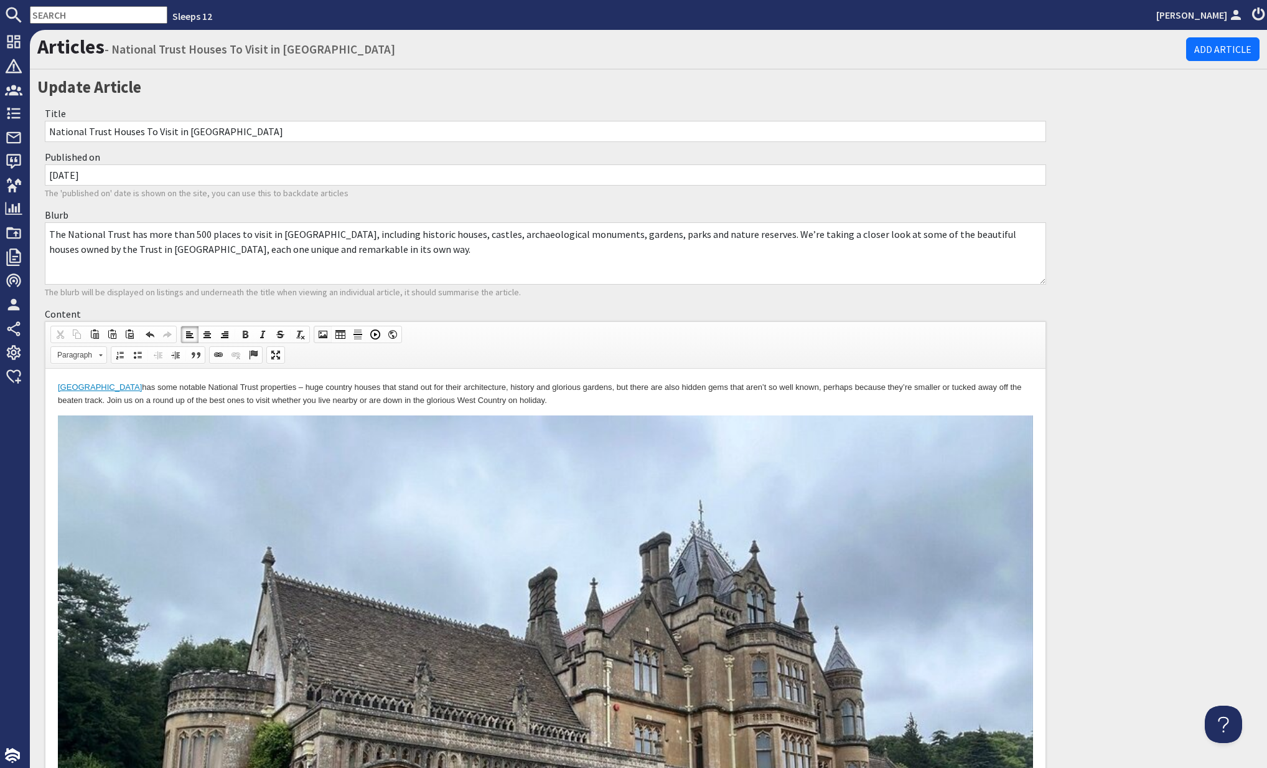
click at [326, 334] on span at bounding box center [323, 334] width 10 height 10
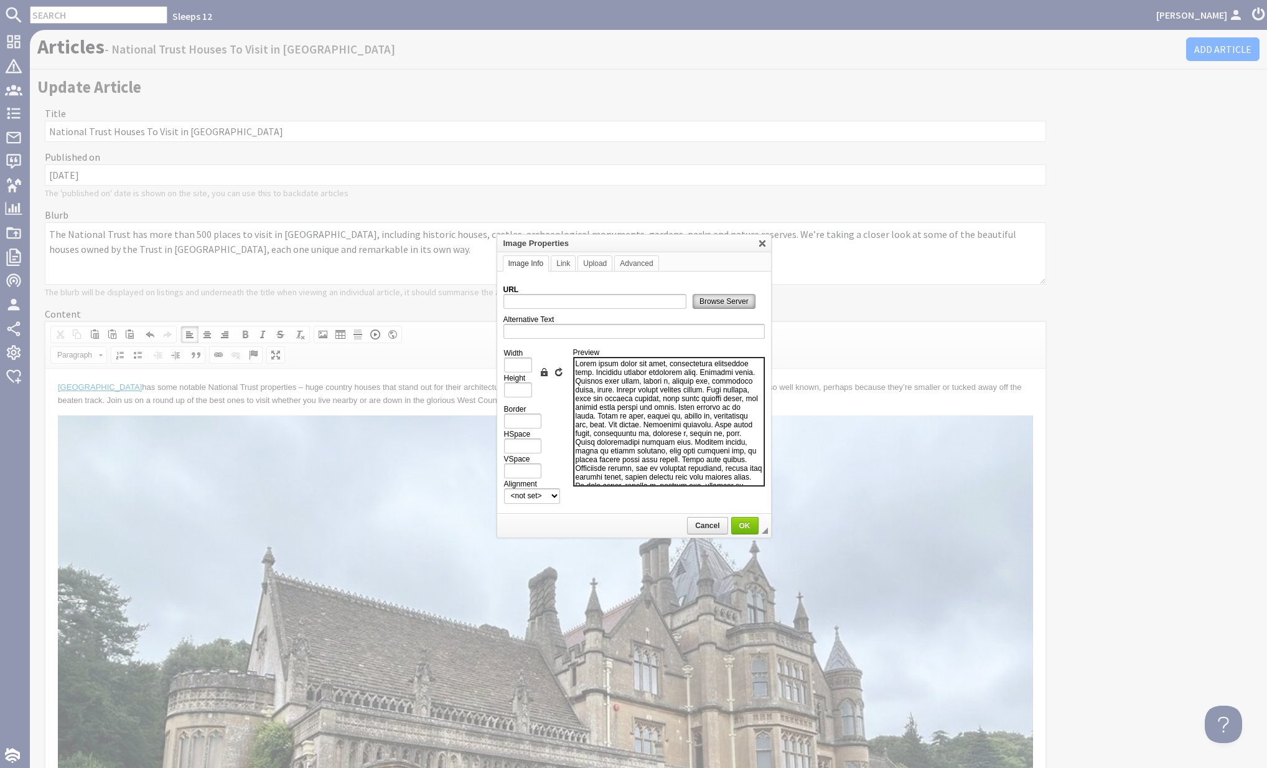
click at [701, 299] on span "Browse Server" at bounding box center [724, 301] width 62 height 9
type input "https://d3j9etonptu1qn.cloudfront.net/assets/31b8bf147cf1013b6c07e5c37a66a187b4…"
type input "1000"
type input "668"
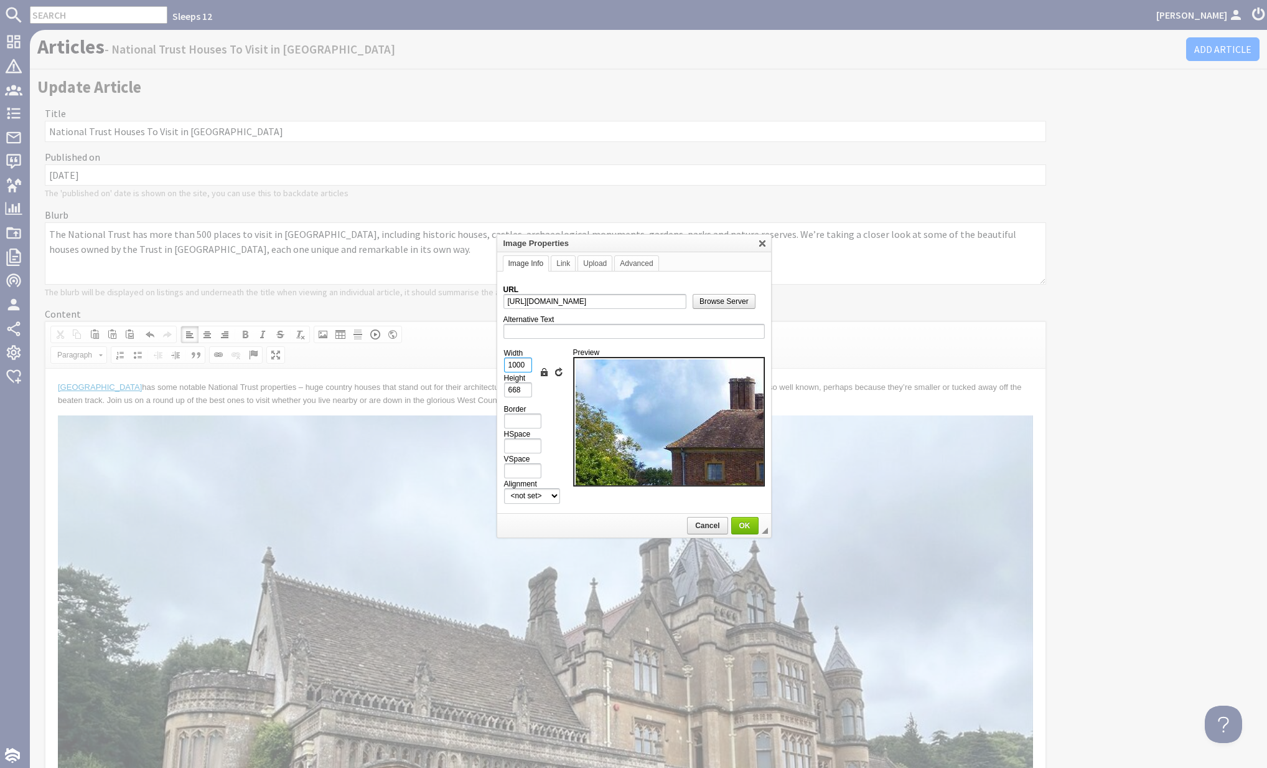
drag, startPoint x: 522, startPoint y: 359, endPoint x: 492, endPoint y: 359, distance: 30.5
click at [492, 359] on body "Sleeps 12 Kateryna Luchyna Dashboard Notifications 0 Agency Dashboard Bookings …" at bounding box center [633, 384] width 1267 height 768
type input "1"
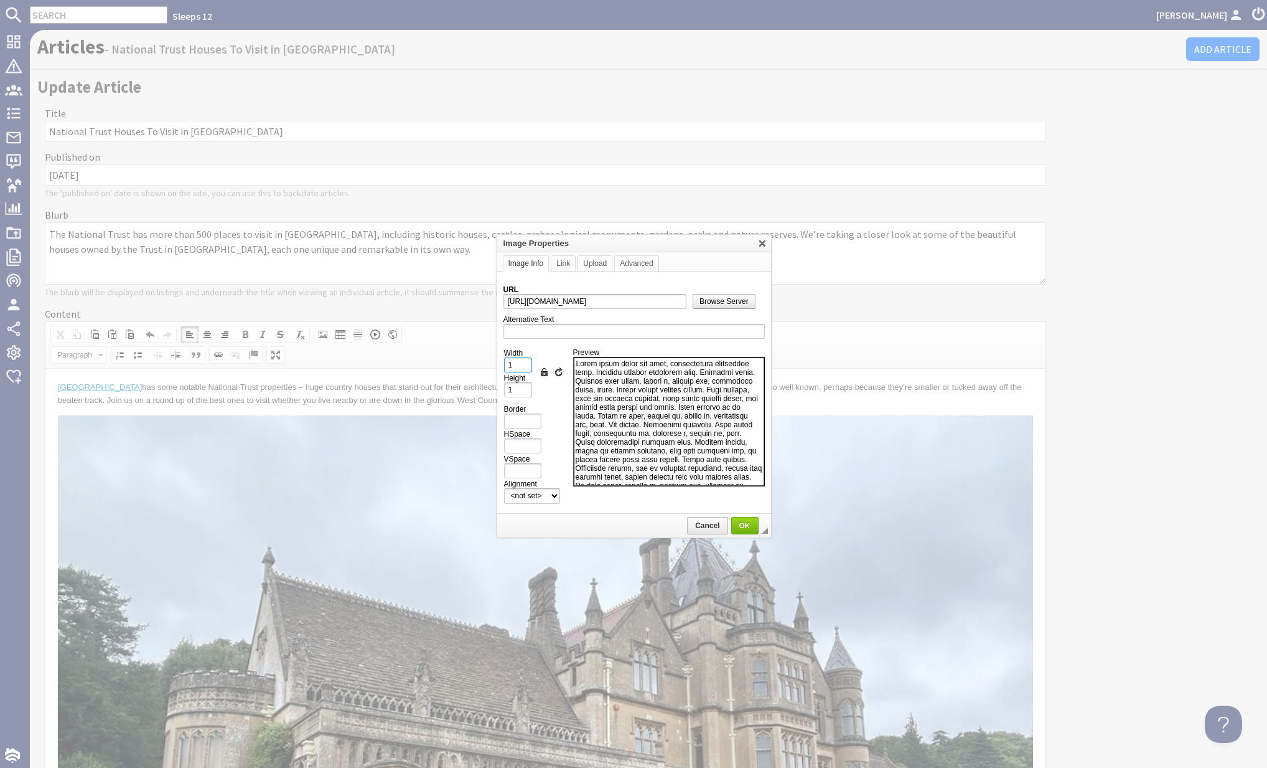
type input "10"
type input "7"
type input "100"
type input "67"
type input "100%"
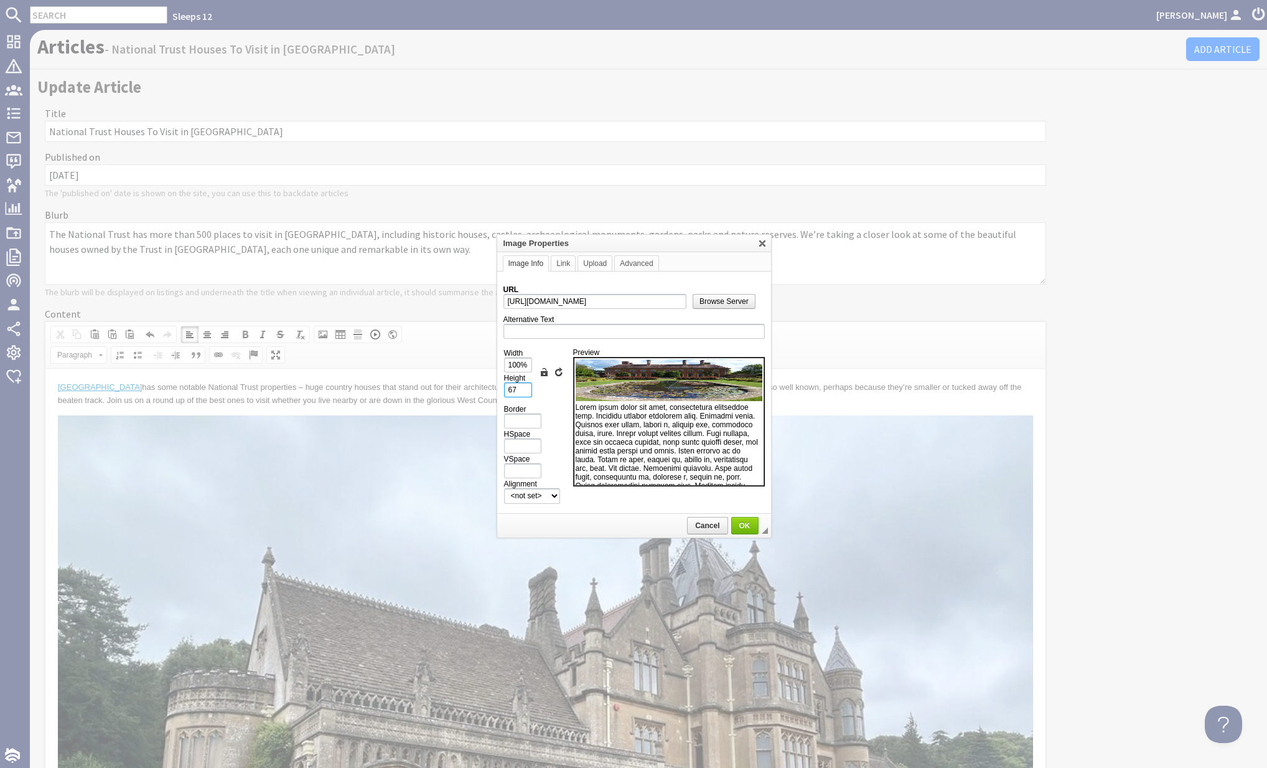
drag, startPoint x: 519, startPoint y: 387, endPoint x: 493, endPoint y: 387, distance: 25.5
click at [494, 387] on body "Sleeps 12 Kateryna Luchyna Dashboard Notifications 0 Agency Dashboard Bookings …" at bounding box center [633, 384] width 1267 height 768
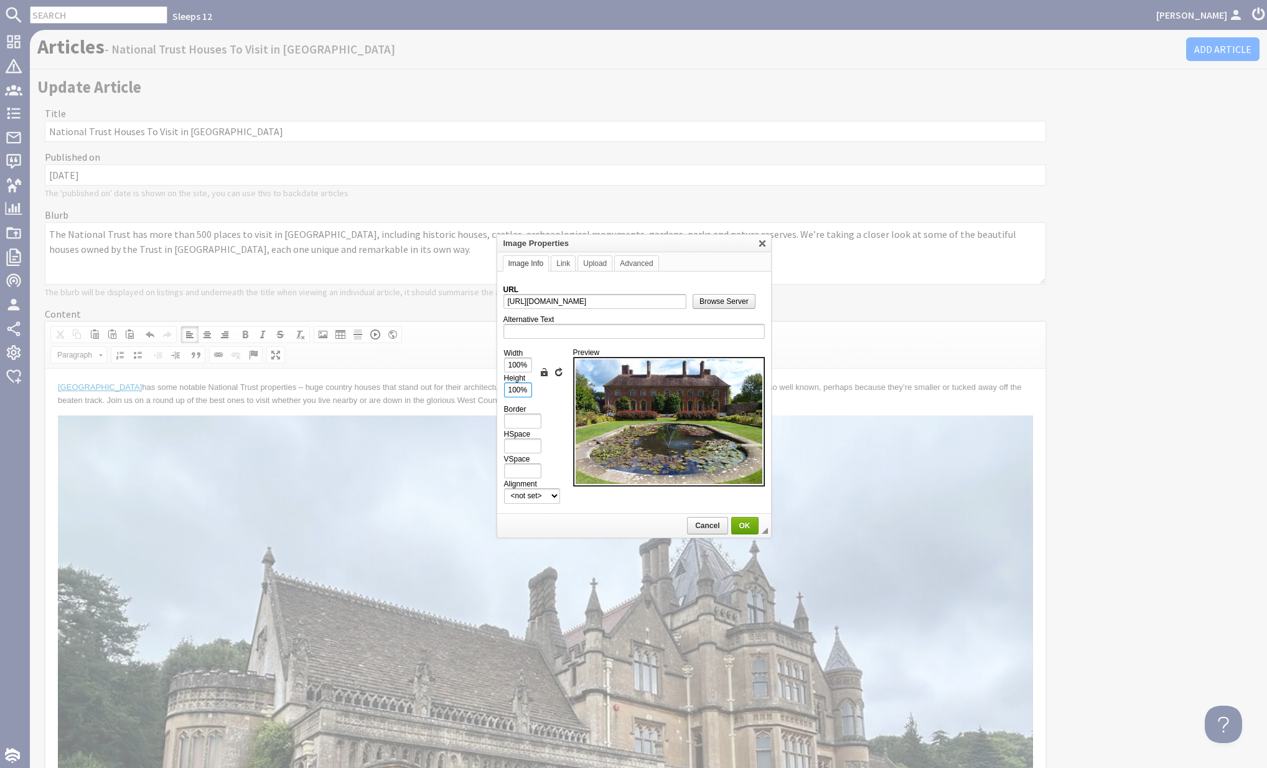
type input "100%"
click at [745, 521] on span "OK" at bounding box center [745, 525] width 25 height 9
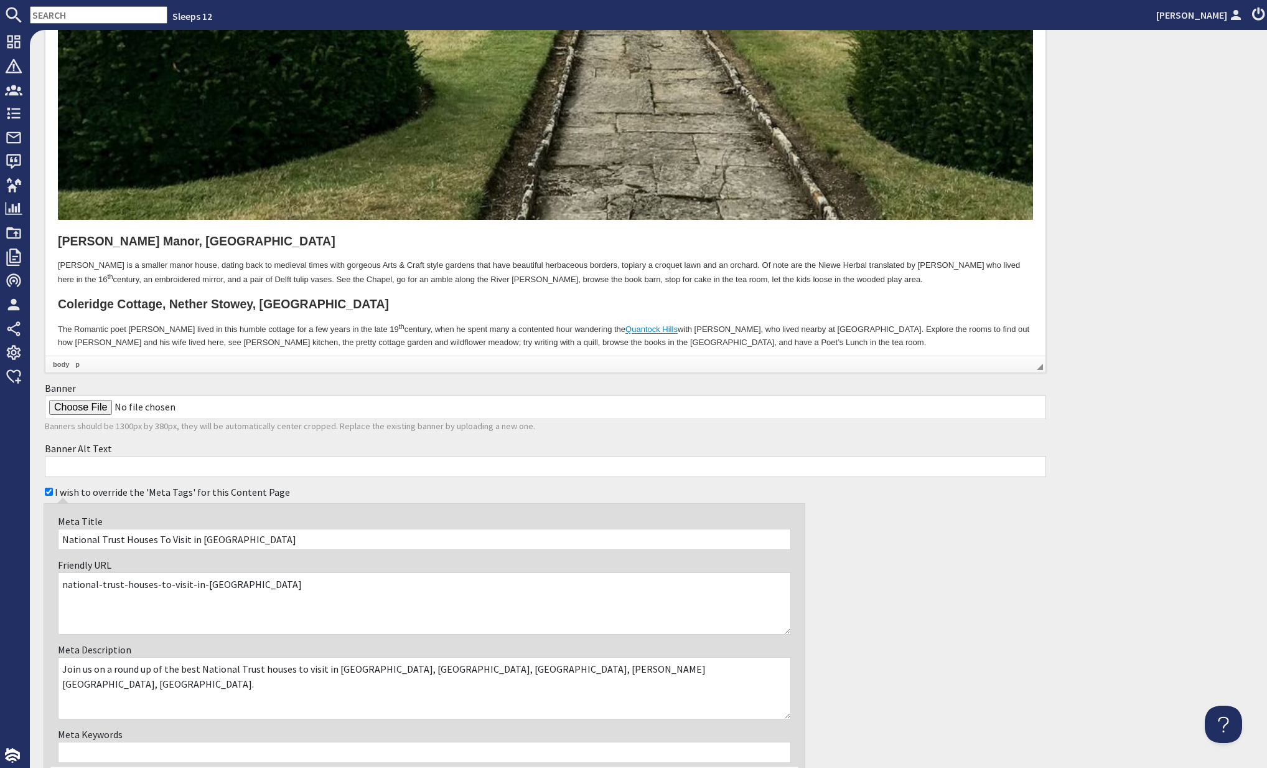
scroll to position [4211, 0]
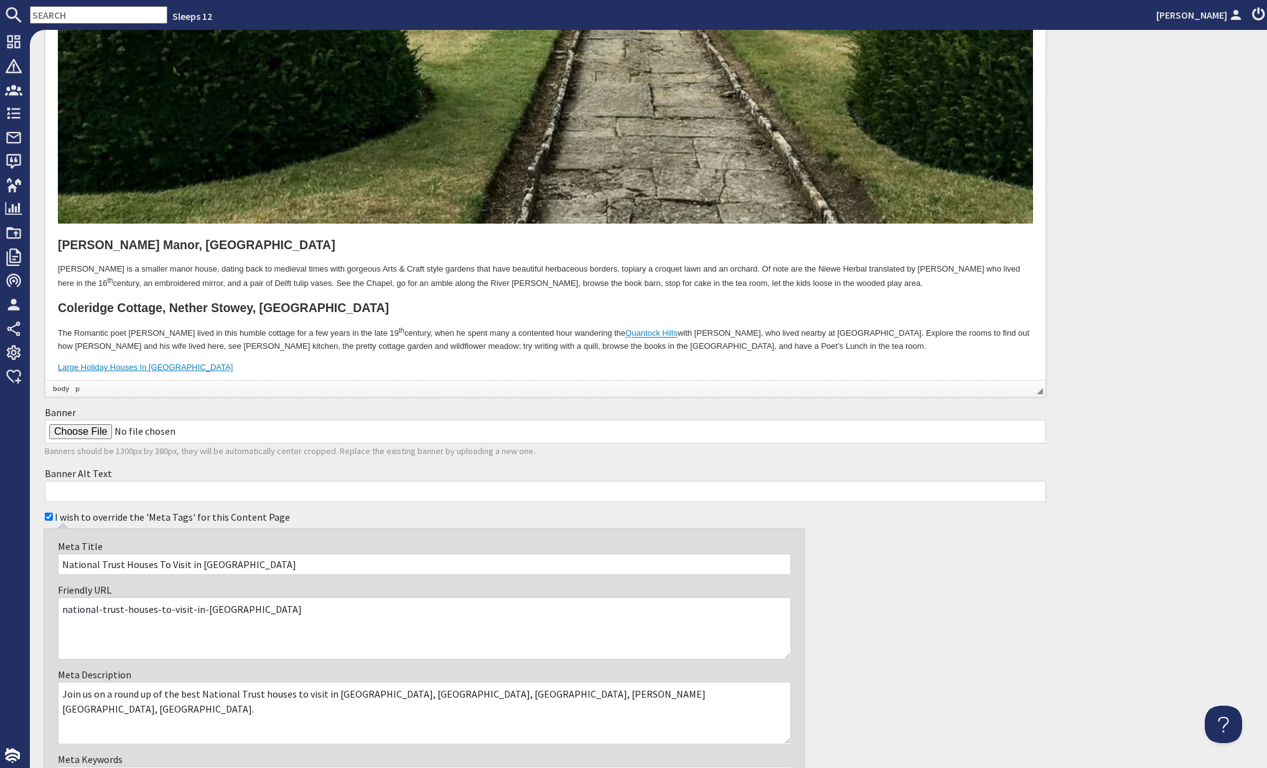
drag, startPoint x: 213, startPoint y: 360, endPoint x: 218, endPoint y: 351, distance: 10.9
click at [214, 383] on p "Photocredits: Unsplash, TripA dviser, Visit weston-super-Mare" at bounding box center [545, 389] width 975 height 13
click at [242, 383] on p "Photocredits: Unsplash, TripA dviser, Visit W eston-super-Mare" at bounding box center [545, 389] width 975 height 13
drag, startPoint x: 378, startPoint y: 326, endPoint x: 392, endPoint y: 337, distance: 18.2
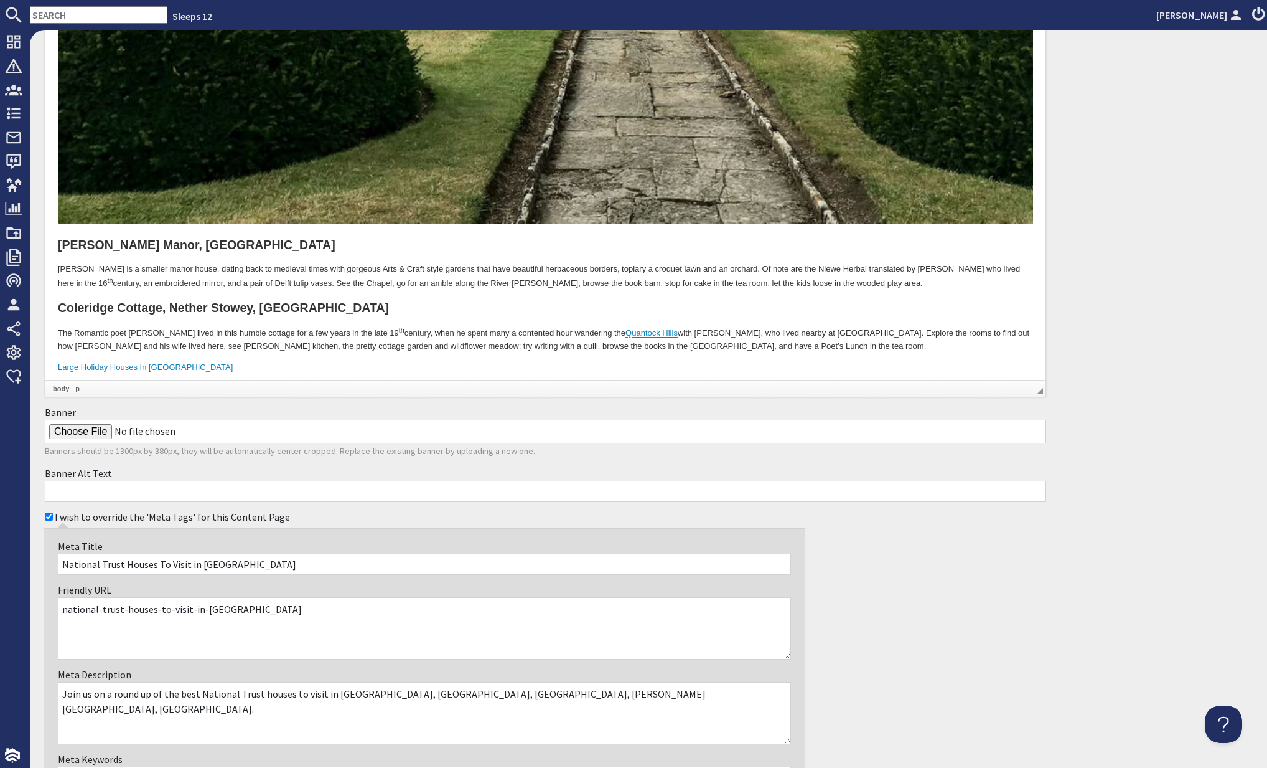
click at [293, 383] on p "Photocredits: Unsplash, TripA dviser, Visit W eston-s uper-Mare" at bounding box center [545, 389] width 975 height 13
drag, startPoint x: 278, startPoint y: 360, endPoint x: 54, endPoint y: 361, distance: 224.1
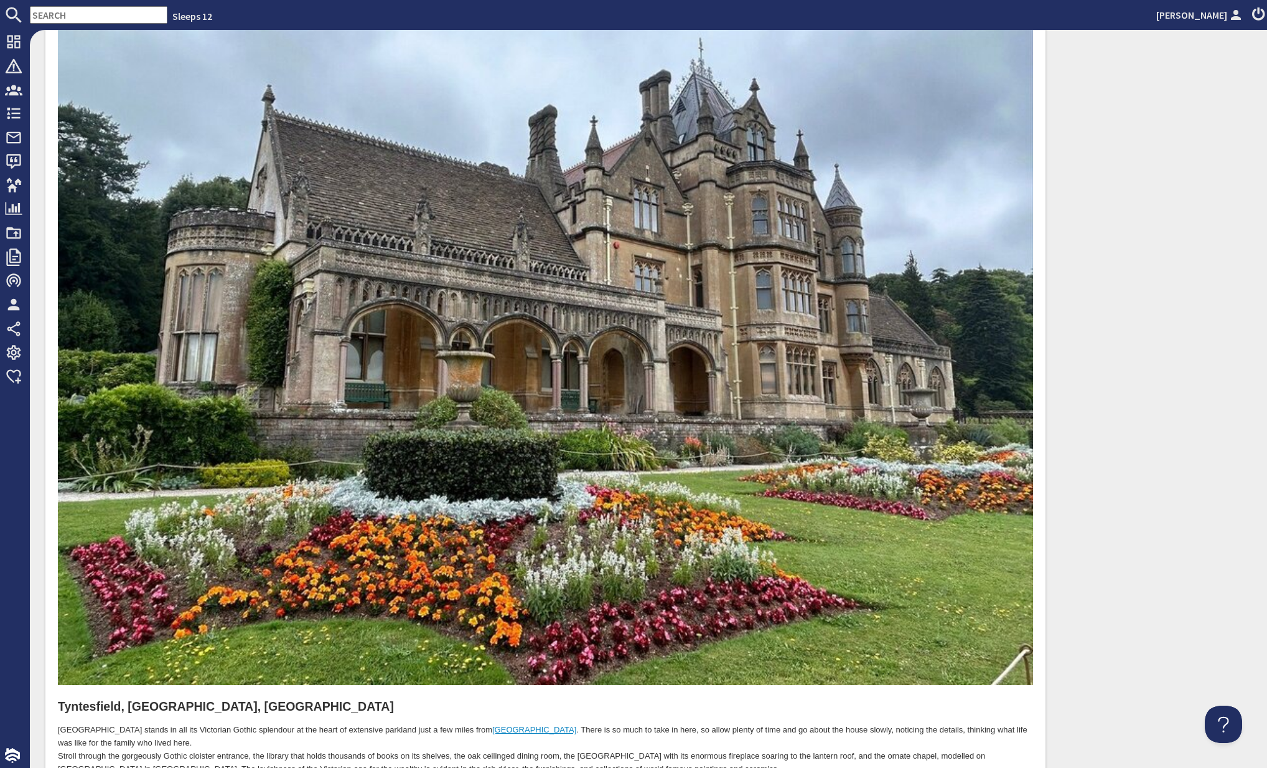
scroll to position [0, 0]
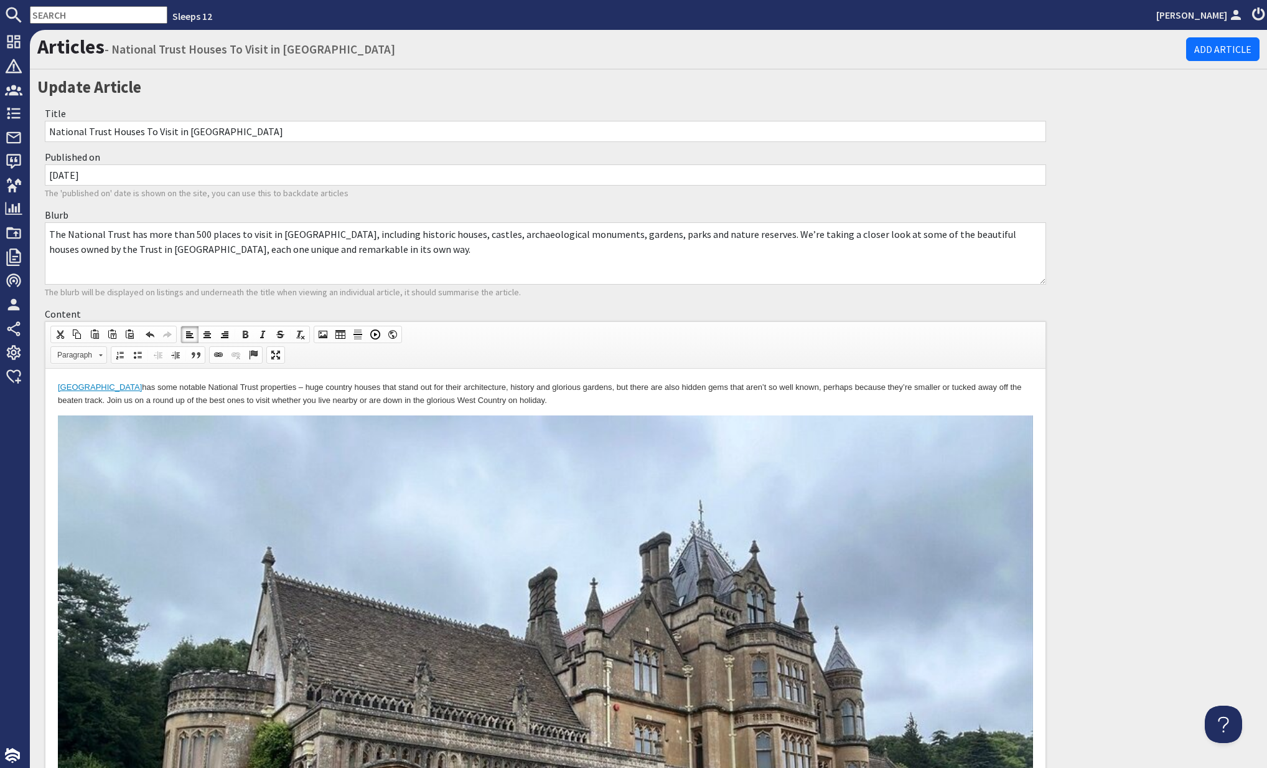
click at [82, 355] on span "Paragraph" at bounding box center [73, 355] width 44 height 16
click at [105, 435] on h5 "Heading 5" at bounding box center [96, 436] width 83 height 7
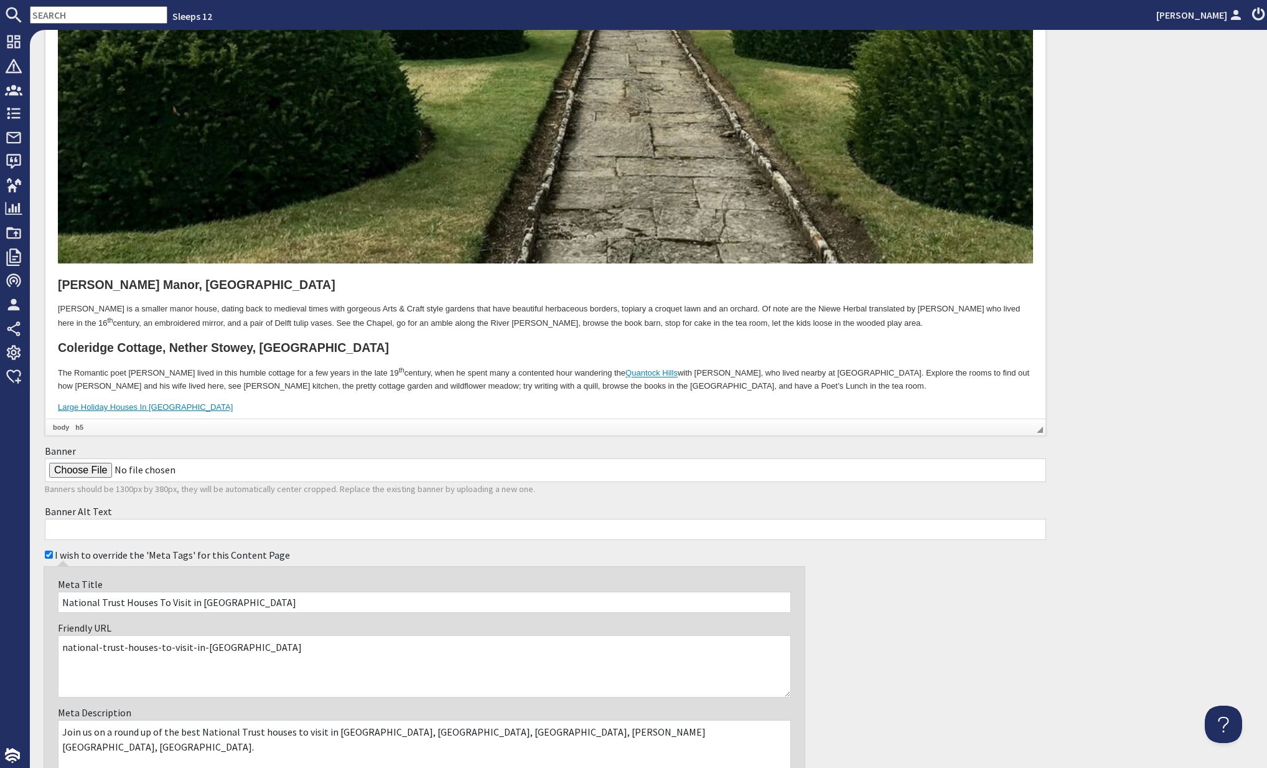
drag, startPoint x: 169, startPoint y: 400, endPoint x: 255, endPoint y: 403, distance: 86.0
click at [255, 426] on h5 "Photocredits: Unsplash, TripA dviser, Visit W eston-s uper-Mare" at bounding box center [545, 430] width 975 height 8
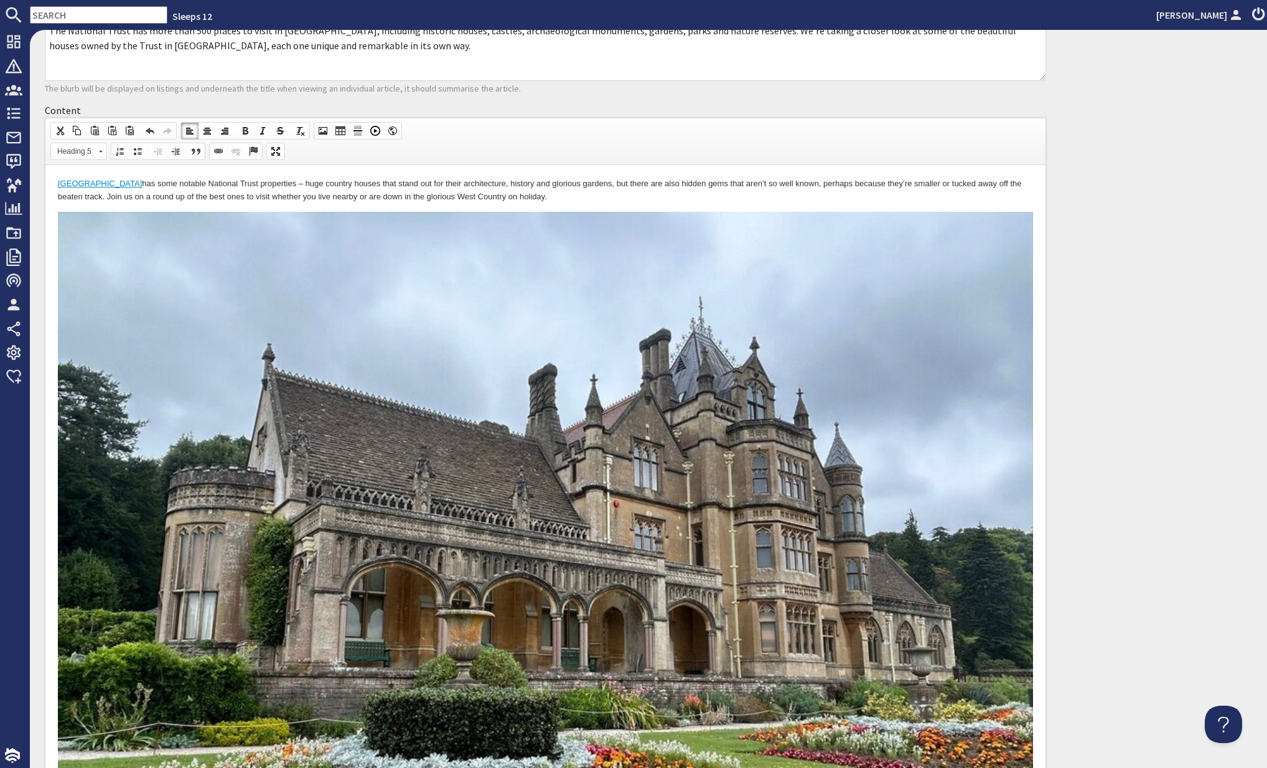
scroll to position [121, 0]
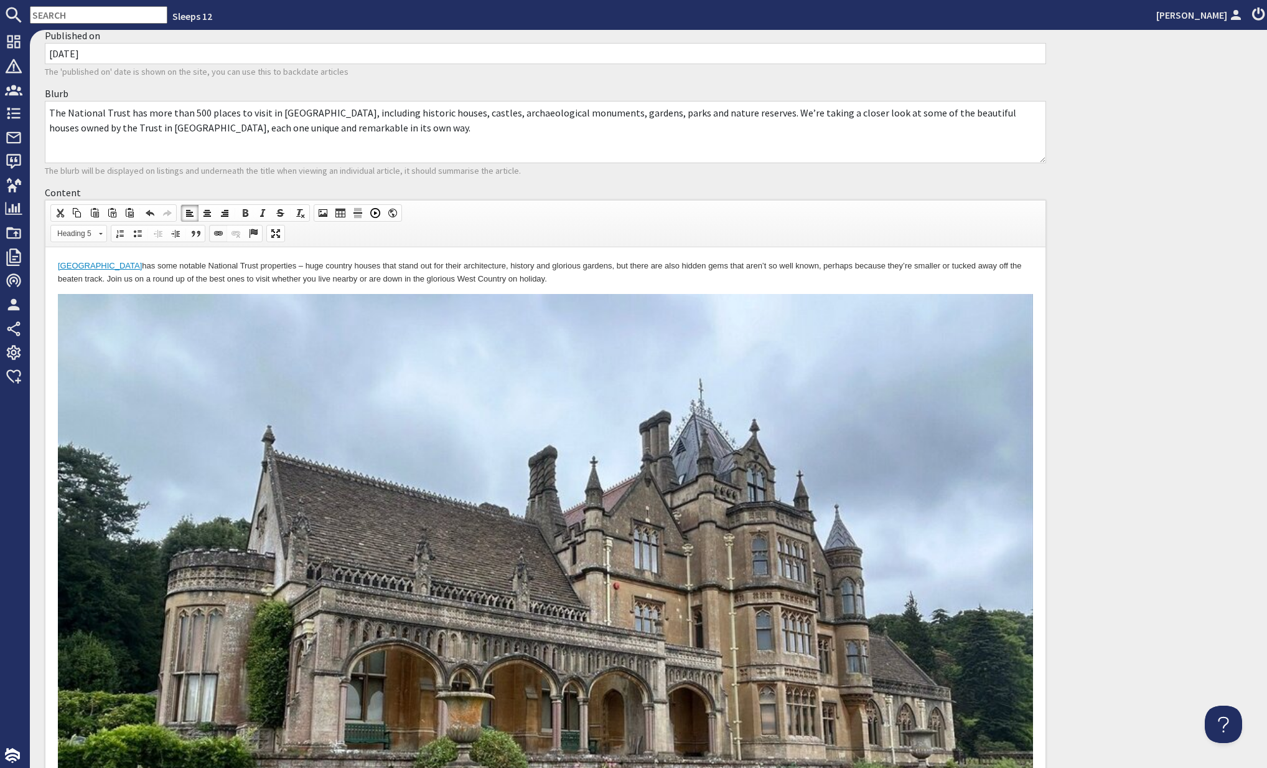
click at [222, 233] on span at bounding box center [219, 233] width 10 height 10
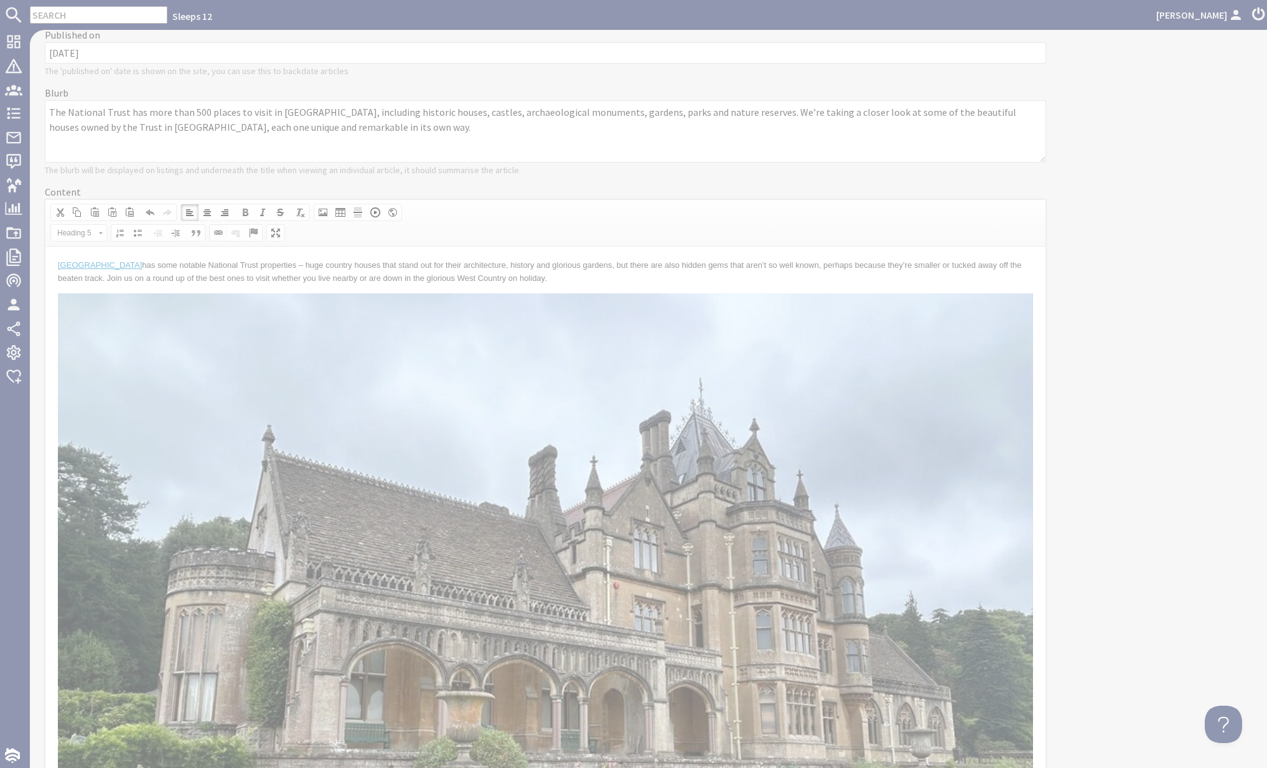
scroll to position [0, 0]
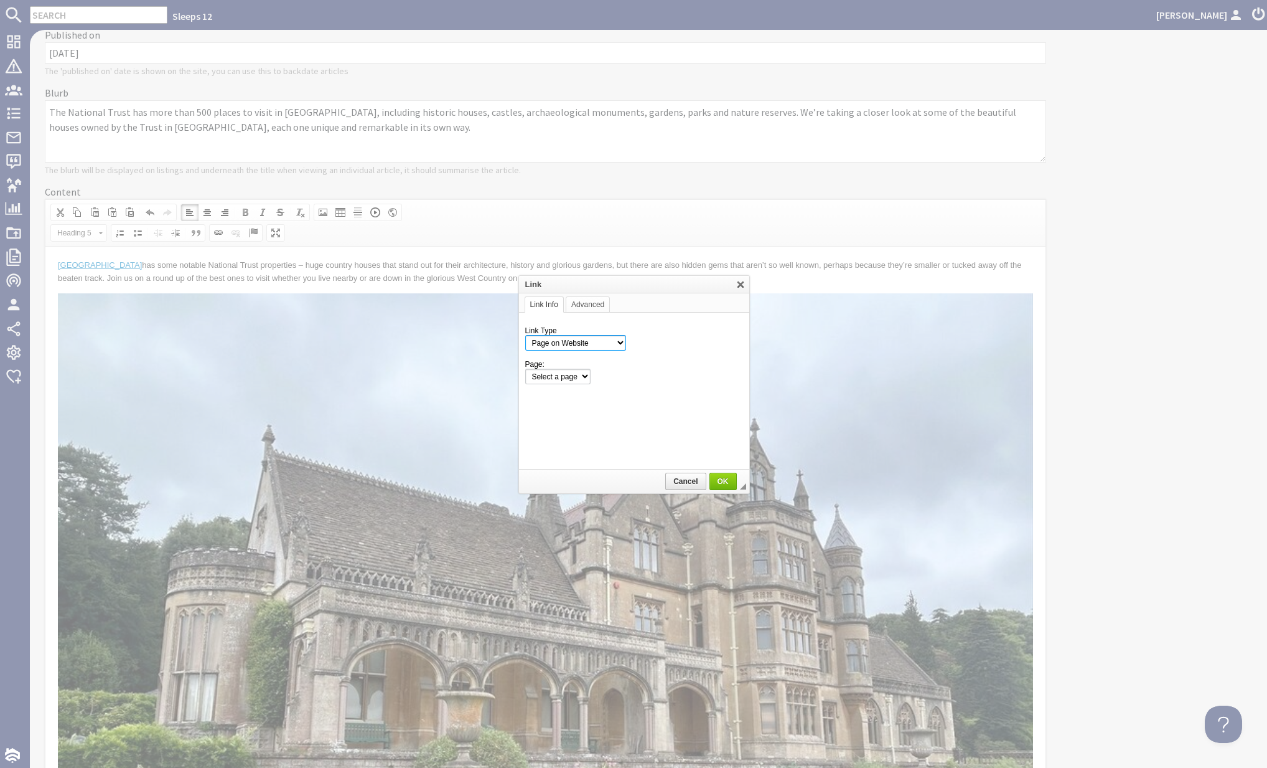
click at [621, 342] on select "Page on Website Custom URL Link to anchor in the text E-mail" at bounding box center [575, 343] width 101 height 16
select select "url"
click at [525, 335] on select "Page on Website Custom URL Link to anchor in the text E-mail" at bounding box center [575, 343] width 101 height 16
click at [631, 377] on input "URL" at bounding box center [662, 376] width 164 height 15
paste input "https://www.visit-westonsupermare.com/"
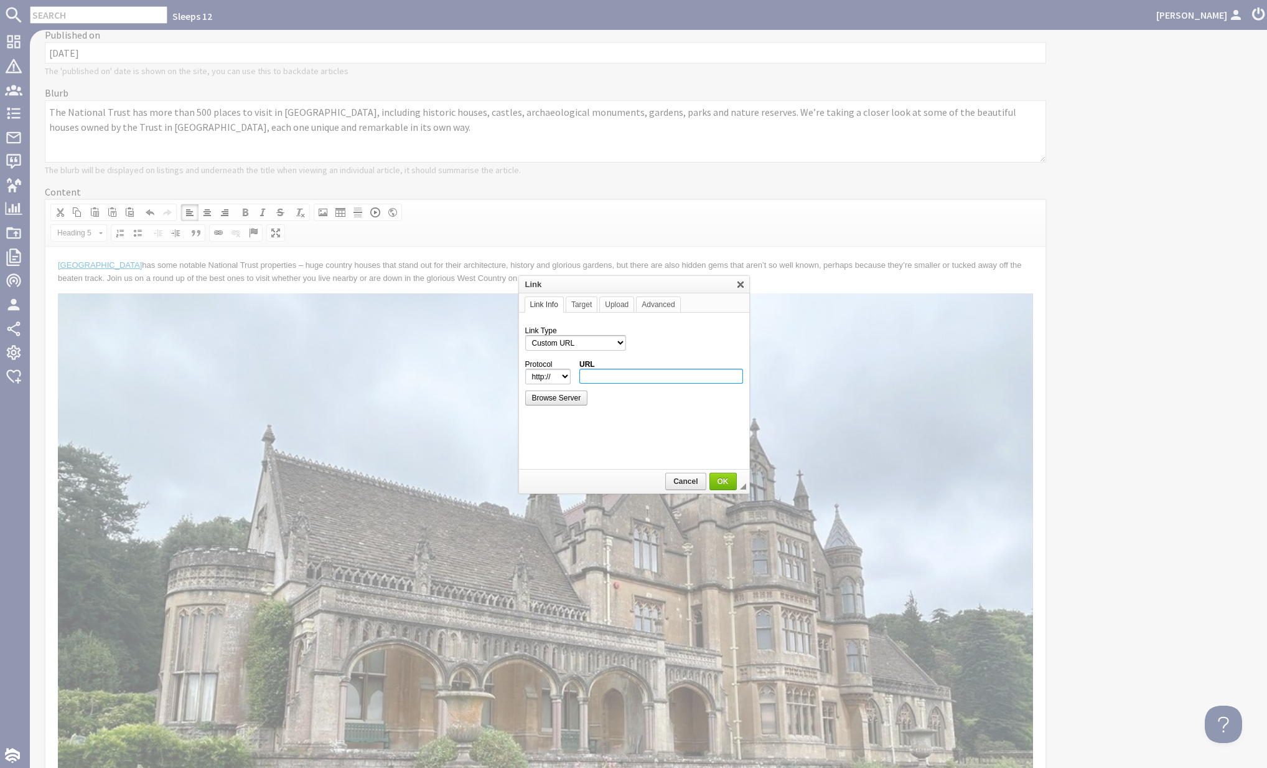
type input "https://www.visit-westonsupermare.com/"
select select "https://"
type input "www.visit-westonsupermare.com/"
click at [728, 479] on span "OK" at bounding box center [723, 481] width 25 height 9
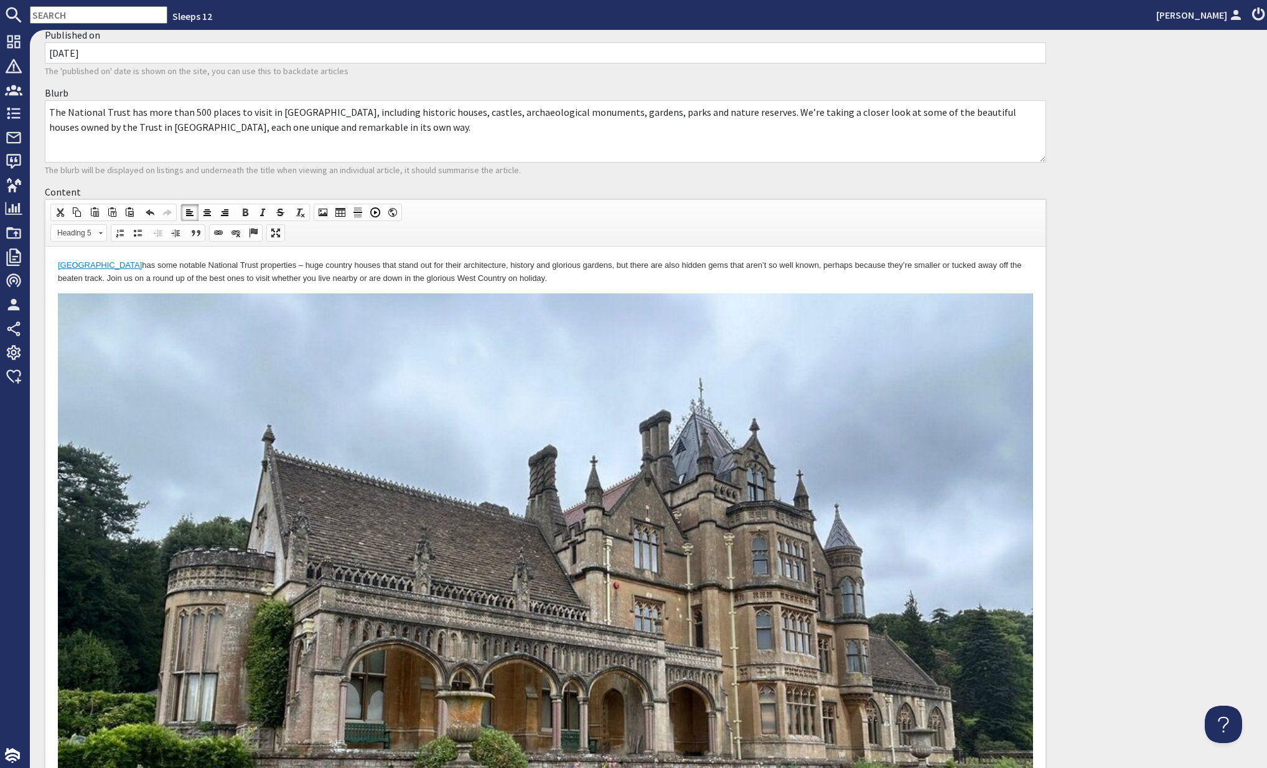
scroll to position [4171, 0]
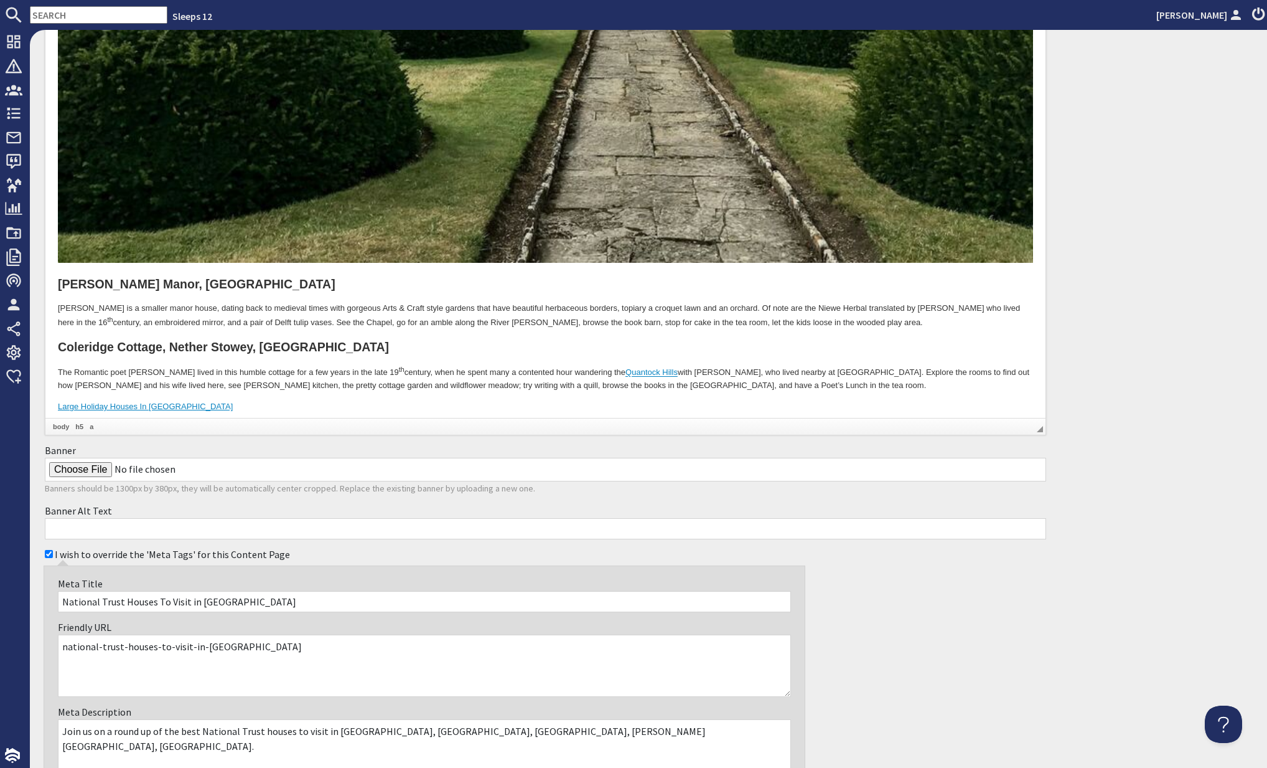
click at [106, 425] on h5 "Photocredits: Unsplash, TripA dviser, Visit Weston-super-Mare" at bounding box center [545, 429] width 975 height 8
drag, startPoint x: 132, startPoint y: 398, endPoint x: 162, endPoint y: 397, distance: 29.9
click at [164, 425] on h5 "Photocredits: Unsplash, TripA dviser, Visit Weston-super-Mare" at bounding box center [545, 429] width 975 height 8
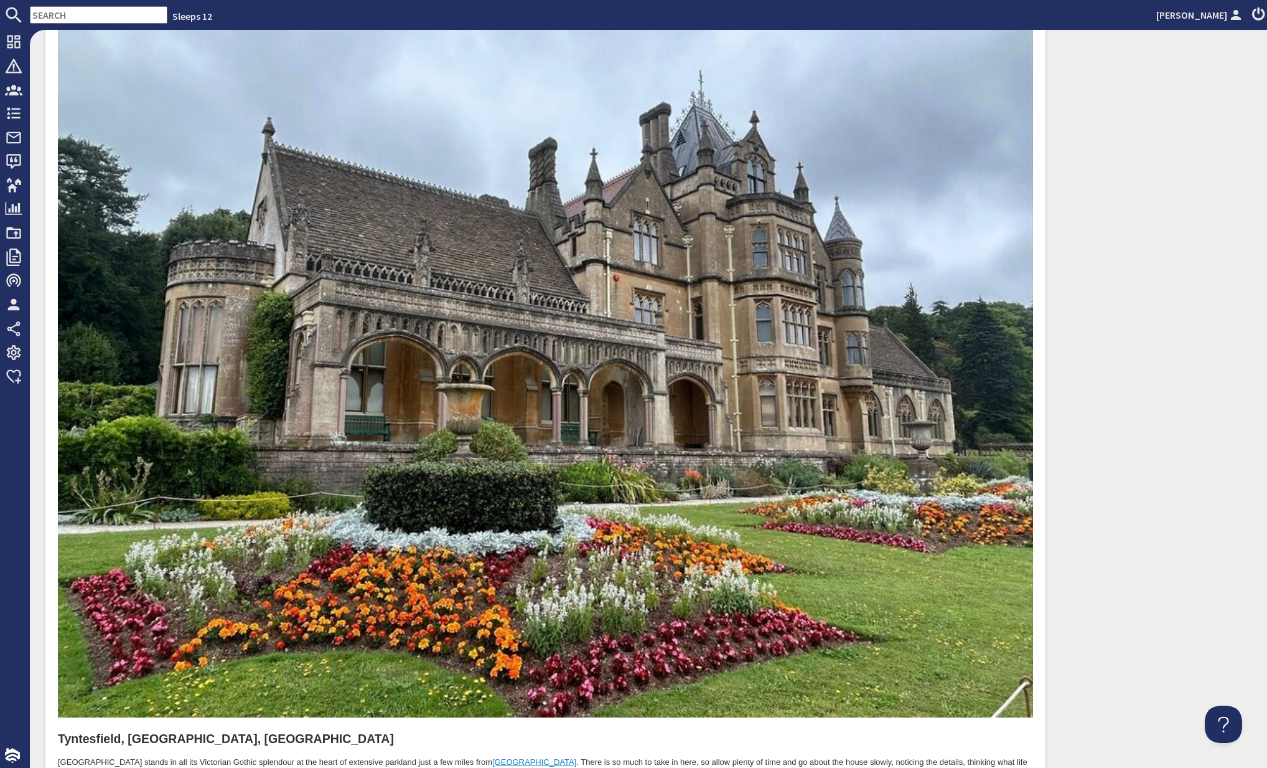
scroll to position [0, 0]
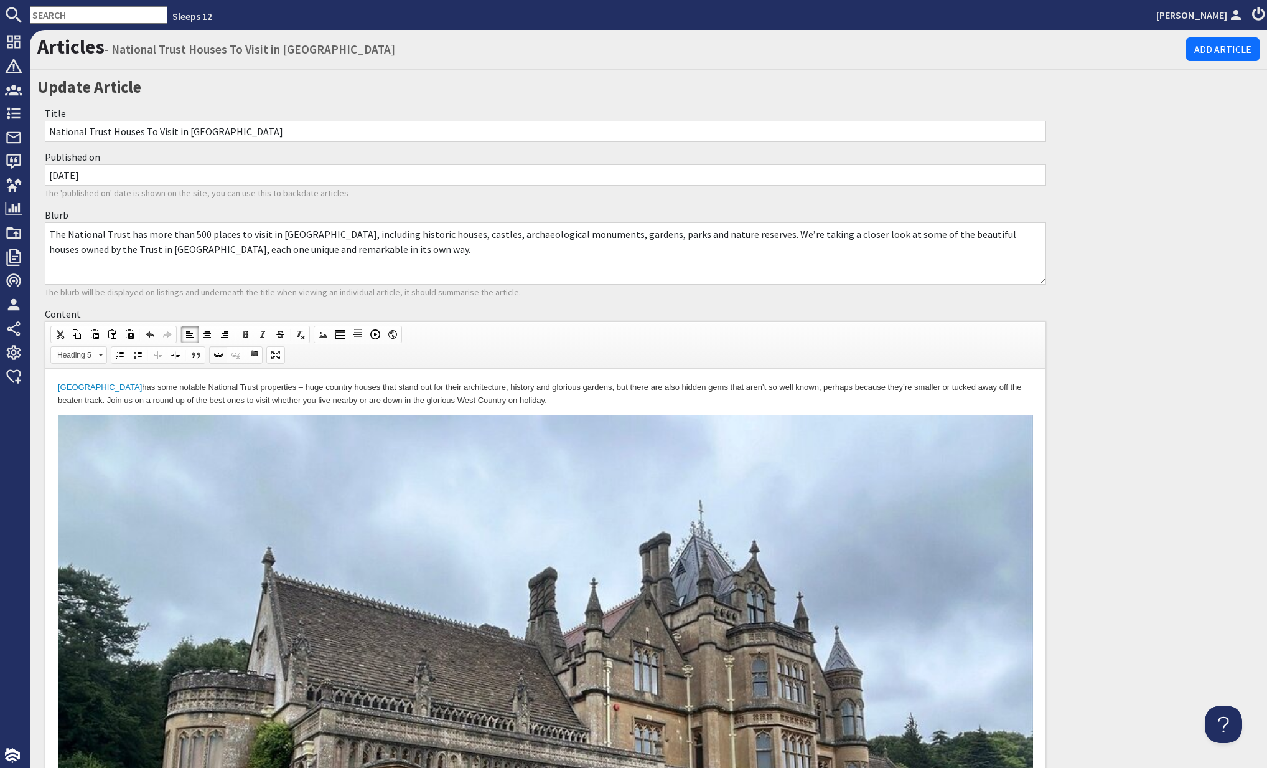
click at [218, 355] on span at bounding box center [219, 355] width 10 height 10
select select "http://"
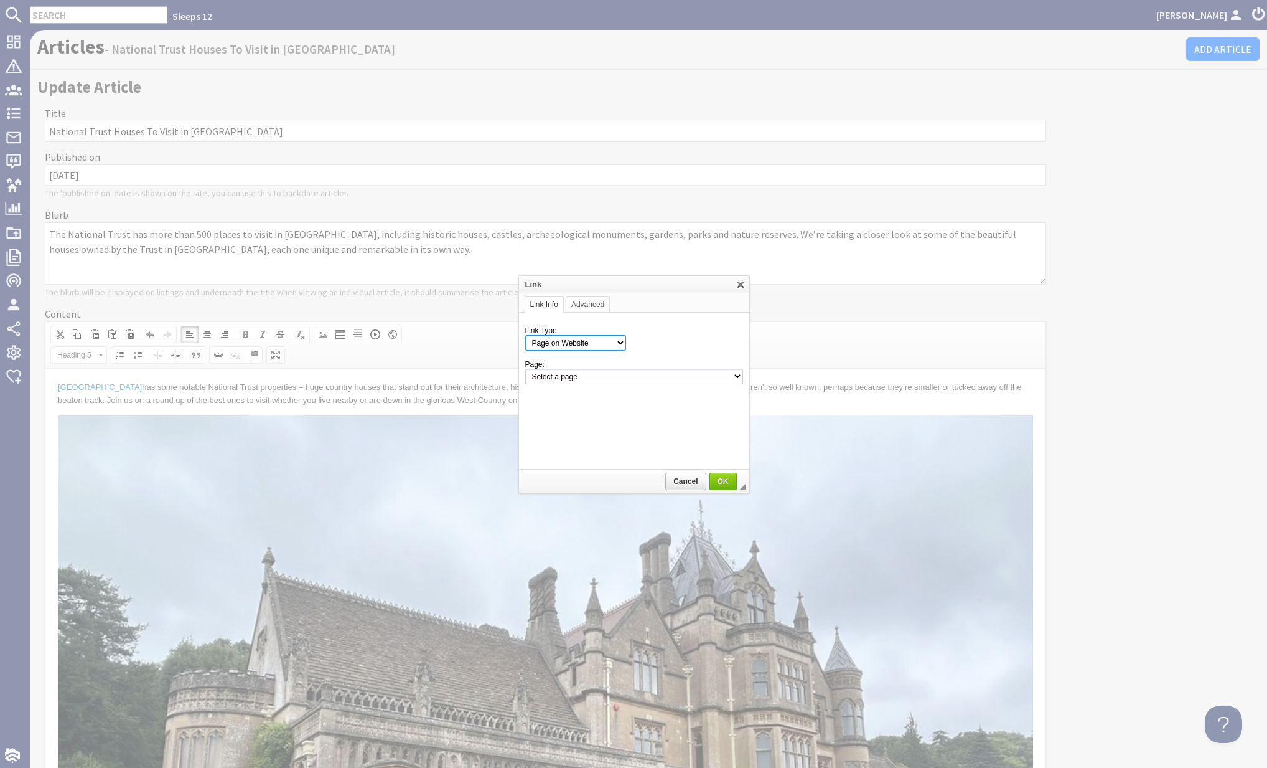
click at [618, 344] on select "Page on Website Custom URL Link to anchor in the text E-mail" at bounding box center [575, 343] width 101 height 16
select select "url"
click at [525, 335] on select "Page on Website Custom URL Link to anchor in the text E-mail" at bounding box center [575, 343] width 101 height 16
click at [585, 374] on input "URL" at bounding box center [662, 376] width 164 height 15
paste input "https://www.tripadvisor.co.uk/Attraction_Review-g4114907-d2076470-Reviews-Natio…"
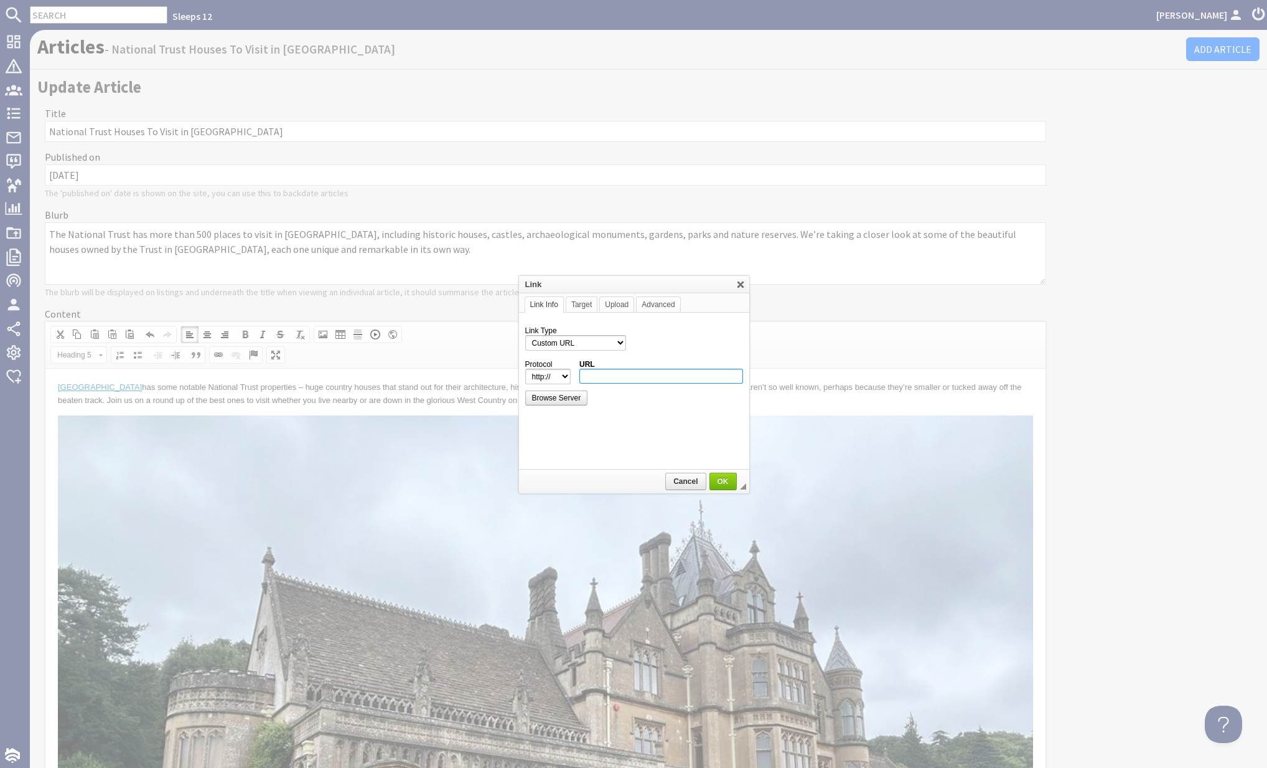
type input "https://www.tripadvisor.co.uk/Attraction_Review-g4114907-d2076470-Reviews-Natio…"
select select "https://"
type input "www.tripadvisor.co.uk/Attraction_Review-g4114907-d2076470-Reviews-National_Trus…"
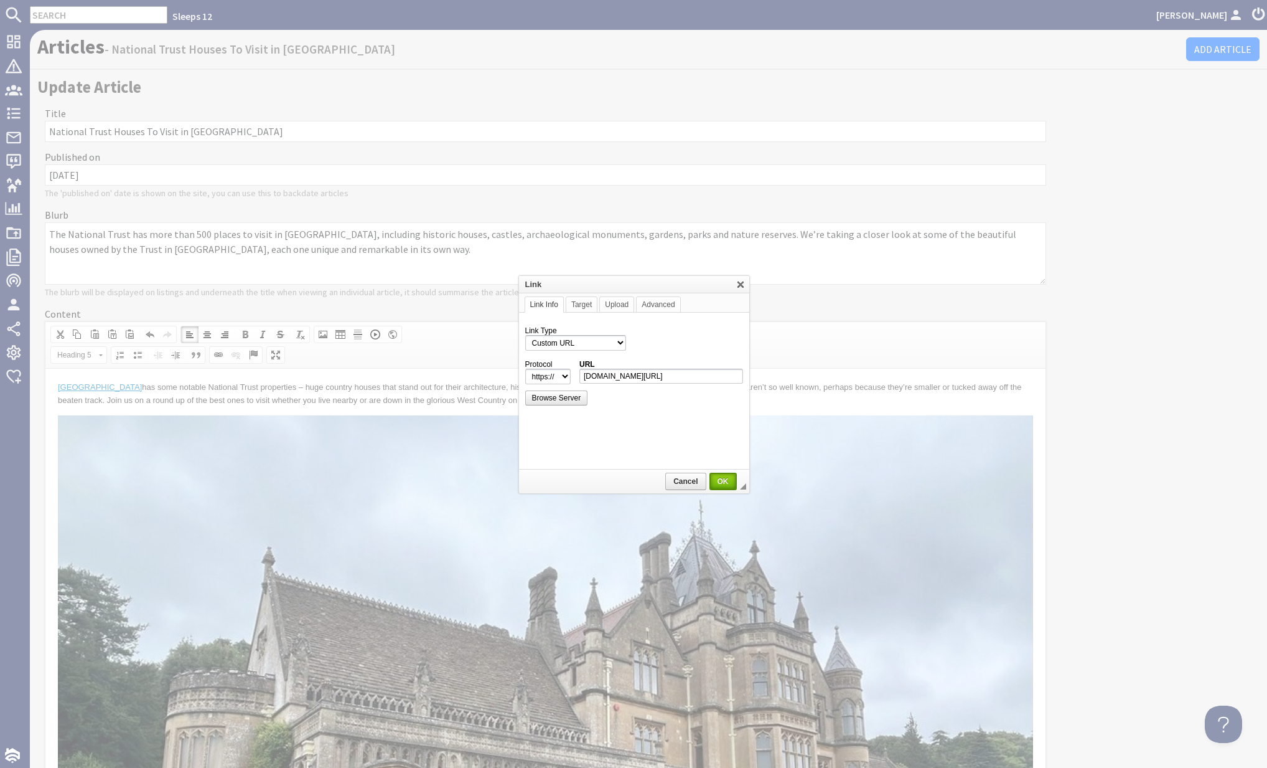
click at [725, 481] on span "OK" at bounding box center [723, 481] width 25 height 9
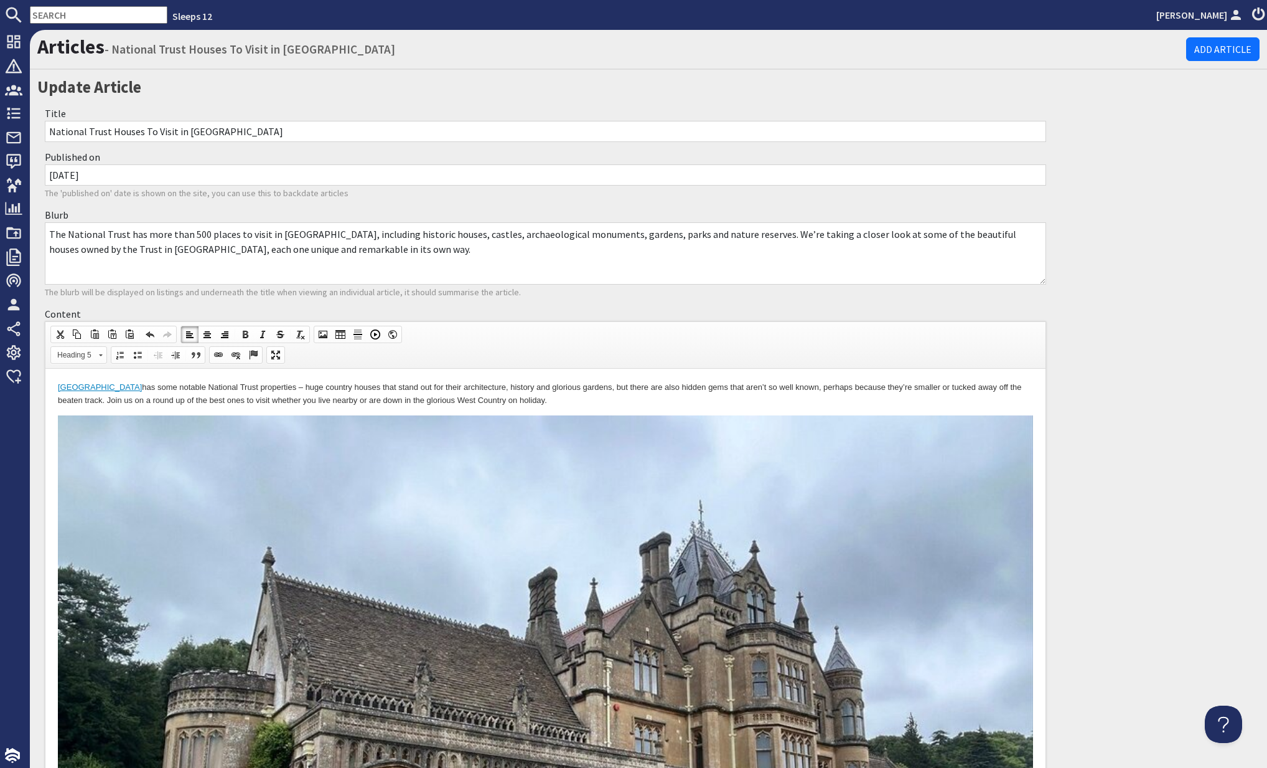
scroll to position [4171, 0]
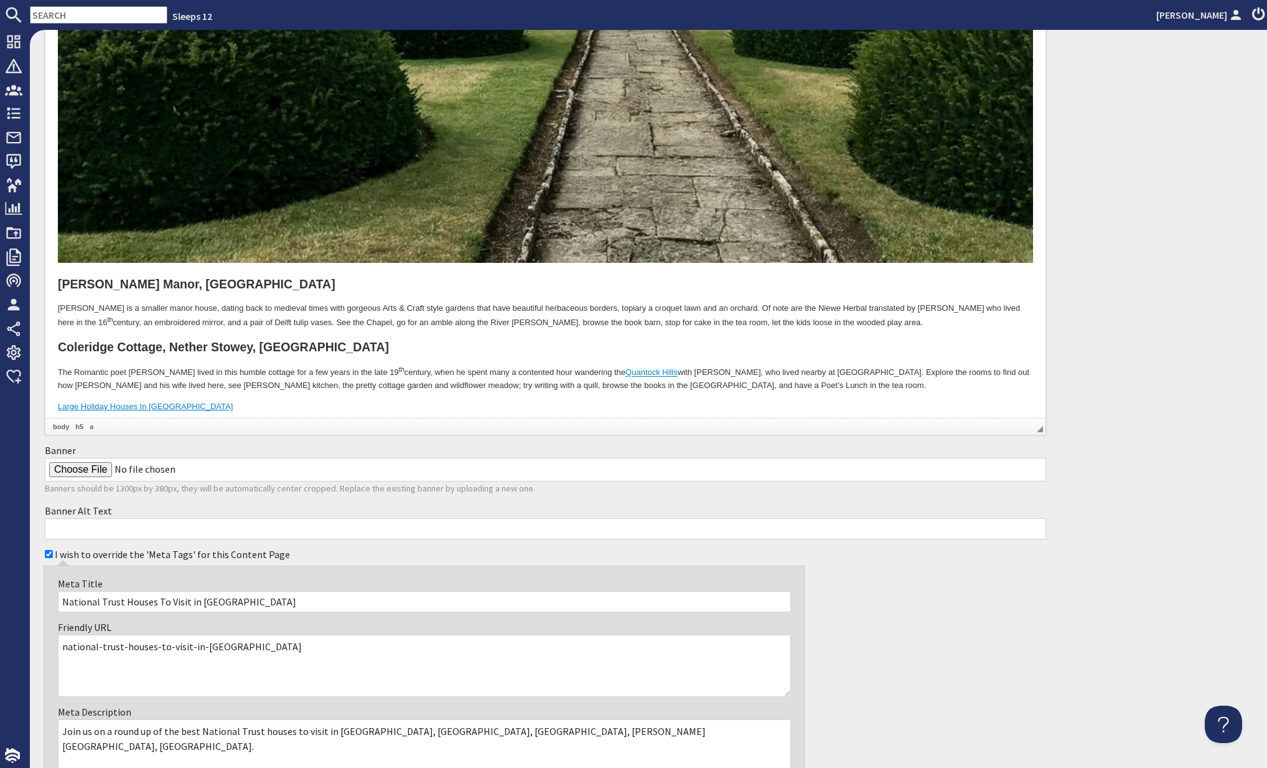
click at [612, 425] on h5 "Photocredits: Unsplash, TripAdviser , Visit Weston-super-Mare" at bounding box center [545, 429] width 975 height 8
drag, startPoint x: 128, startPoint y: 393, endPoint x: 141, endPoint y: 391, distance: 13.2
drag, startPoint x: 354, startPoint y: 377, endPoint x: 210, endPoint y: 395, distance: 144.4
click at [331, 401] on p "Large Holiday Houses In Somerset" at bounding box center [545, 407] width 975 height 13
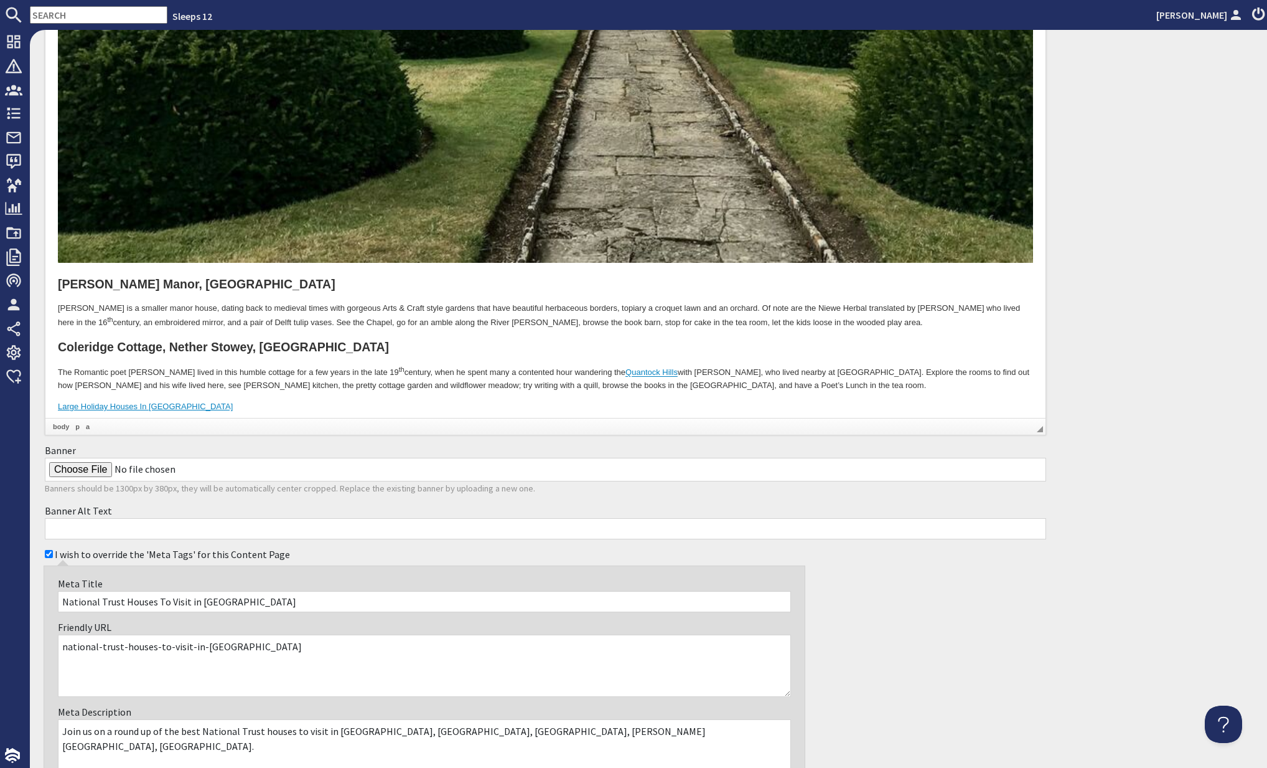
drag, startPoint x: 101, startPoint y: 397, endPoint x: 123, endPoint y: 398, distance: 22.5
click at [123, 425] on h5 "Photocredits: Unsplash, TripAdviser , Visit Weston-super-Mare" at bounding box center [545, 429] width 975 height 8
drag, startPoint x: 101, startPoint y: 398, endPoint x: 133, endPoint y: 391, distance: 33.1
click at [126, 425] on h5 "Photocredits: Unsplash, TripAdviser , Visit Weston-super-Mare" at bounding box center [545, 429] width 975 height 8
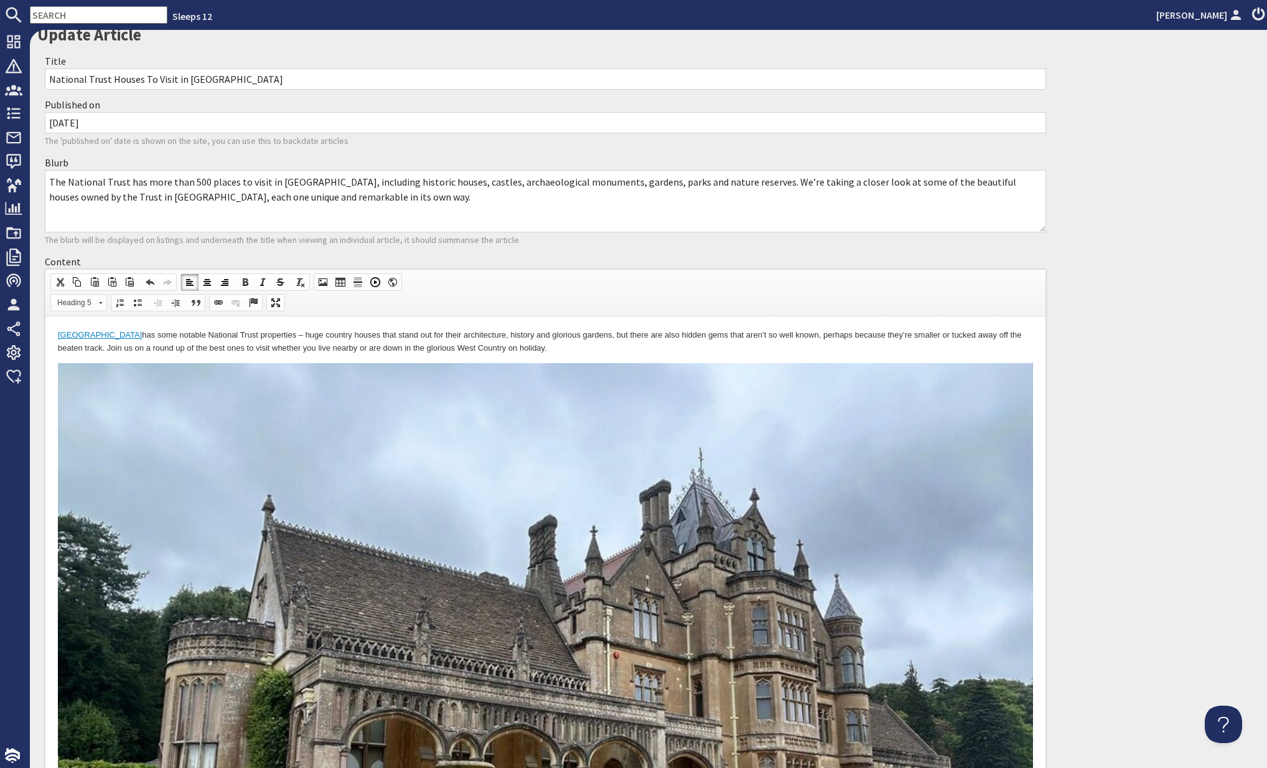
scroll to position [0, 0]
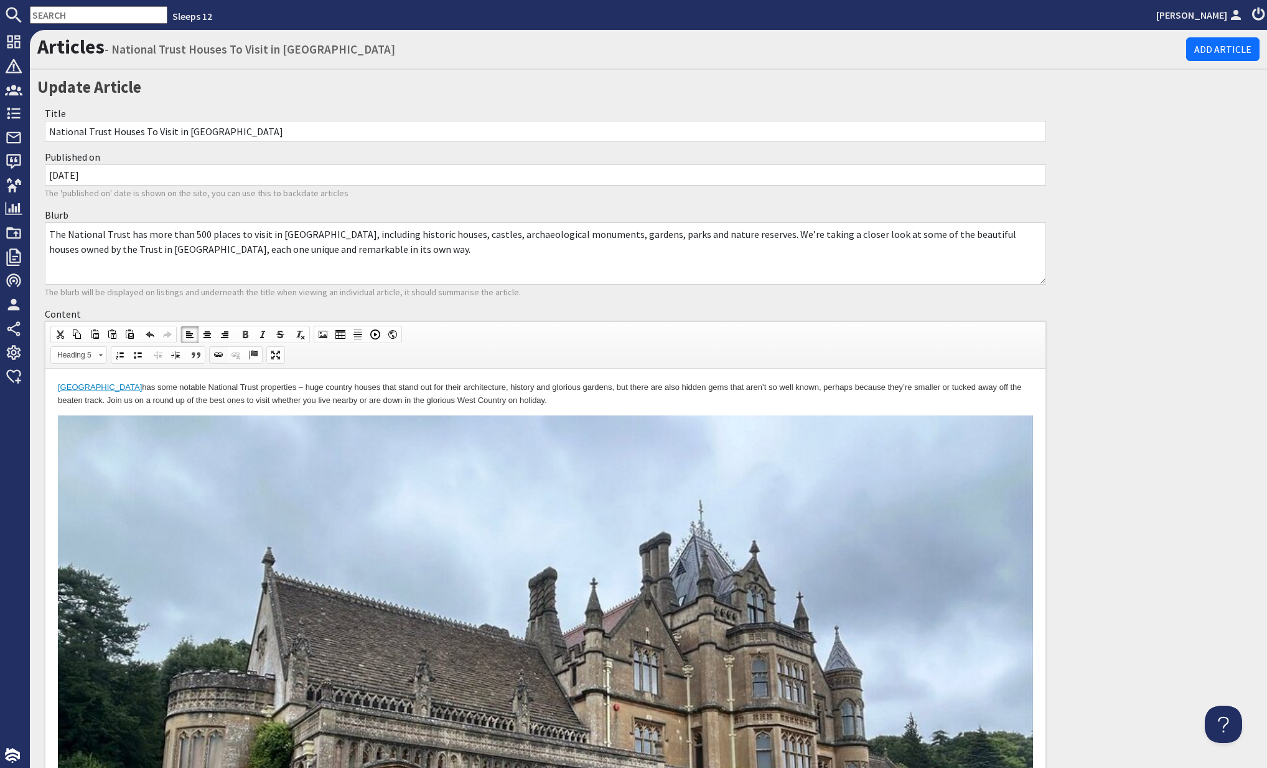
click at [219, 353] on span at bounding box center [219, 355] width 10 height 10
select select "http://"
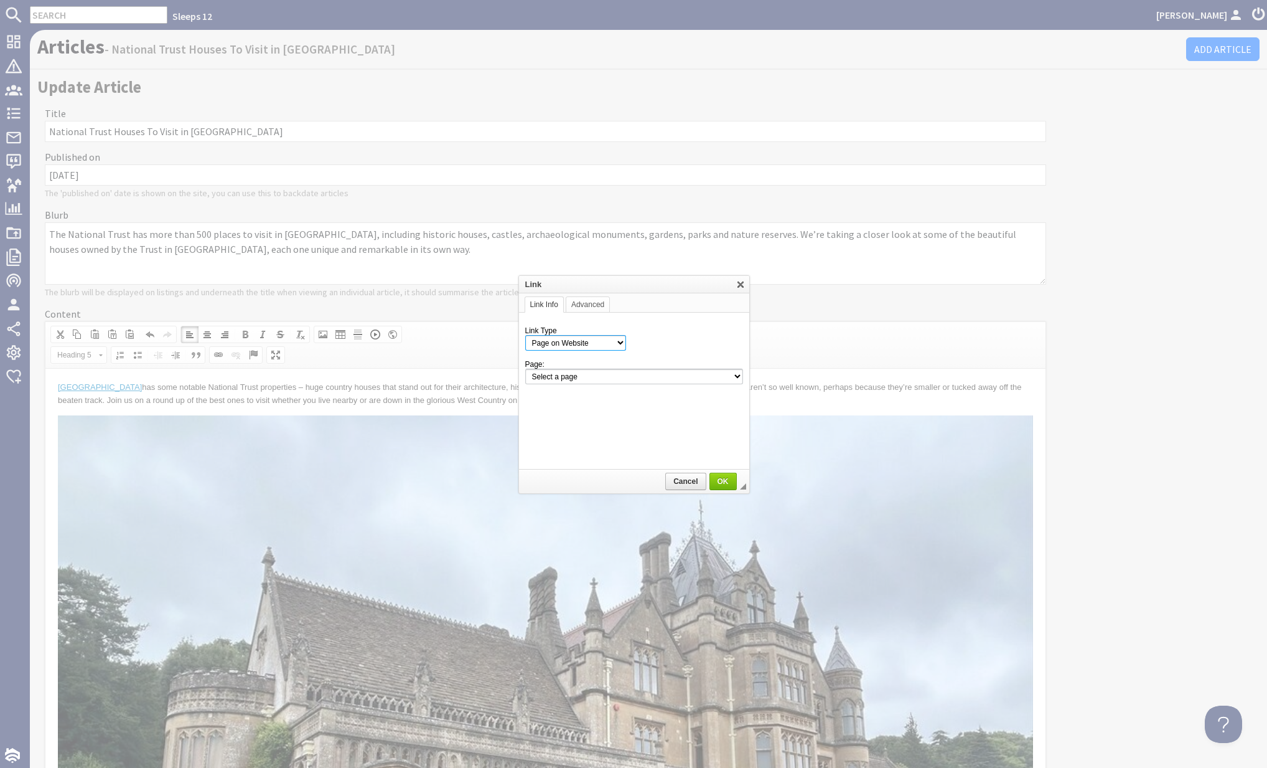
click at [616, 345] on select "Page on Website Custom URL Link to anchor in the text E-mail" at bounding box center [575, 343] width 101 height 16
select select "url"
click at [525, 335] on select "Page on Website Custom URL Link to anchor in the text E-mail" at bounding box center [575, 343] width 101 height 16
click at [642, 373] on input "URL" at bounding box center [662, 376] width 164 height 15
paste input "https://unsplash.com/"
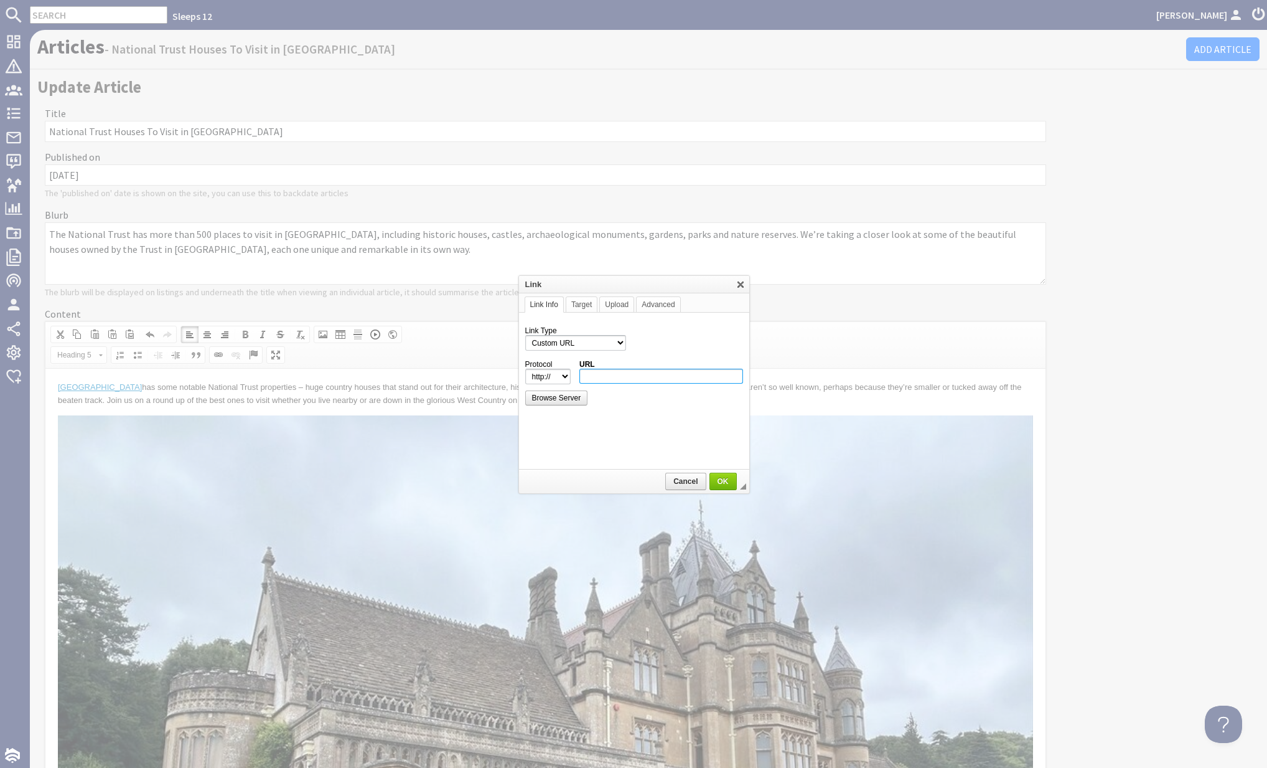
type input "https://unsplash.com/"
select select "https://"
type input "unsplash.com/"
click at [725, 478] on span "OK" at bounding box center [723, 481] width 25 height 9
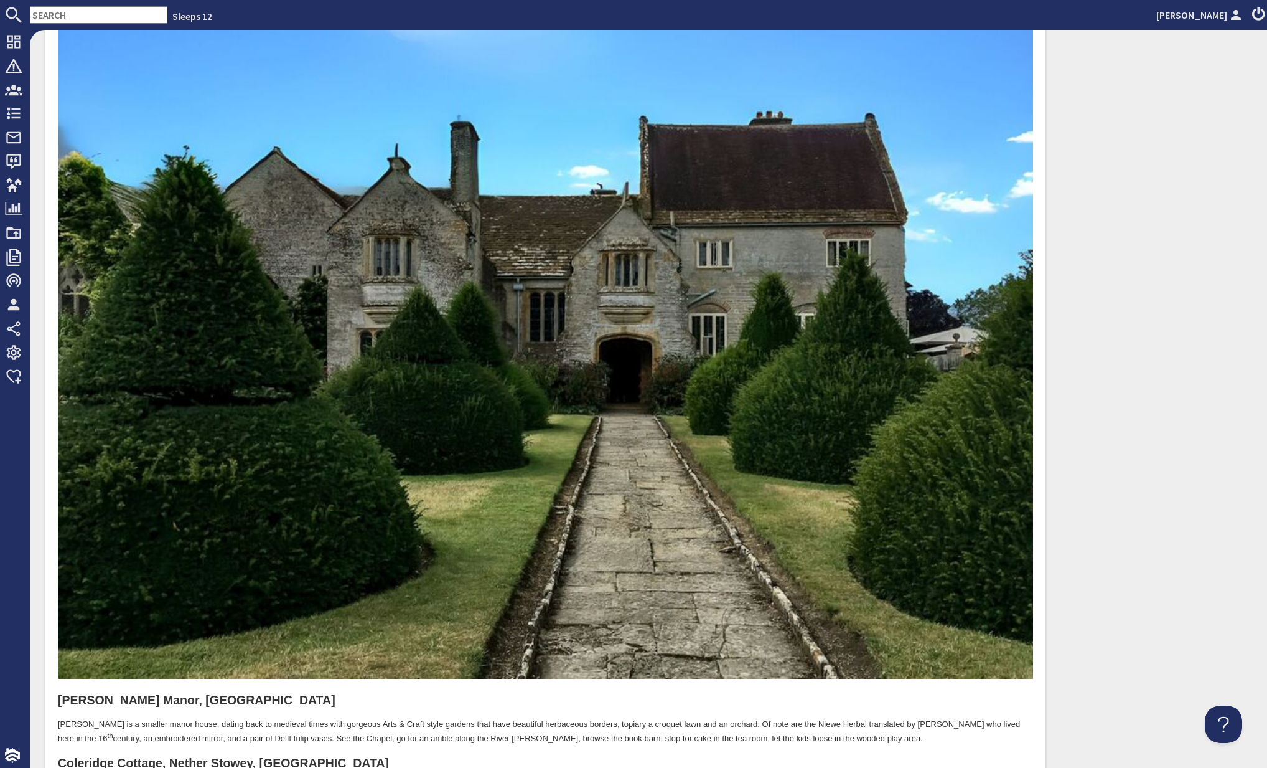
scroll to position [4415, 0]
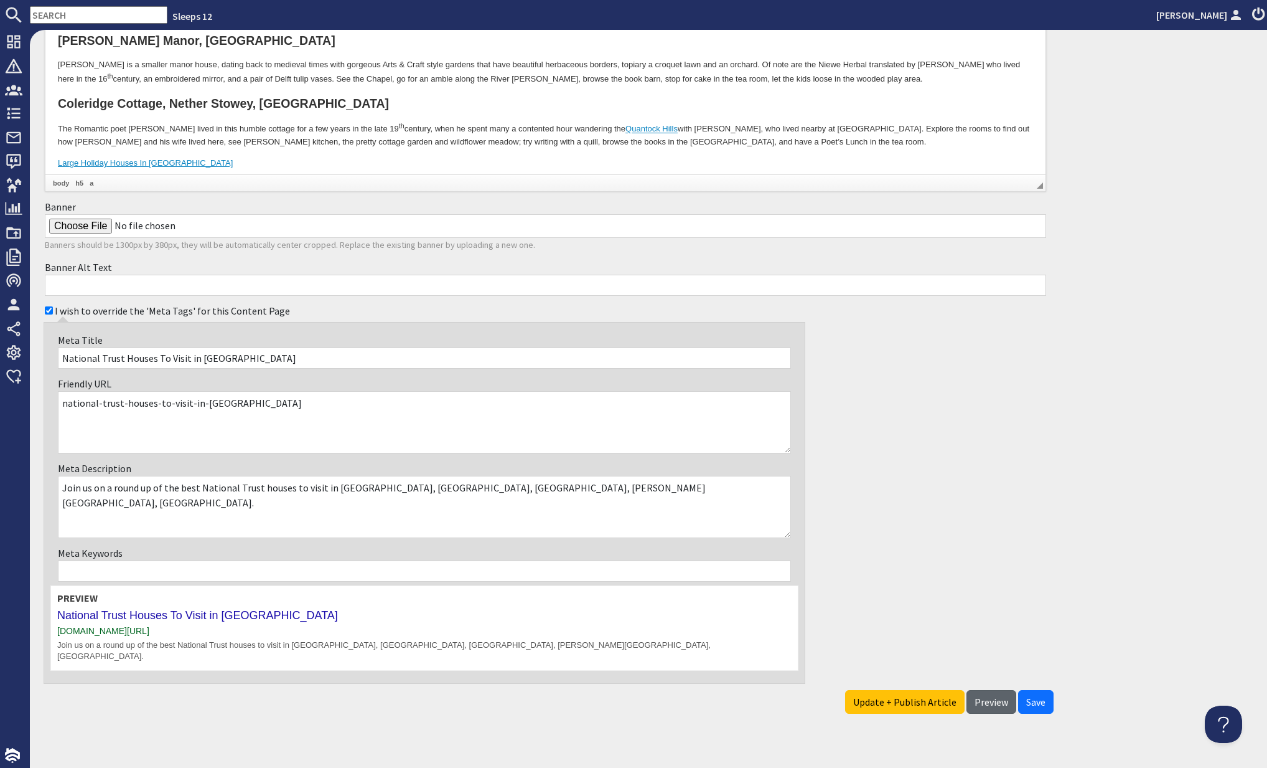
click at [1002, 695] on span "Preview" at bounding box center [992, 701] width 34 height 12
type textarea "<p><a href="zioncontentpage://content!somerset">Somerset</a> has some notable N…"
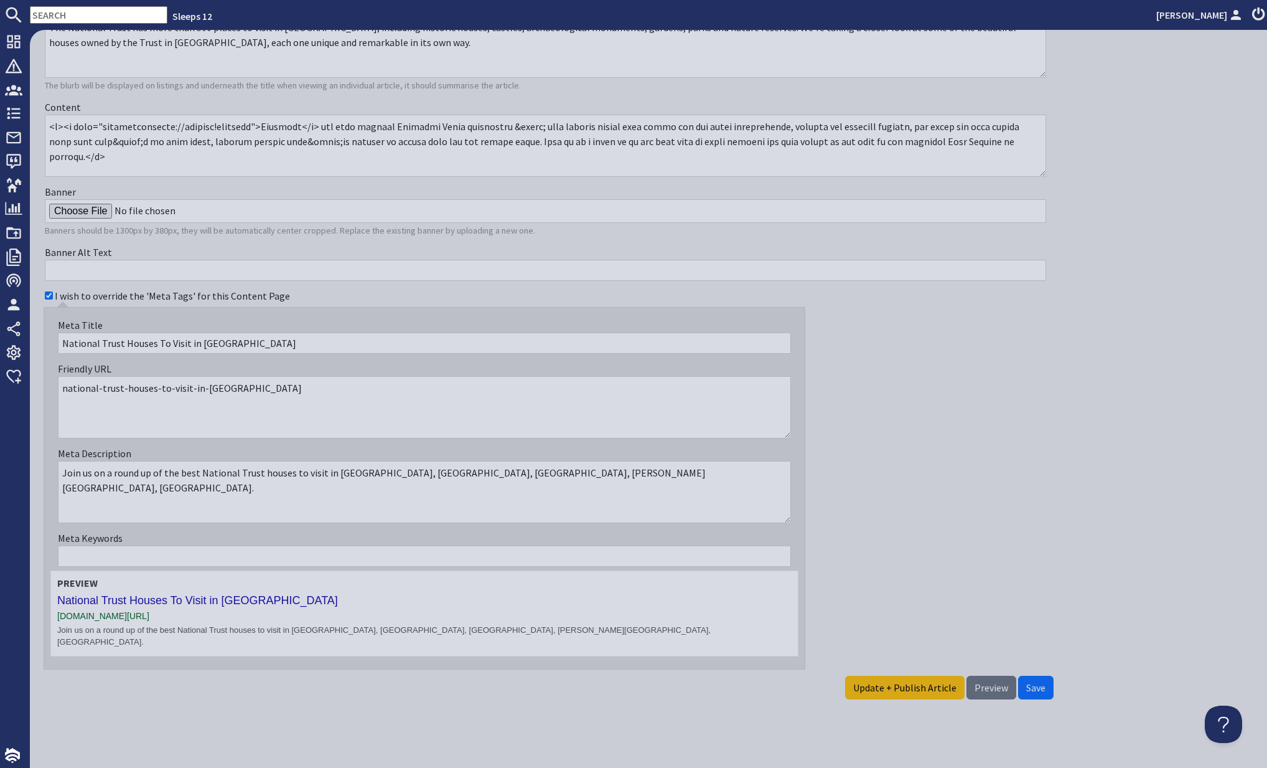
scroll to position [194, 0]
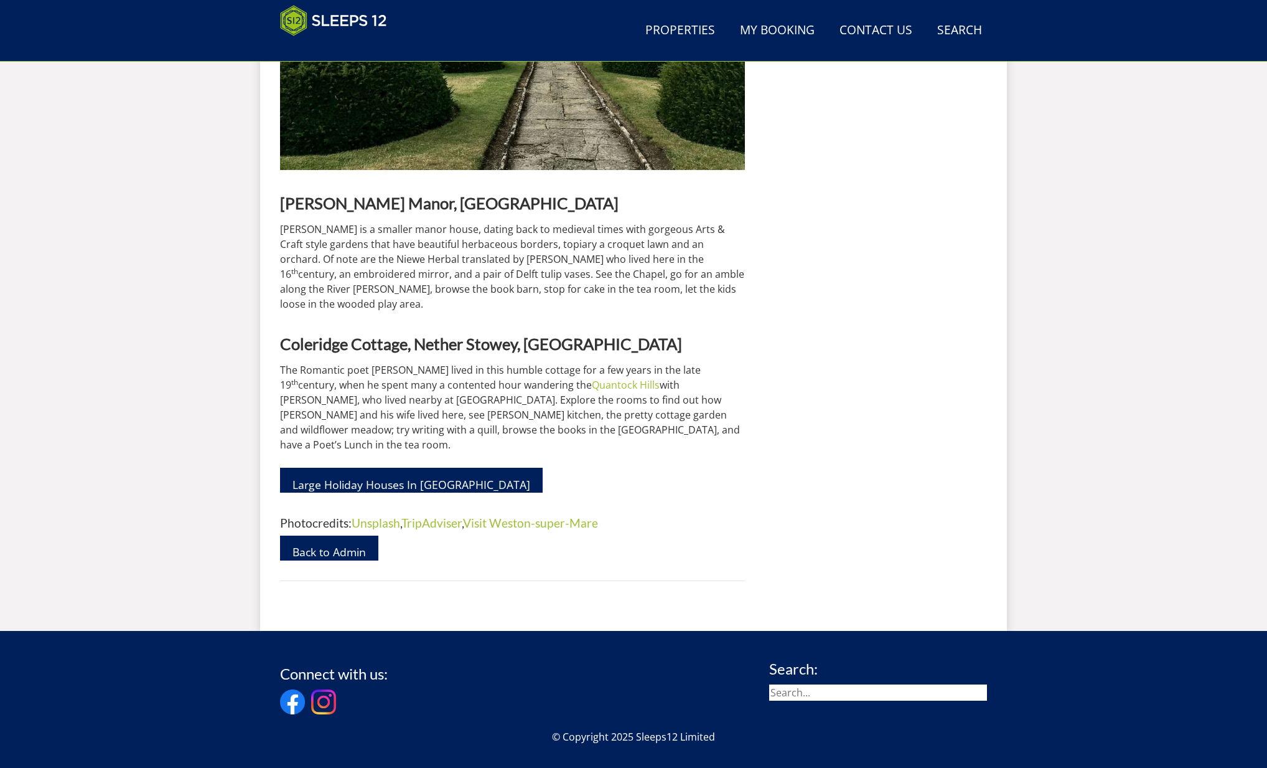
scroll to position [3756, 0]
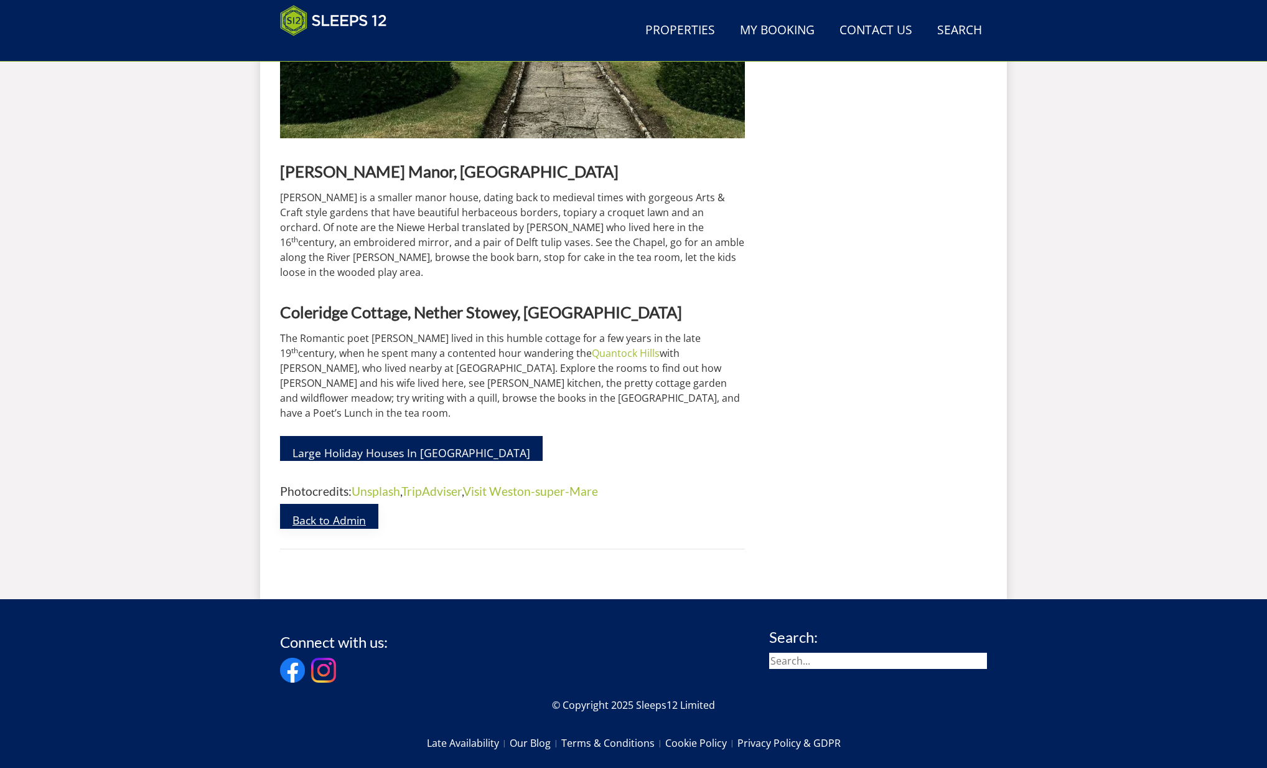
click at [327, 504] on link "Back to Admin" at bounding box center [329, 516] width 98 height 25
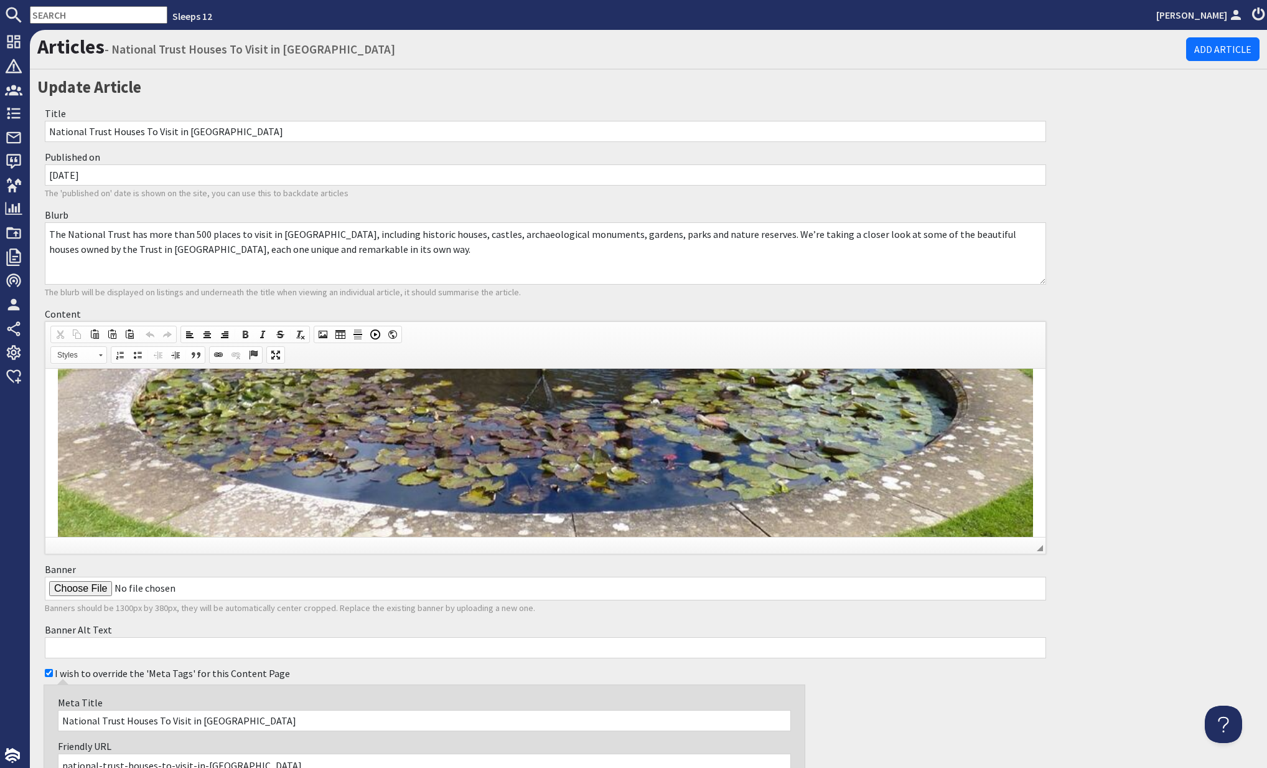
scroll to position [363, 0]
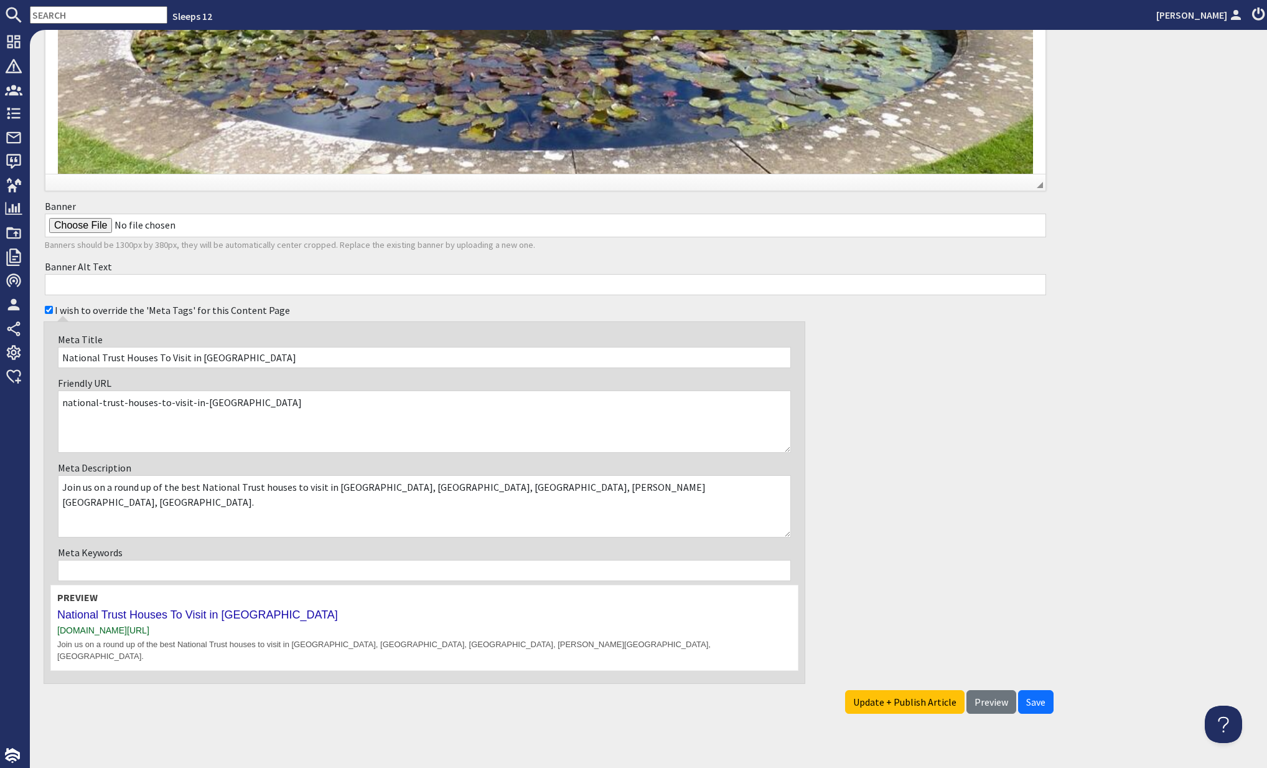
click at [1030, 695] on span "Save" at bounding box center [1035, 701] width 19 height 12
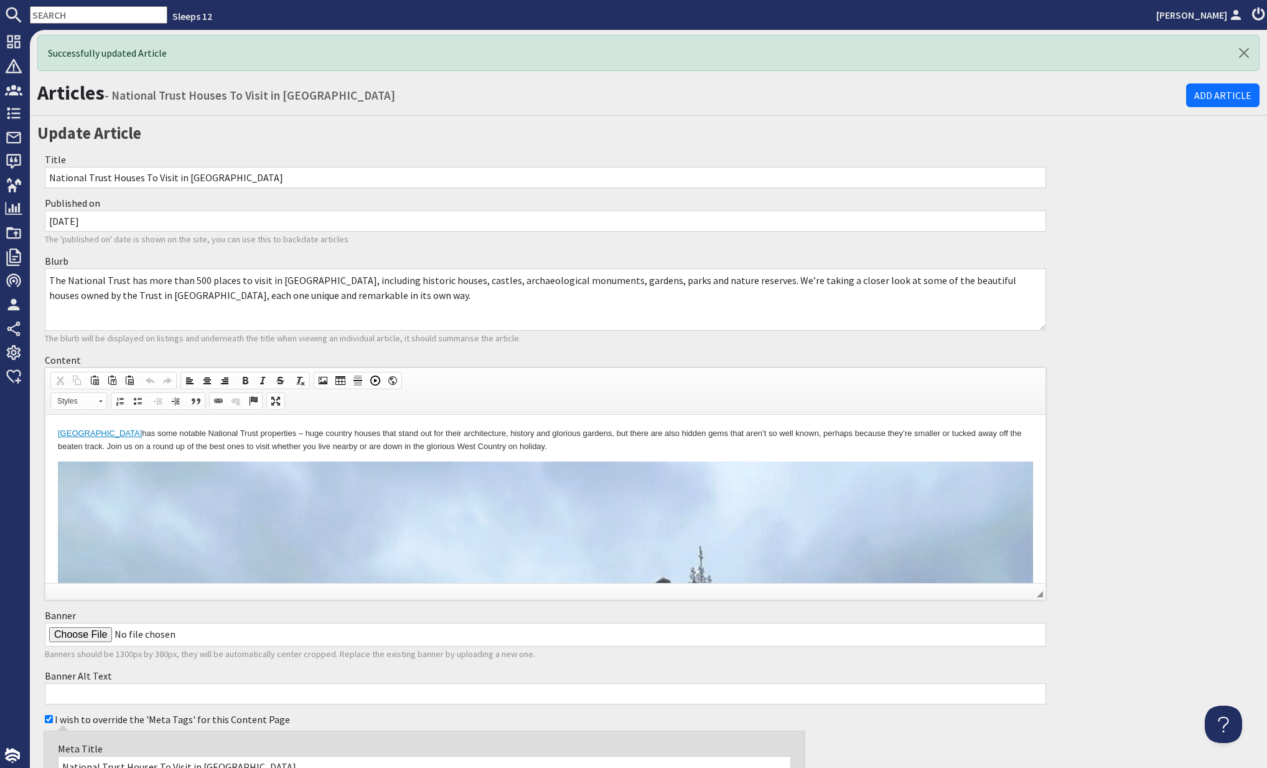
scroll to position [5, 0]
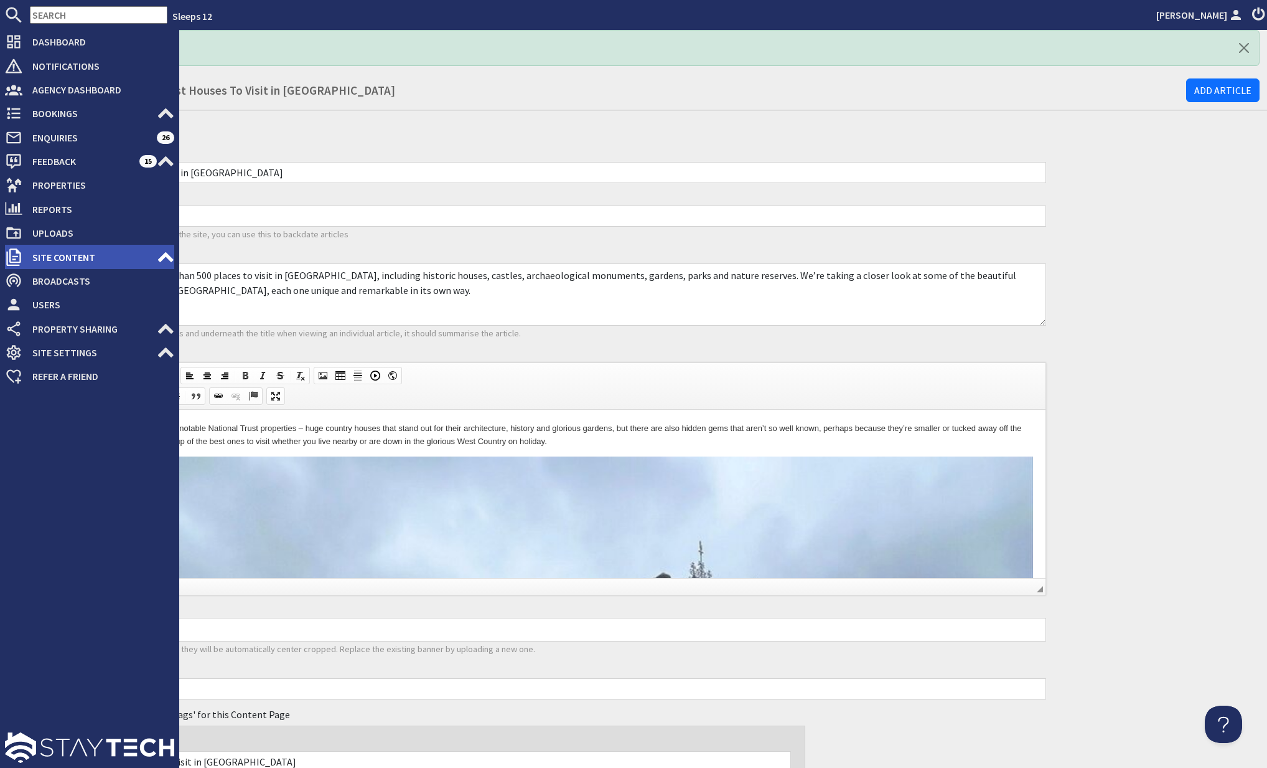
click at [160, 255] on icon at bounding box center [165, 256] width 17 height 17
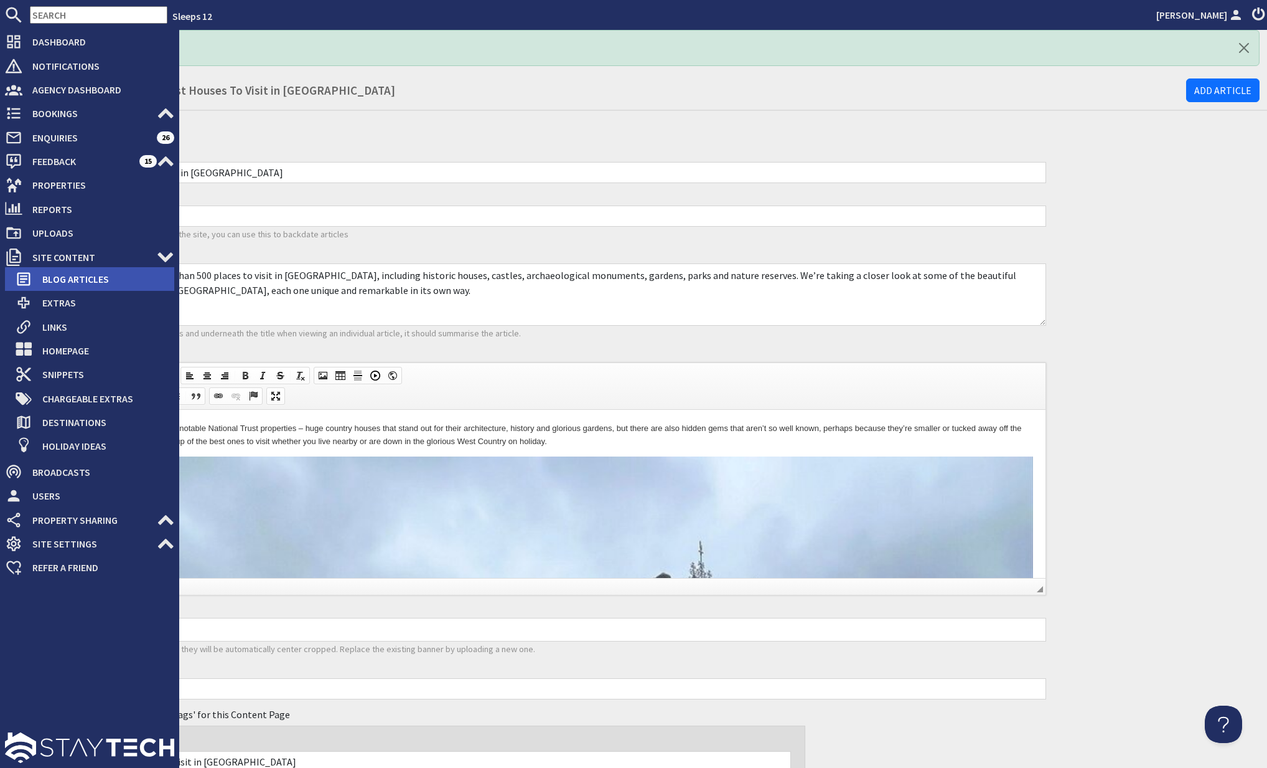
click at [128, 272] on span "Blog Articles" at bounding box center [103, 279] width 142 height 20
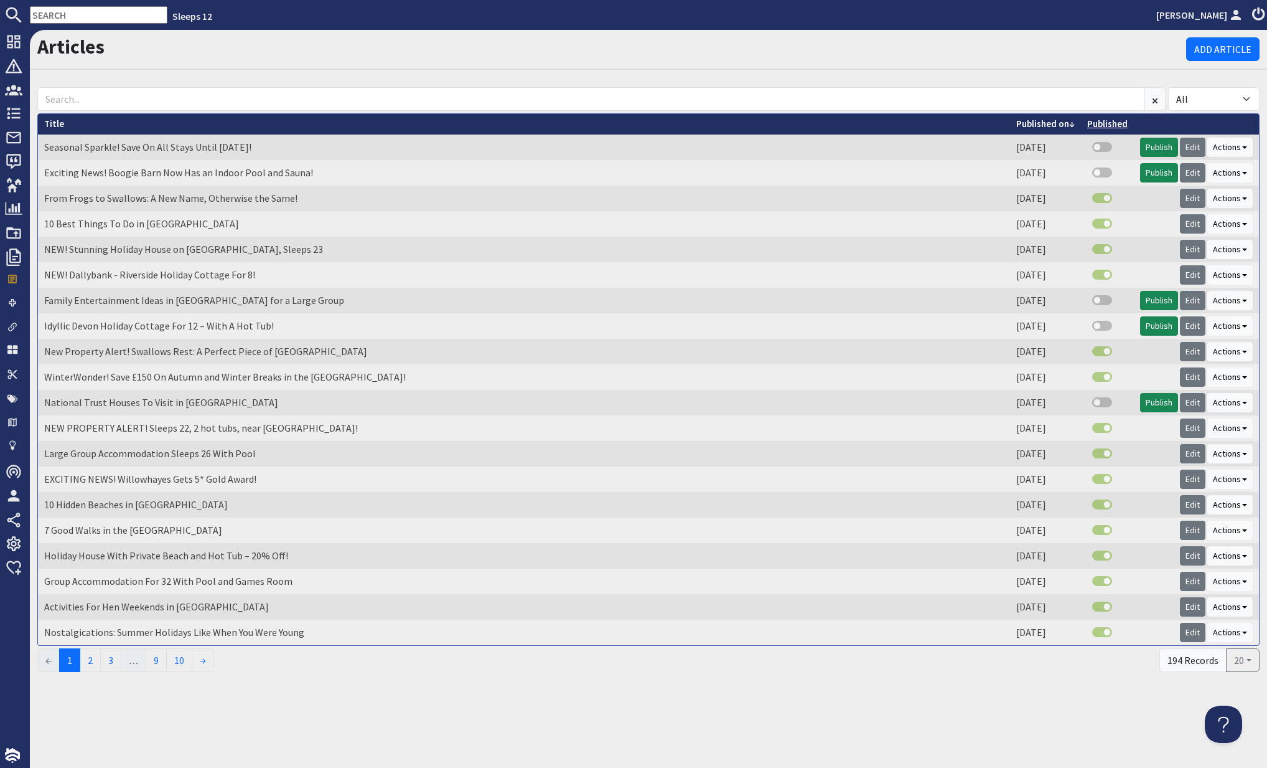
click at [1109, 122] on link "Published" at bounding box center [1108, 124] width 40 height 12
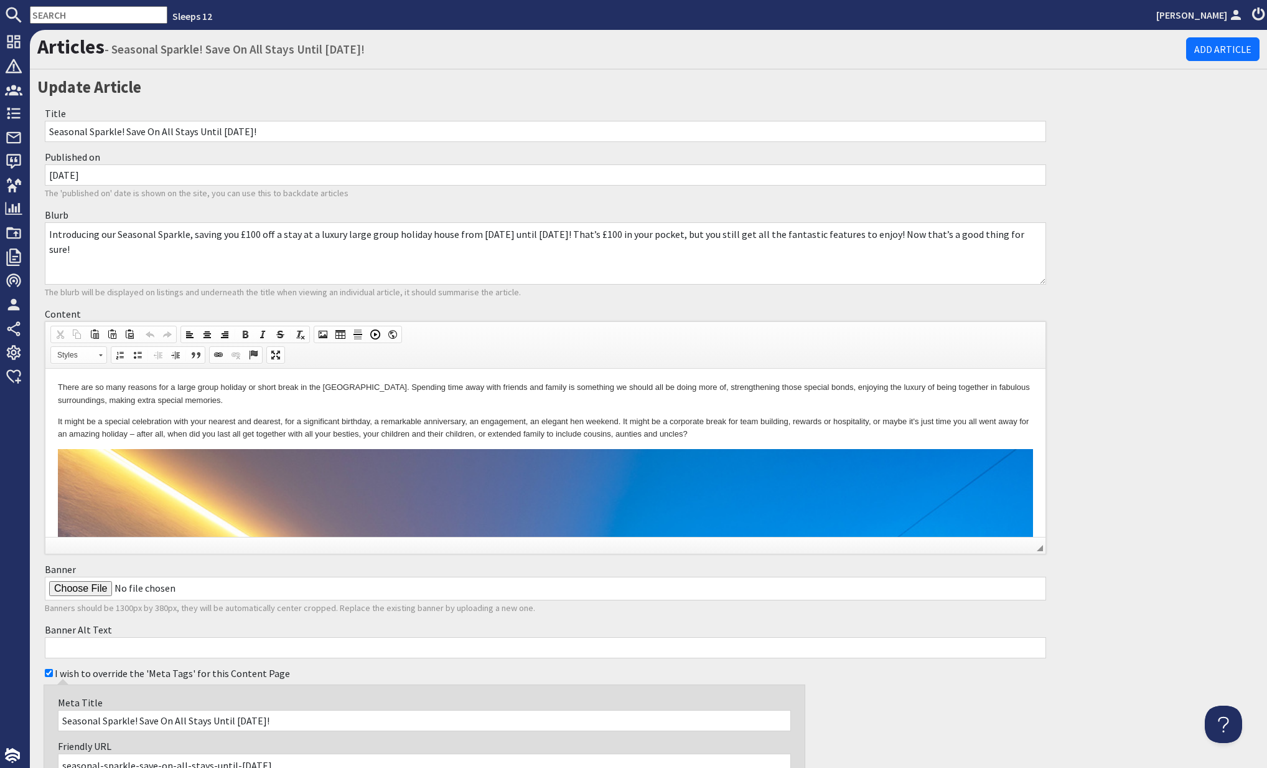
scroll to position [363, 0]
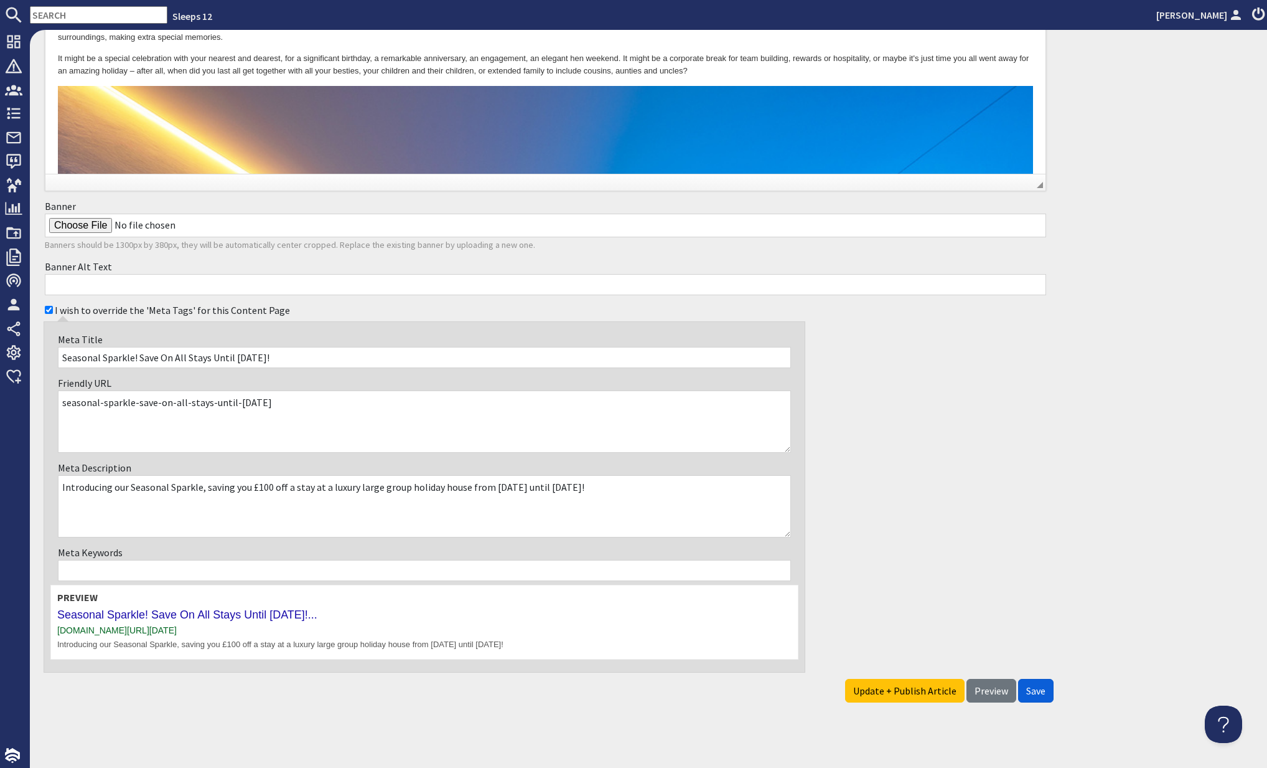
click at [1041, 688] on span "Save" at bounding box center [1035, 690] width 19 height 12
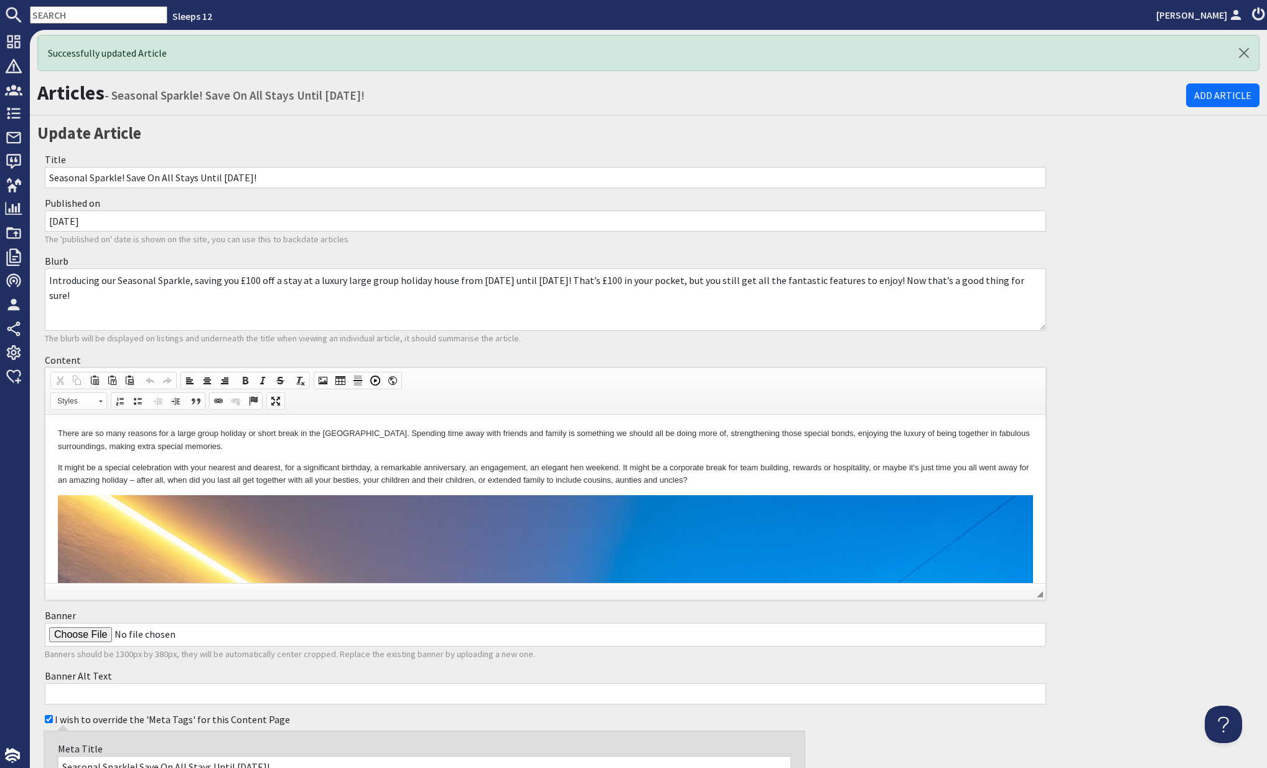
scroll to position [6, 0]
